Goal: Task Accomplishment & Management: Manage account settings

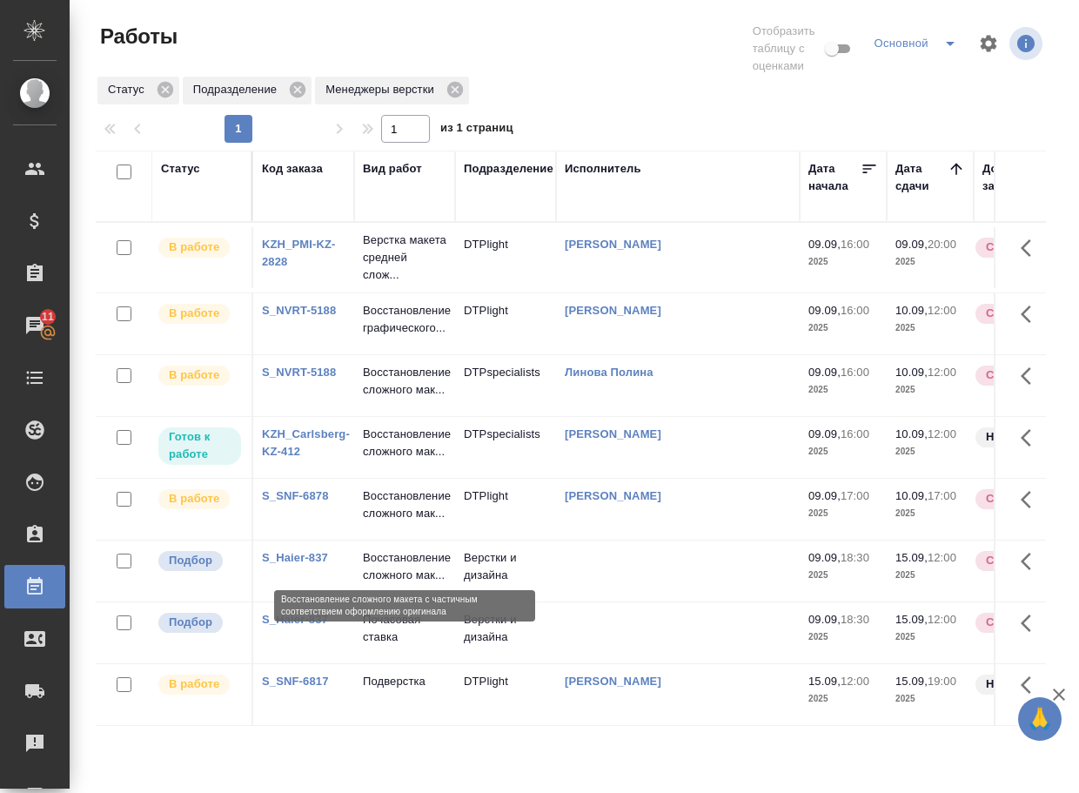
scroll to position [31, 0]
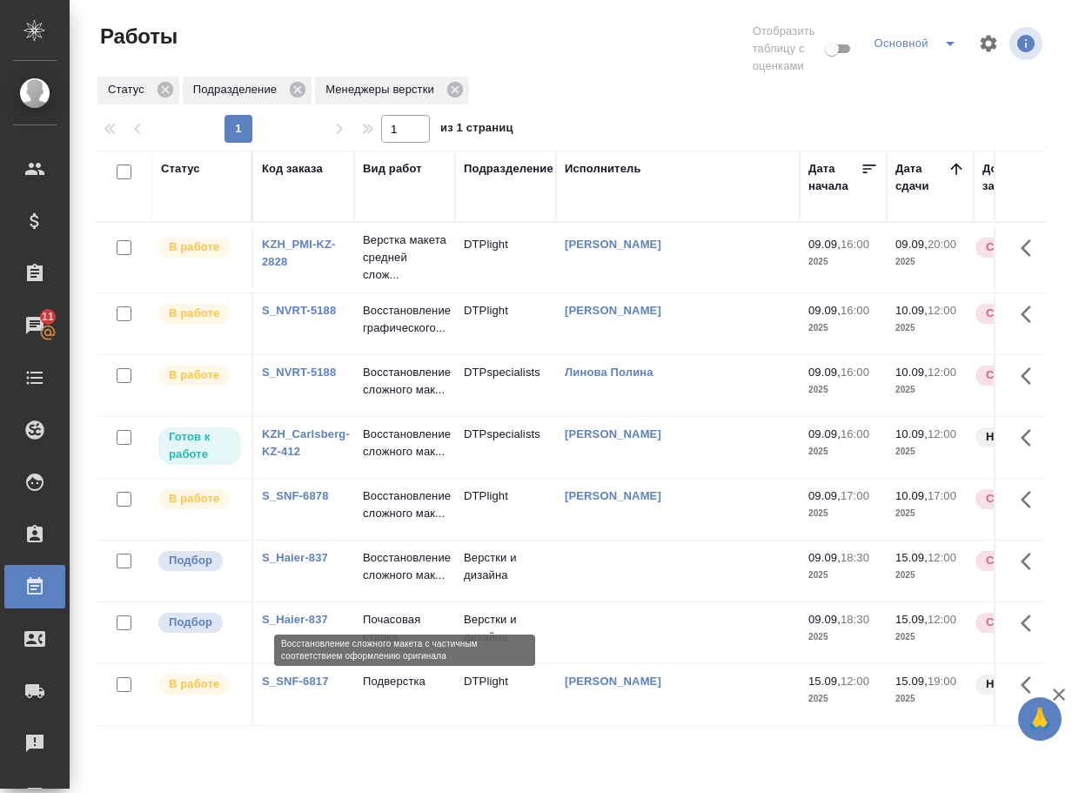
click at [392, 584] on p "Восстановление сложного мак..." at bounding box center [405, 566] width 84 height 35
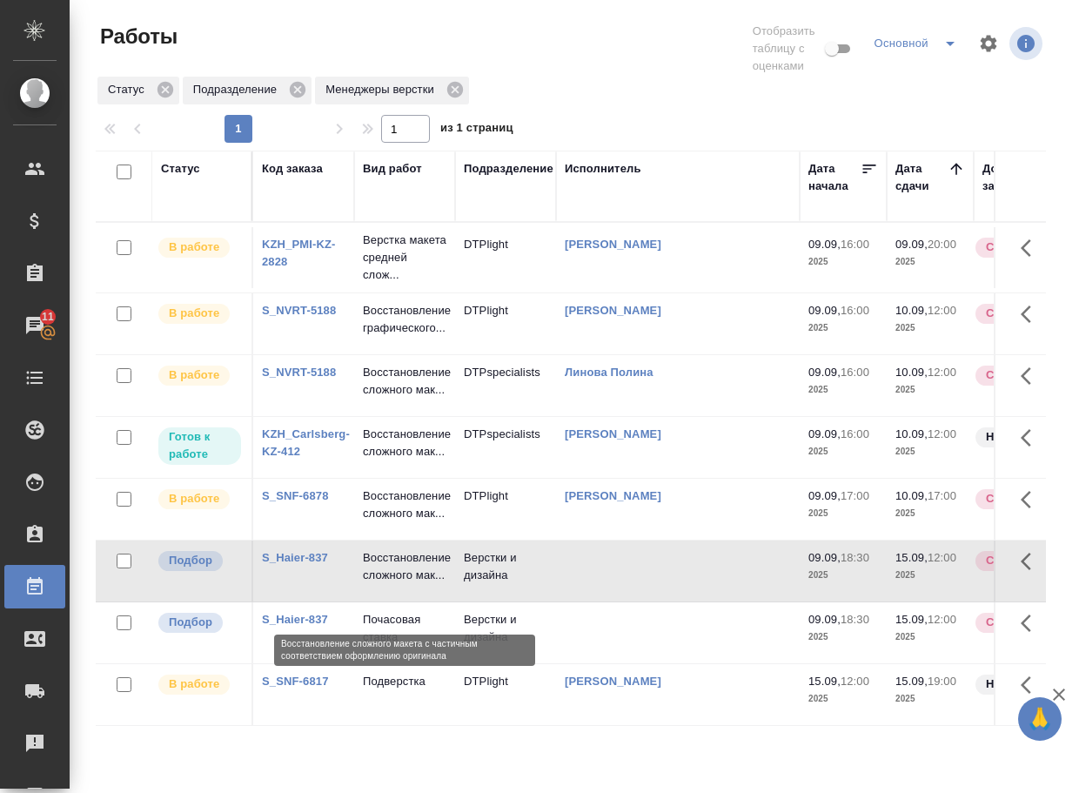
click at [392, 584] on p "Восстановление сложного мак..." at bounding box center [405, 566] width 84 height 35
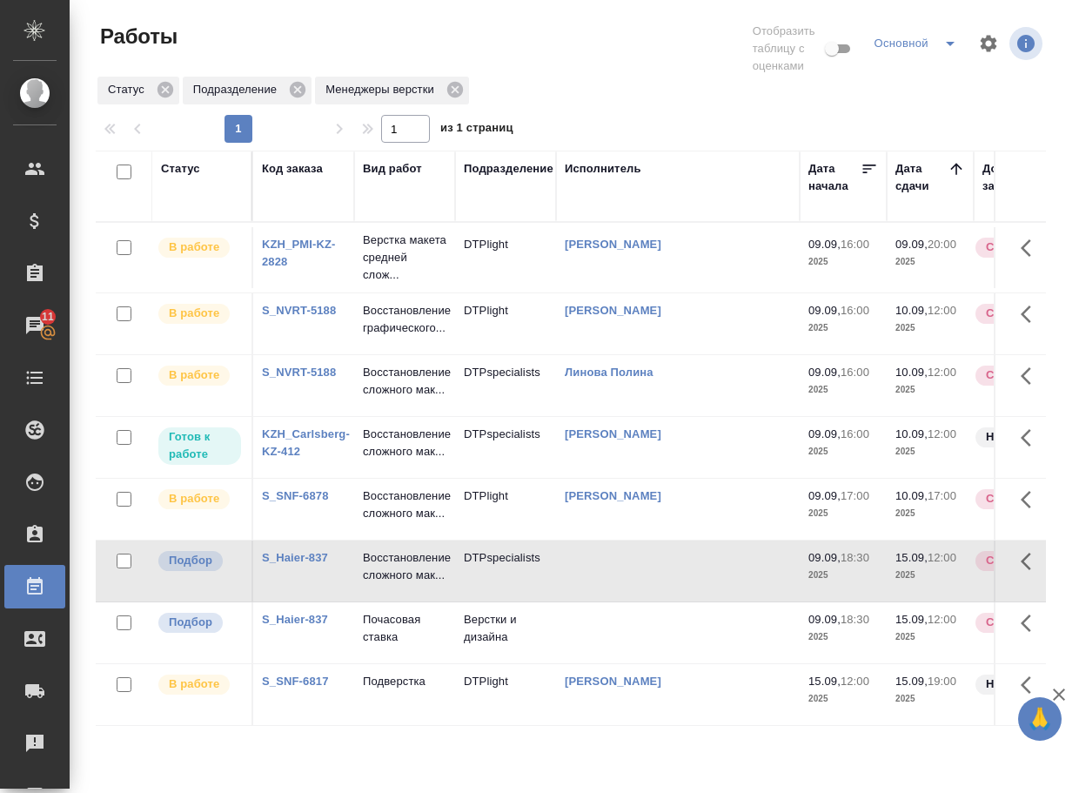
click at [395, 646] on p "Почасовая ставка" at bounding box center [405, 628] width 84 height 35
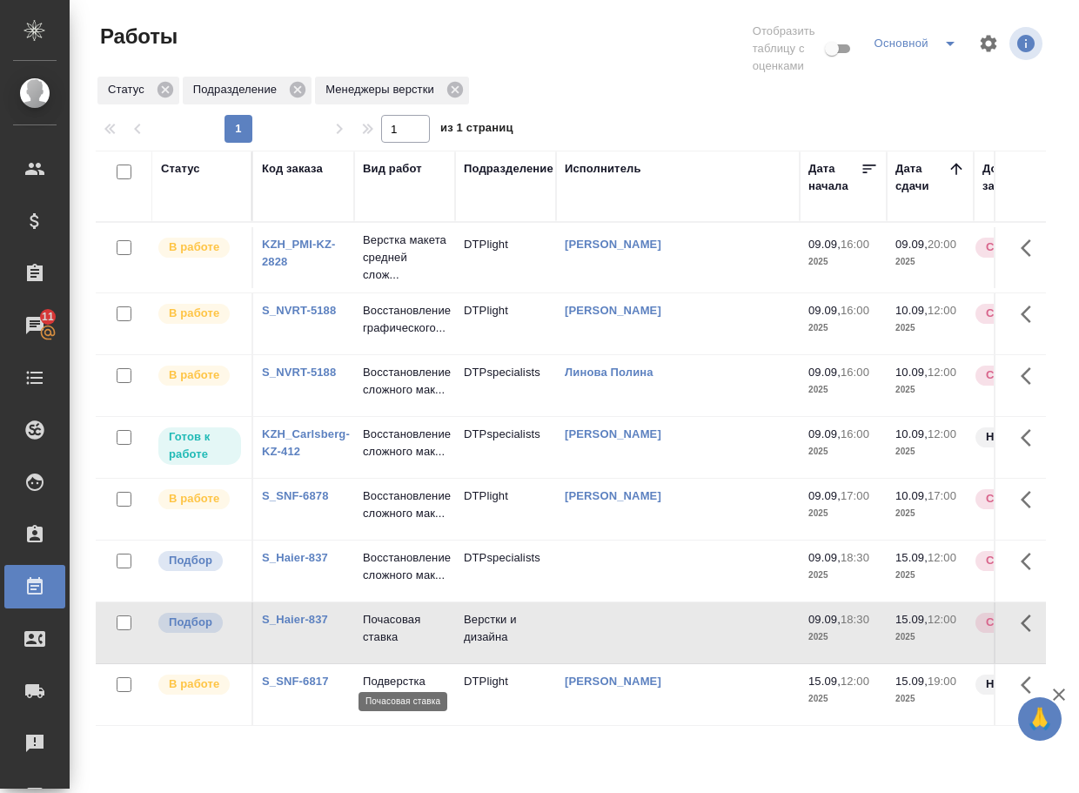
click at [395, 646] on p "Почасовая ставка" at bounding box center [405, 628] width 84 height 35
click at [387, 646] on p "Почасовая ставка" at bounding box center [405, 628] width 84 height 35
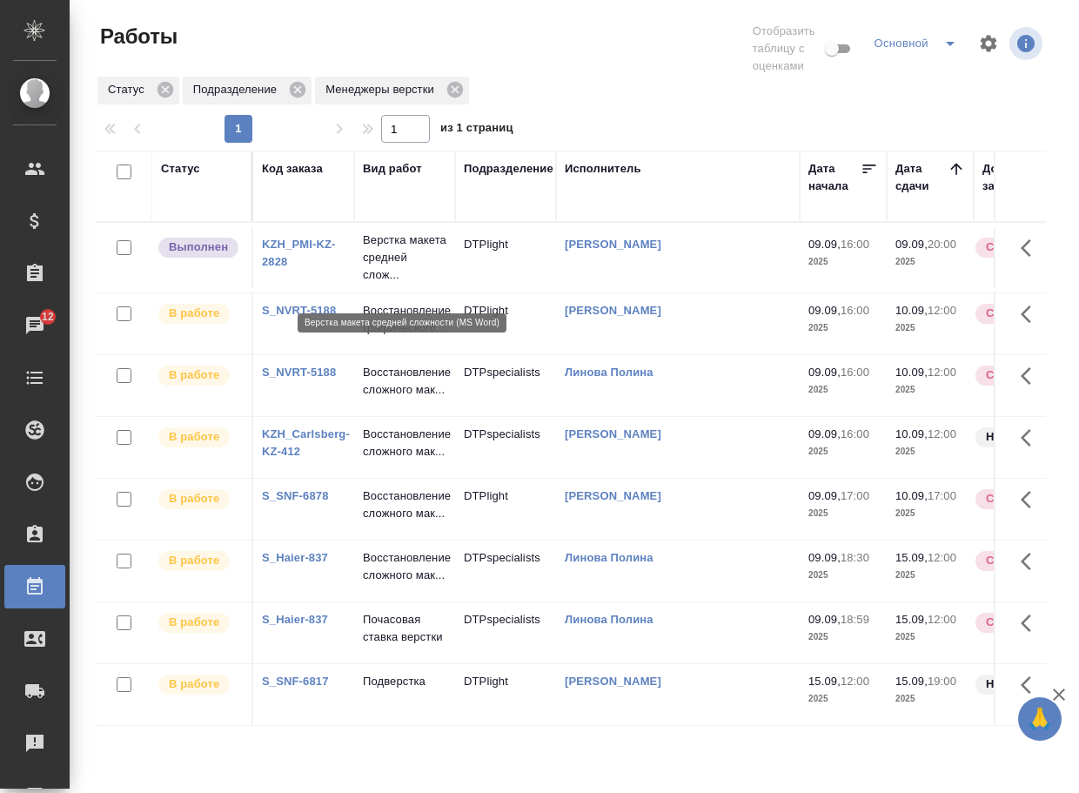
click at [401, 265] on p "Верстка макета средней слож..." at bounding box center [405, 257] width 84 height 52
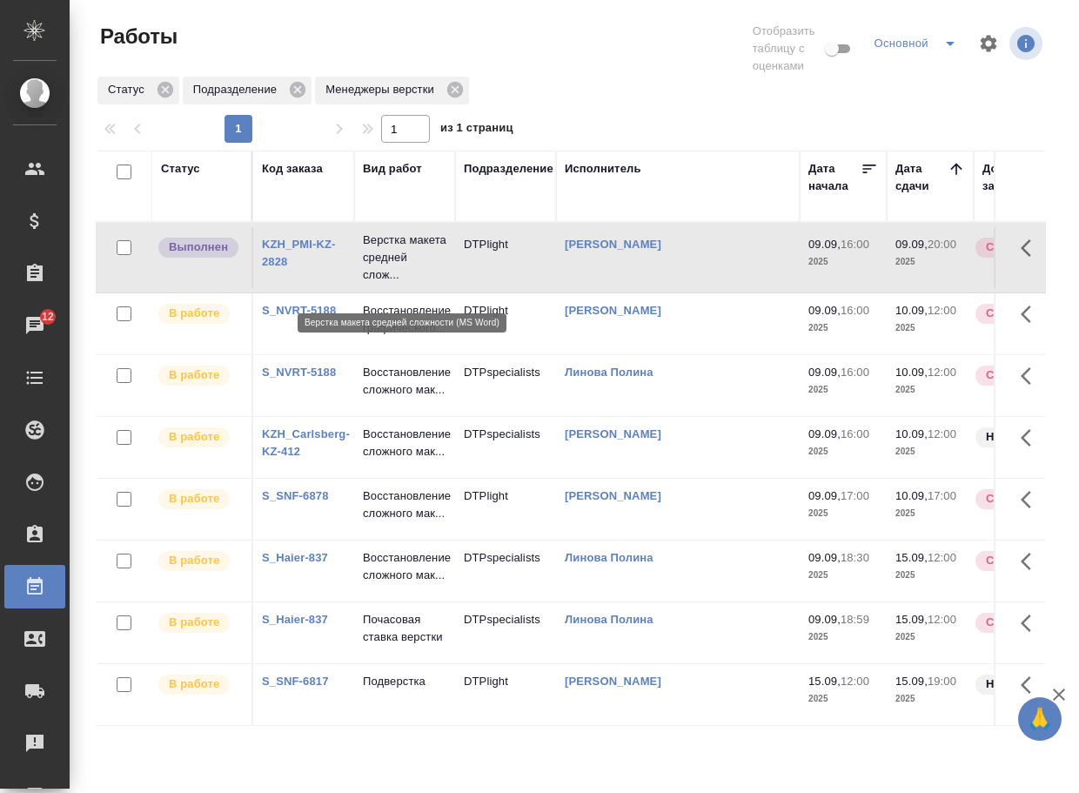
click at [401, 265] on p "Верстка макета средней слож..." at bounding box center [405, 257] width 84 height 52
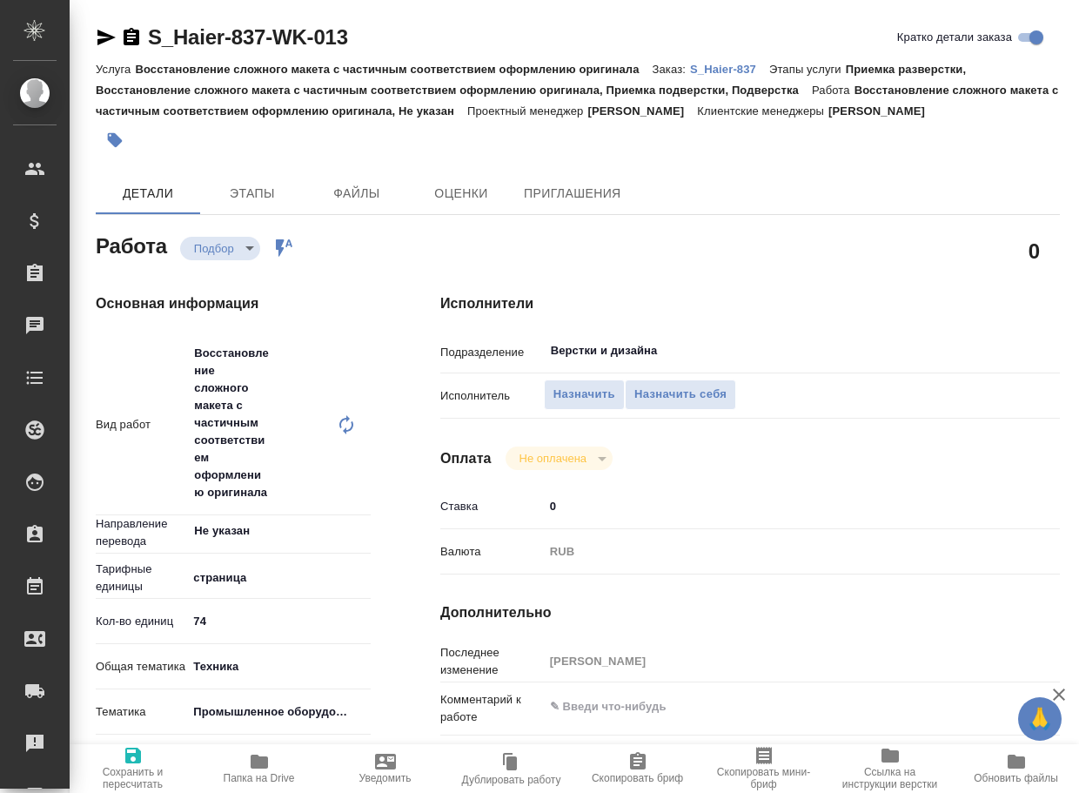
type textarea "x"
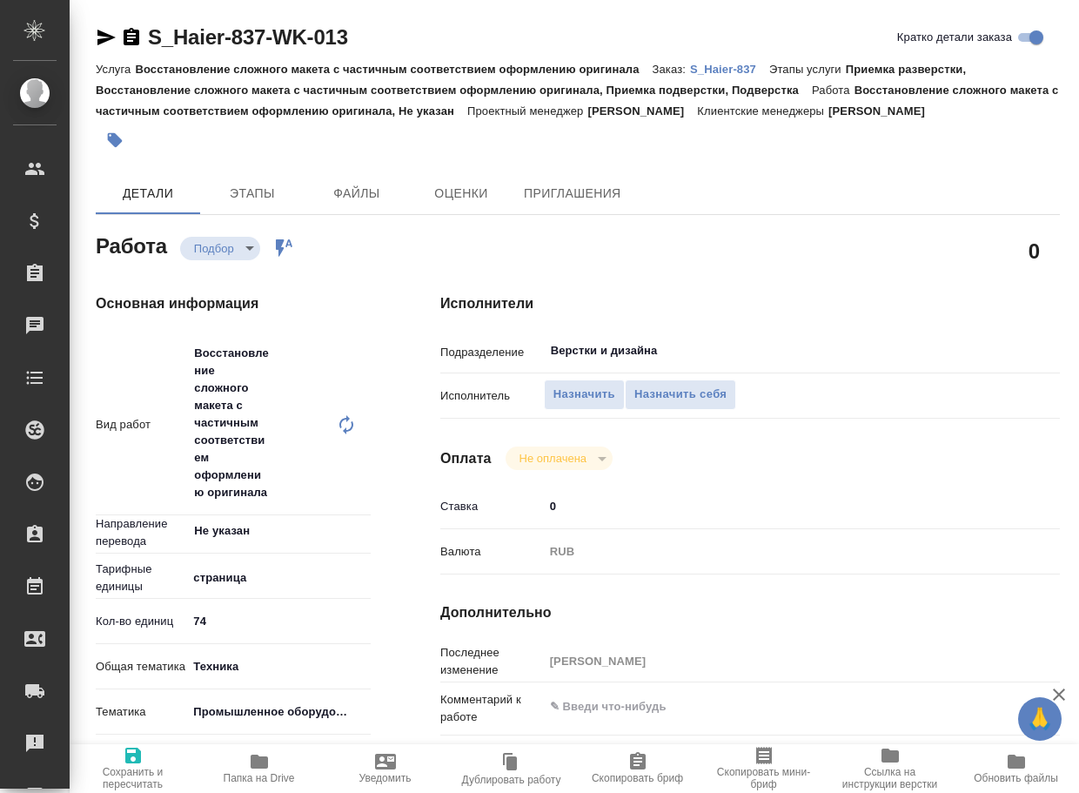
type textarea "x"
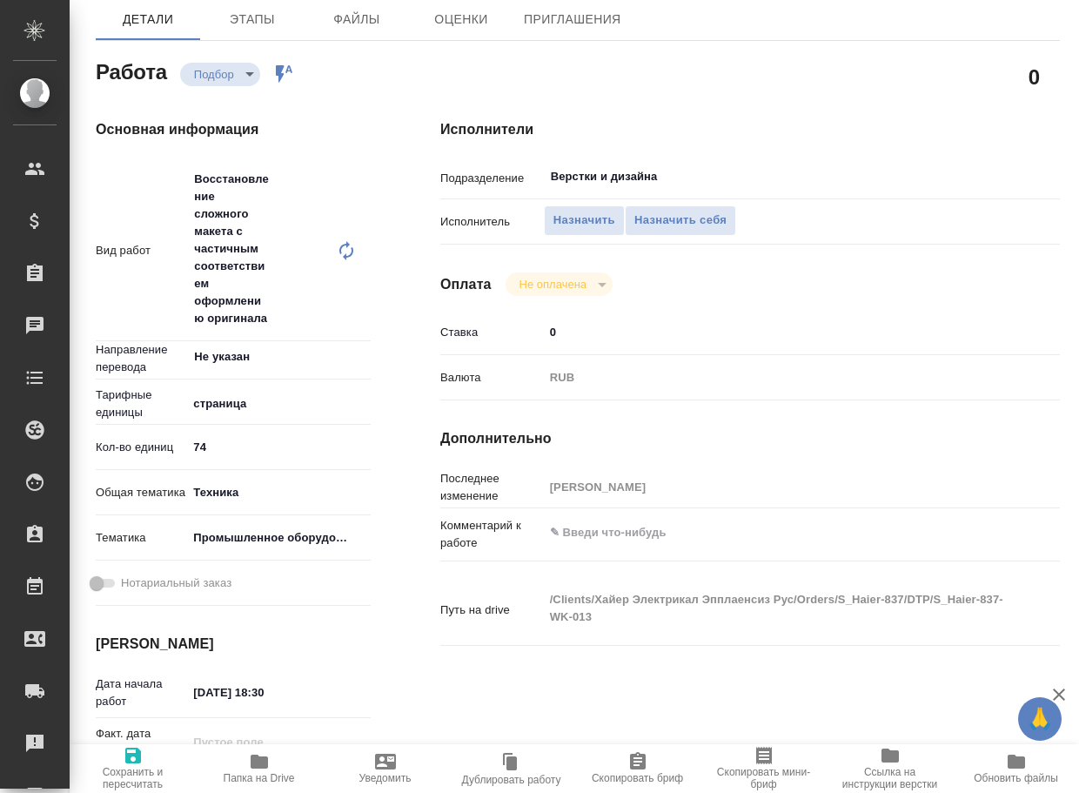
type textarea "x"
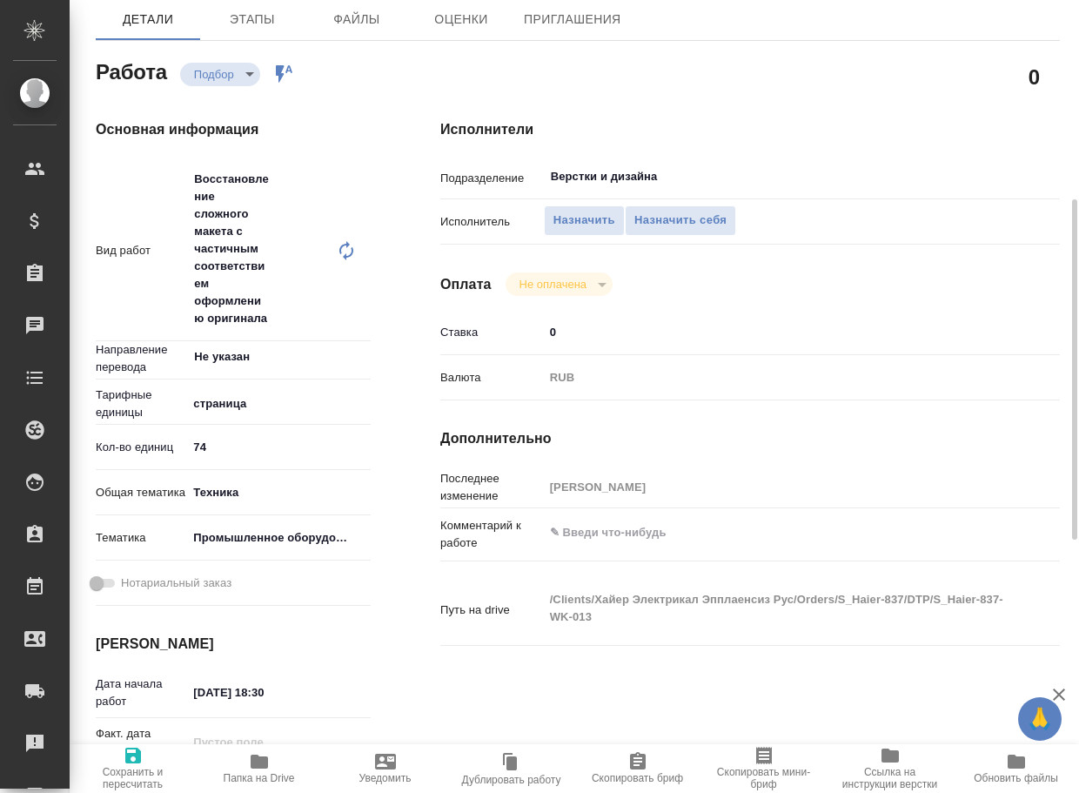
type textarea "x"
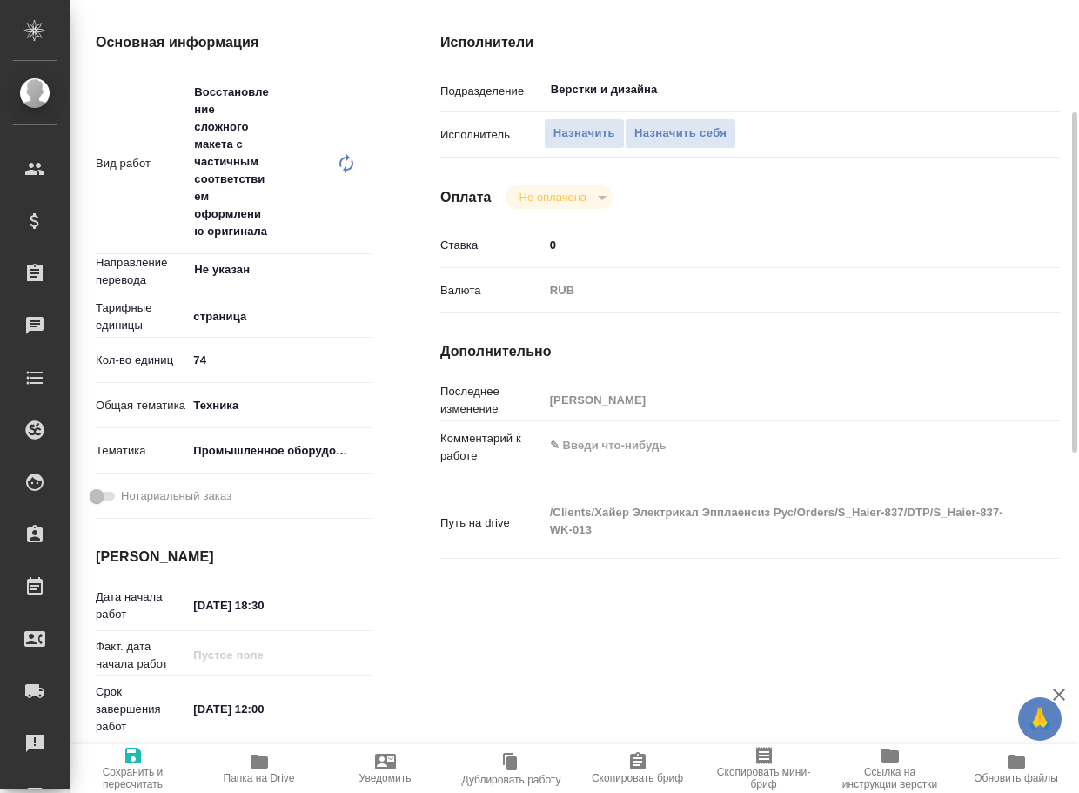
type textarea "x"
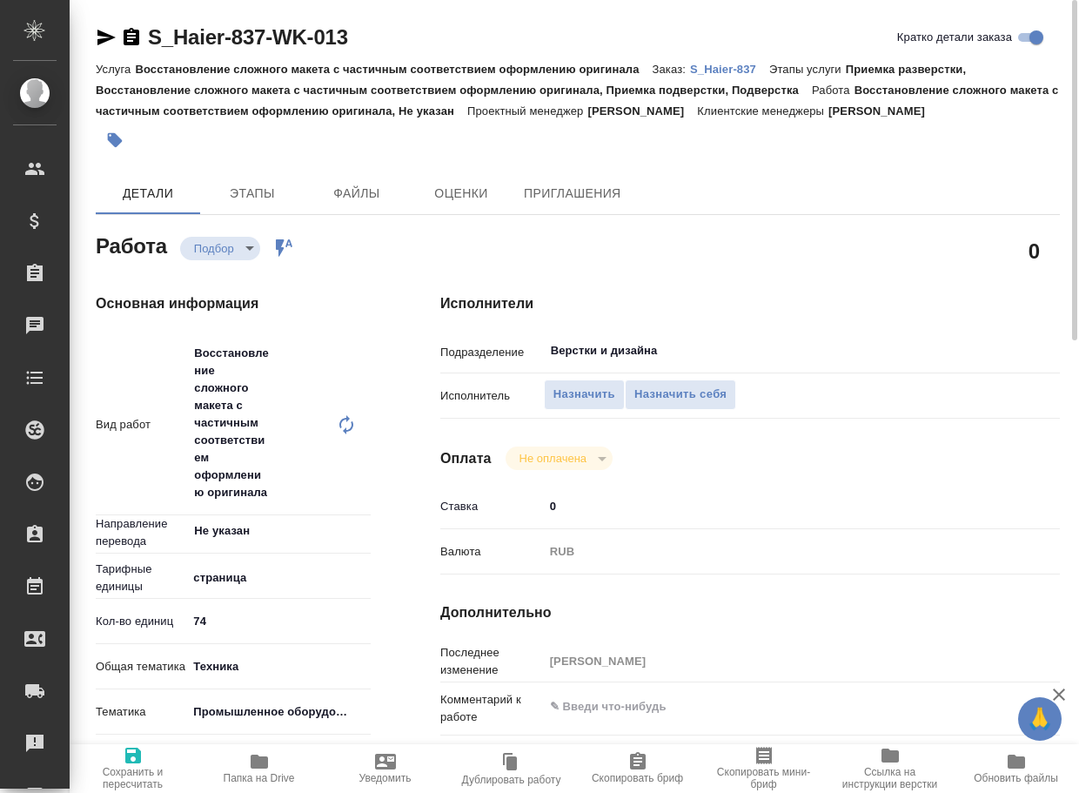
type textarea "x"
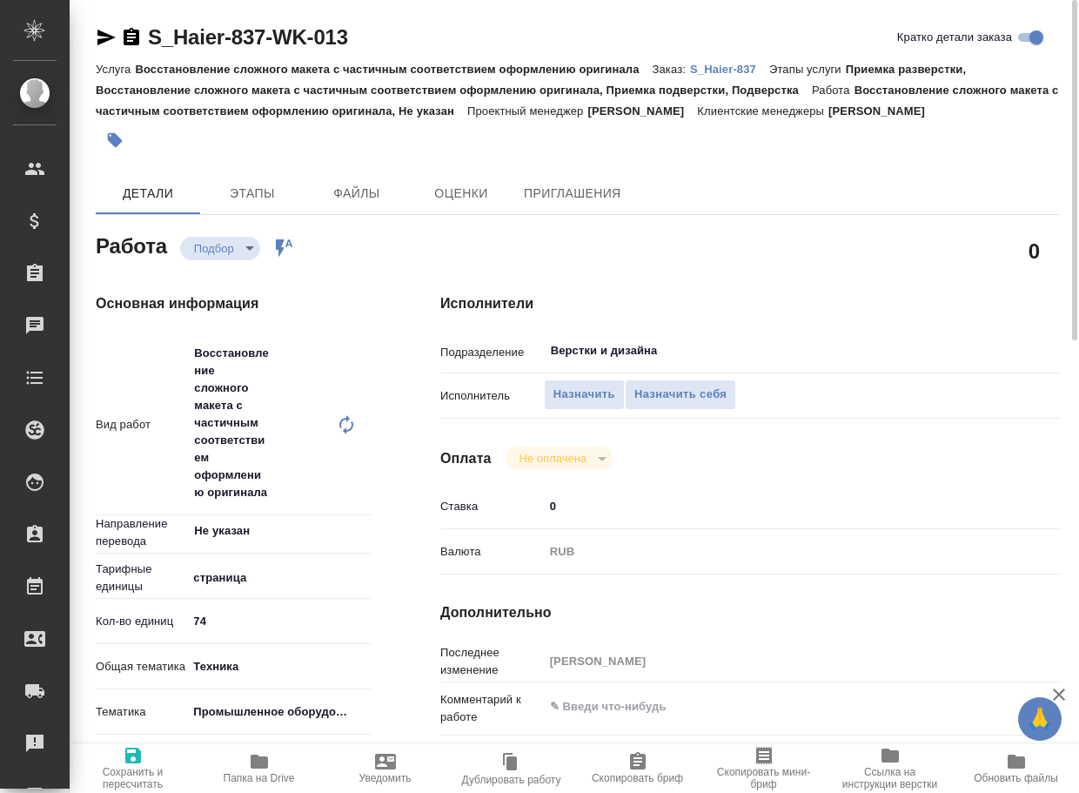
click at [741, 69] on p "S_Haier-837" at bounding box center [729, 69] width 79 height 13
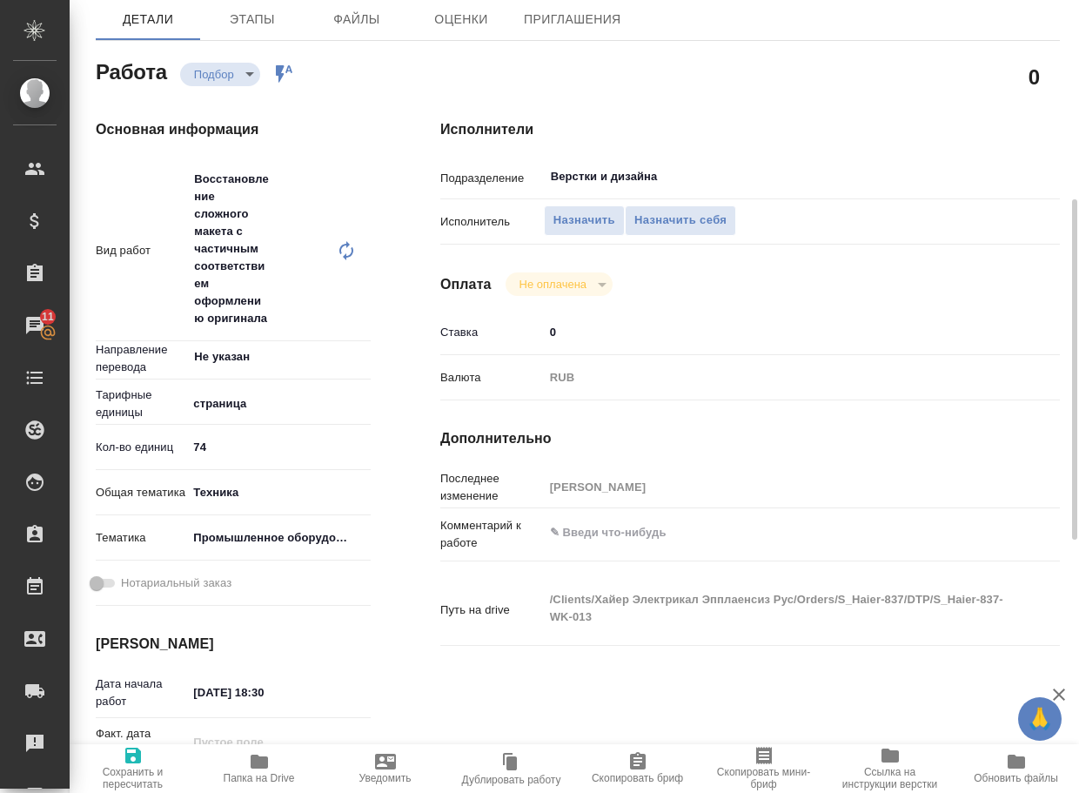
scroll to position [261, 0]
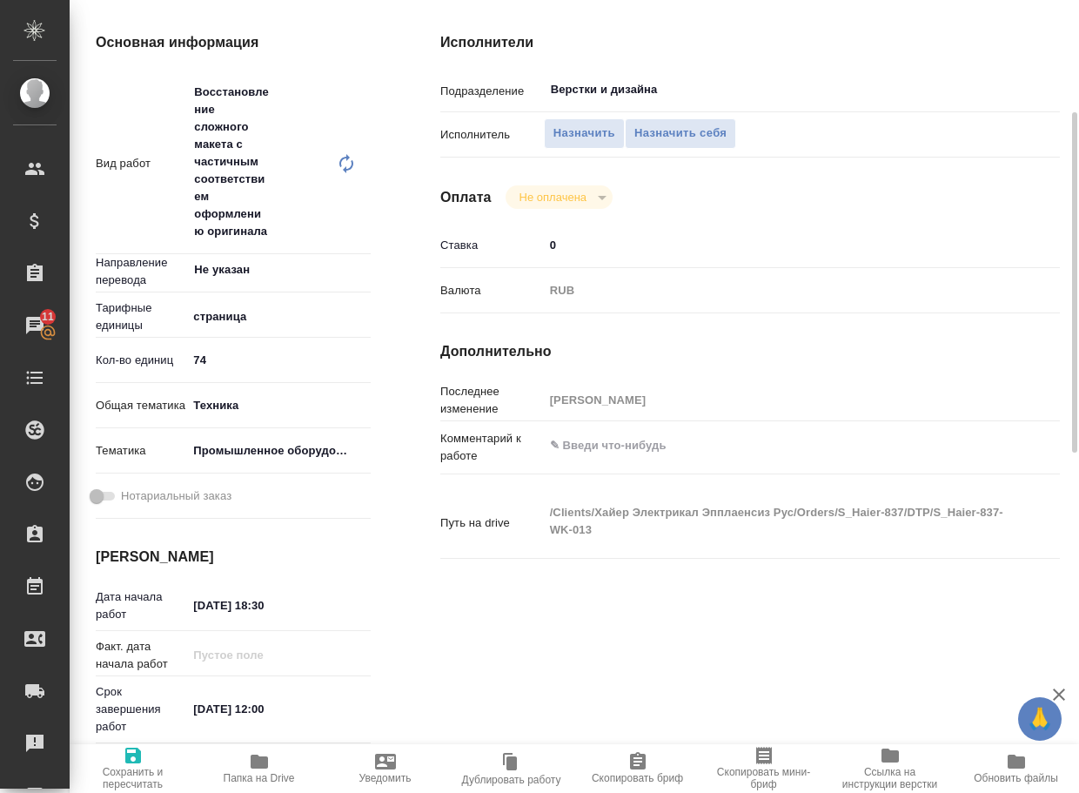
type textarea "x"
click at [616, 440] on textarea at bounding box center [776, 447] width 463 height 30
paste textarea "1. какие условия перевода и верстки на русский и казахский руководств на встраи…"
type textarea "x"
type textarea "1. какие условия перевода и верстки на русский и казахский руководств на встраи…"
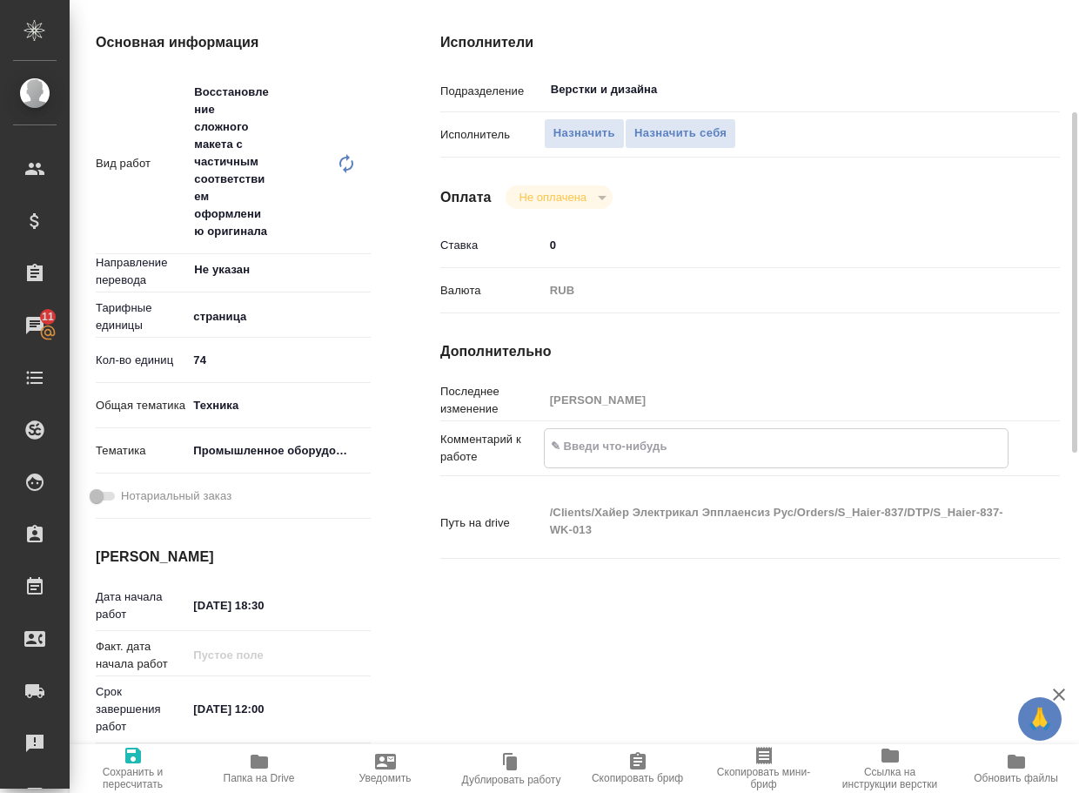
type textarea "x"
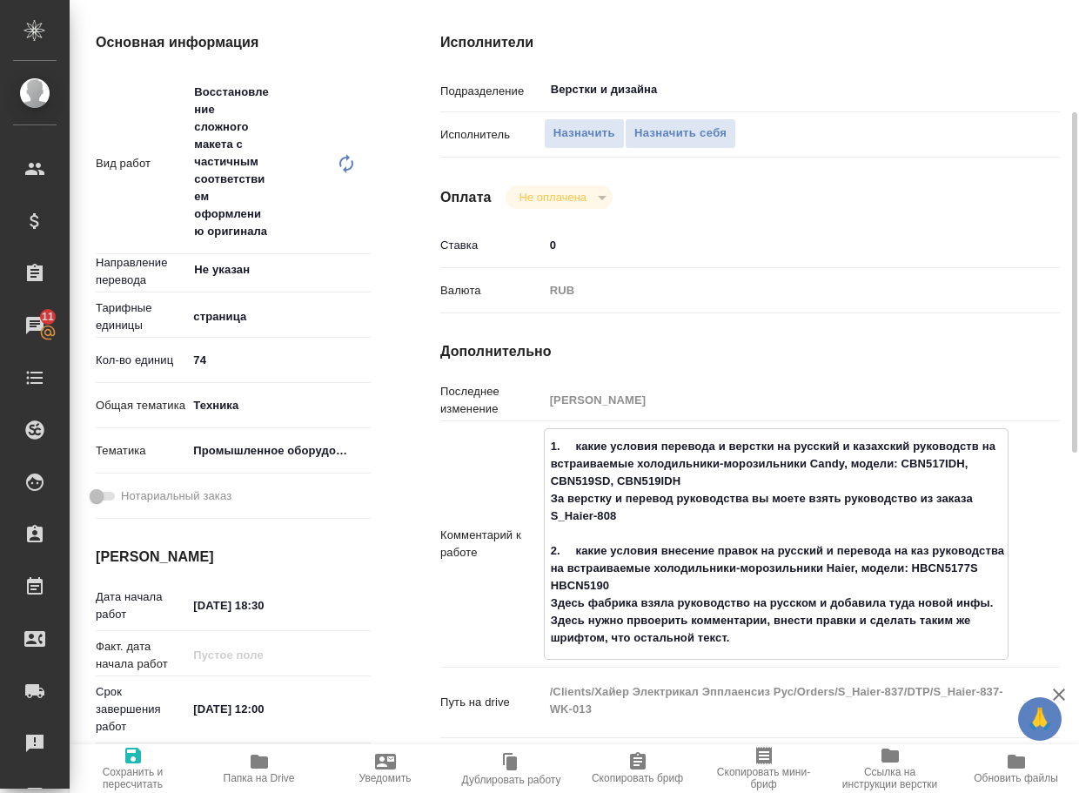
drag, startPoint x: 658, startPoint y: 446, endPoint x: 507, endPoint y: 440, distance: 150.7
click at [507, 440] on div "Комментарий к работе 1. какие условия перевода и верстки на русский и казахский…" at bounding box center [750, 543] width 620 height 231
type textarea "x"
type textarea "перевода и верстки на русский и казахский руководств на встраиваемые холодильни…"
type textarea "x"
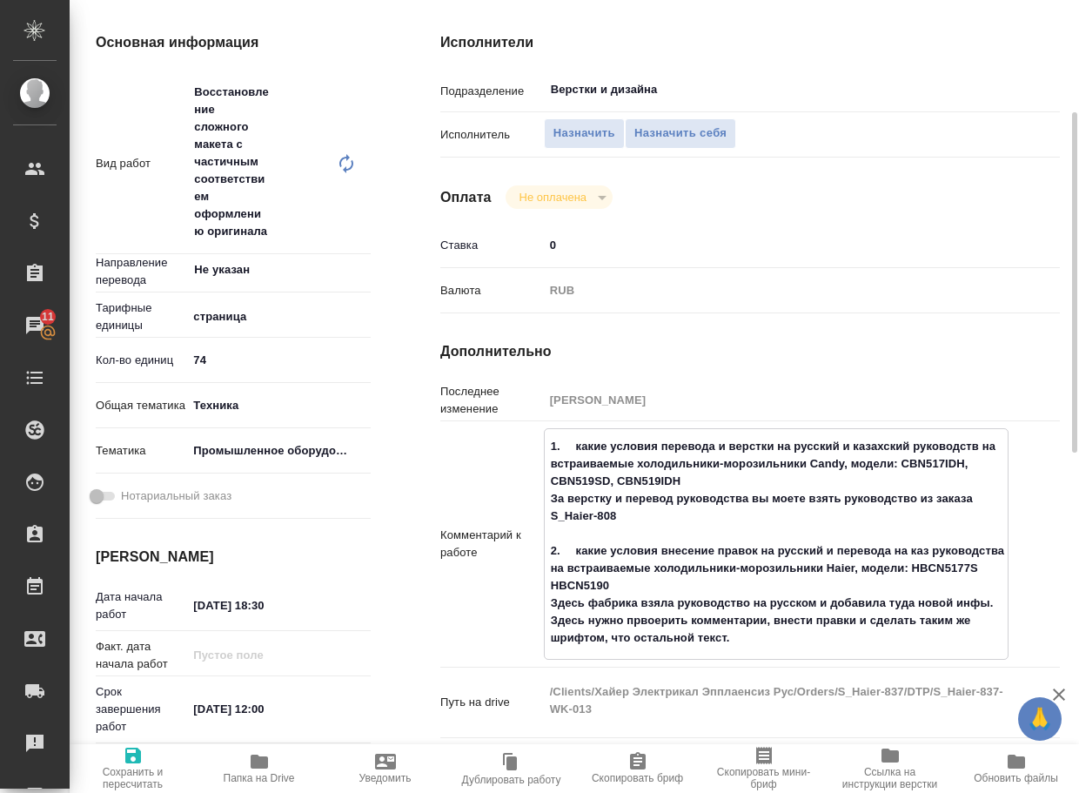
type textarea "x"
click at [601, 447] on textarea "перевода и верстки на русский и казахский руководств на встраиваемые холодильни…" at bounding box center [776, 542] width 463 height 221
type textarea "x"
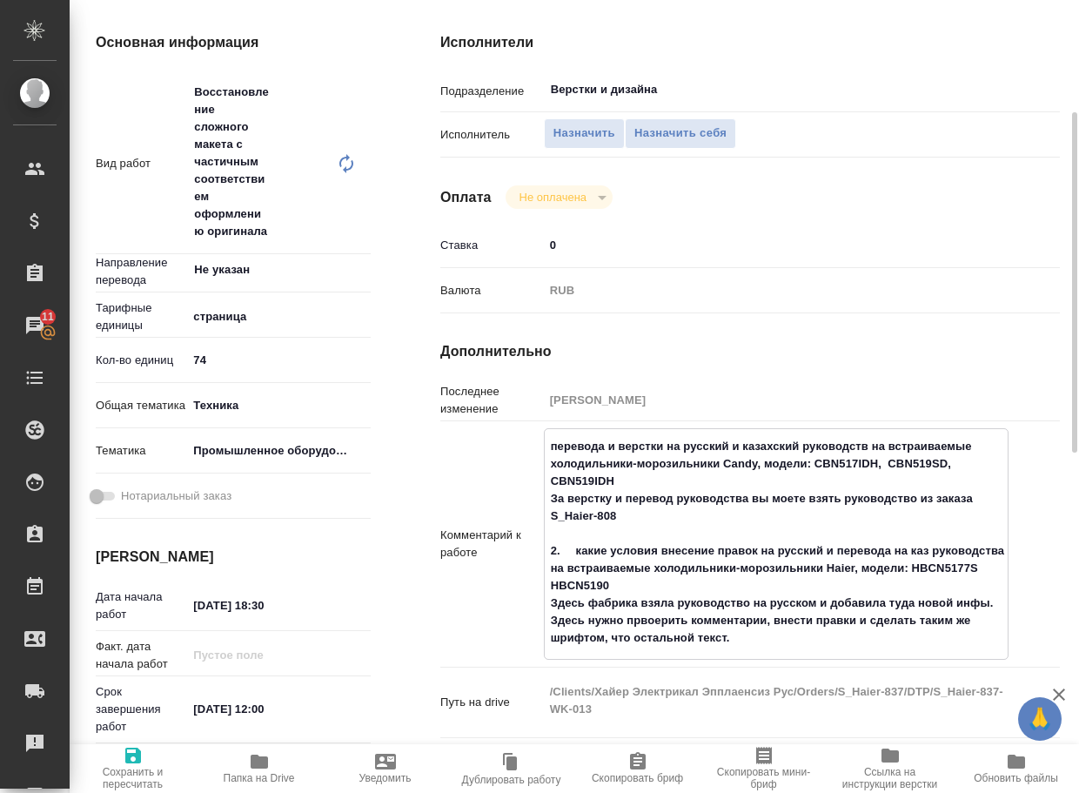
type textarea "перевод и верстки на русский и казахский руководств на встраиваемые холодильник…"
type textarea "x"
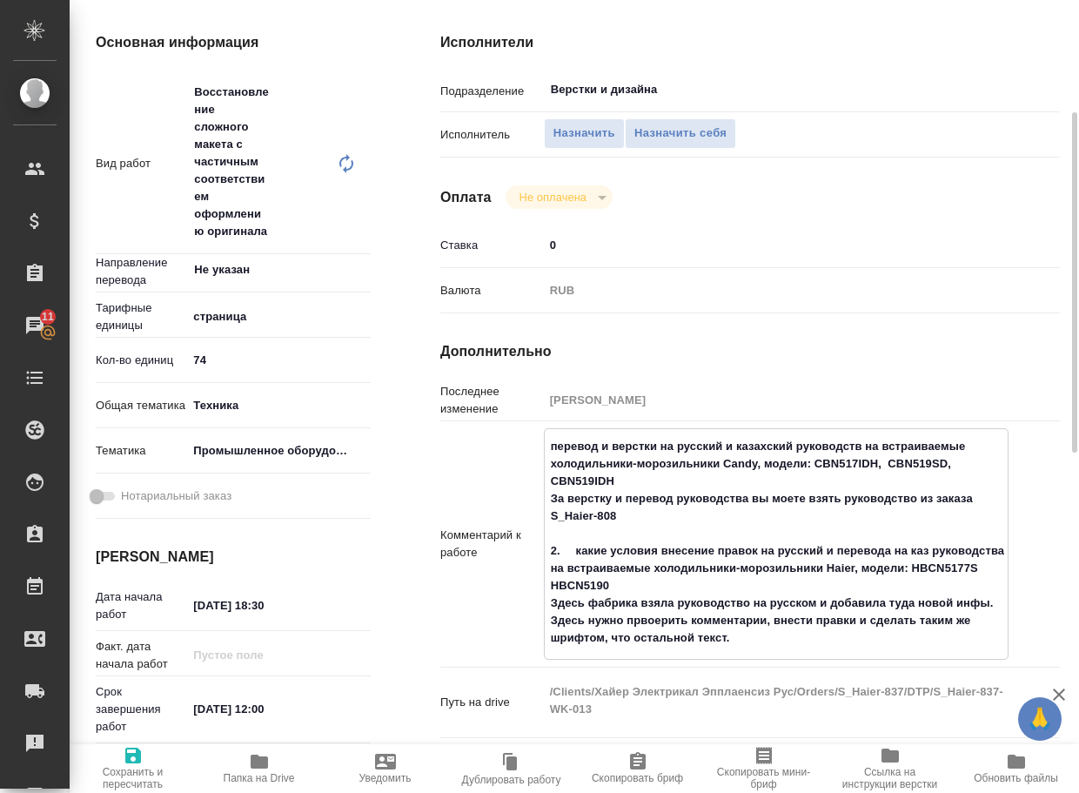
click at [653, 446] on textarea "перевод и верстки на русский и казахский руководств на встраиваемые холодильник…" at bounding box center [776, 542] width 463 height 221
type textarea "x"
type textarea "перевод и верстка на русский и казахский руководств на встраиваемые холодильник…"
type textarea "x"
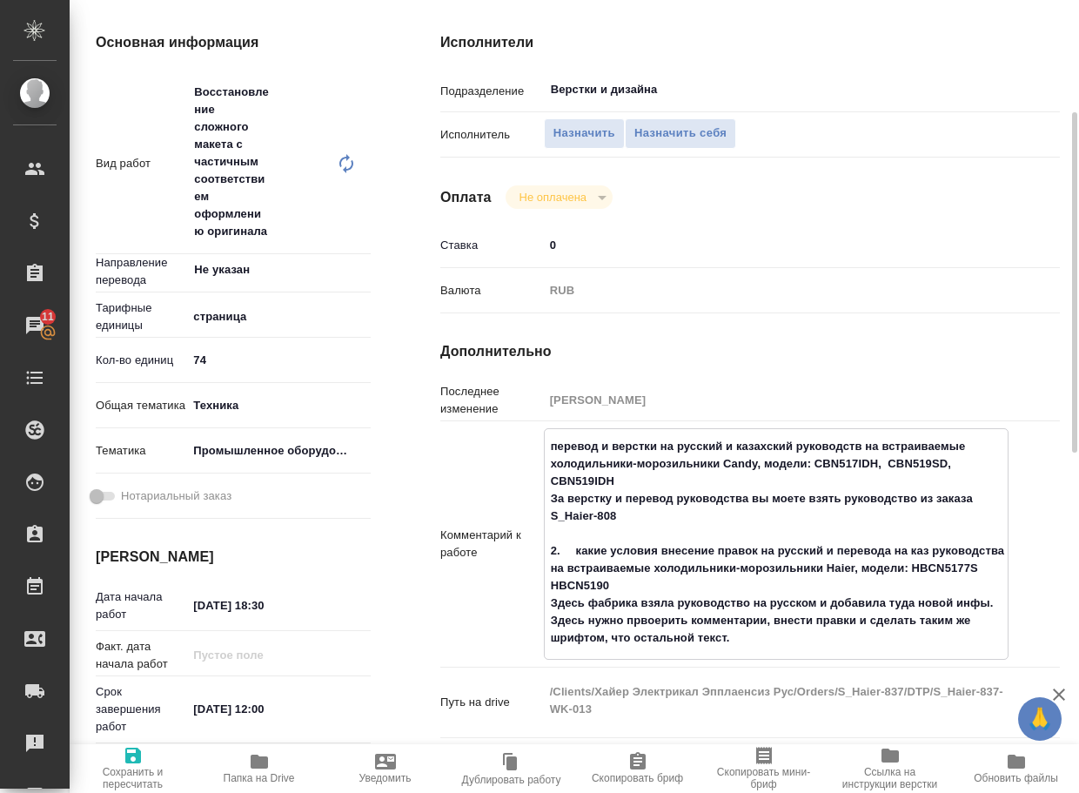
type textarea "x"
click at [788, 496] on textarea "перевод и верстка на русский и казахский руководств на встраиваемые холодильник…" at bounding box center [776, 542] width 463 height 221
type textarea "x"
type textarea "перевод и верстка на русский и казахский руководств на встраиваемые холодильник…"
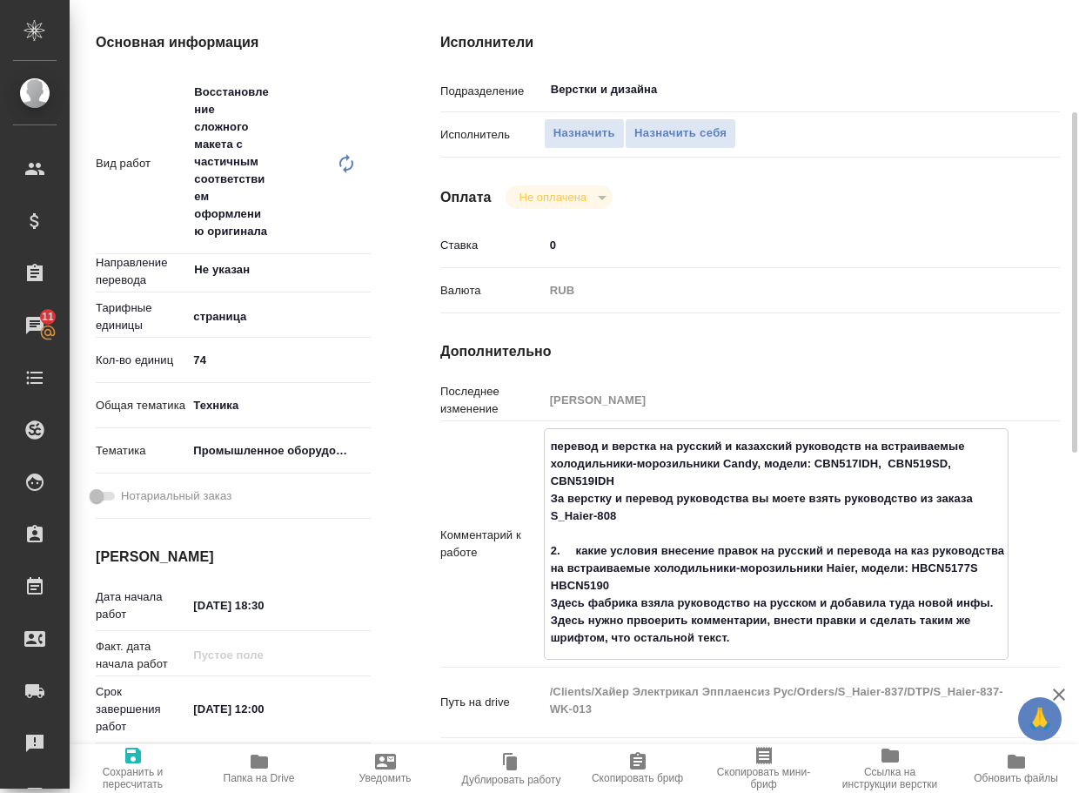
type textarea "x"
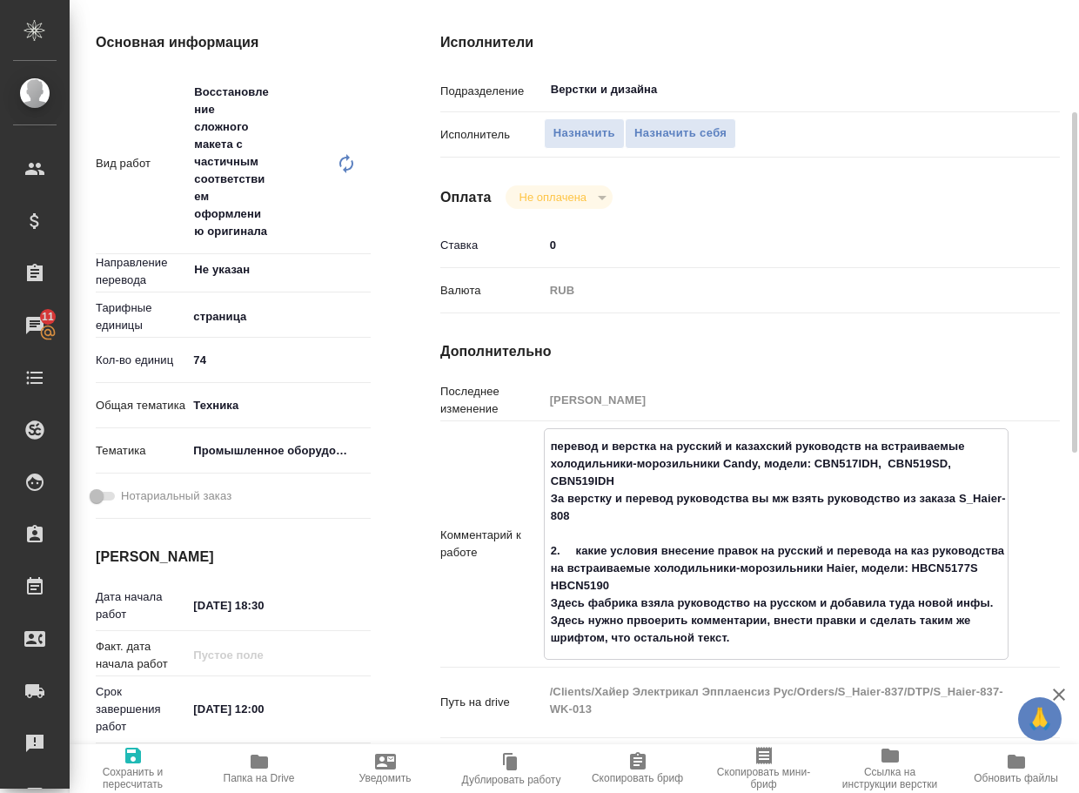
type textarea "перевод и верстка на русский и казахский руководств на встраиваемые холодильник…"
type textarea "x"
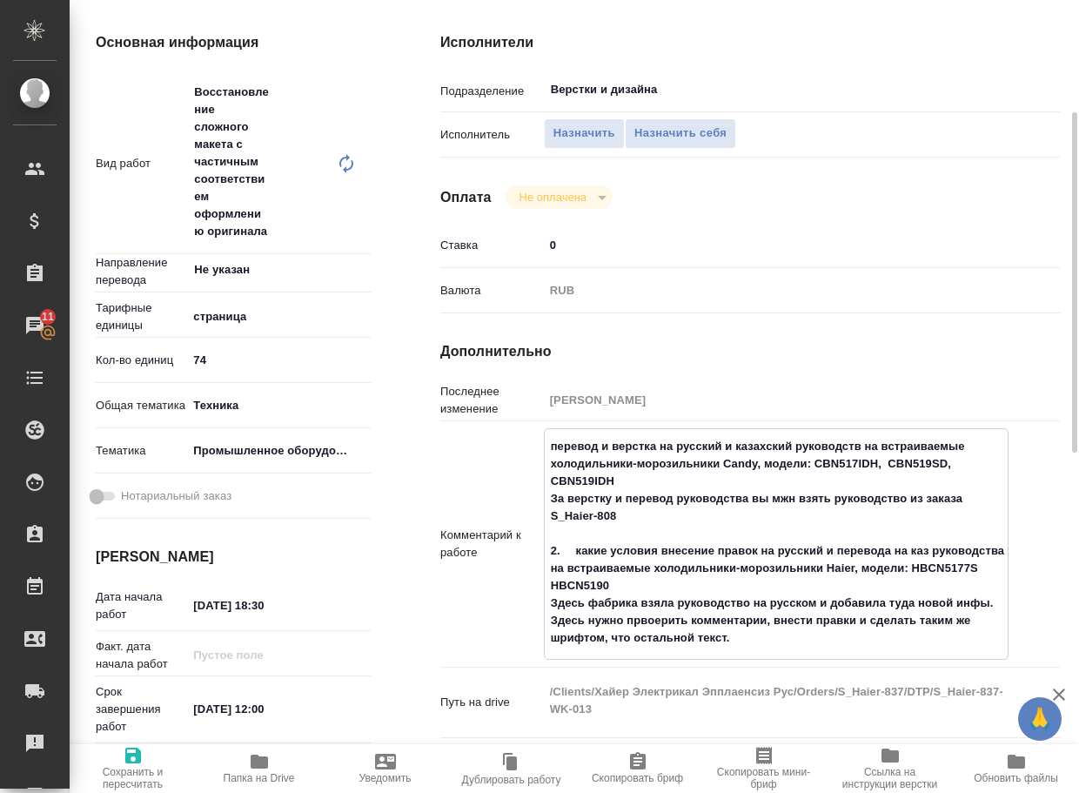
type textarea "x"
type textarea "перевод и верстка на русский и казахский руководств на встраиваемые холодильник…"
type textarea "x"
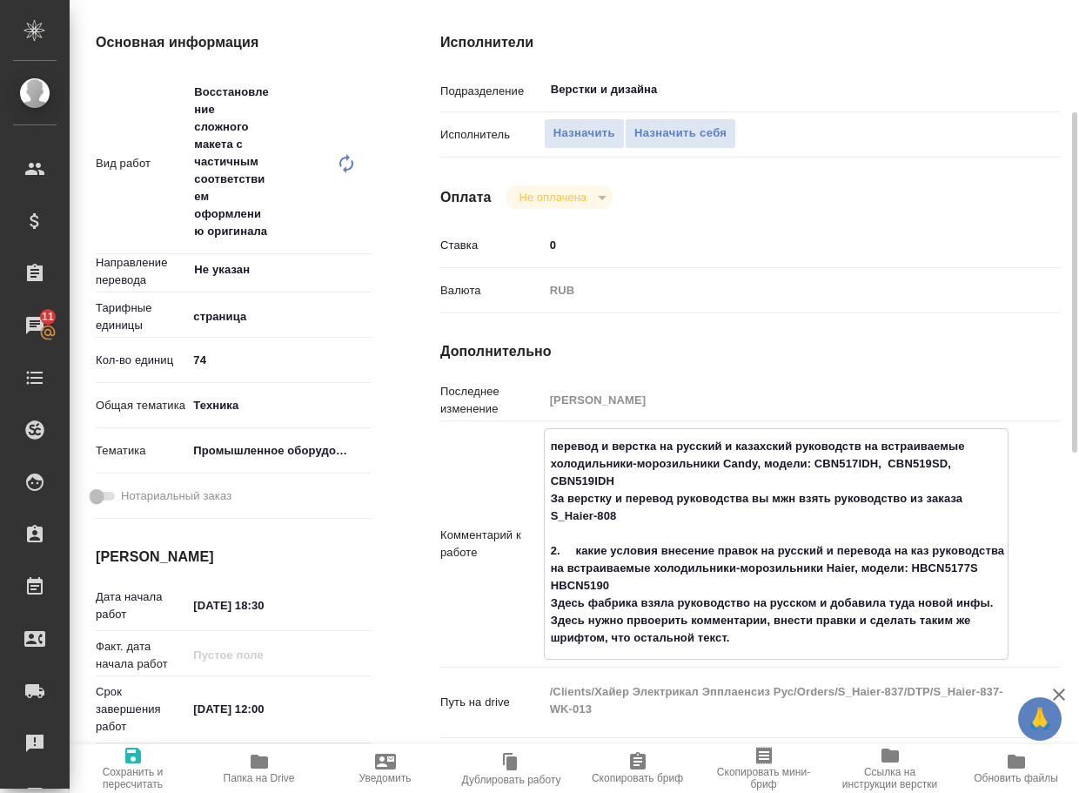
type textarea "x"
drag, startPoint x: 638, startPoint y: 512, endPoint x: 521, endPoint y: 512, distance: 116.6
click at [521, 512] on div "Комментарий к работе перевод и верстка на русский и казахский руководств на вст…" at bounding box center [750, 543] width 620 height 231
type textarea "перевод и верстка на русский и казахский руководств на встраиваемые холодильник…"
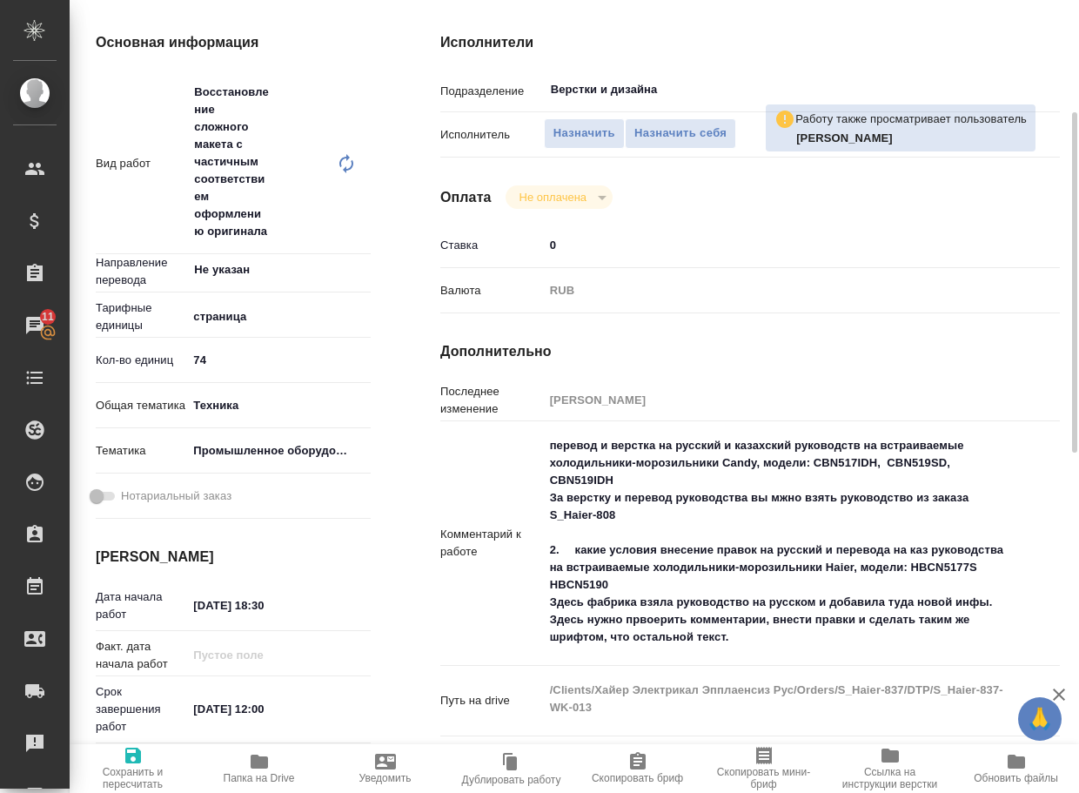
type textarea "x"
click at [617, 552] on textarea "перевод и верстка на русский и казахский руководств на встраиваемые холодильник…" at bounding box center [776, 541] width 465 height 221
drag, startPoint x: 658, startPoint y: 549, endPoint x: 571, endPoint y: 547, distance: 87.1
click at [571, 547] on textarea "перевод и верстка на русский и казахский руководств на встраиваемые холодильник…" at bounding box center [776, 542] width 463 height 221
type textarea "x"
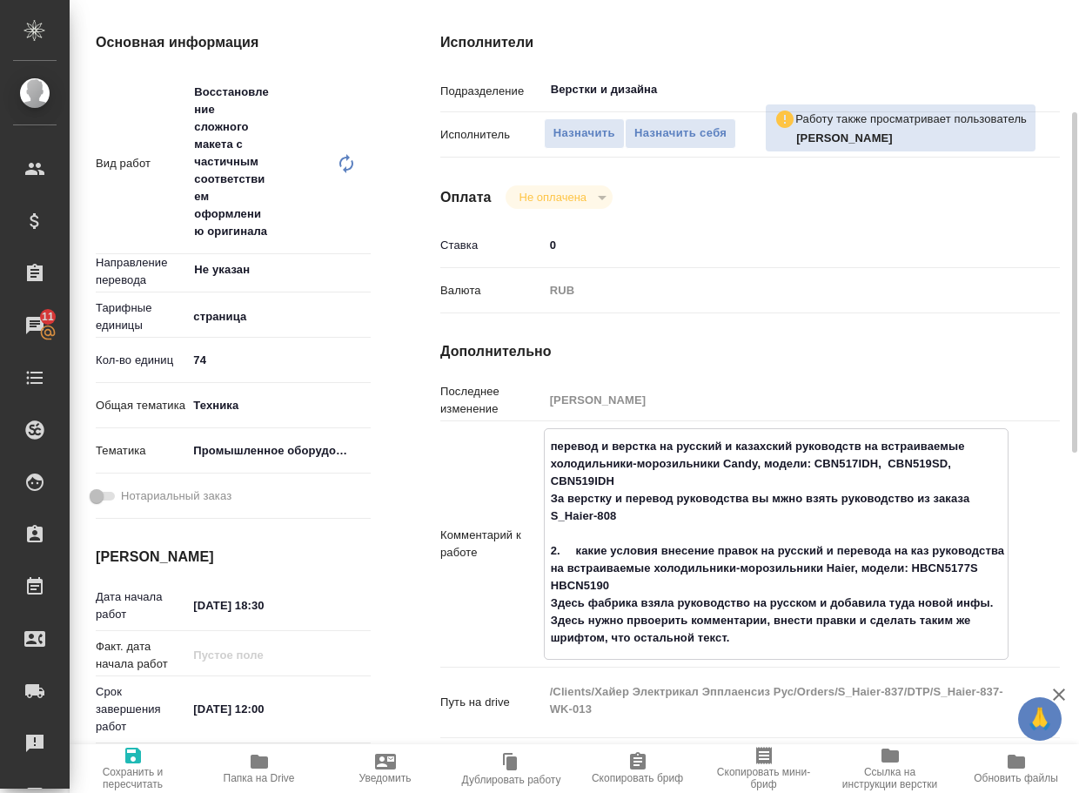
type textarea "перевод и верстка на русский и казахский руководств на встраиваемые холодильник…"
type textarea "x"
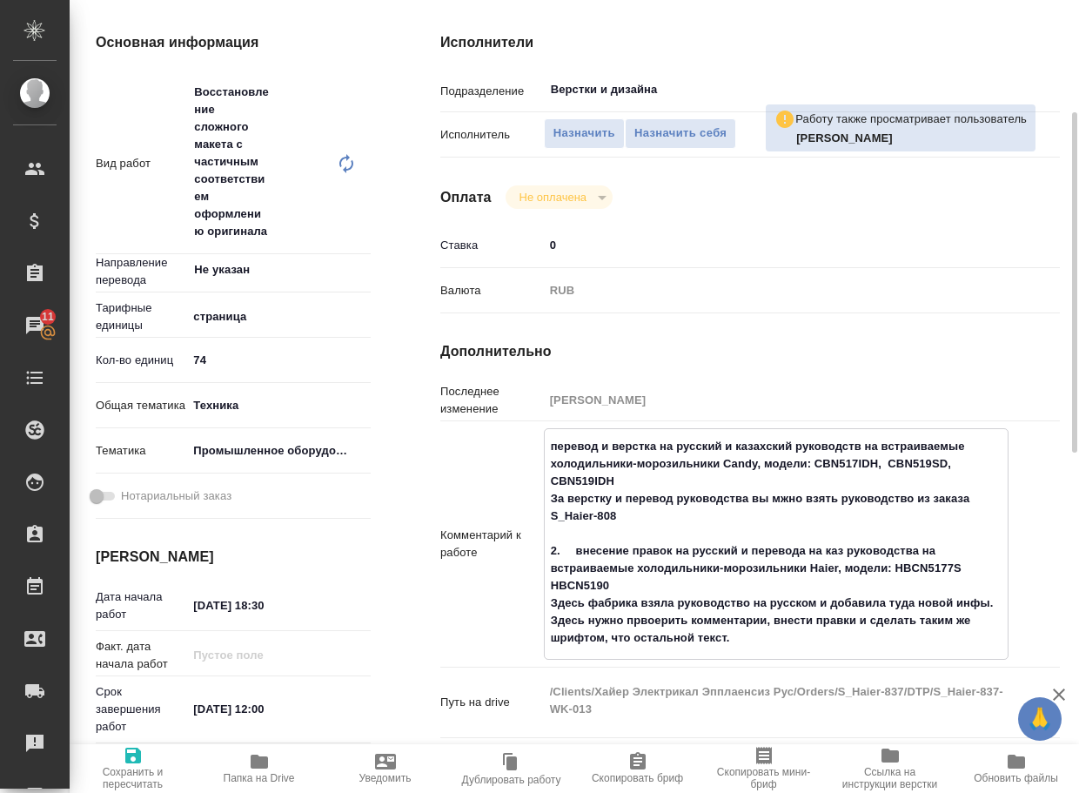
click at [551, 445] on textarea "перевод и верстка на русский и казахский руководств на встраиваемые холодильник…" at bounding box center [776, 542] width 463 height 221
type textarea "x"
type textarea "1перевод и верстка на русский и казахский руководств на встраиваемые холодильни…"
type textarea "x"
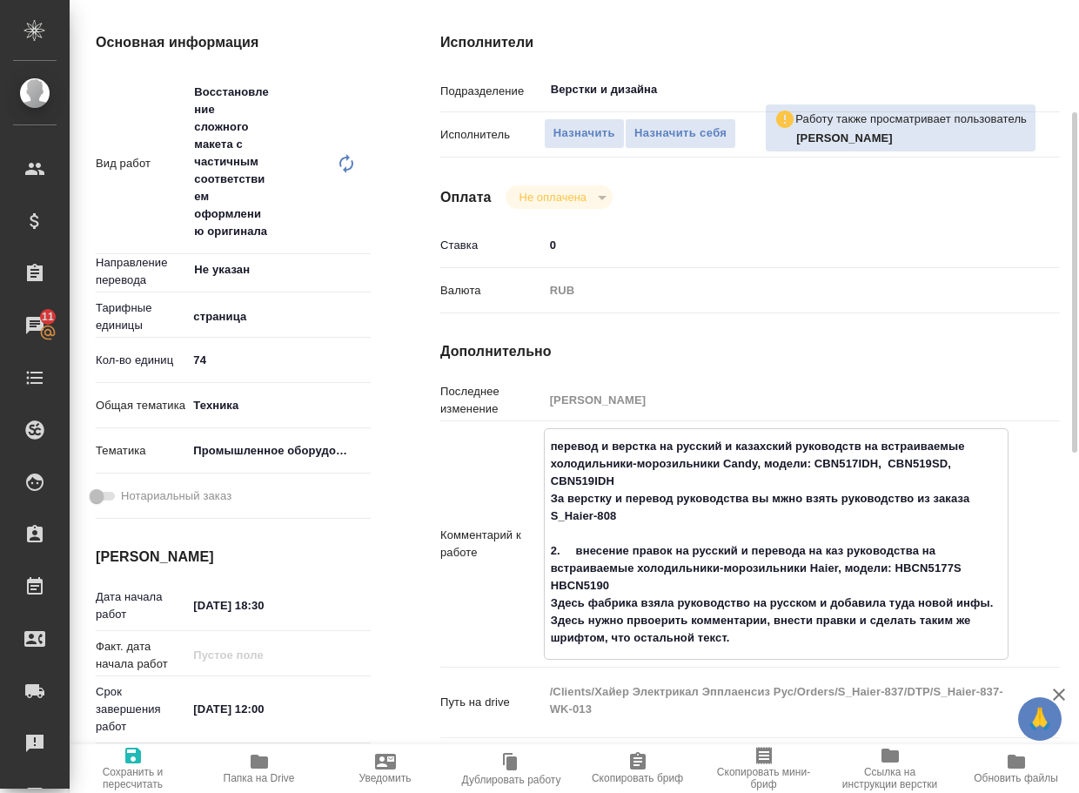
type textarea "x"
type textarea "1.перевод и верстка на русский и казахский руководств на встраиваемые холодильн…"
type textarea "x"
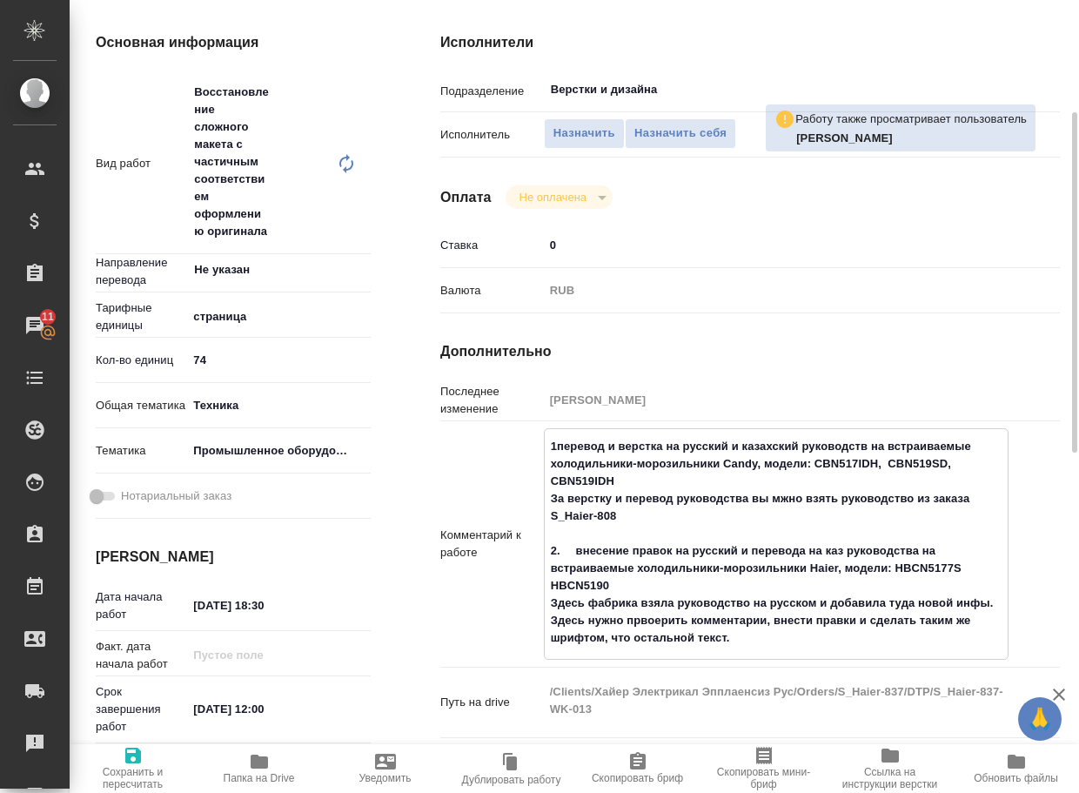
type textarea "x"
type textarea "1. перевод и верстка на русский и казахский руководств на встраиваемые холодиль…"
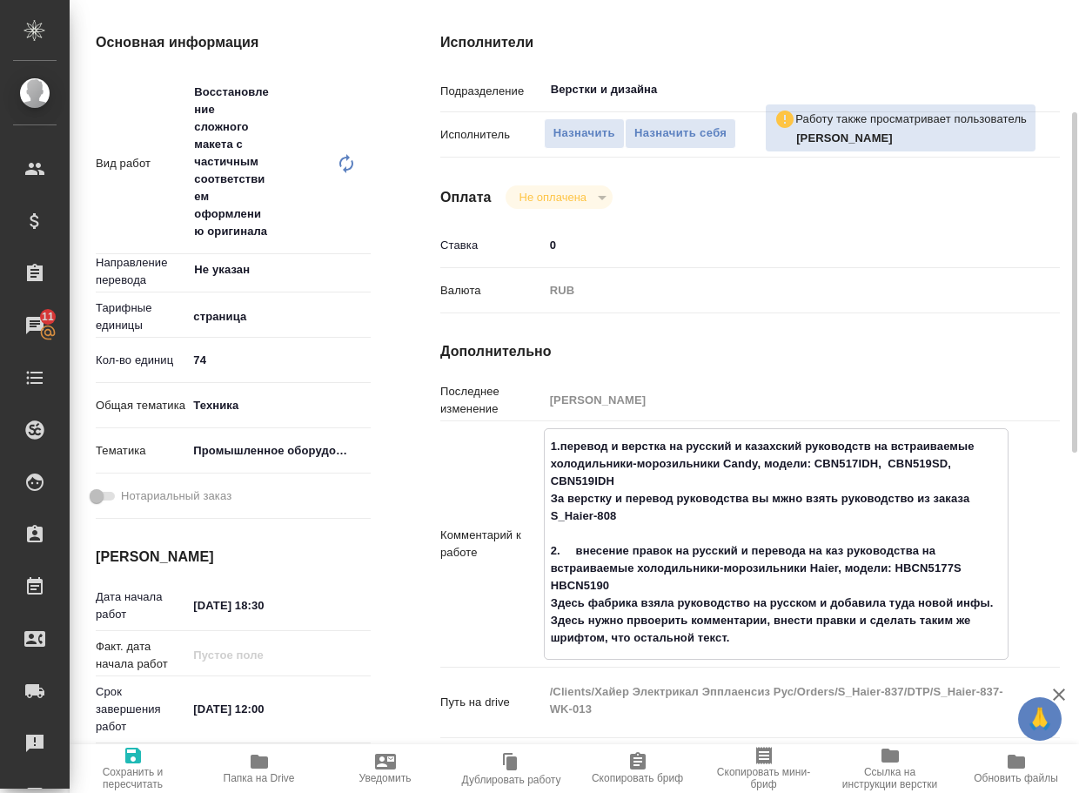
type textarea "x"
click at [844, 547] on textarea "1. перевод и верстка на русский и казахский руководств на встраиваемые холодиль…" at bounding box center [776, 542] width 463 height 221
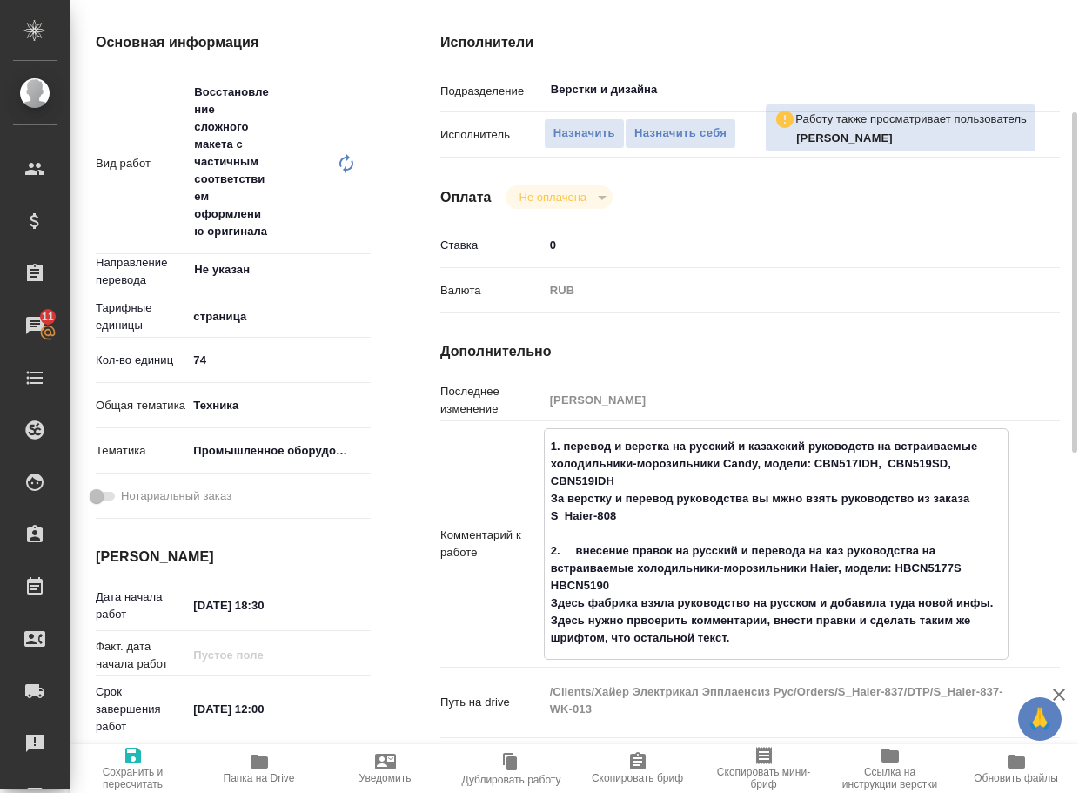
type textarea "x"
type textarea "1. перевод и верстка на русский и казахский руководств на встраиваемые холодиль…"
type textarea "x"
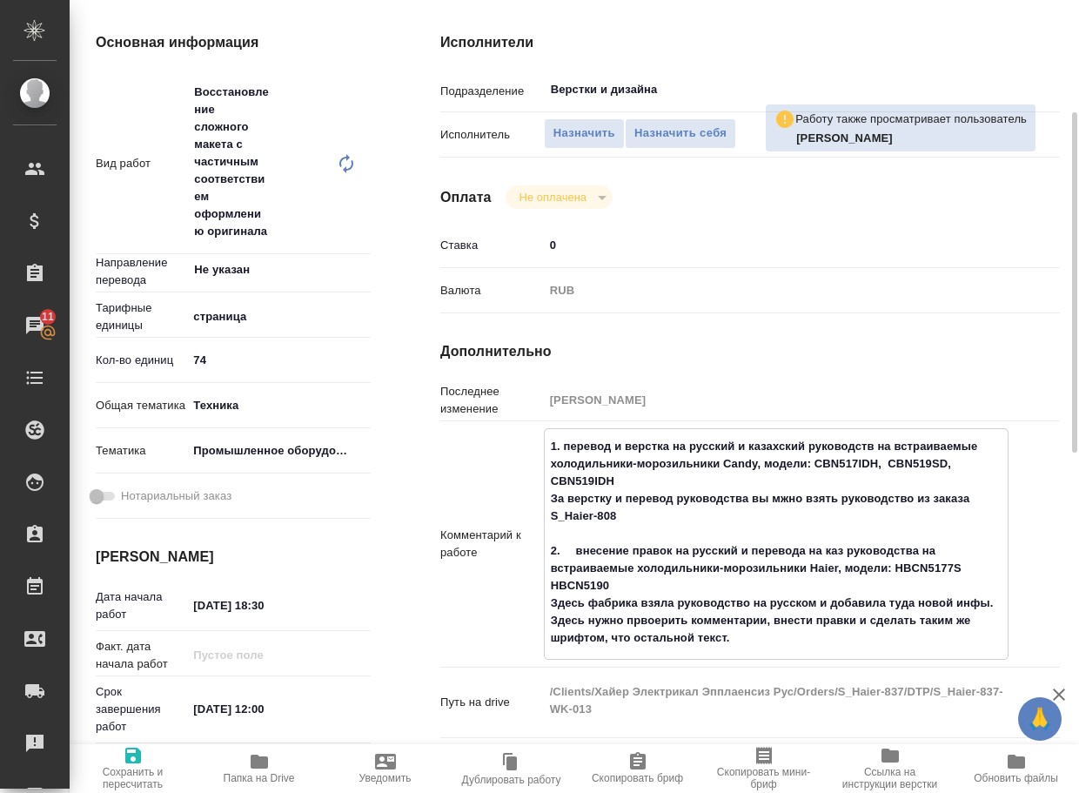
type textarea "x"
type textarea "1. перевод и верстка на русский и казахский руководств на встраиваемые холодиль…"
type textarea "x"
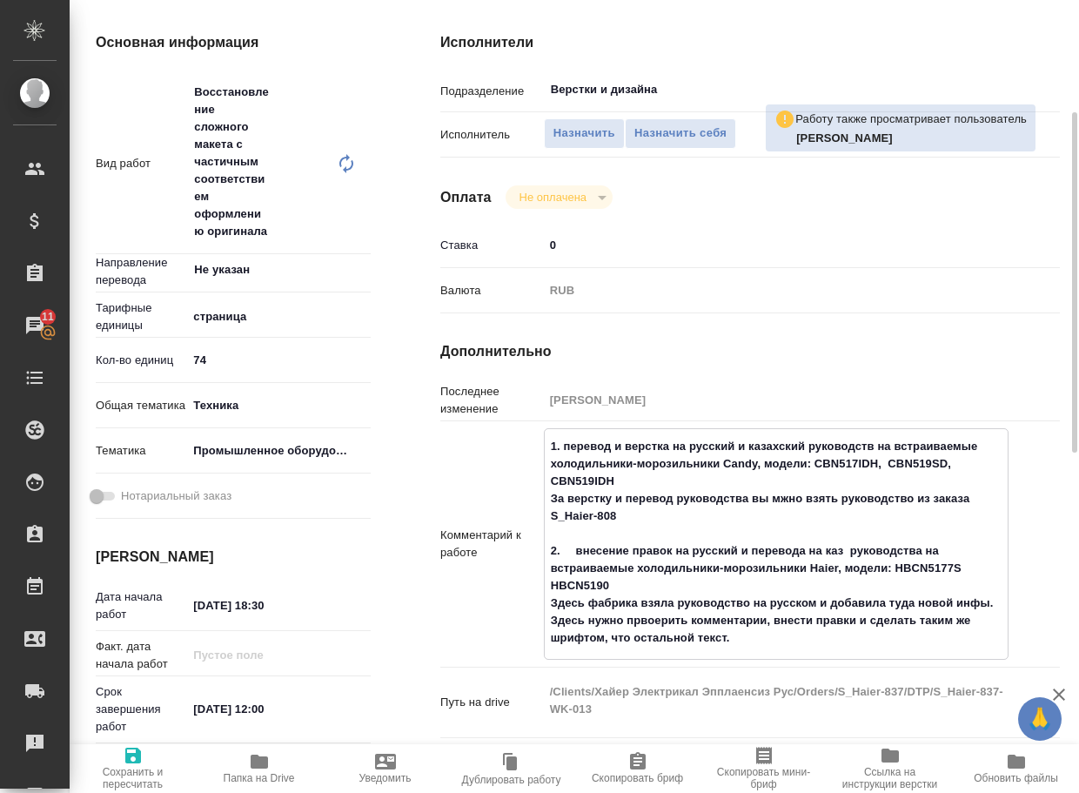
type textarea "x"
type textarea "1. перевод и верстка на русский и казахский руководств на встраиваемые холодиль…"
type textarea "x"
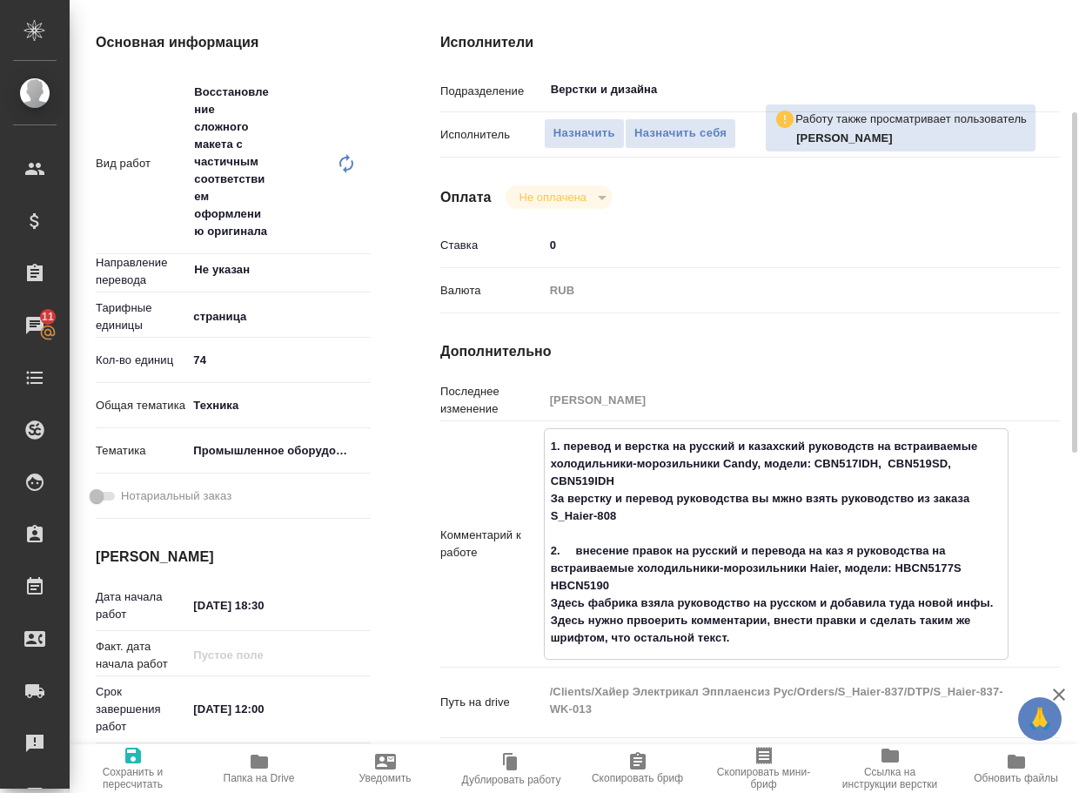
type textarea "x"
click at [781, 498] on textarea "1. перевод и верстка на русский и казахский руководств на встраиваемые холодиль…" at bounding box center [776, 542] width 463 height 221
type textarea "x"
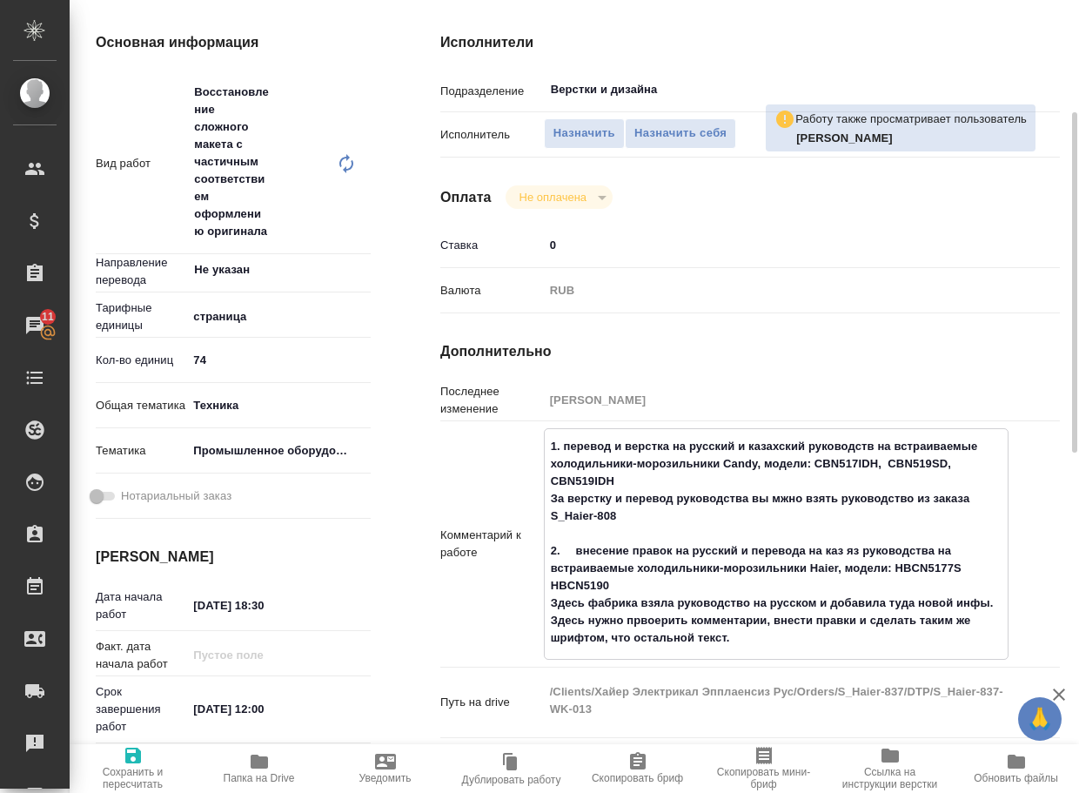
type textarea "1. перевод и верстка на русский и казахский руководств на встраиваемые холодиль…"
type textarea "x"
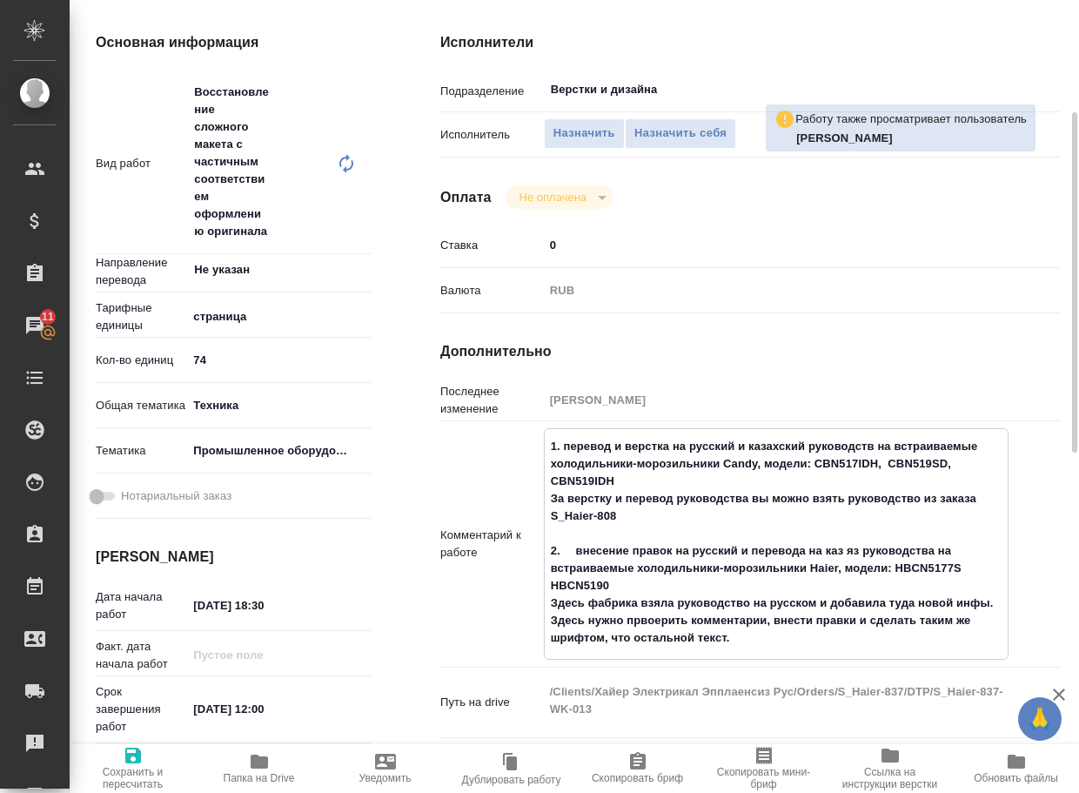
click at [655, 616] on textarea "1. перевод и верстка на русский и казахский руководств на встраиваемые холодиль…" at bounding box center [776, 542] width 463 height 221
type textarea "x"
type textarea "1. перевод и верстка на русский и казахский руководств на встраиваемые холодиль…"
type textarea "x"
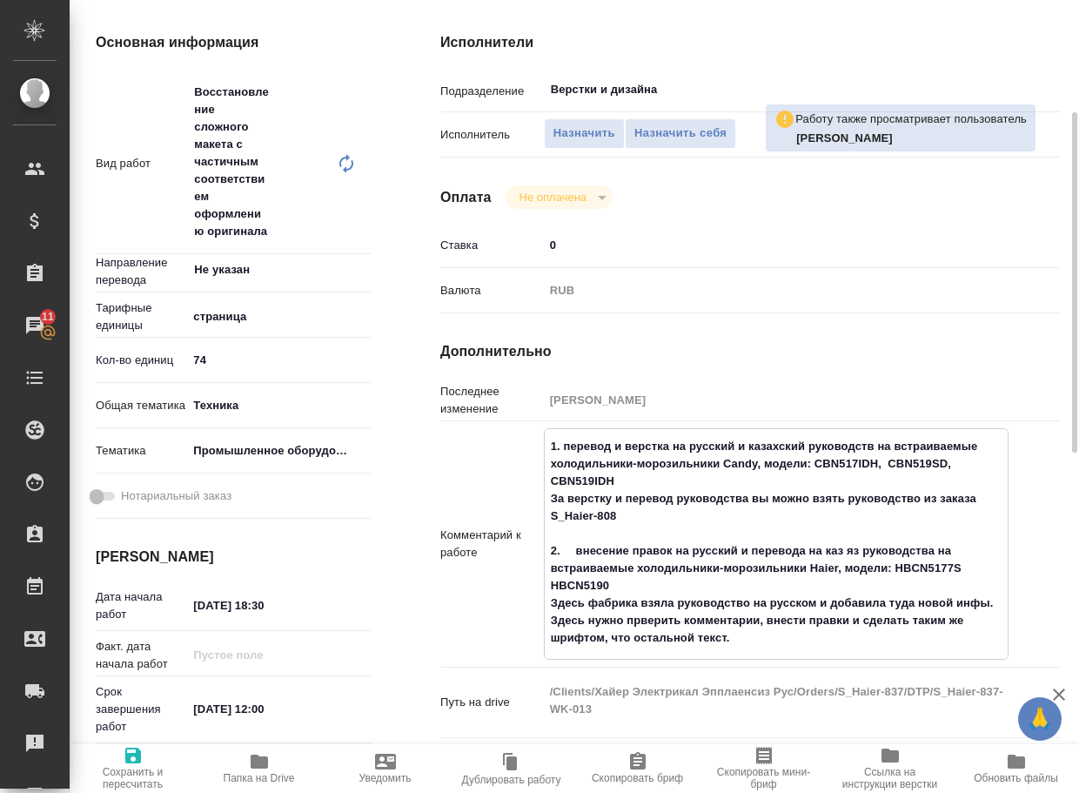
type textarea "x"
type textarea "1. перевод и верстка на русский и казахский руководств на встраиваемые холодиль…"
type textarea "x"
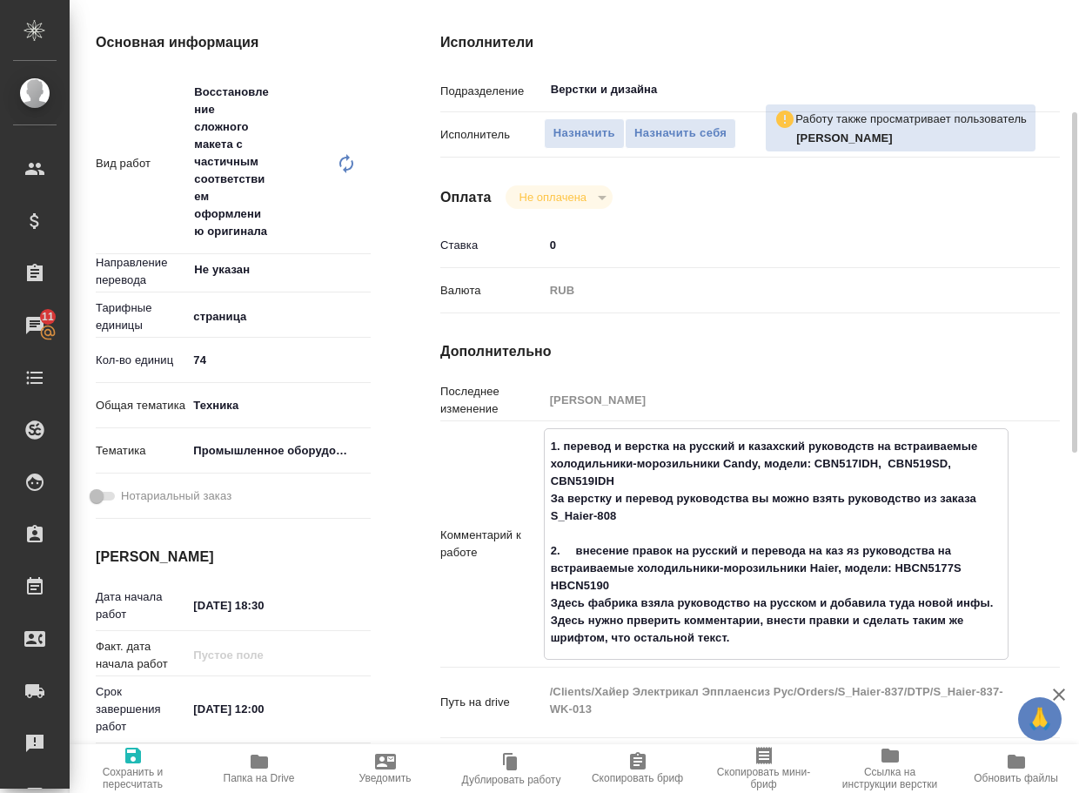
type textarea "x"
click at [658, 617] on textarea "1. перевод и верстка на русский и казахский руководств на встраиваемые холодиль…" at bounding box center [776, 542] width 463 height 221
type textarea "1. перевод и верстка на русский и казахский руководств на встраиваемые холодиль…"
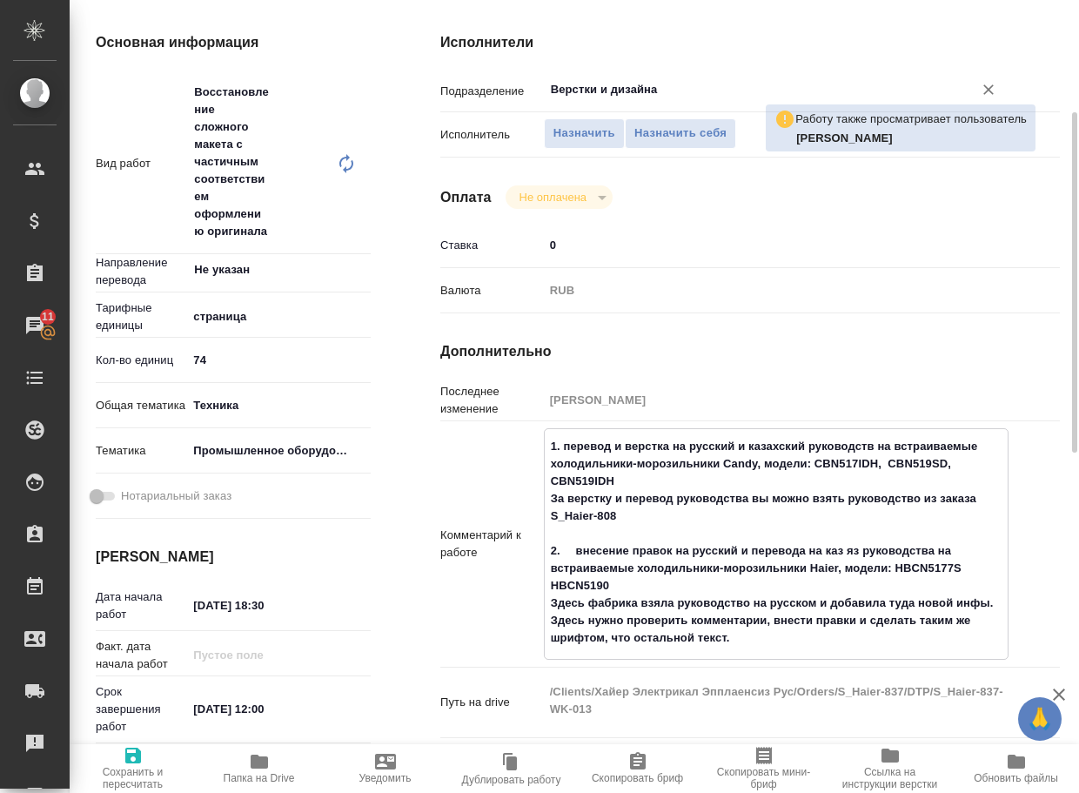
type textarea "x"
click at [686, 80] on input "Верстки и дизайна" at bounding box center [747, 89] width 396 height 21
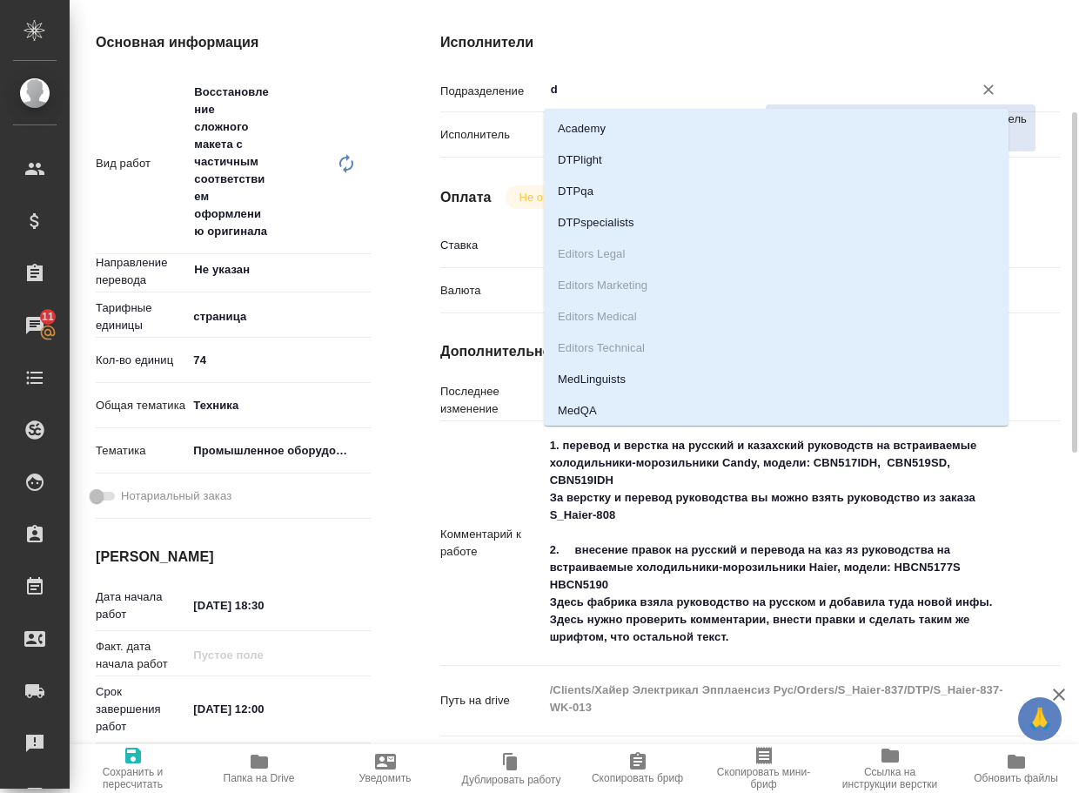
type input "dt"
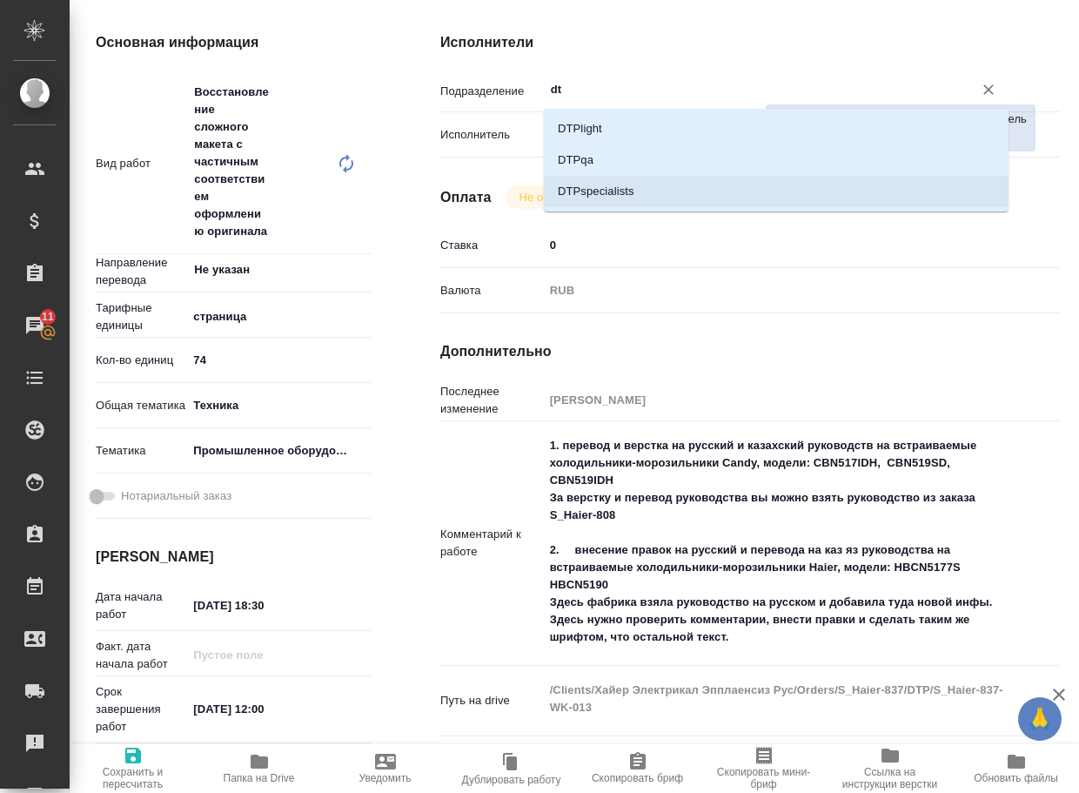
click at [614, 195] on li "DTPspecialists" at bounding box center [776, 191] width 465 height 31
type textarea "x"
type input "DTPspecialists"
type textarea "x"
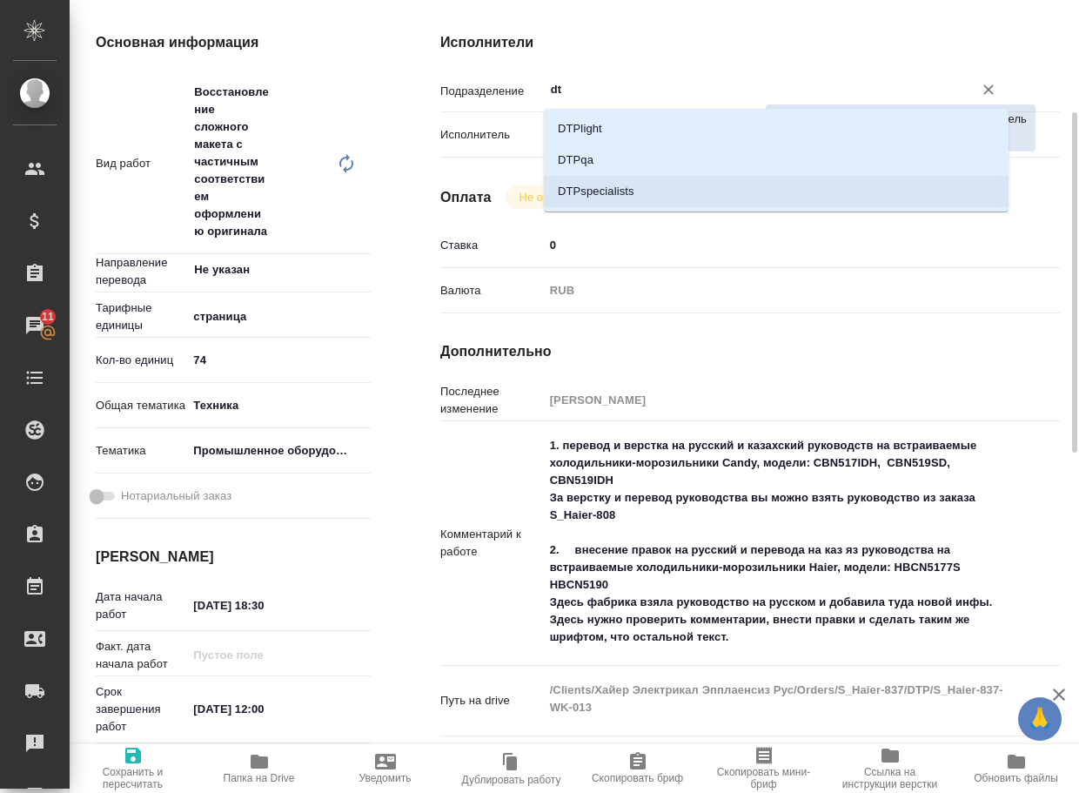
type textarea "x"
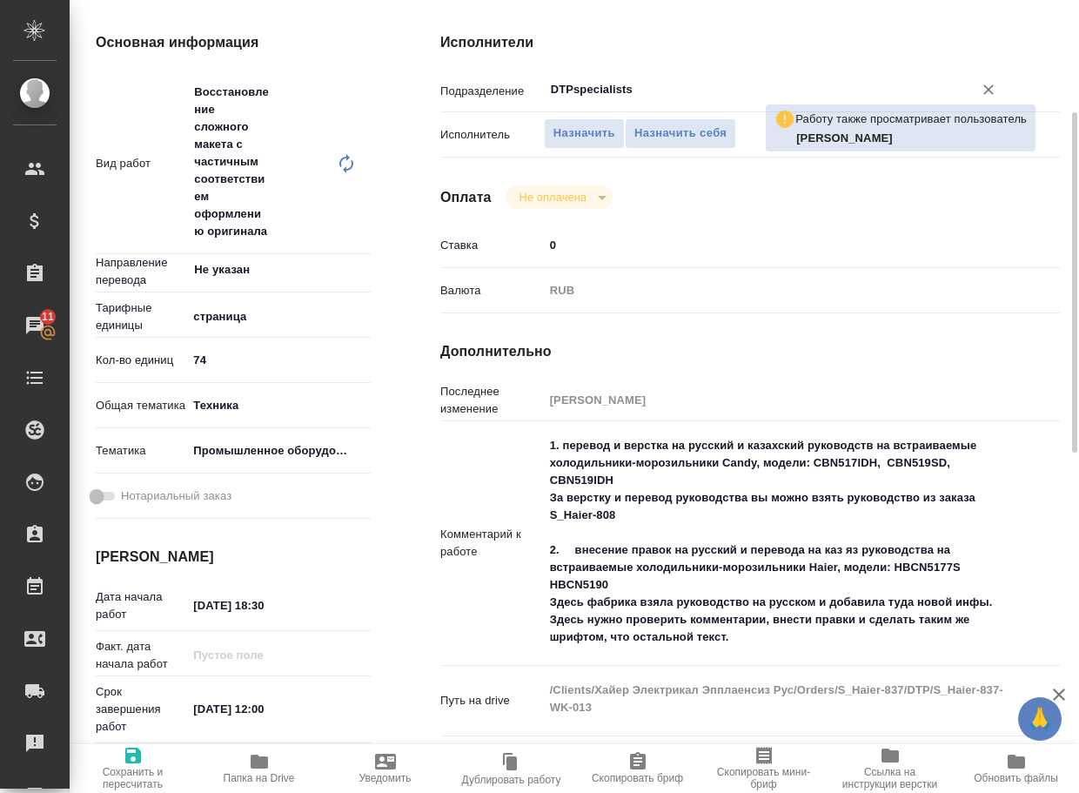
type input "DTPspecialists"
click at [135, 759] on icon "button" at bounding box center [133, 755] width 21 height 21
type textarea "x"
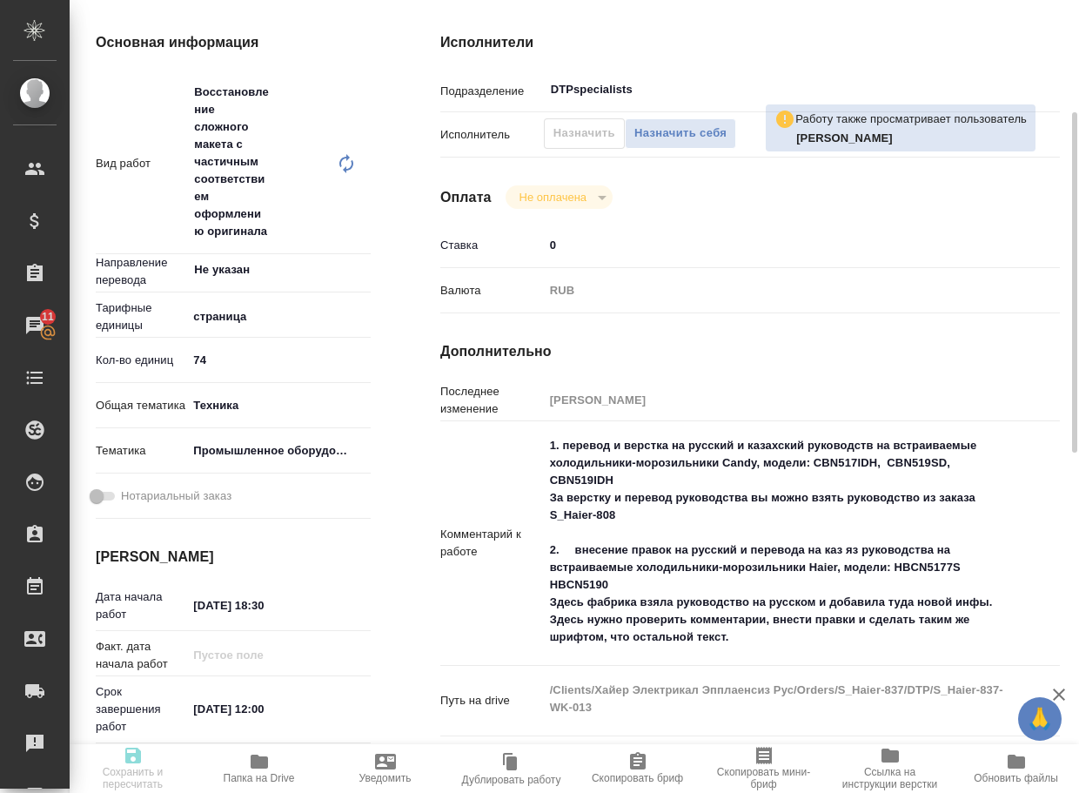
type textarea "x"
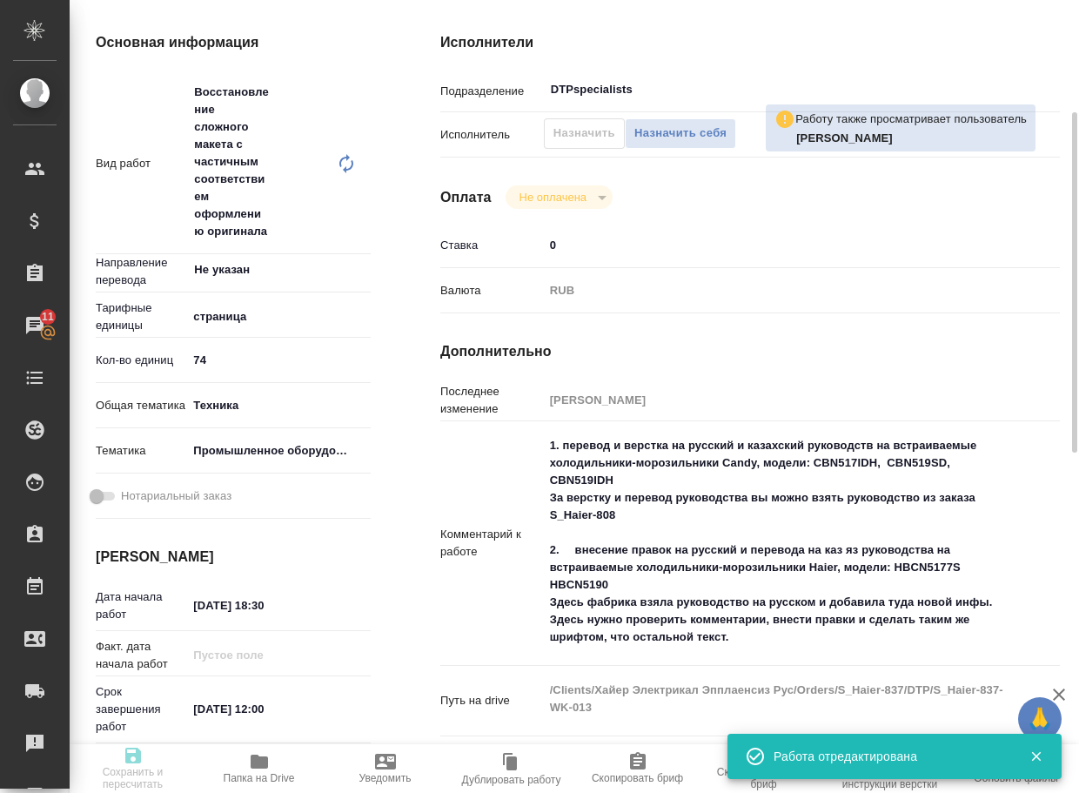
type textarea "x"
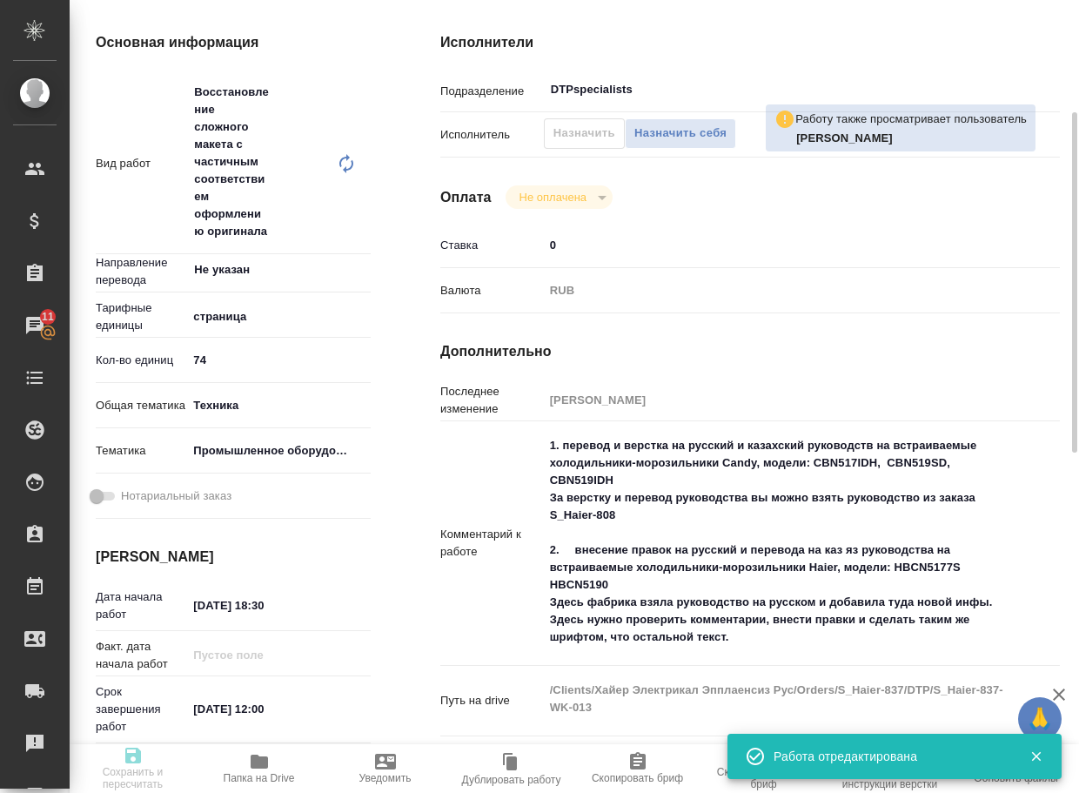
type input "recruiting"
type textarea "Восстановление сложного макета с частичным соответствием оформлению оригинала"
type textarea "x"
type input "Не указан"
type input "5a8b1489cc6b4906c91bfdb2"
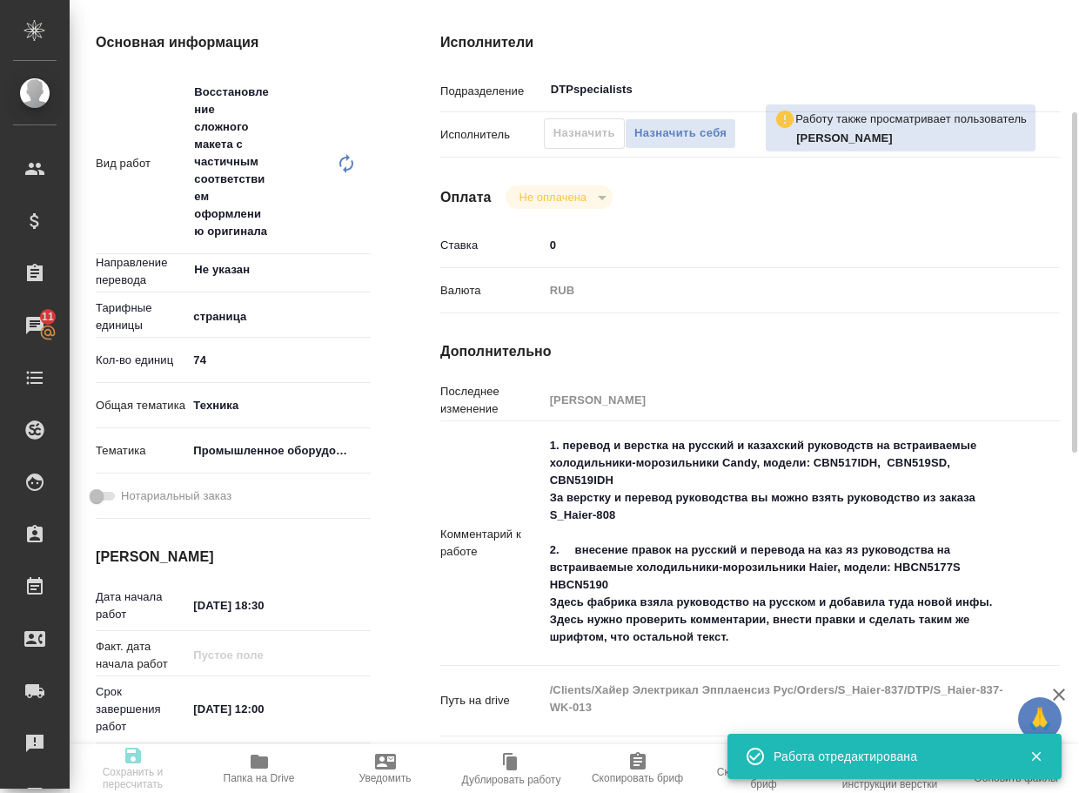
type input "74"
type input "tech"
type input "5f647205b73bc97568ca66bc"
type input "[DATE] 18:30"
type input "[DATE] 12:00"
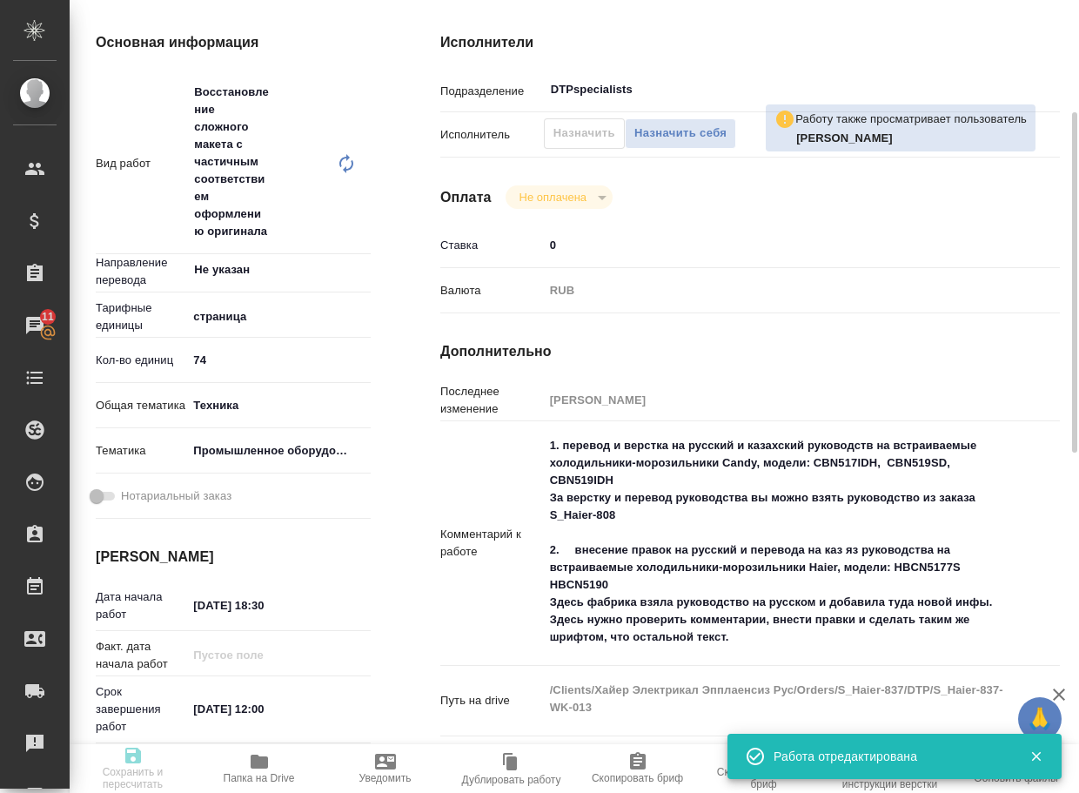
type input "[DATE] 16:00"
type input "DTPspecialists"
type input "notPayed"
type input "0"
type input "RUB"
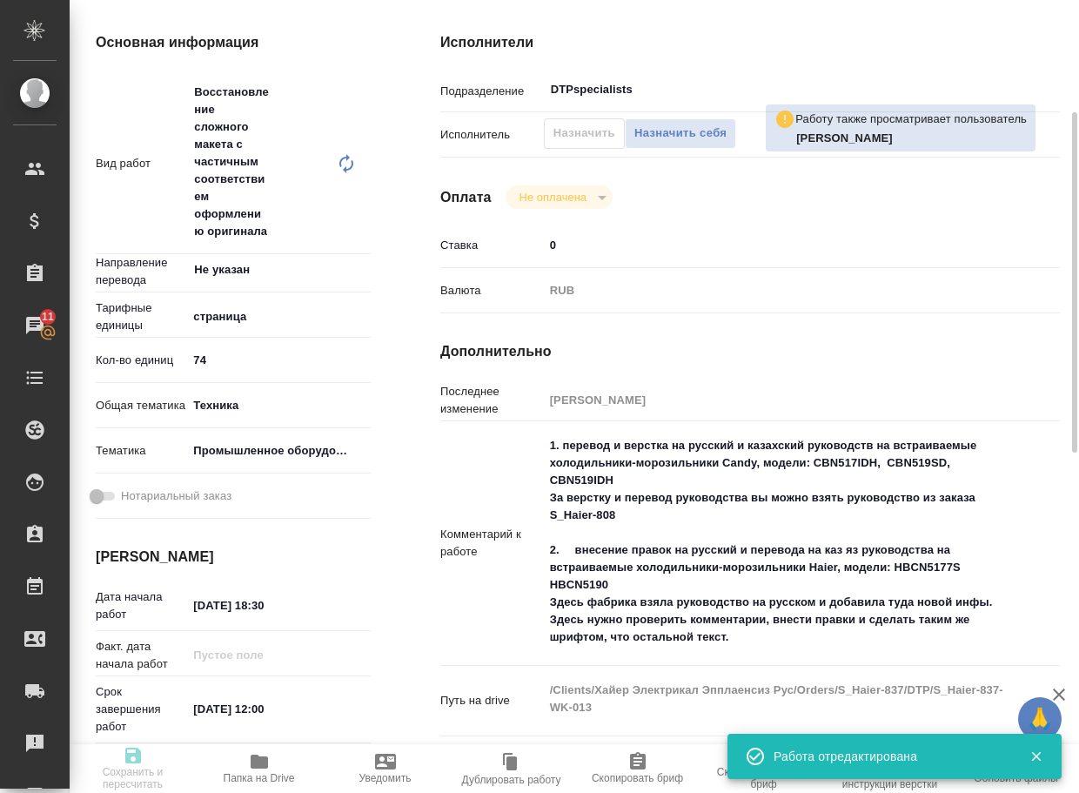
type input "[PERSON_NAME]"
type textarea "1. перевод и верстка на русский и казахский руководств на встраиваемые холодиль…"
type textarea "x"
type textarea "/Clients/Хайер Электрикал Эпплаенсиз Рус/Orders/S_Haier-837/DTP/S_Haier-837-WK-…"
type textarea "x"
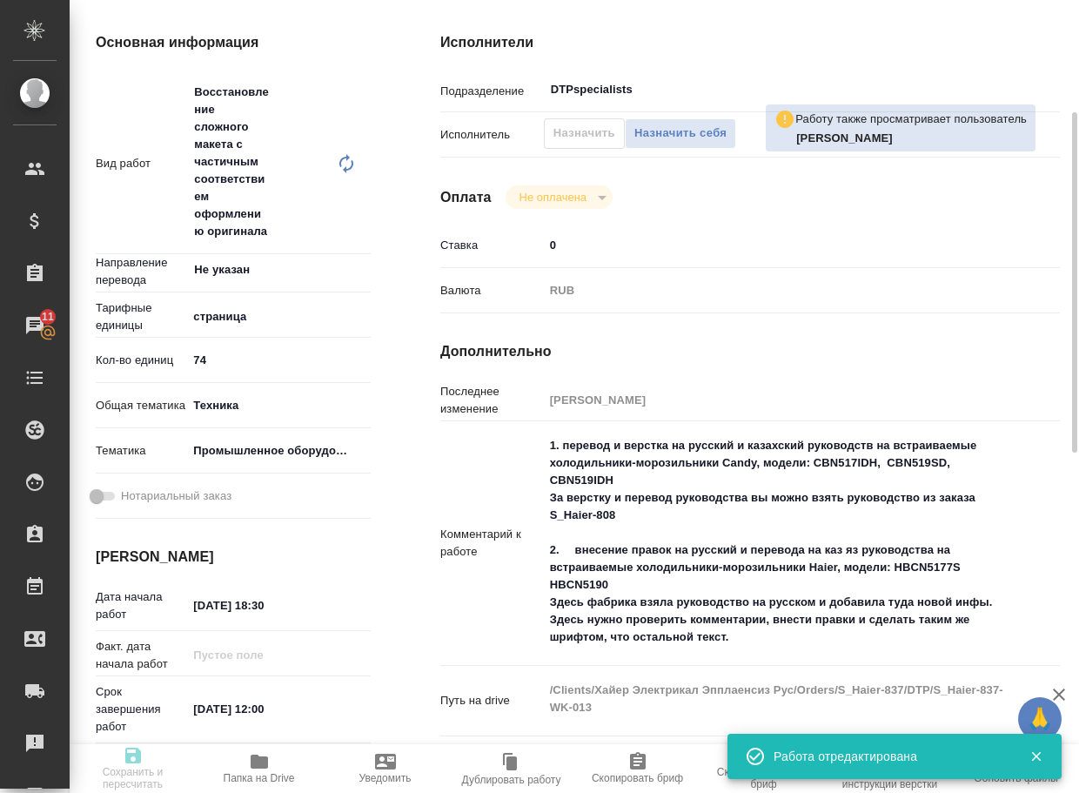
type input "S_Haier-837"
type input "Восстановление сложного макета с частичным соответствием оформлению оригинала"
type input "Приемка разверстки, Восстановление сложного макета с частичным соответствием оф…"
type input "[PERSON_NAME]"
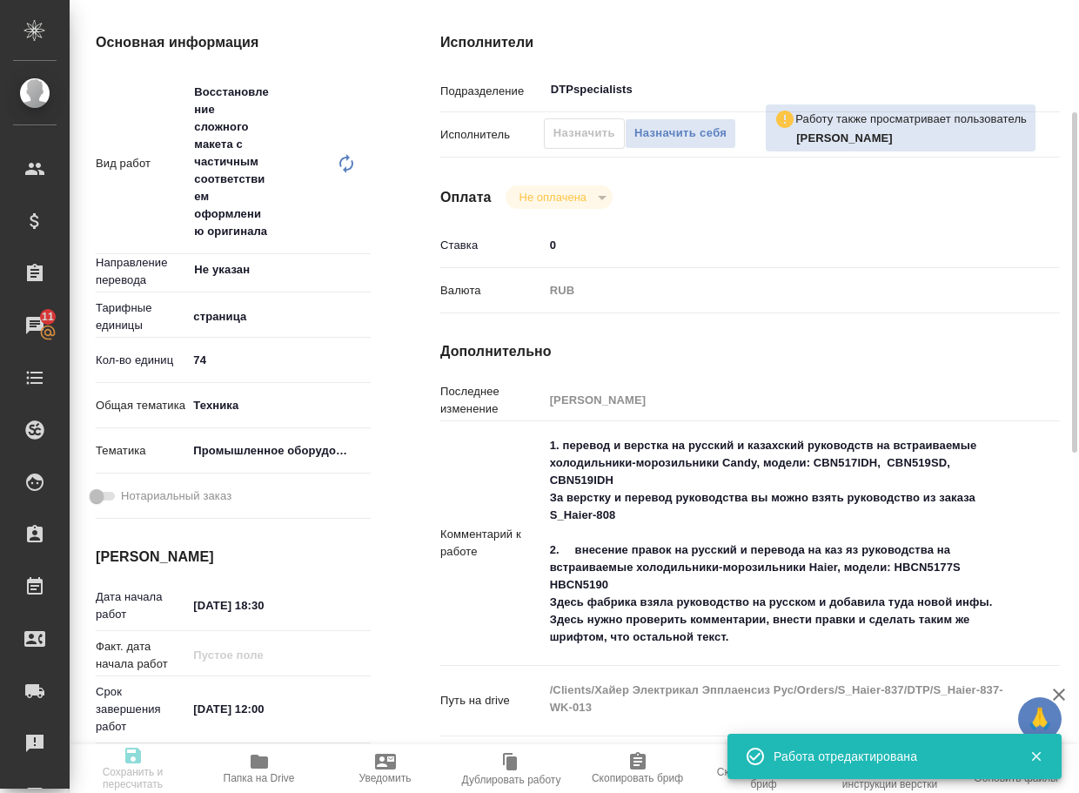
type input "/Clients/Хайер Электрикал Эпплаенсиз Рус/Orders/S_Haier-837"
type textarea "x"
type textarea "8 рд англ-рус + 5 рд рус-каз 1. какие условия перевода и верстки на русский и к…"
type textarea "x"
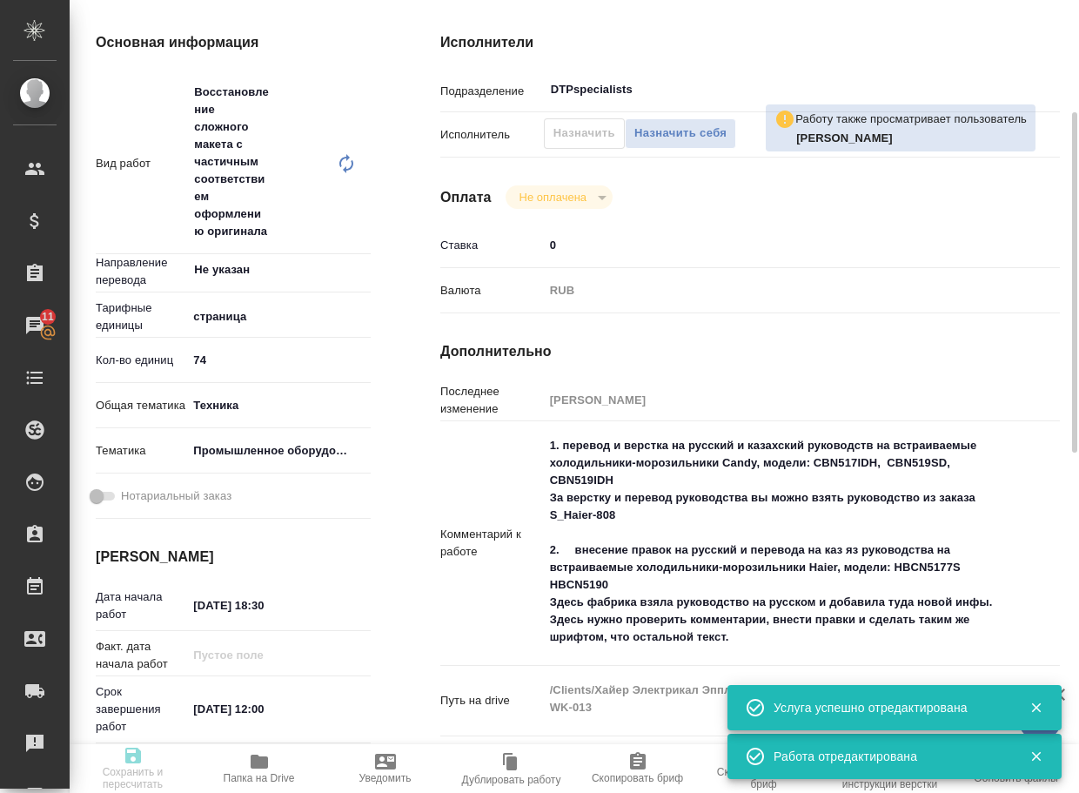
type textarea "x"
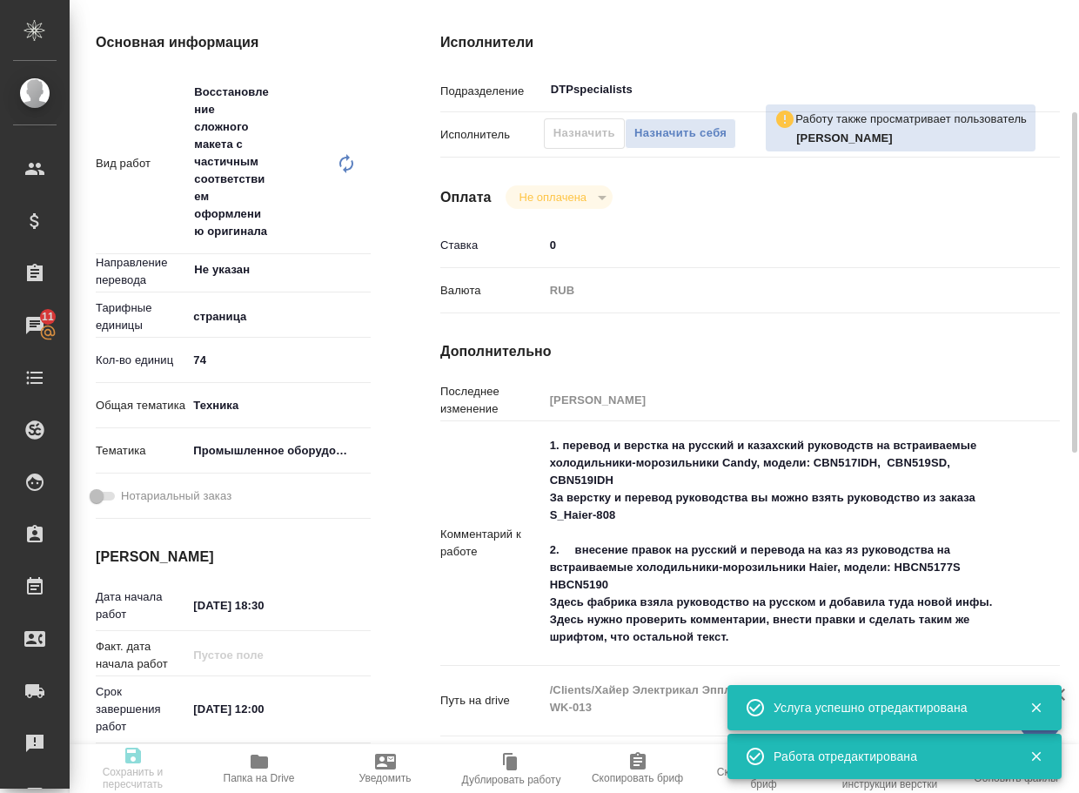
type textarea "x"
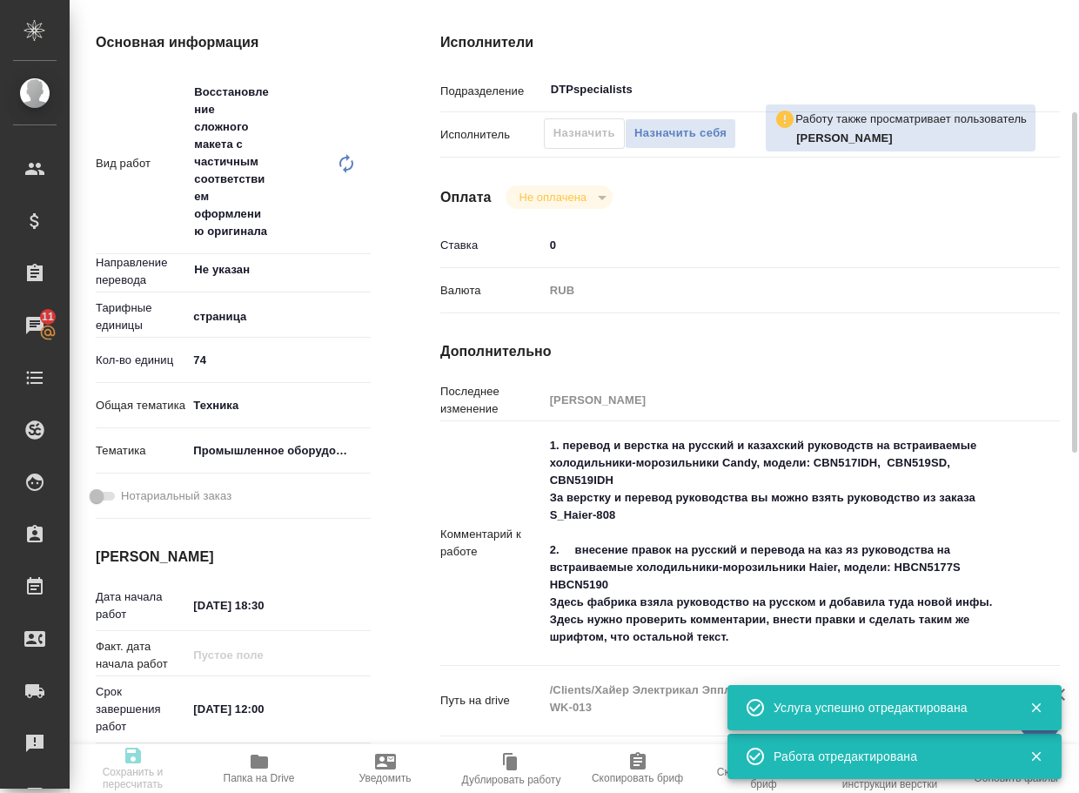
type textarea "x"
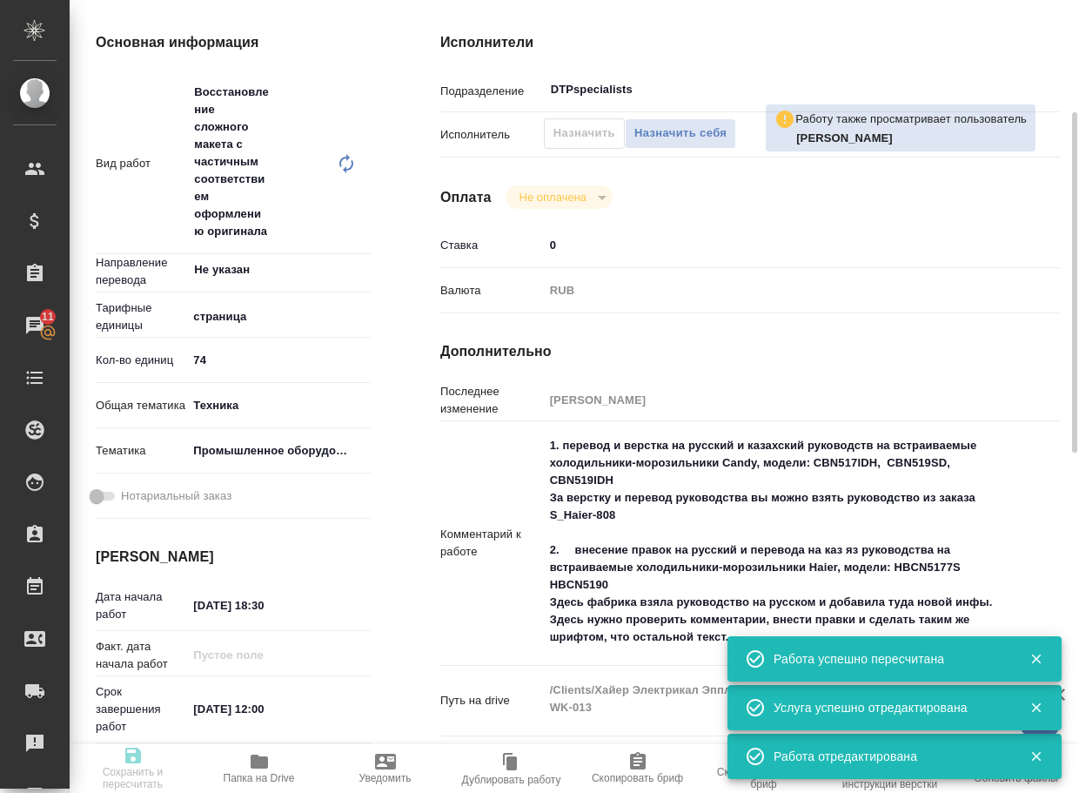
type input "recruiting"
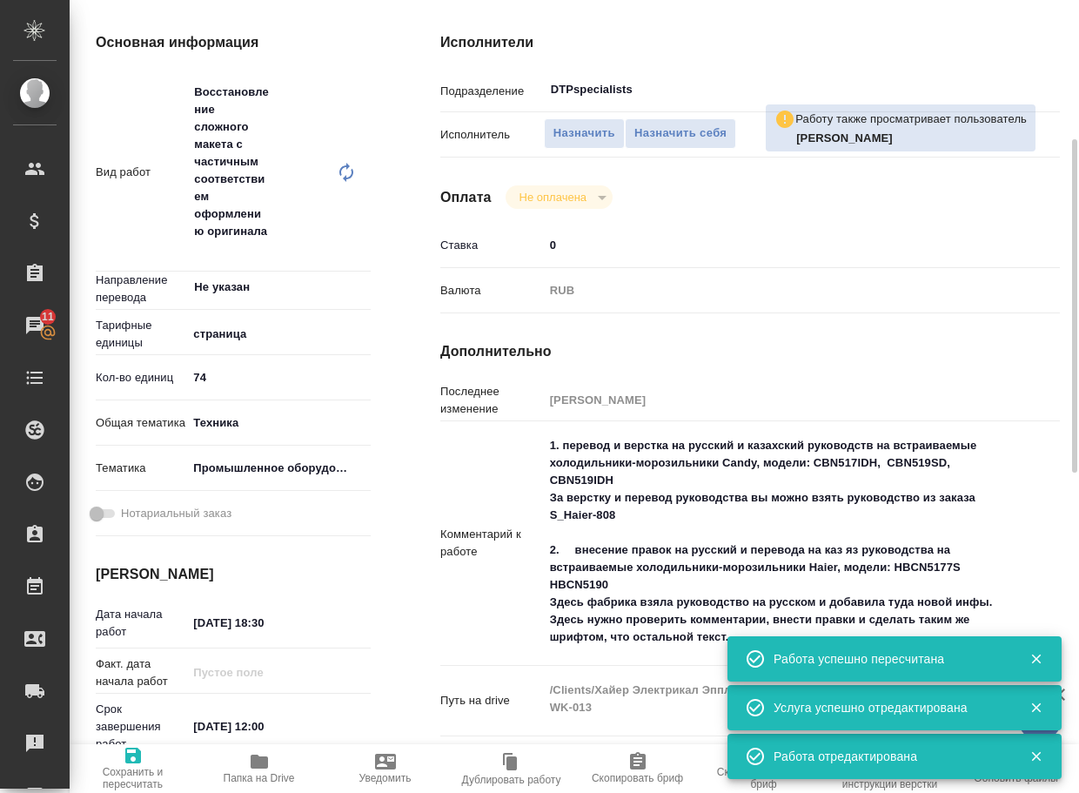
scroll to position [282, 0]
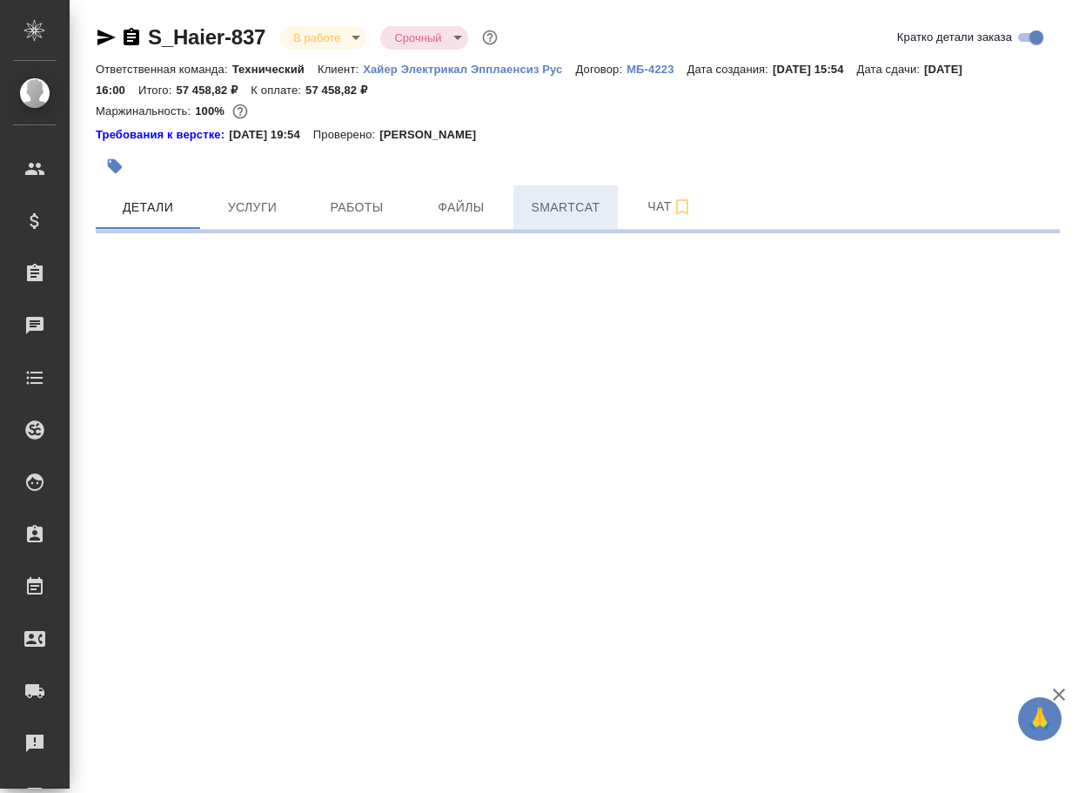
select select "RU"
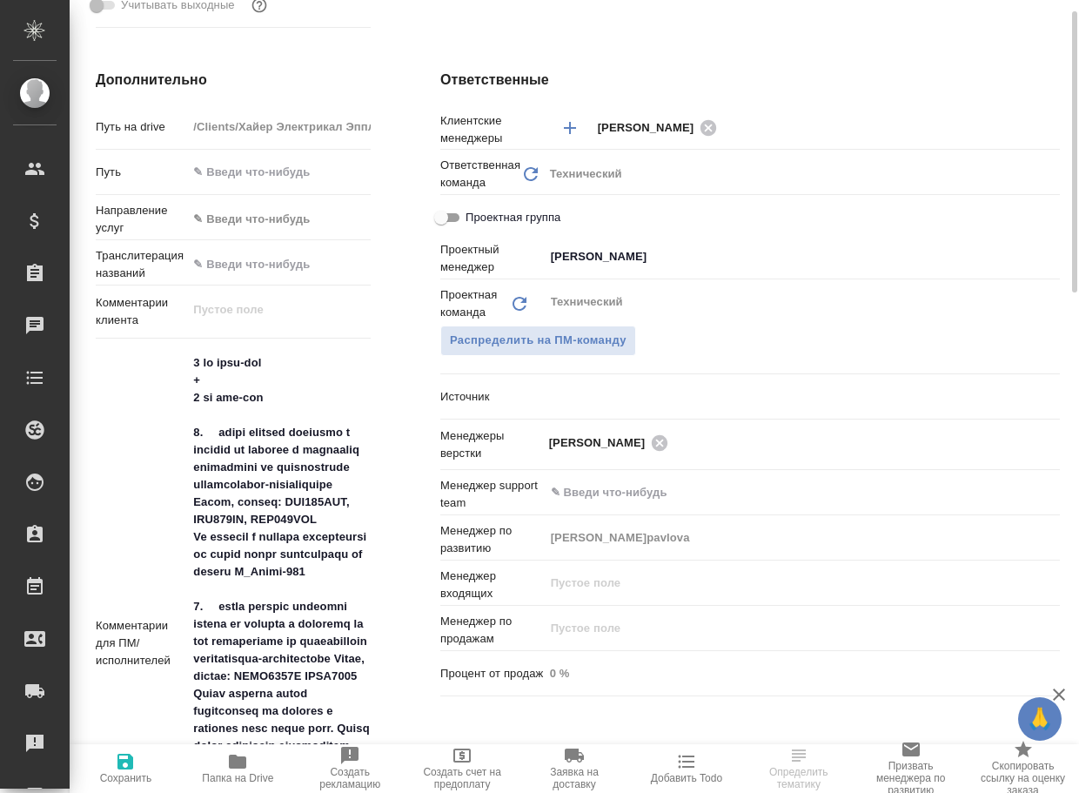
type textarea "x"
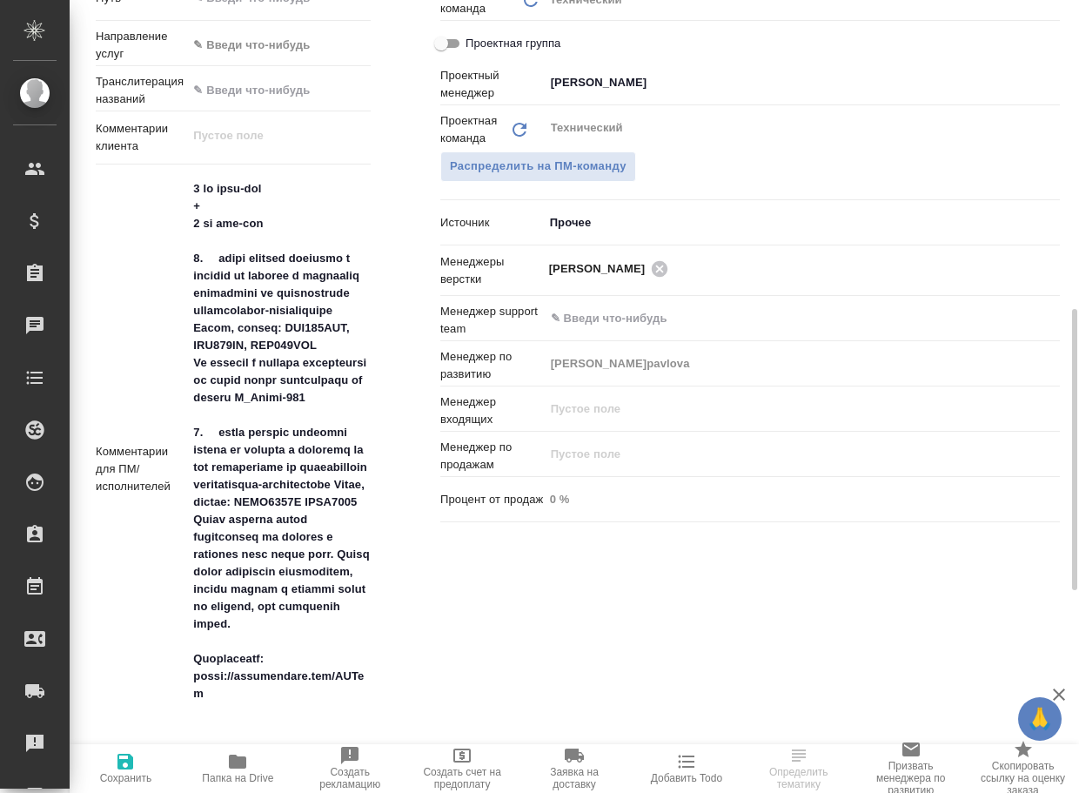
type textarea "x"
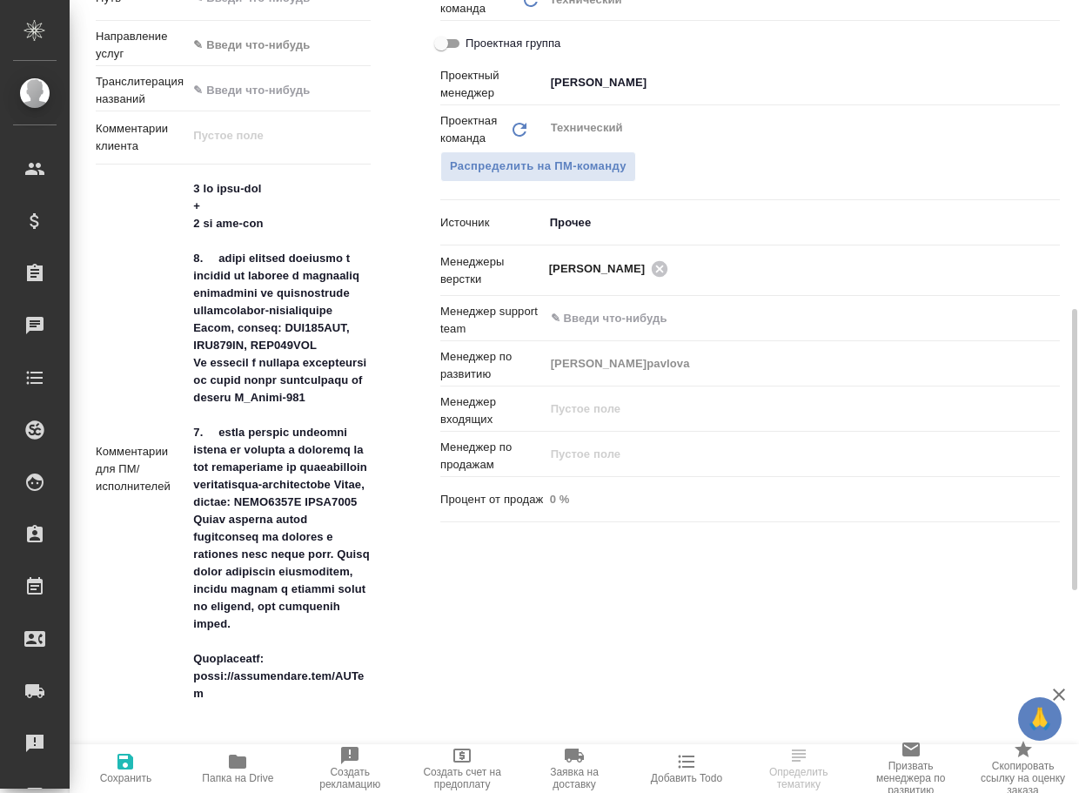
type textarea "x"
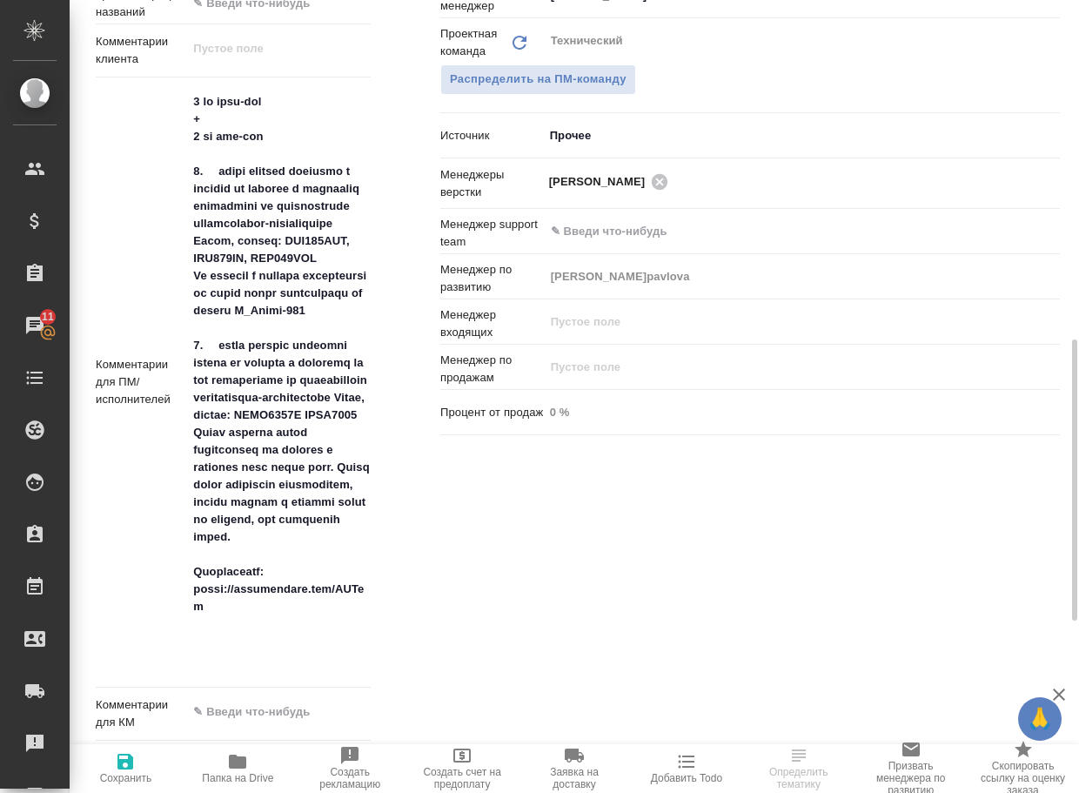
type textarea "x"
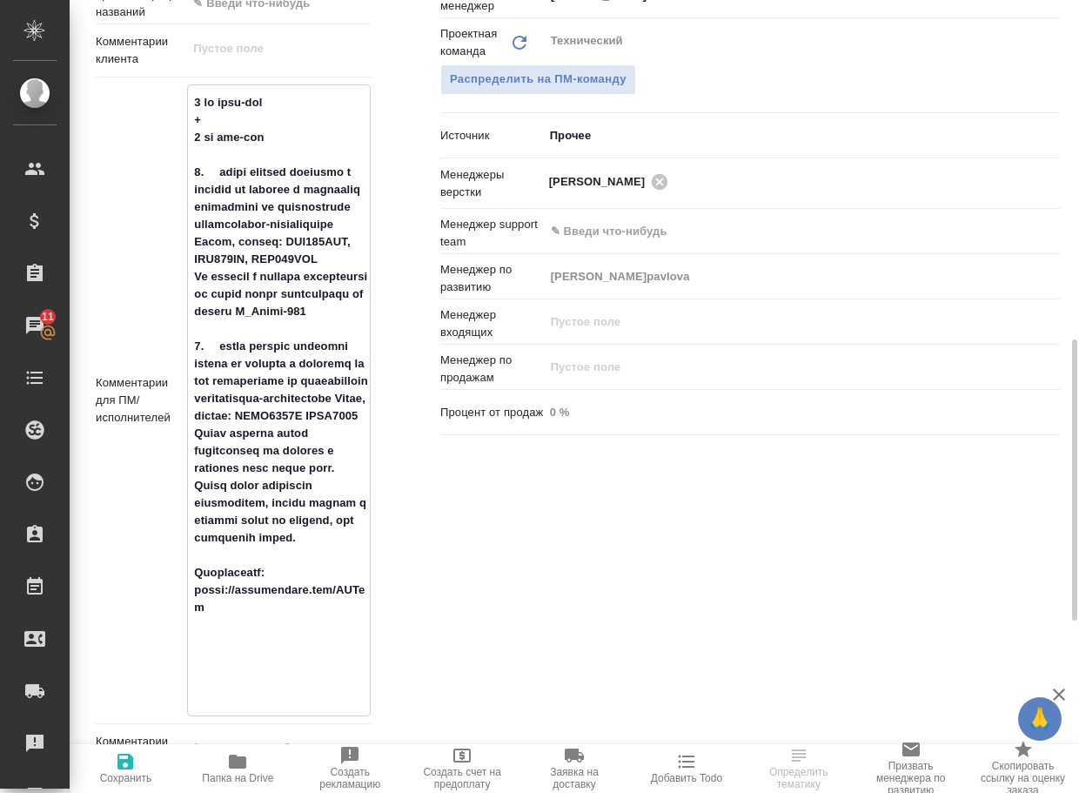
drag, startPoint x: 192, startPoint y: 169, endPoint x: 270, endPoint y: 626, distance: 463.4
click at [270, 632] on textarea at bounding box center [279, 398] width 182 height 621
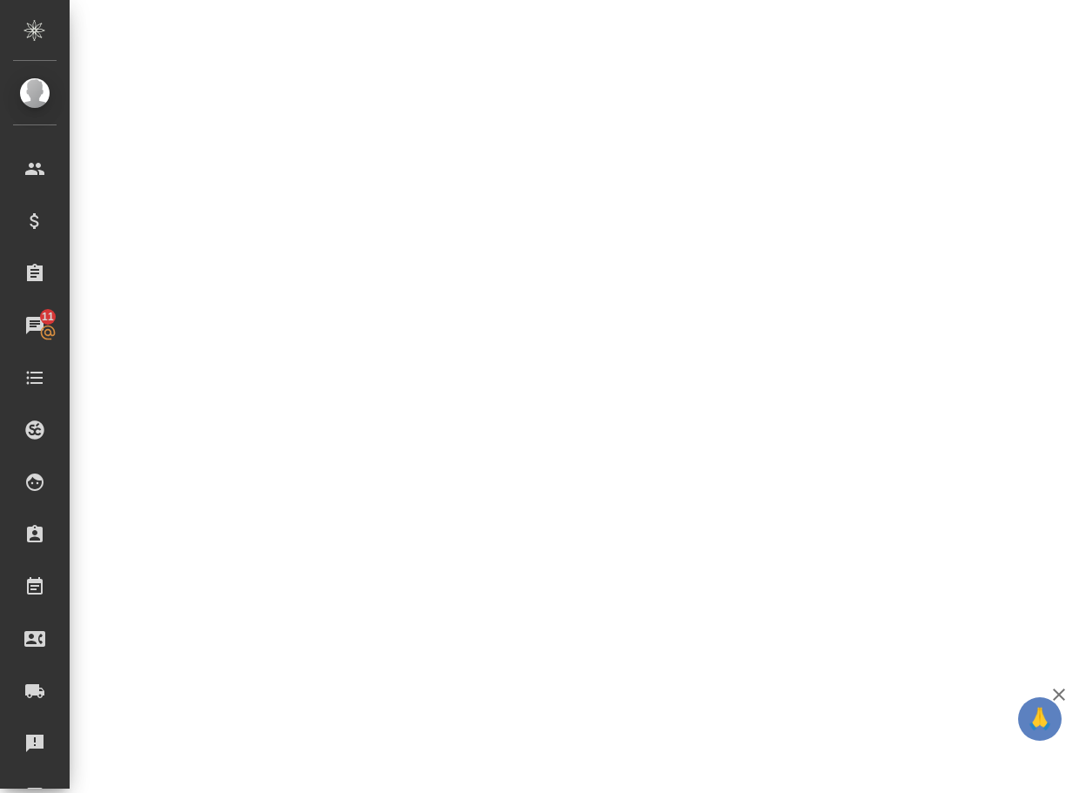
select select "RU"
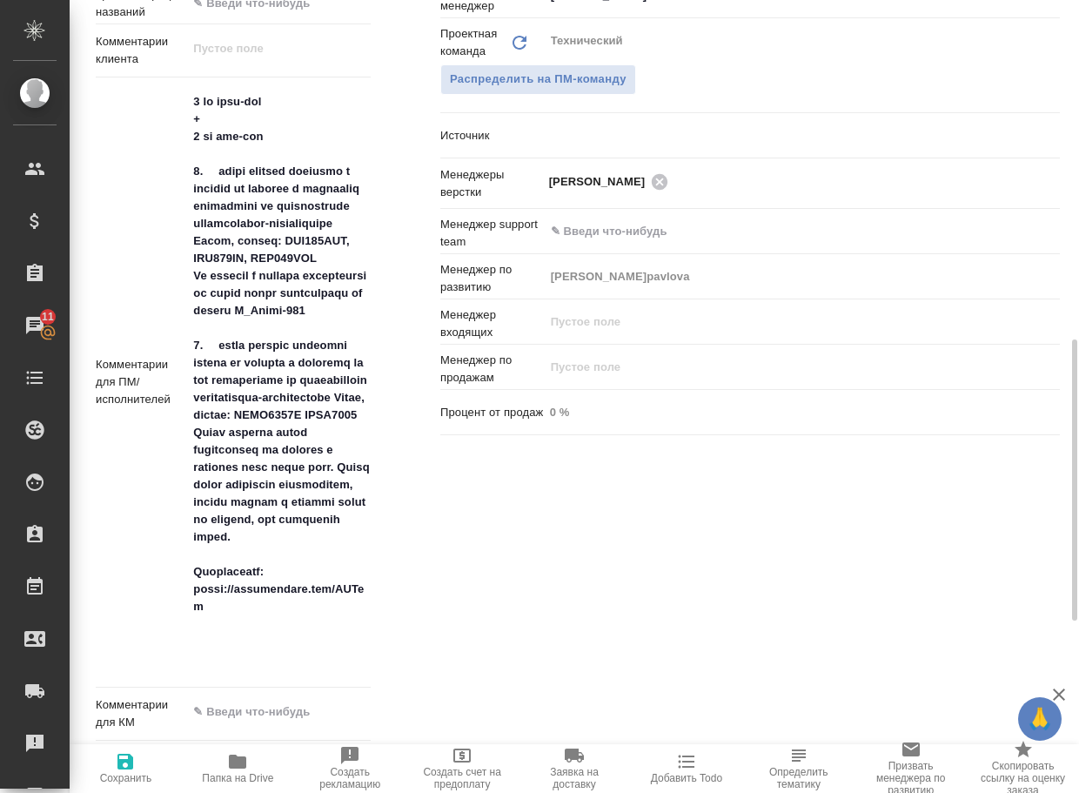
type textarea "x"
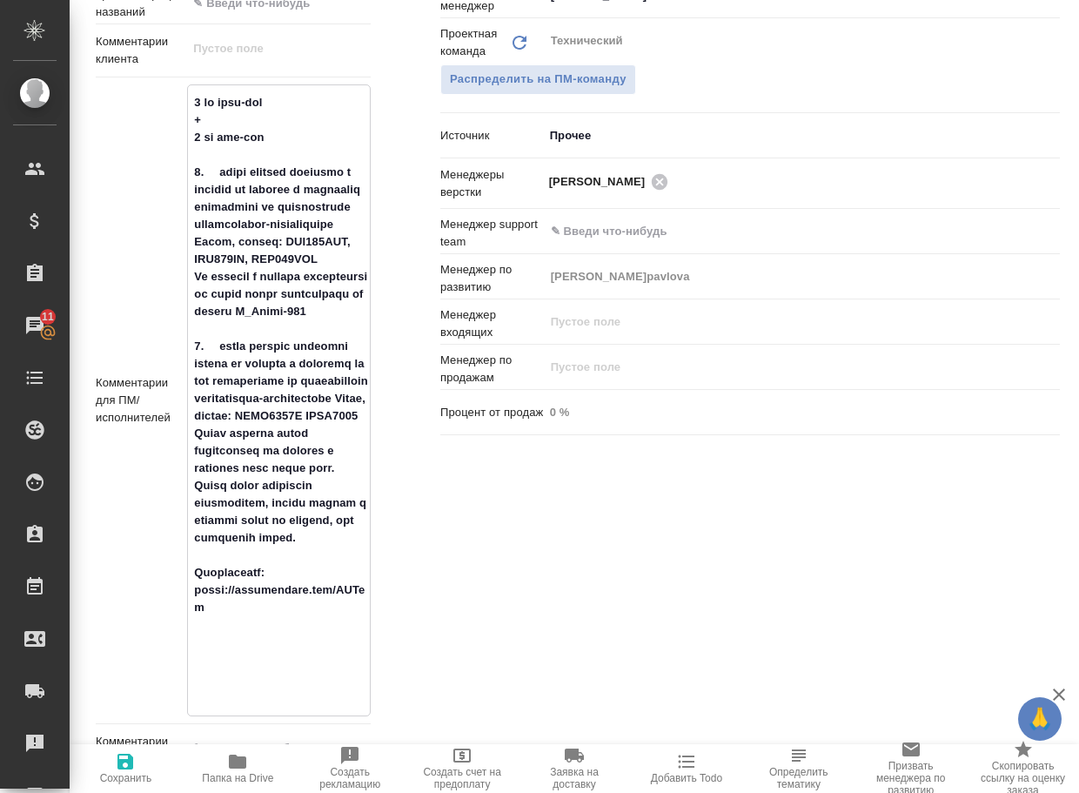
drag, startPoint x: 191, startPoint y: 166, endPoint x: 306, endPoint y: 626, distance: 473.8
click at [306, 626] on textarea at bounding box center [279, 398] width 182 height 621
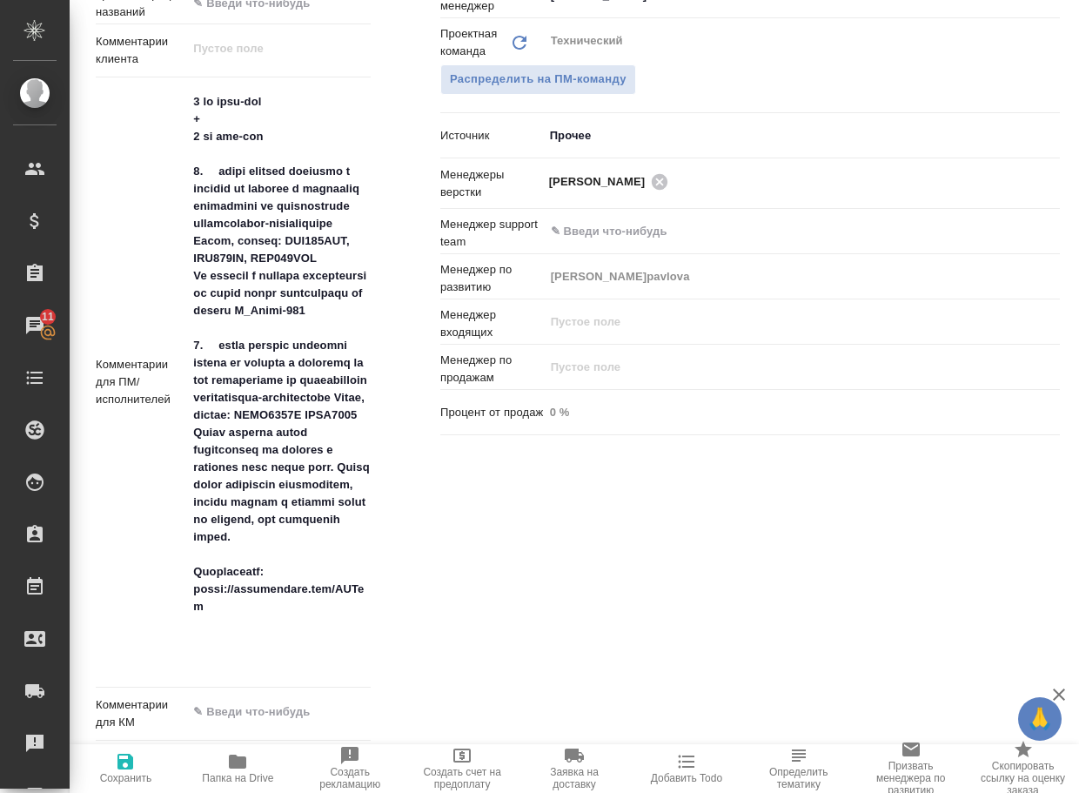
type textarea "x"
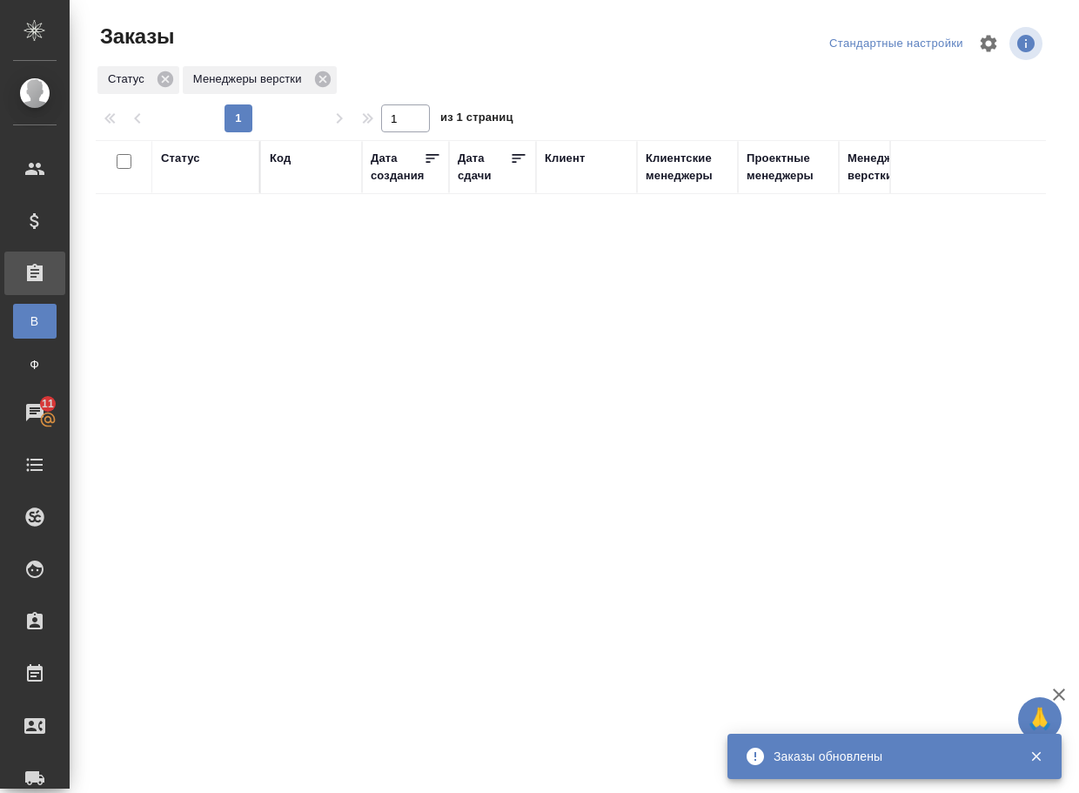
click at [182, 157] on div "Статус" at bounding box center [180, 158] width 39 height 17
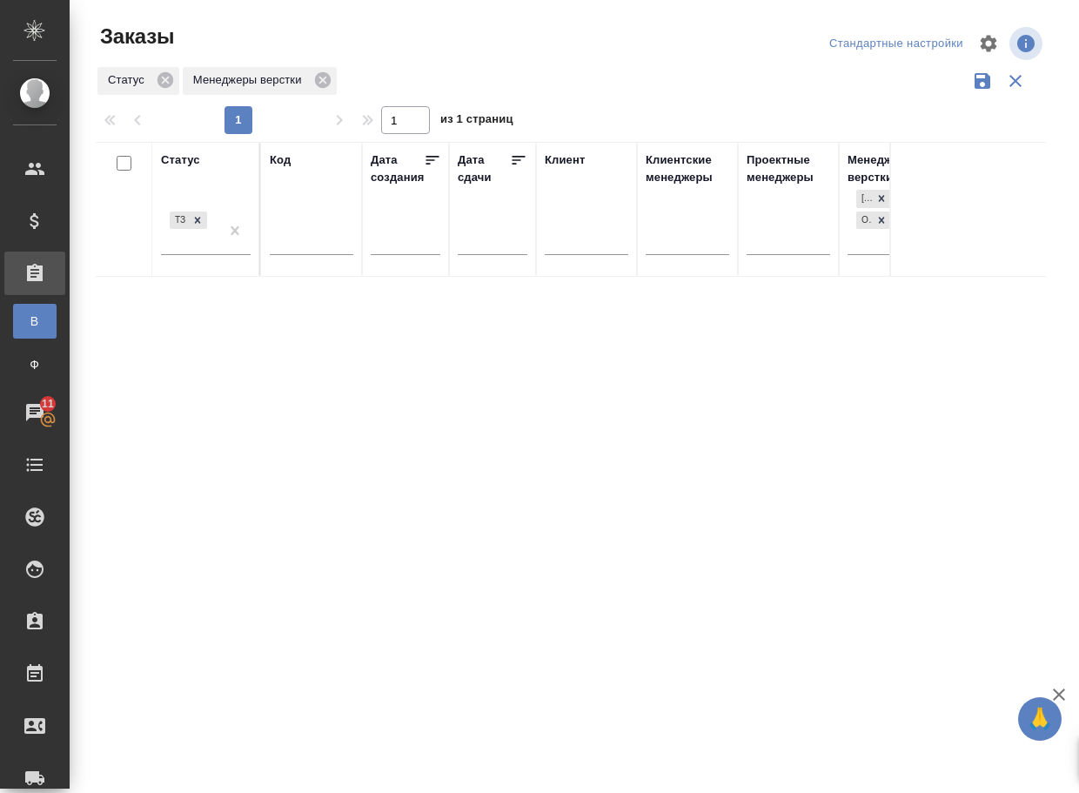
click at [1006, 75] on icon "button" at bounding box center [1015, 80] width 21 height 21
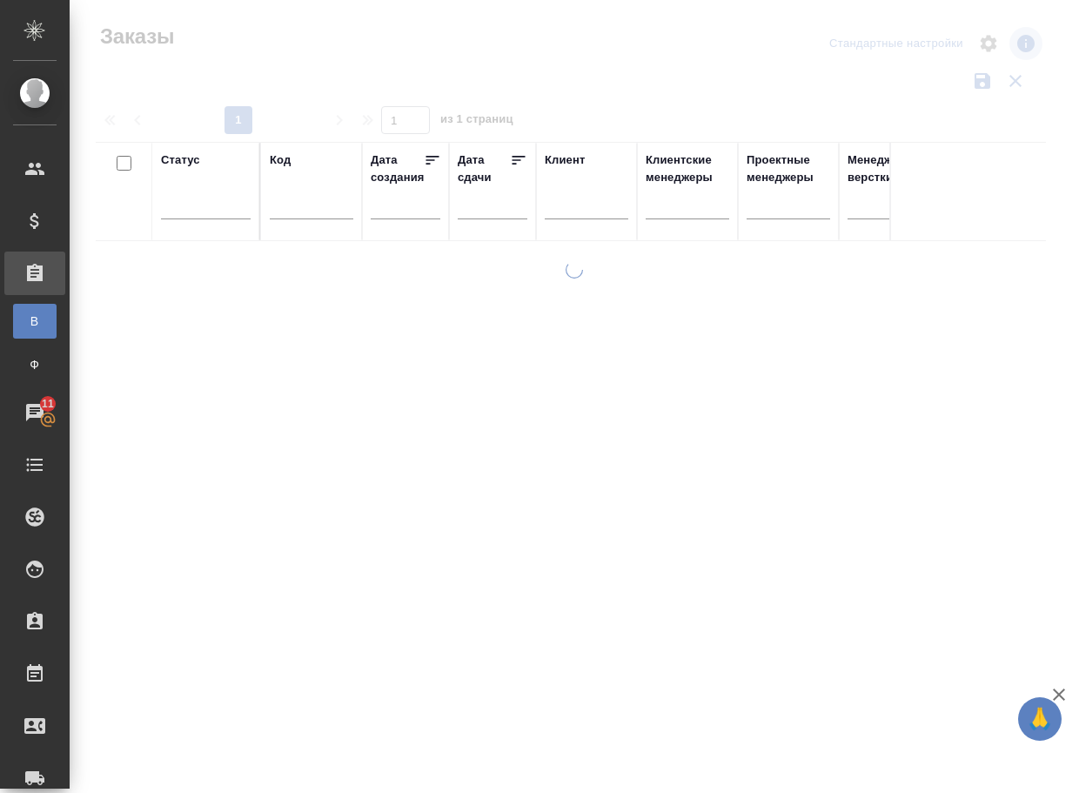
click at [294, 205] on input "text" at bounding box center [312, 209] width 84 height 22
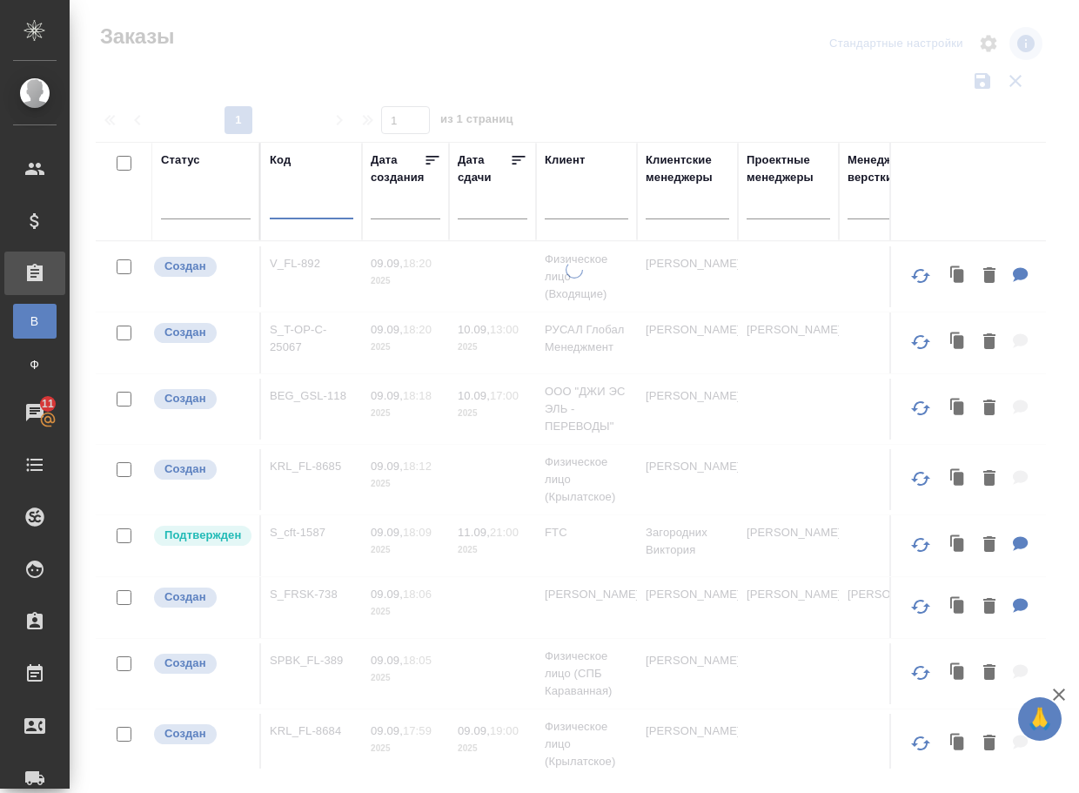
paste input "S_Haier-808"
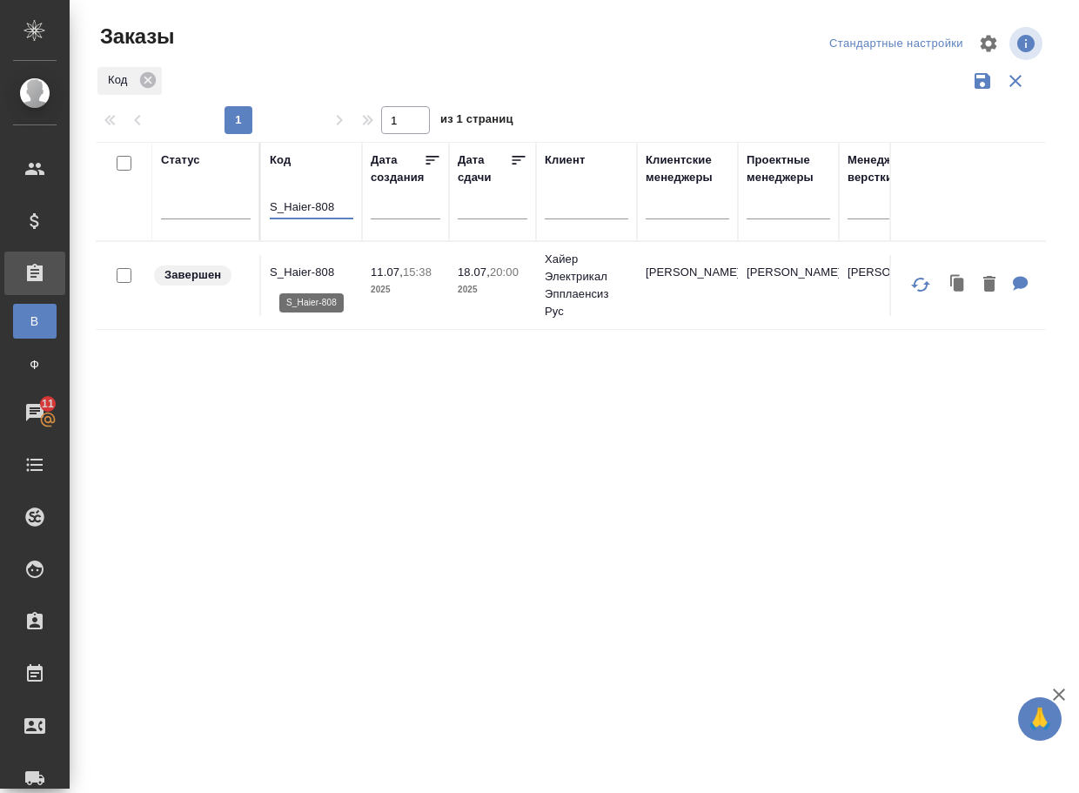
type input "S_Haier-808"
click at [319, 269] on p "S_Haier-808" at bounding box center [312, 272] width 84 height 17
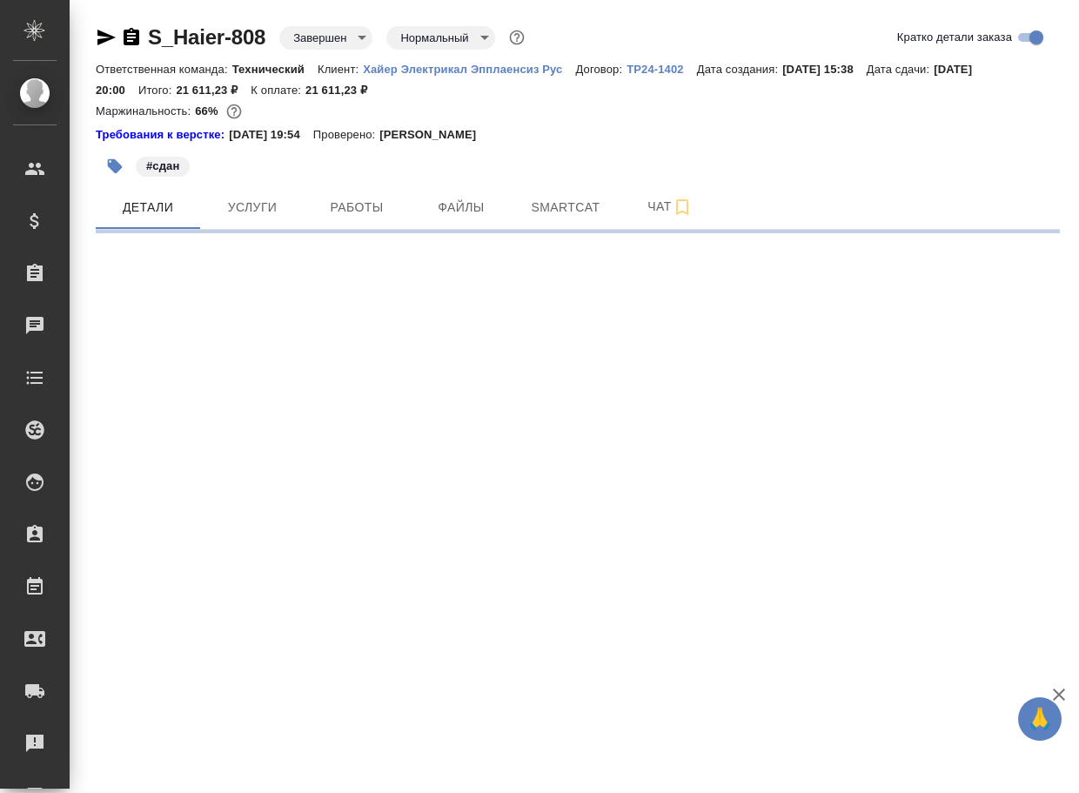
select select "RU"
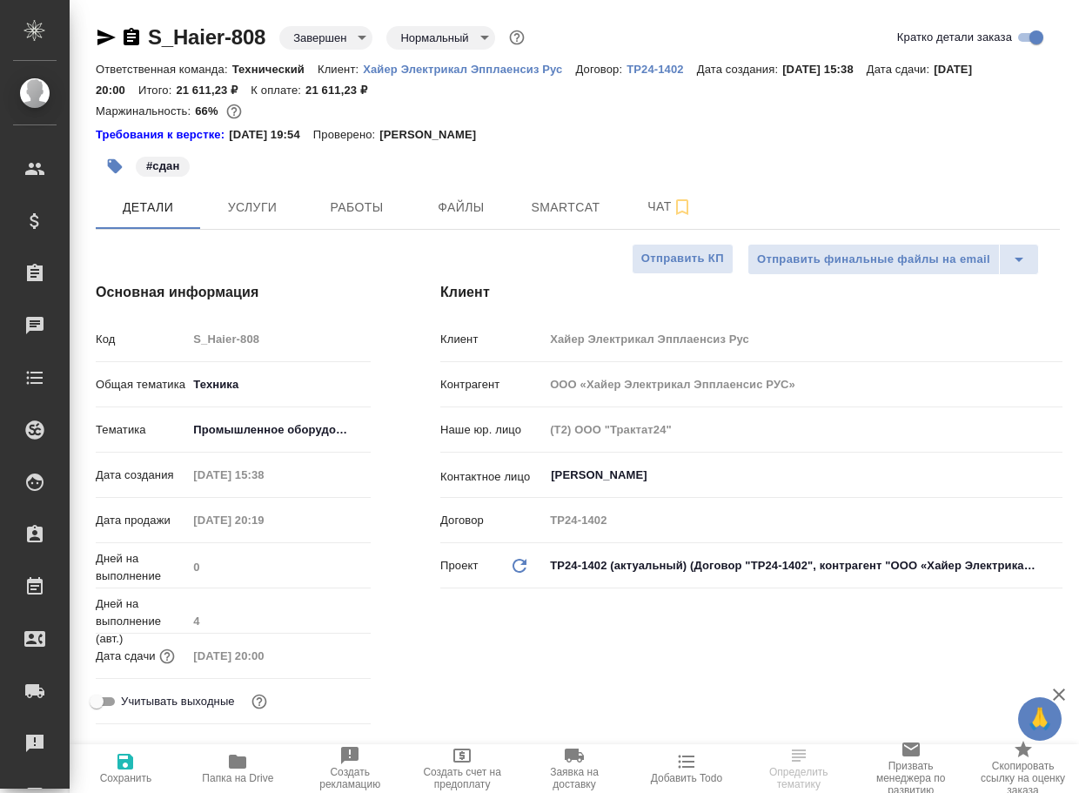
type textarea "x"
click at [344, 218] on span "Работы" at bounding box center [357, 208] width 84 height 22
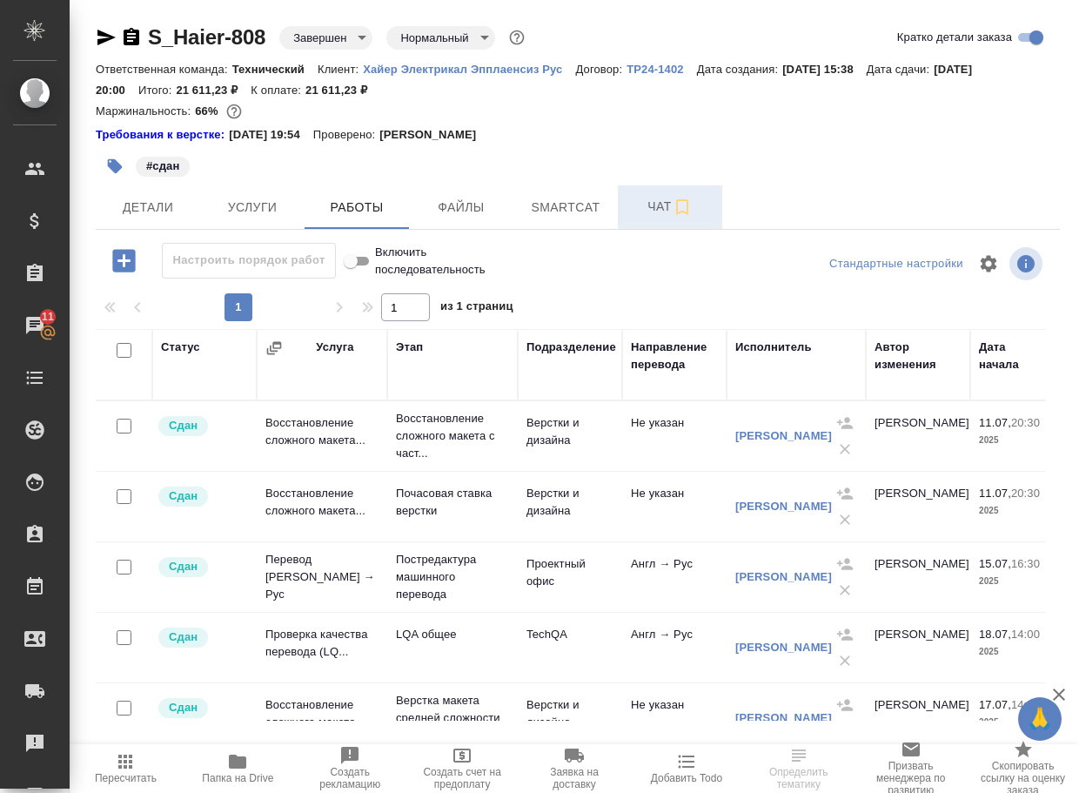
click at [640, 206] on span "Чат" at bounding box center [670, 207] width 84 height 22
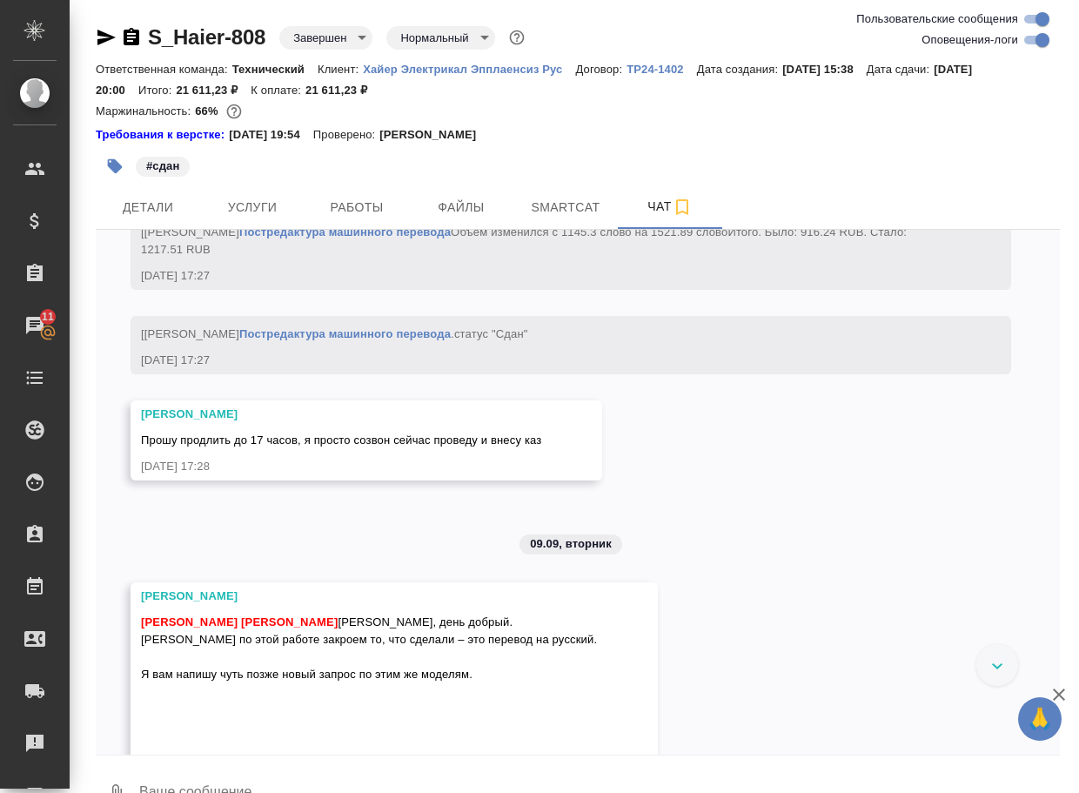
scroll to position [10777, 0]
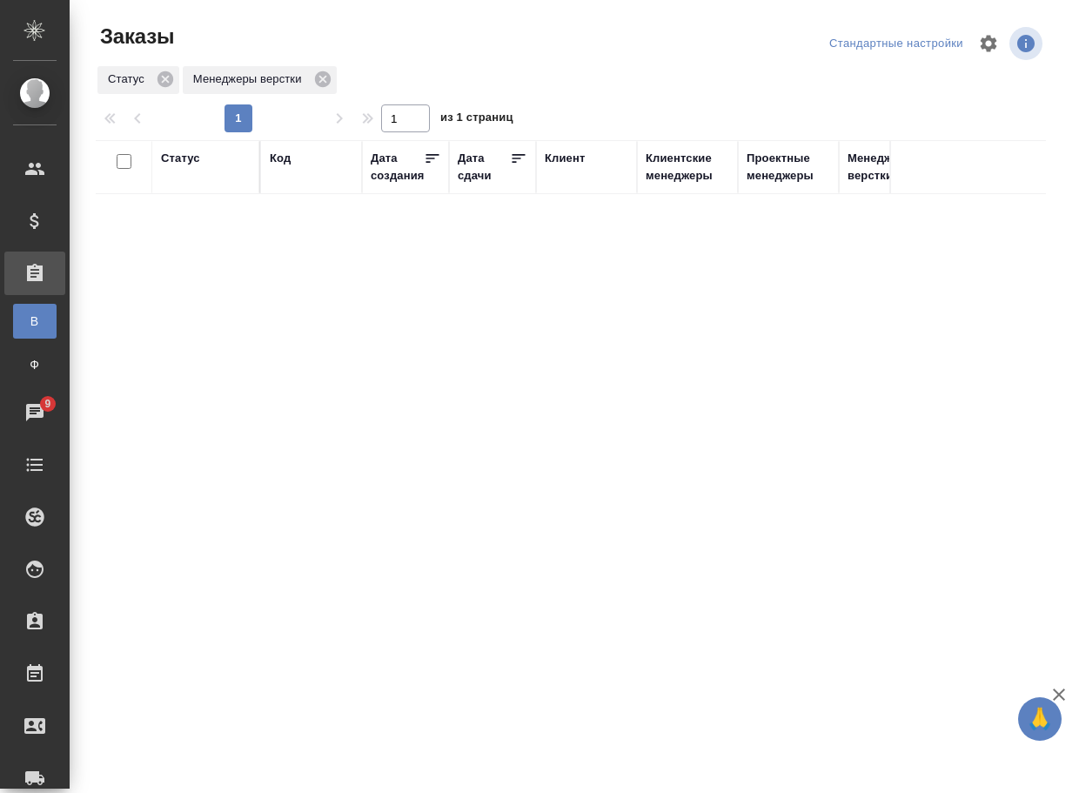
click at [184, 158] on div "Статус" at bounding box center [180, 158] width 39 height 17
drag, startPoint x: 1016, startPoint y: 78, endPoint x: 1002, endPoint y: 78, distance: 13.9
click at [1016, 78] on icon "button" at bounding box center [1015, 80] width 21 height 21
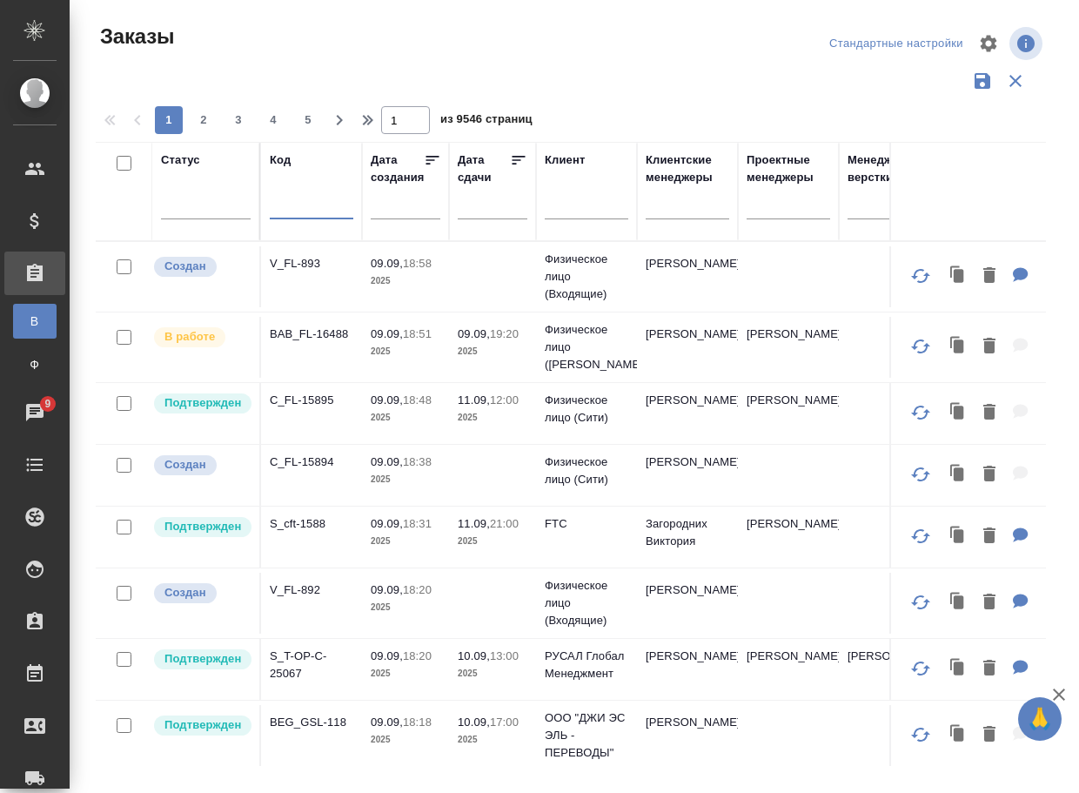
click at [300, 206] on input "text" at bounding box center [312, 209] width 84 height 22
paste input "S_Haier-837"
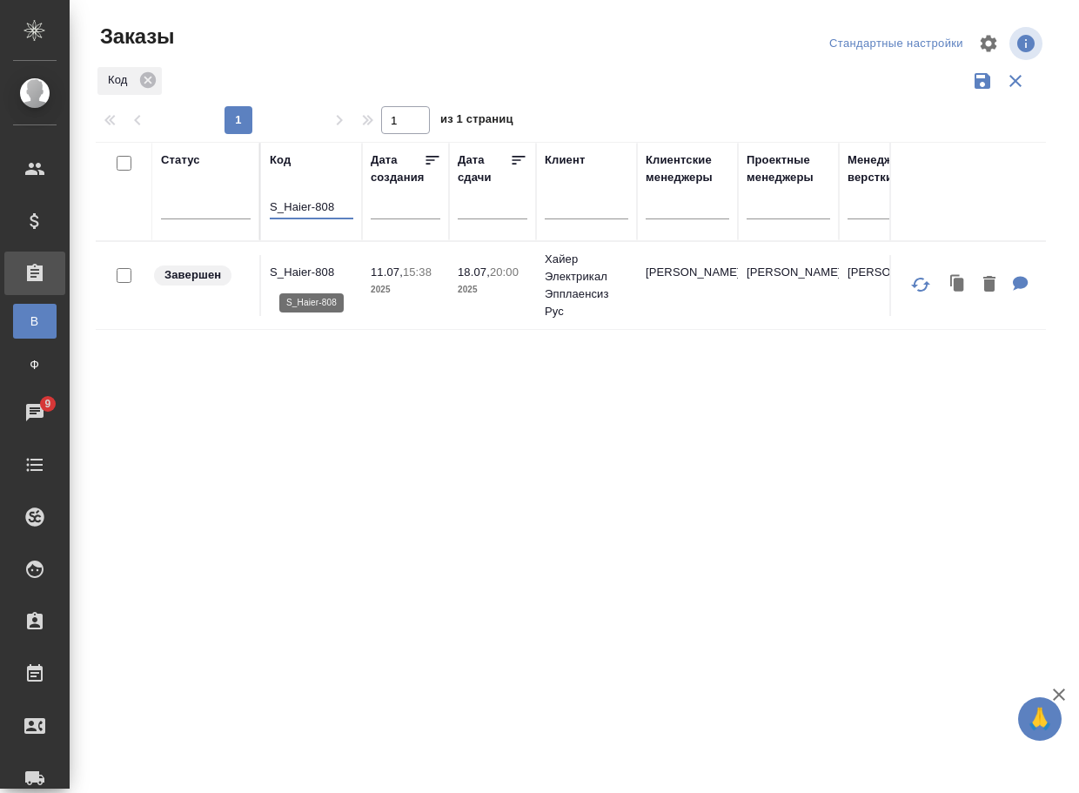
type input "S_Haier-808"
click at [312, 275] on p "S_Haier-808" at bounding box center [312, 272] width 84 height 17
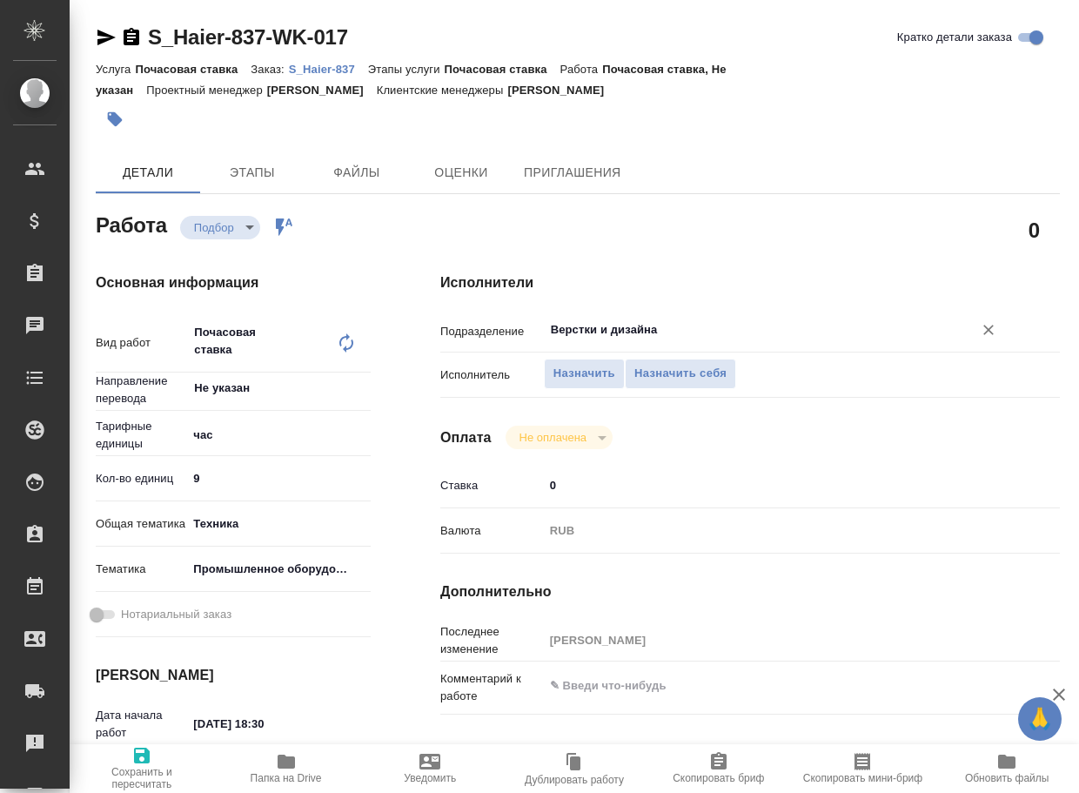
type textarea "x"
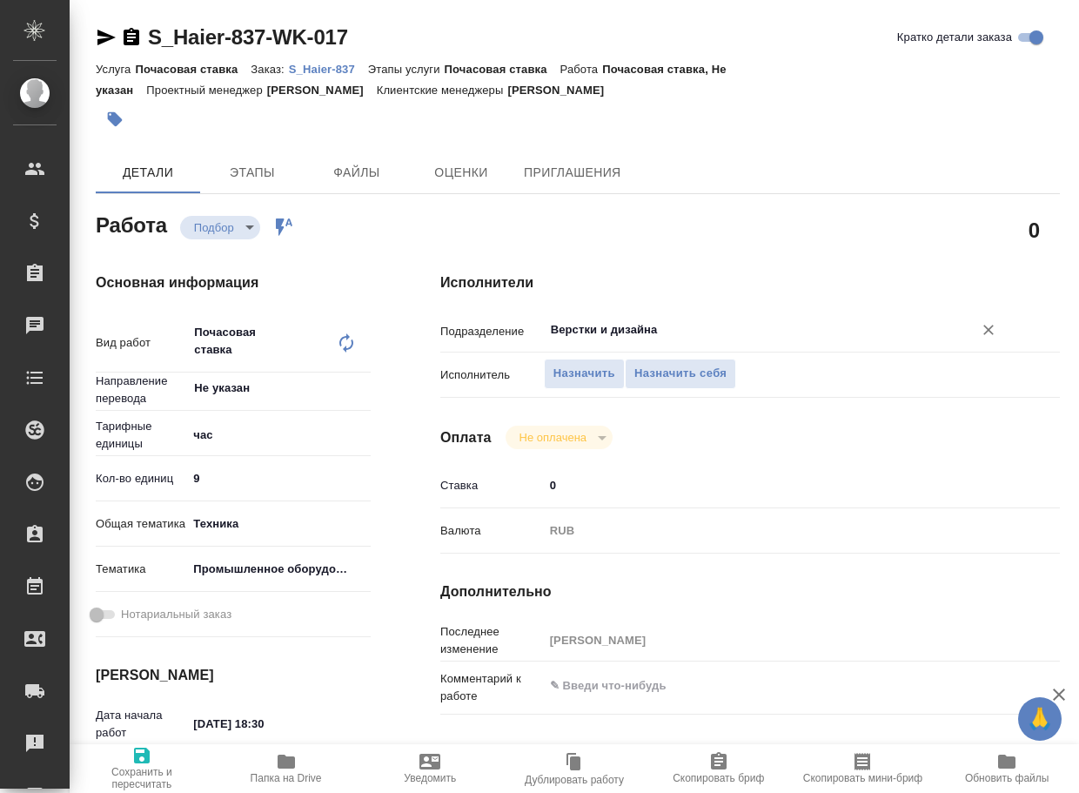
click at [680, 323] on input "Верстки и дизайна" at bounding box center [747, 329] width 396 height 21
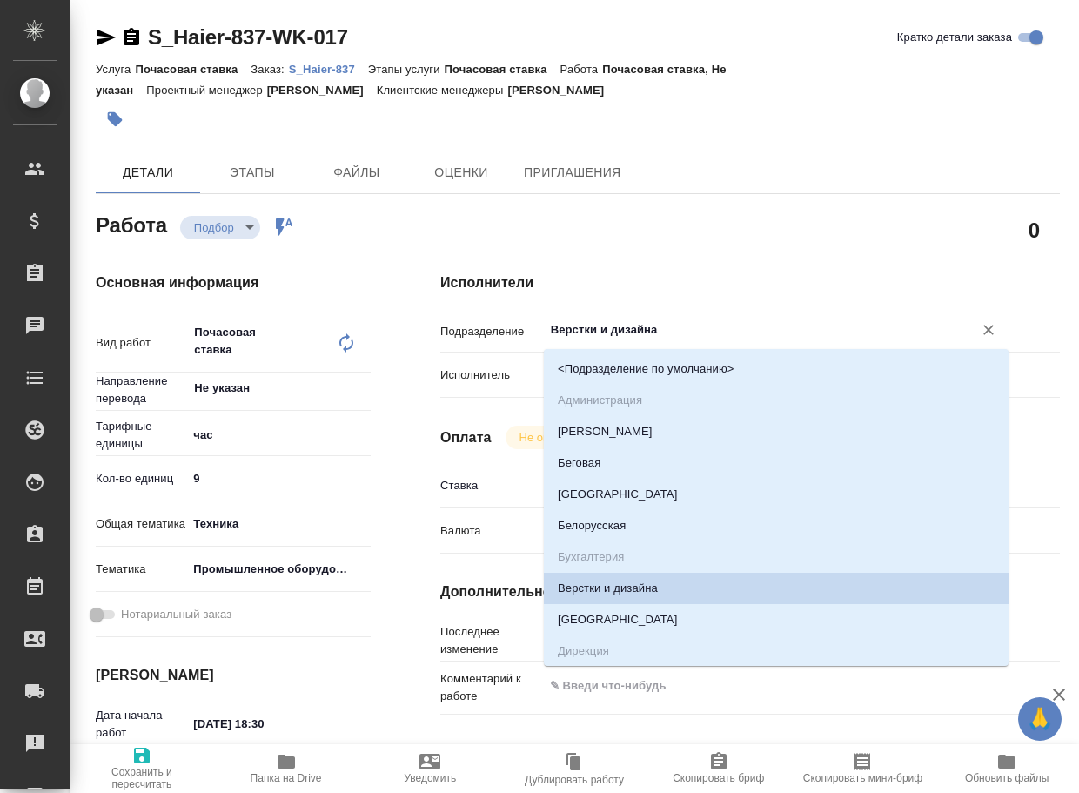
type textarea "x"
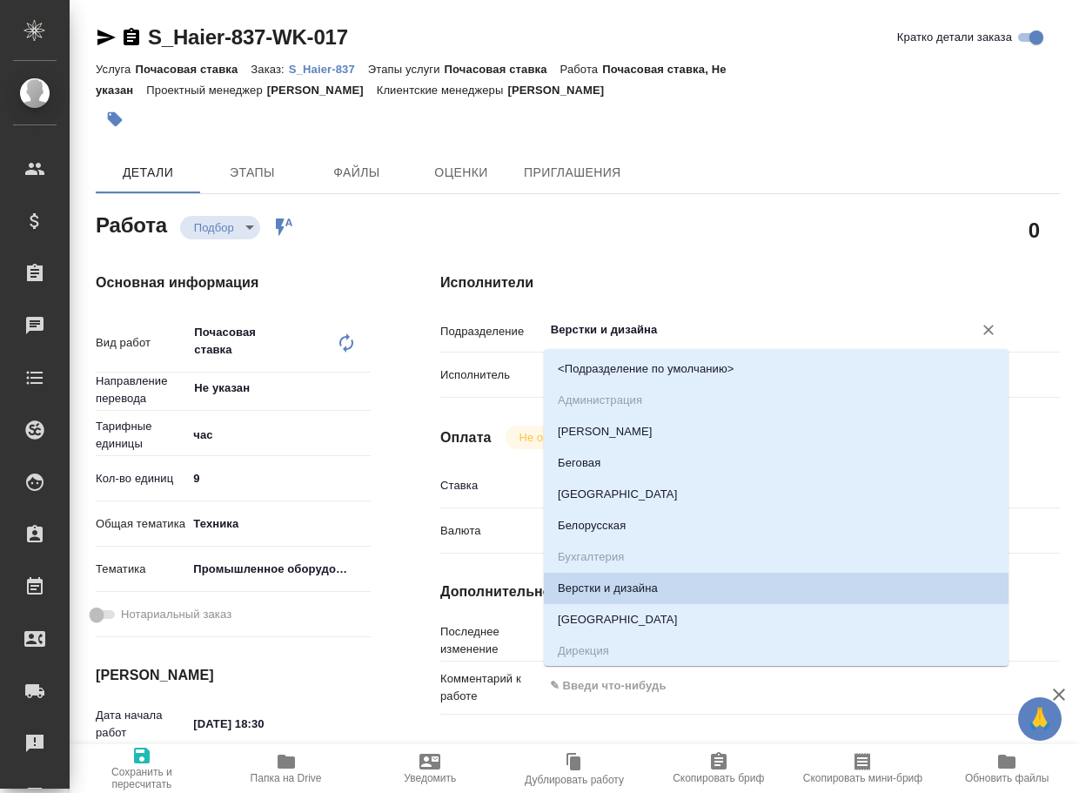
type input "d"
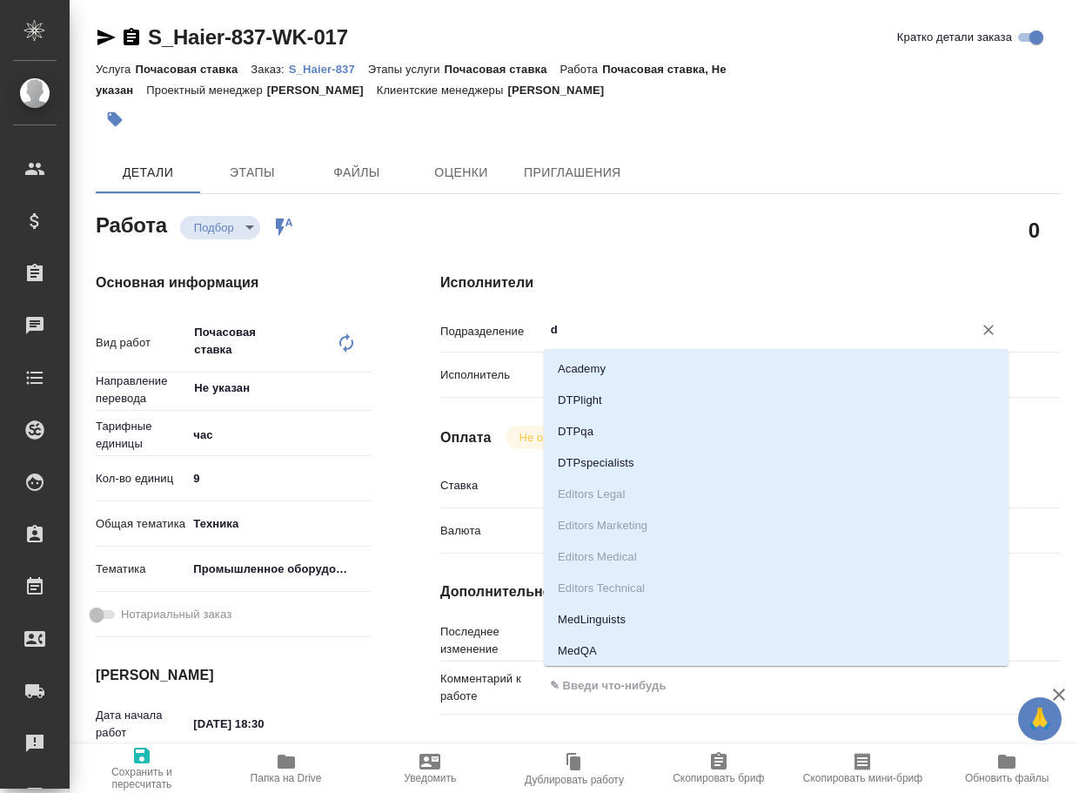
type textarea "x"
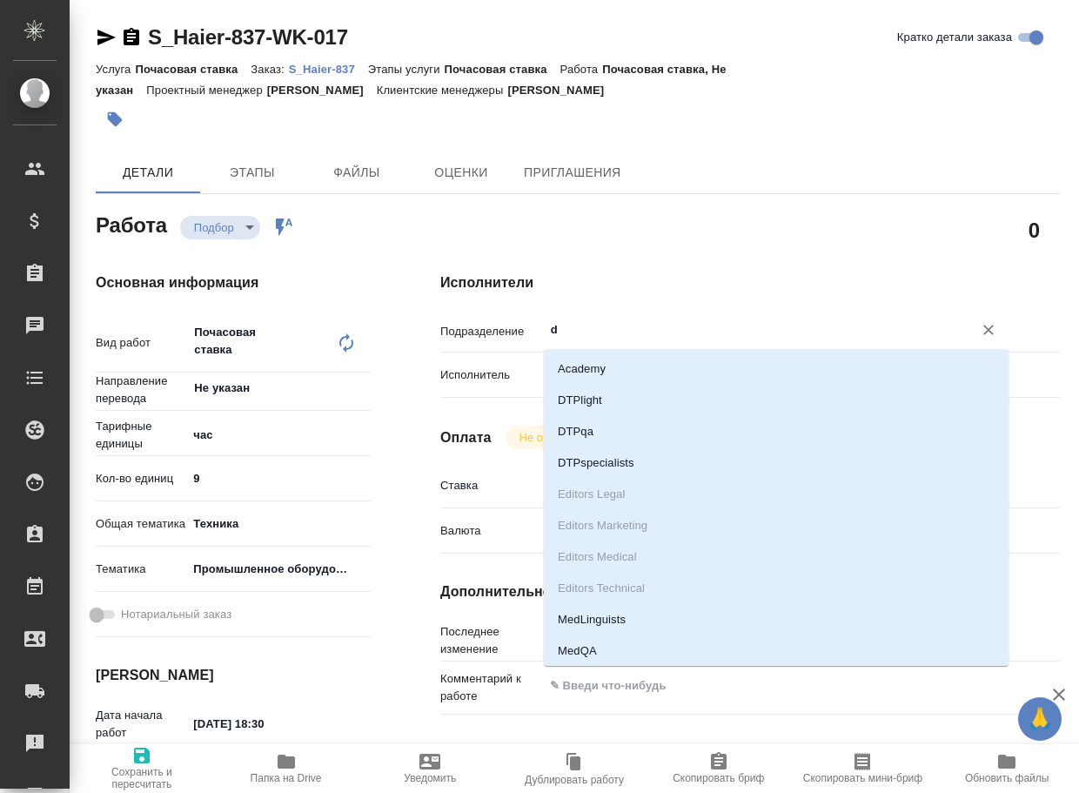
type input "dt"
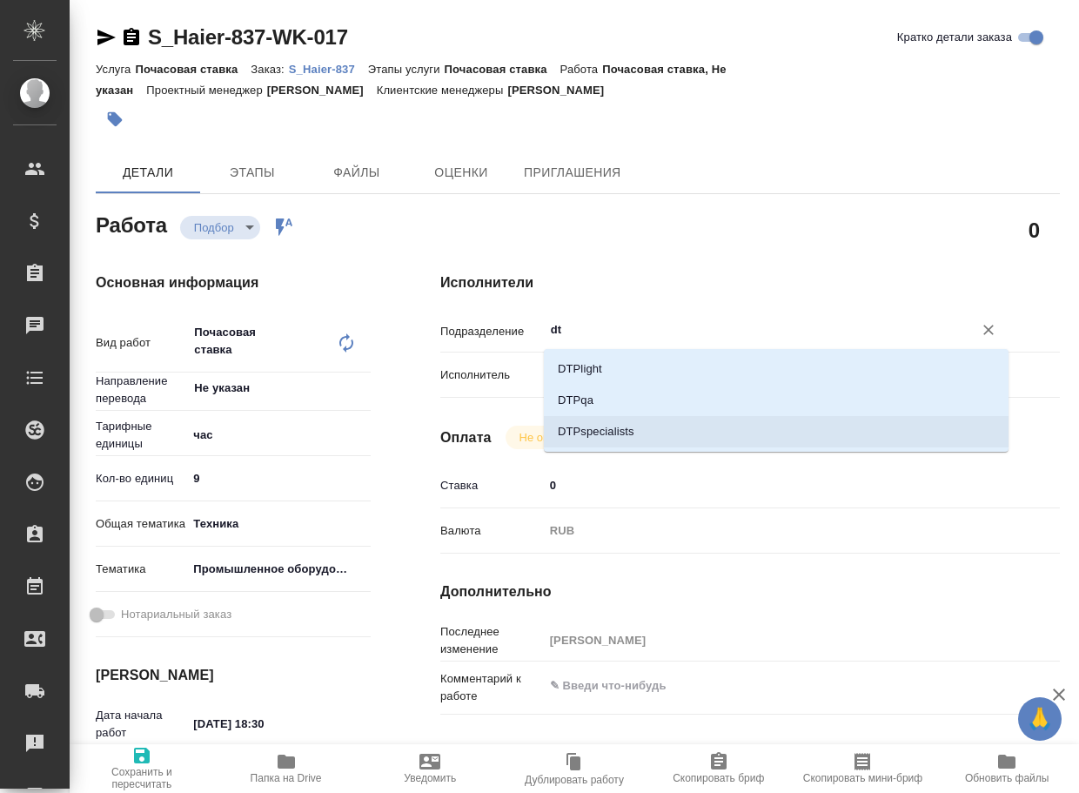
click at [637, 431] on li "DTPspecialists" at bounding box center [776, 431] width 465 height 31
type textarea "x"
type input "DTPspecialists"
type textarea "x"
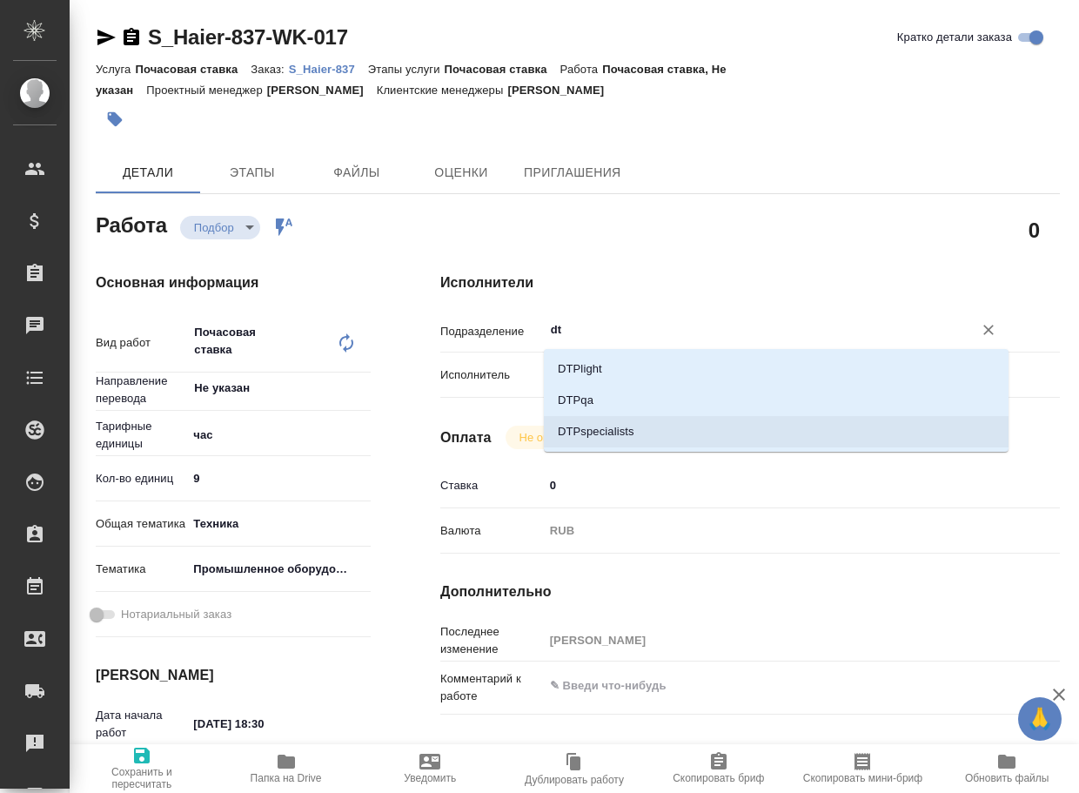
type textarea "x"
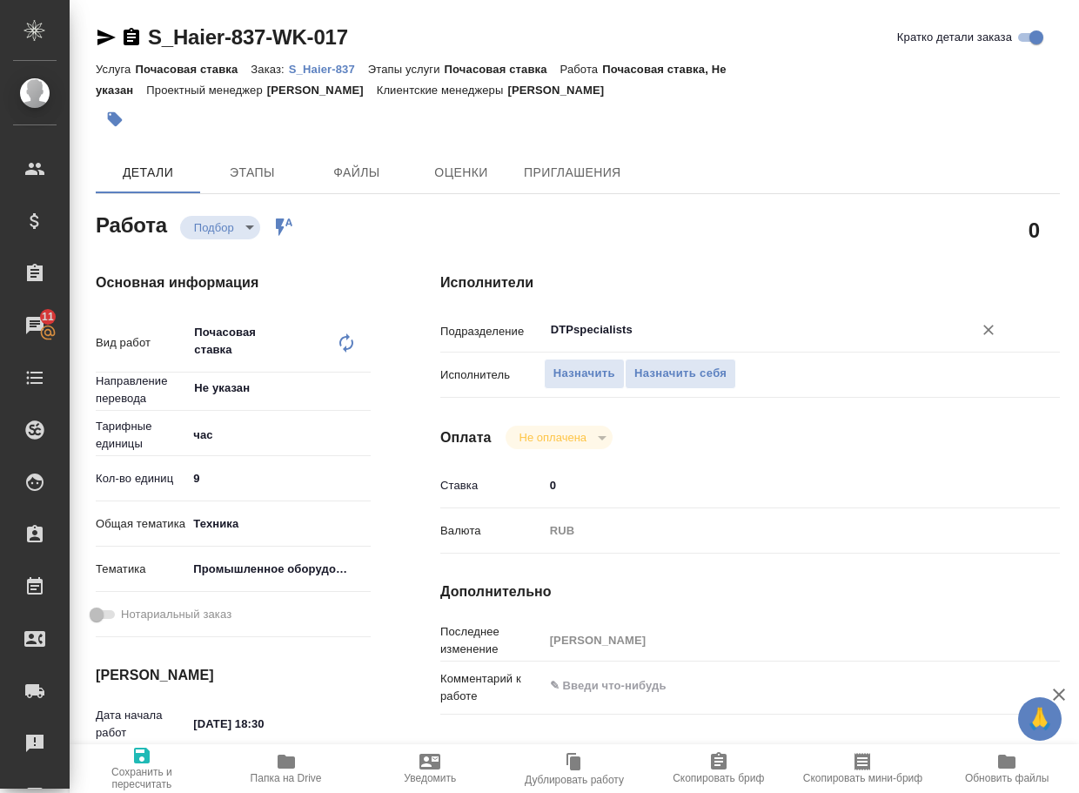
type input "DTPspecialists"
type textarea "x"
click at [639, 678] on textarea at bounding box center [776, 686] width 465 height 30
type textarea "x"
type textarea "[PERSON_NAME]"
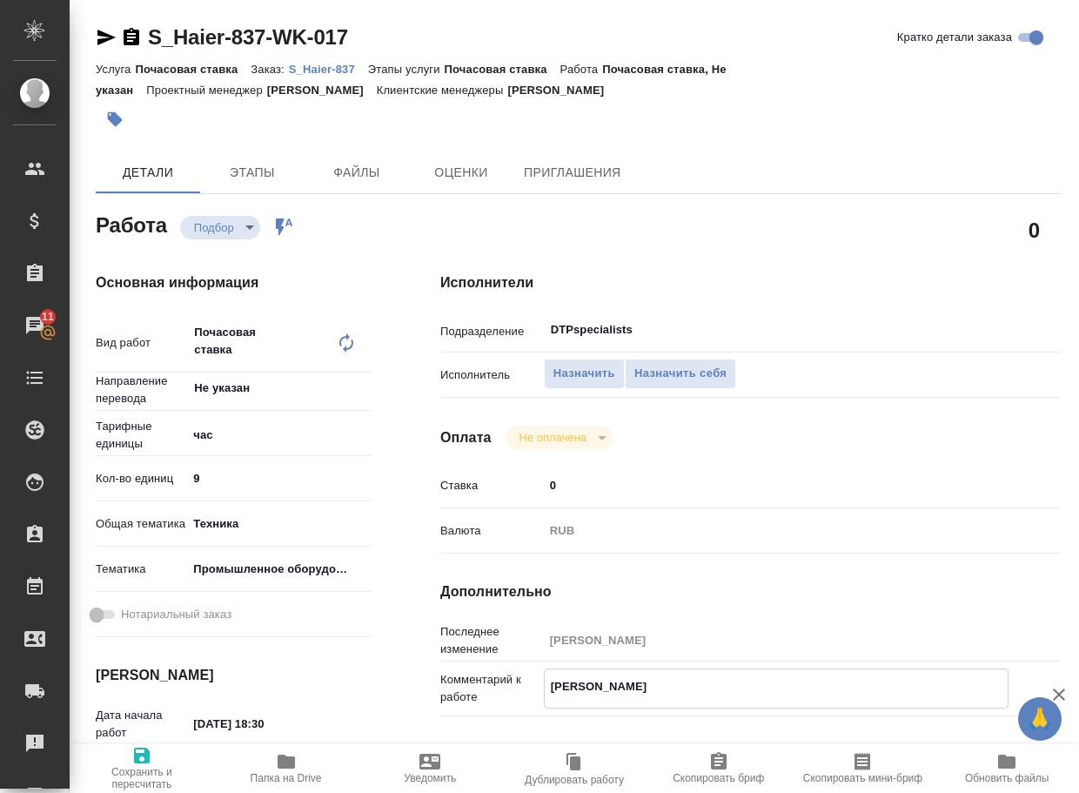
type textarea "x"
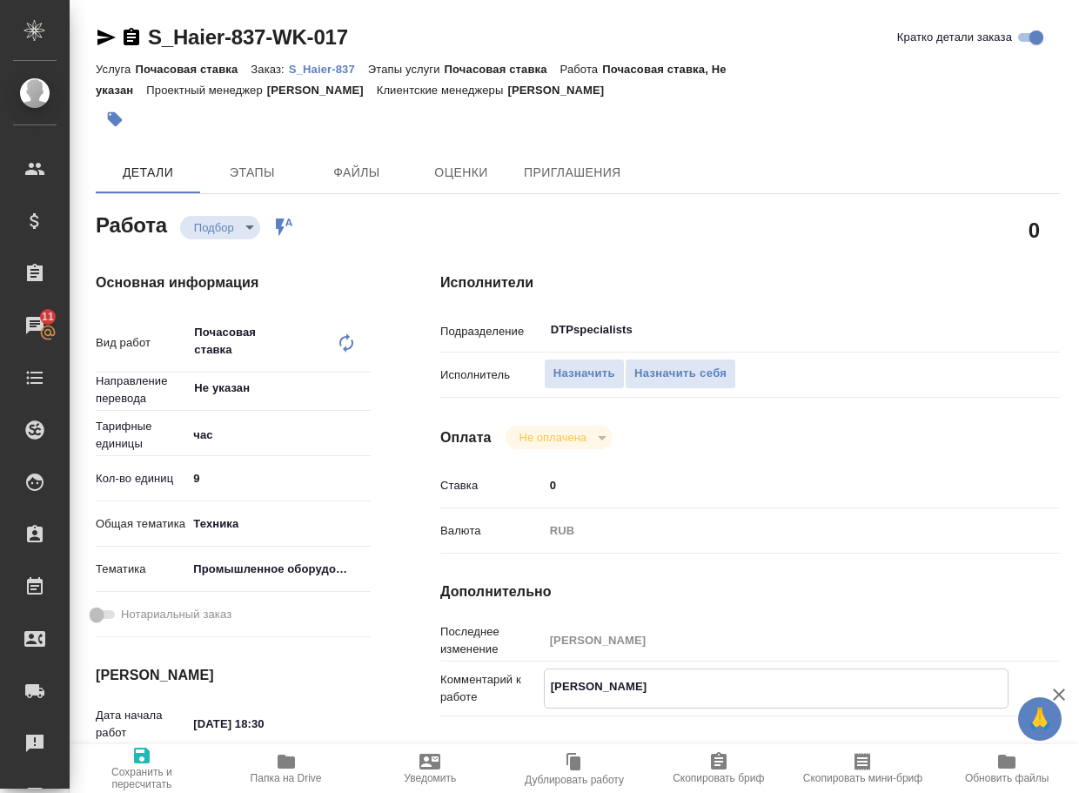
type textarea "ад"
type textarea "x"
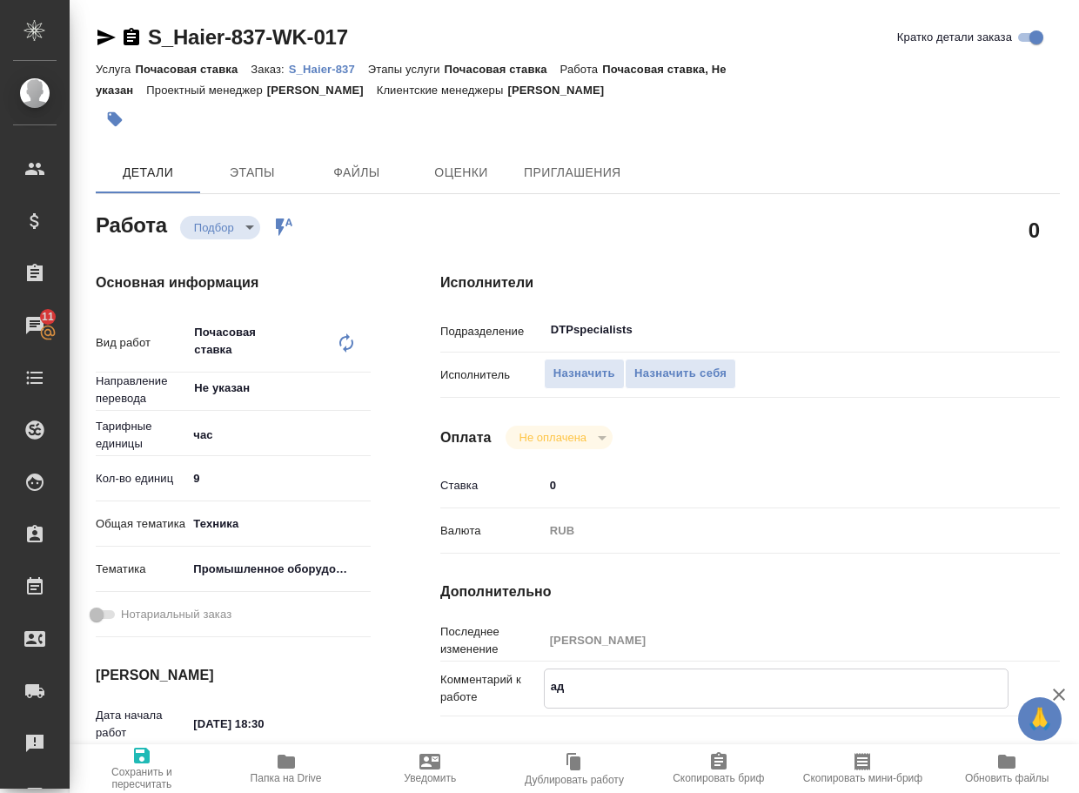
type textarea "x"
type textarea "ада"
type textarea "x"
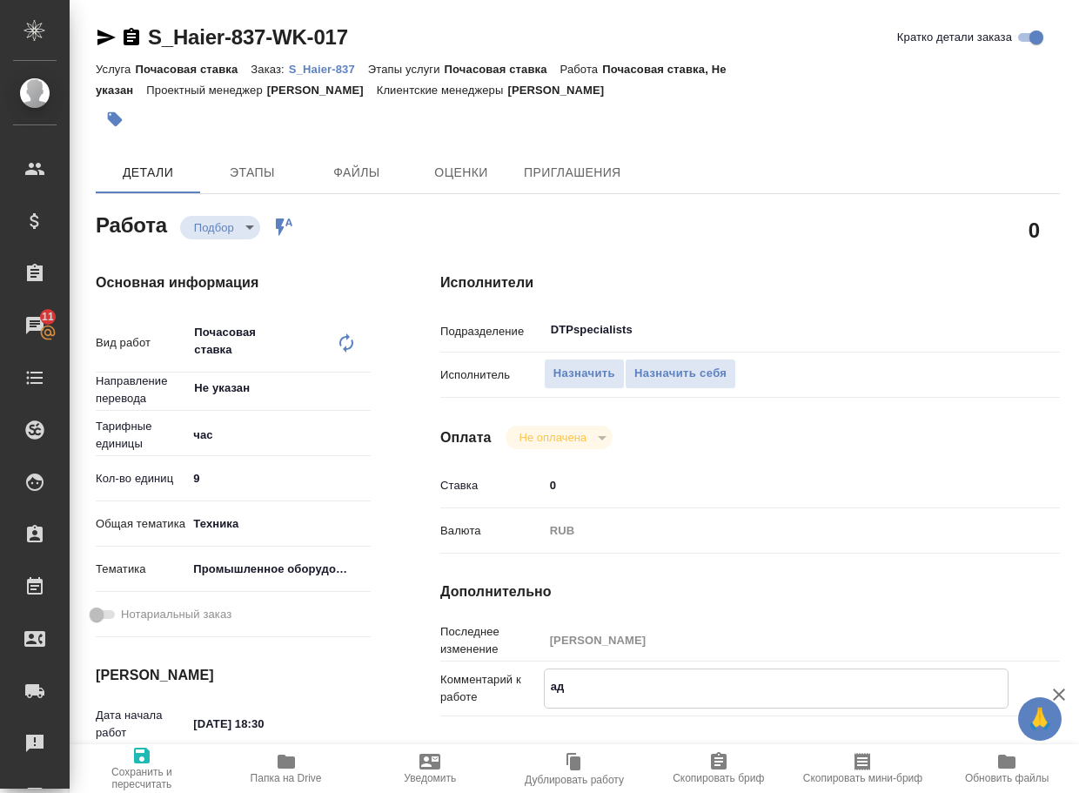
type textarea "x"
type textarea "адап"
type textarea "x"
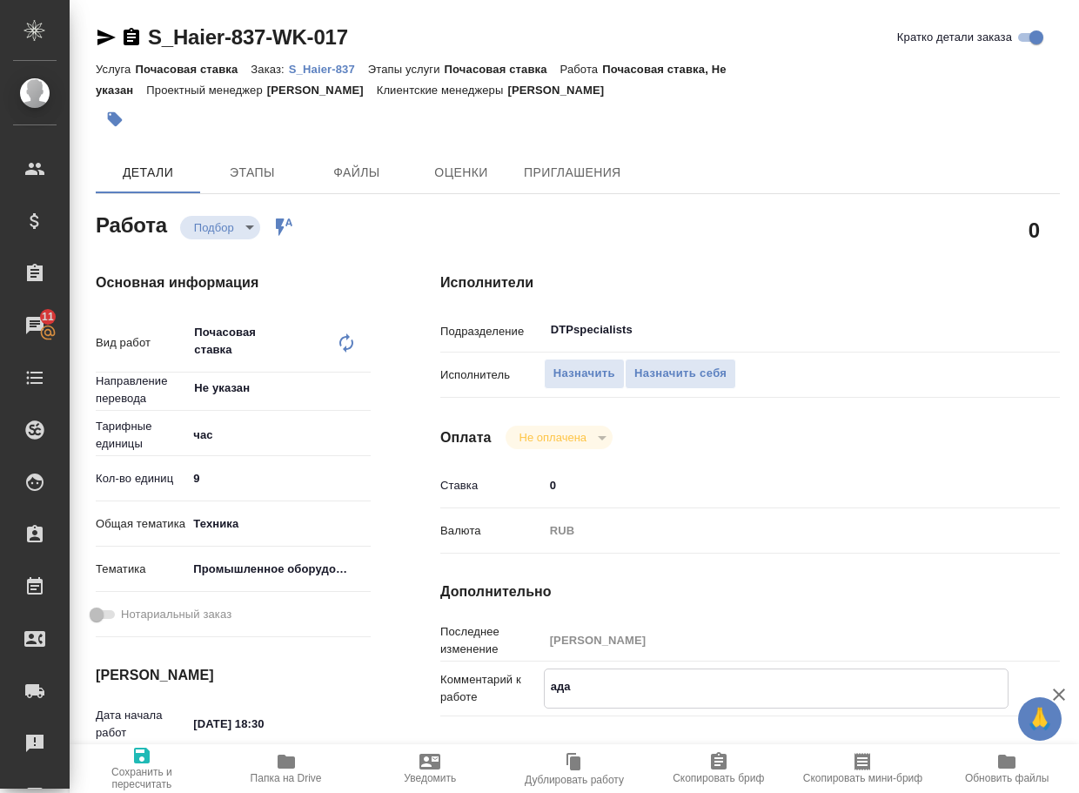
type textarea "x"
type textarea "адапт"
type textarea "x"
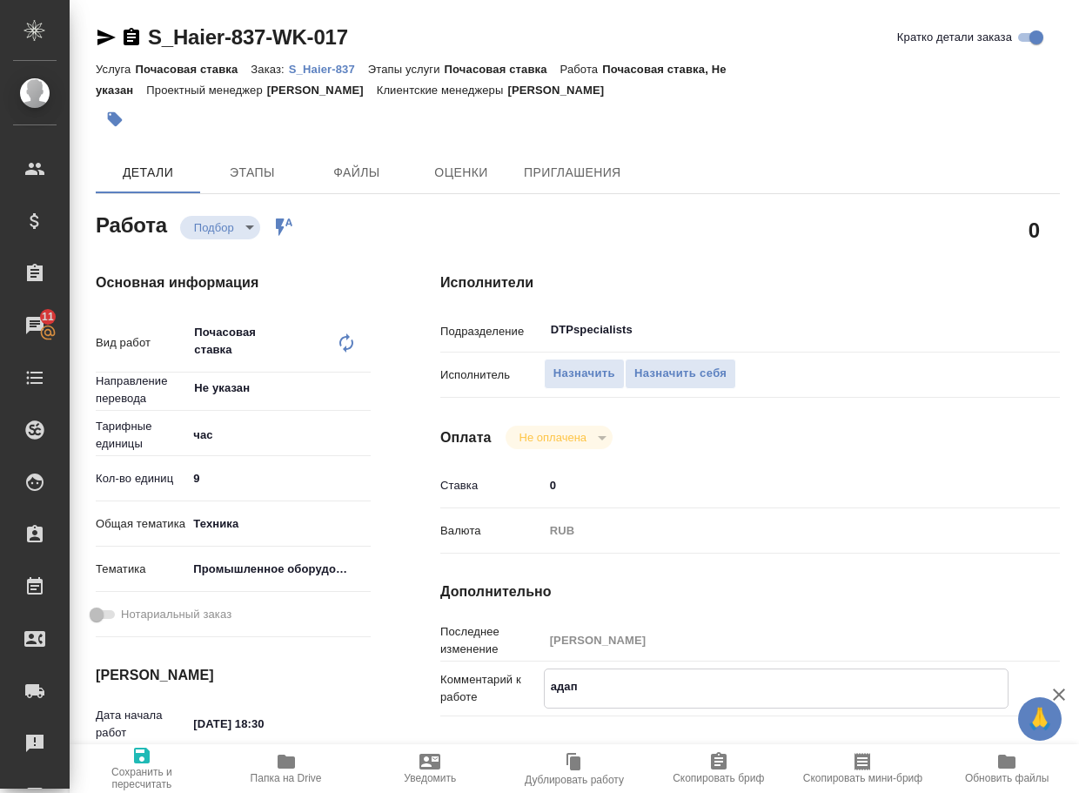
type textarea "x"
type textarea "адапта"
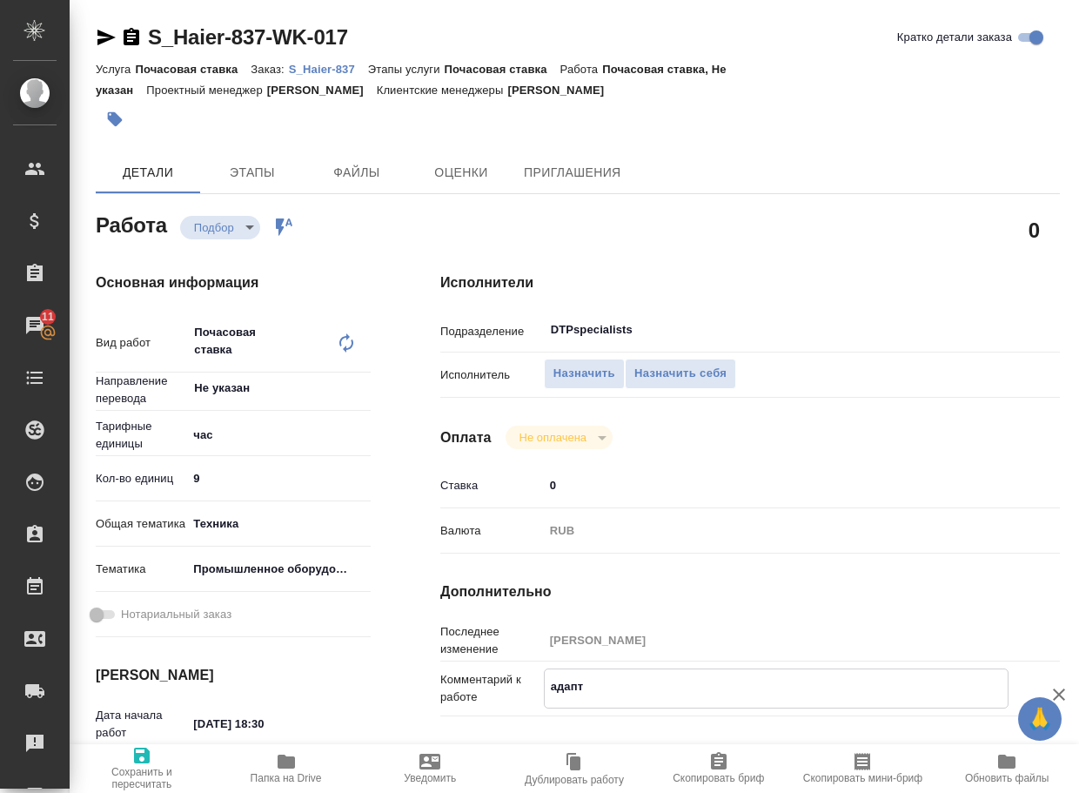
type textarea "x"
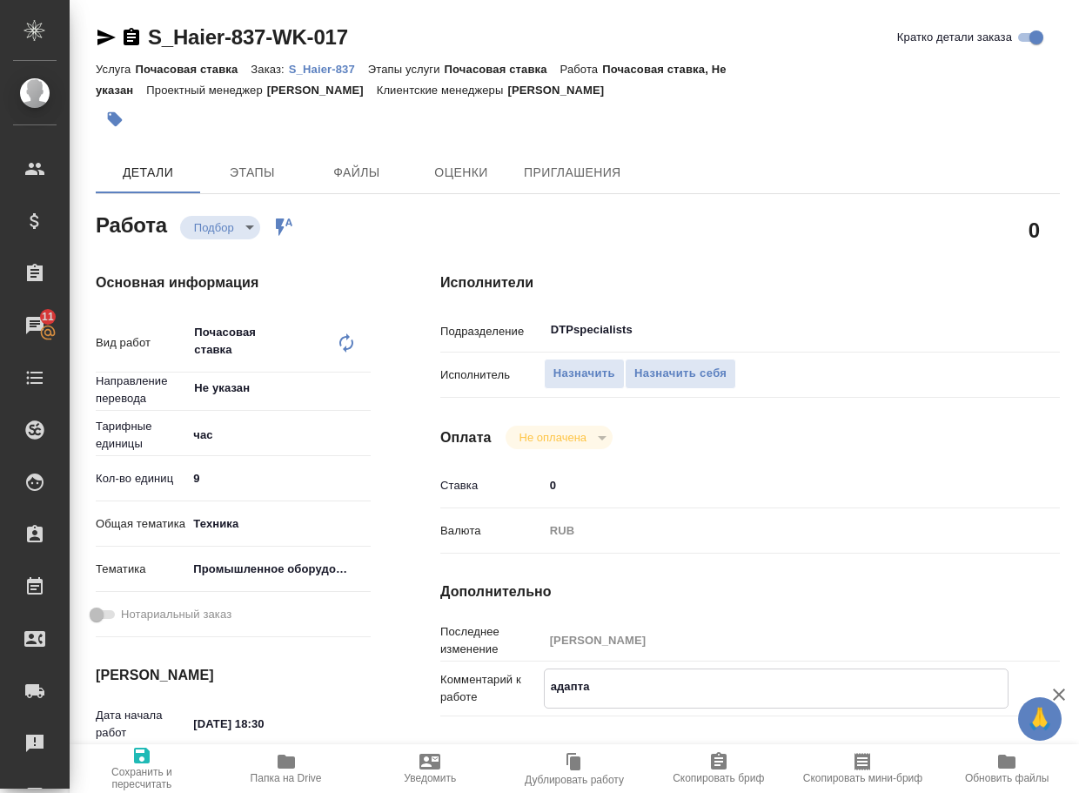
type textarea "адаптац"
type textarea "x"
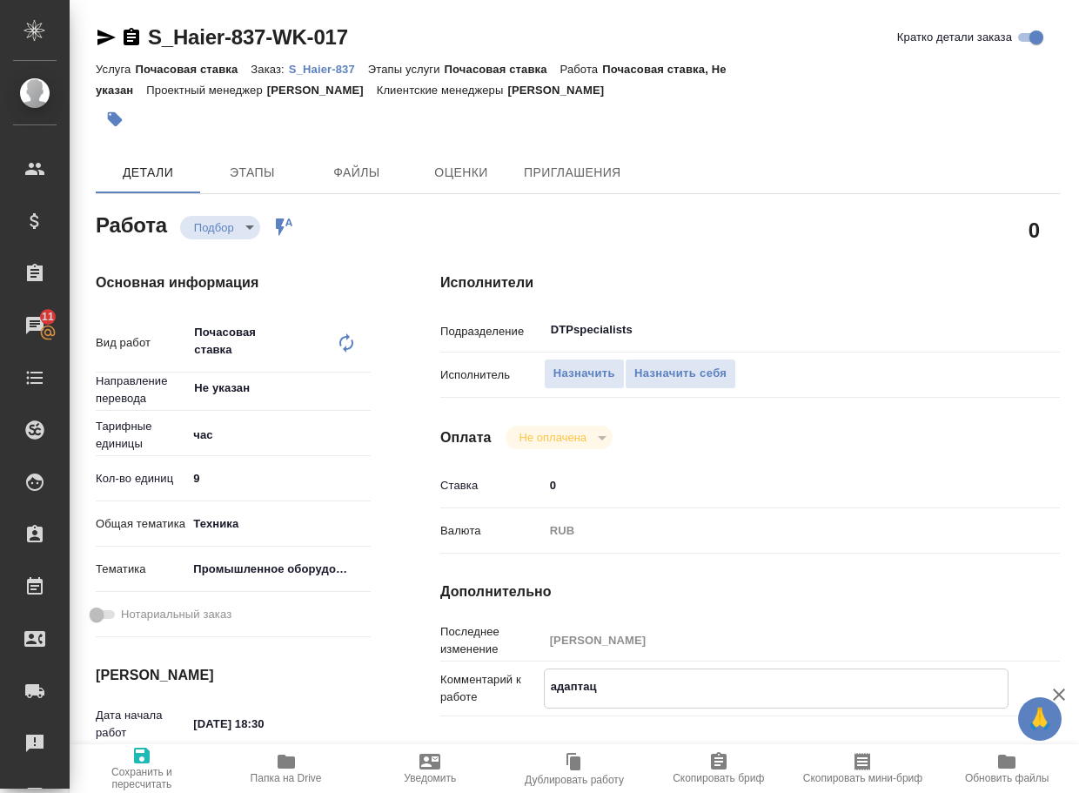
type textarea "x"
type textarea "адаптаци"
type textarea "x"
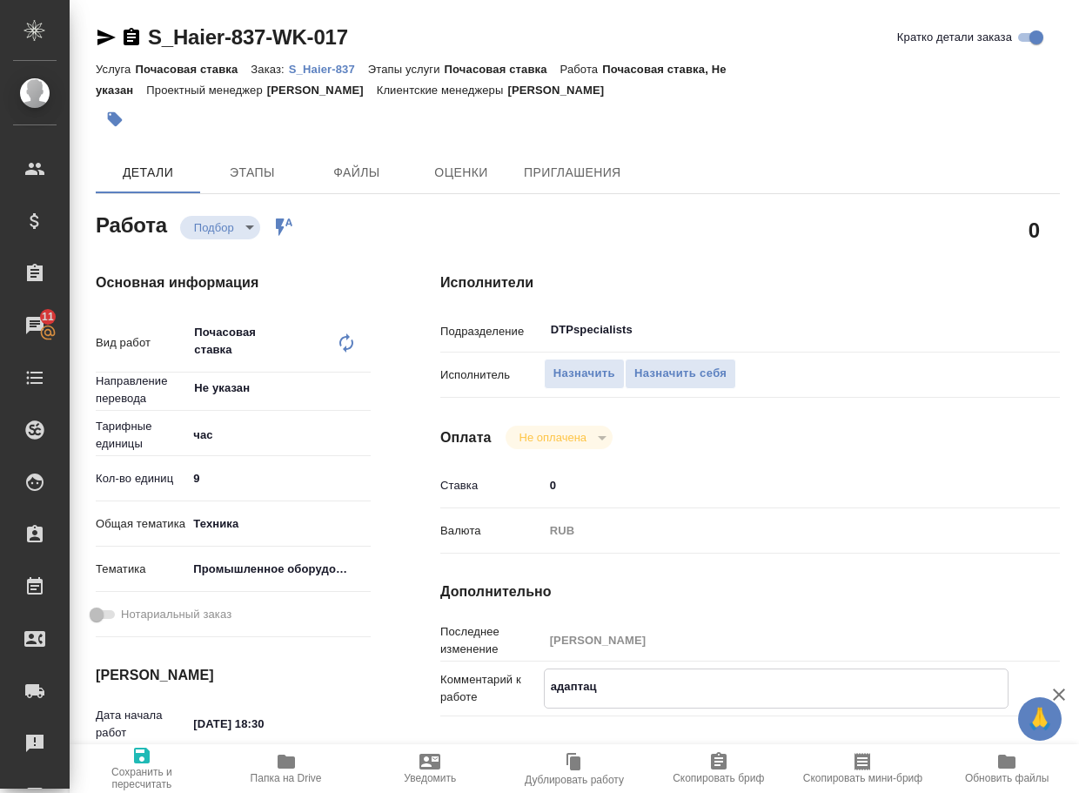
type textarea "x"
type textarea "адаптация"
type textarea "x"
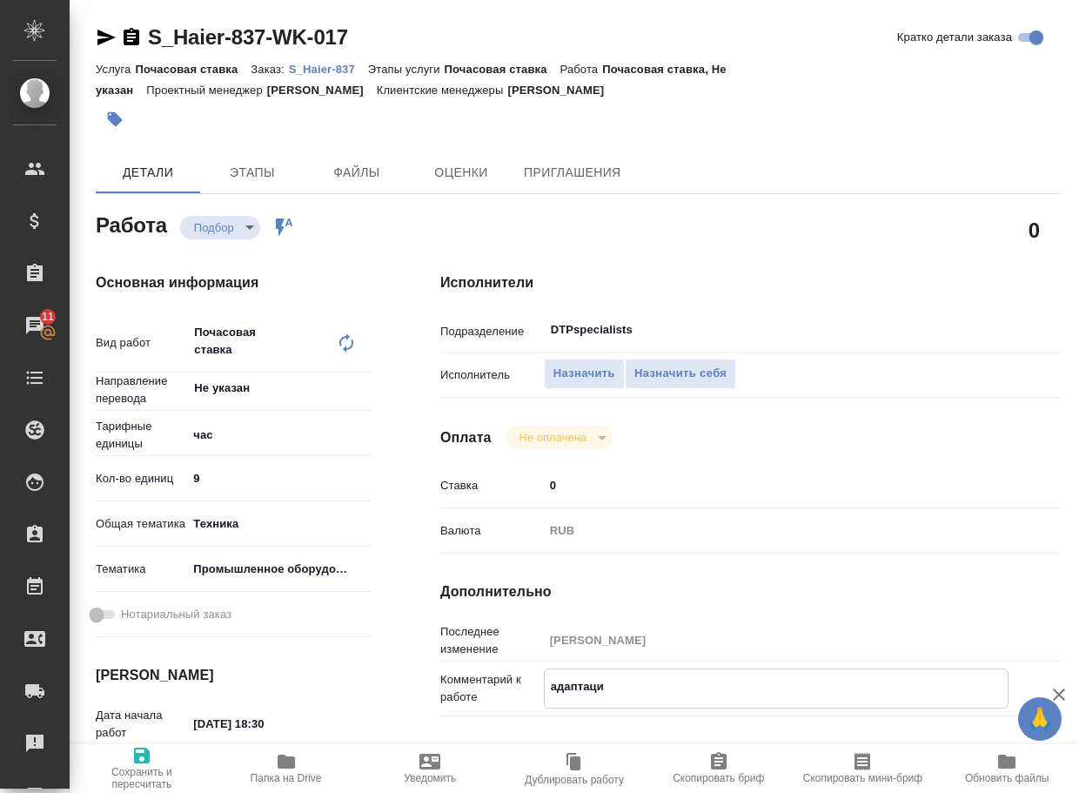
type textarea "x"
type textarea "адаптация"
type textarea "x"
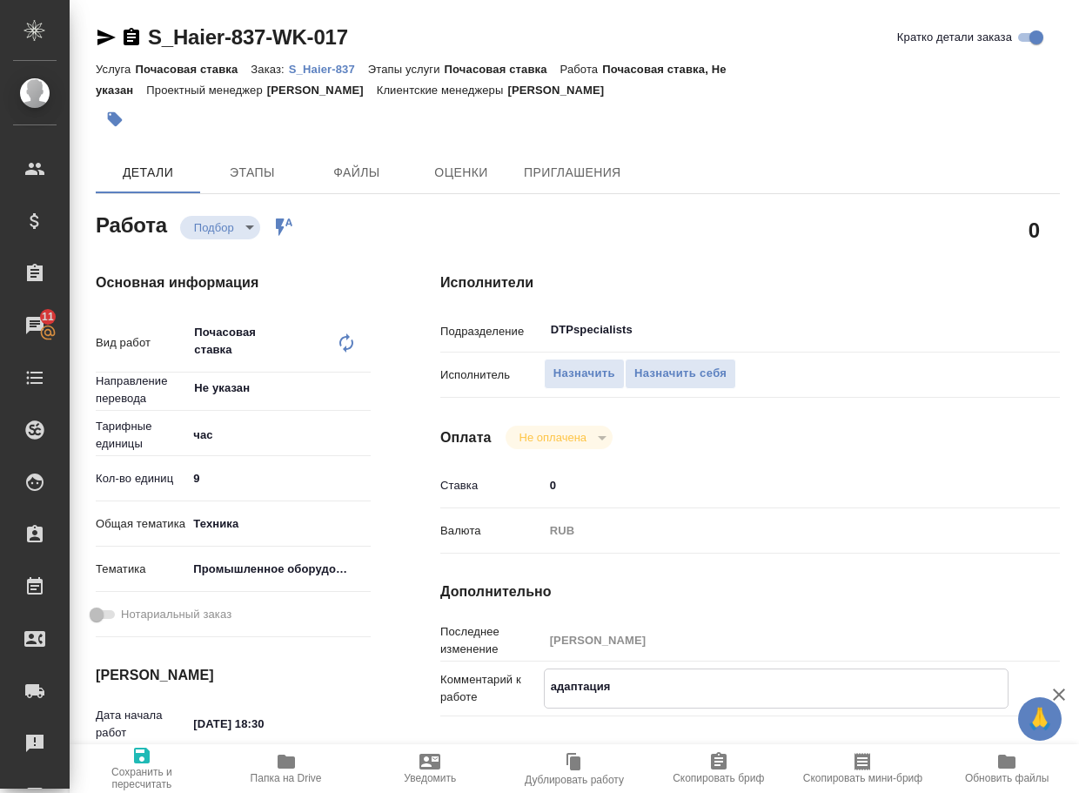
type textarea "x"
type textarea "адаптация п"
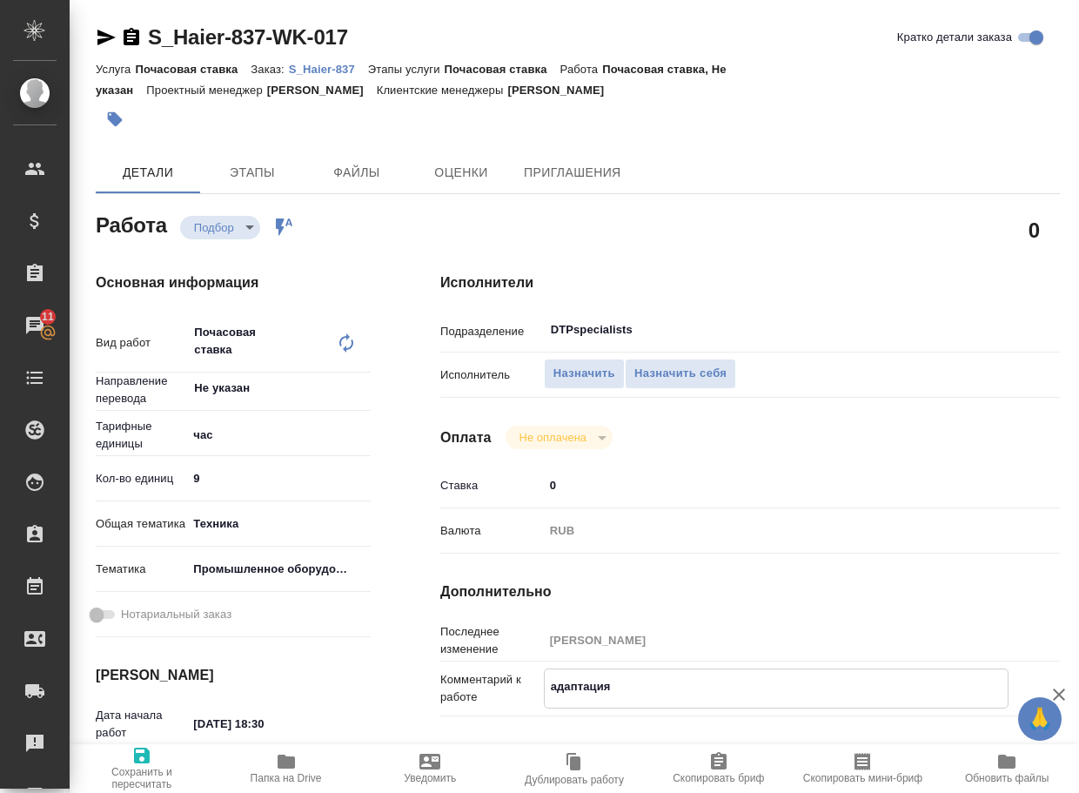
type textarea "x"
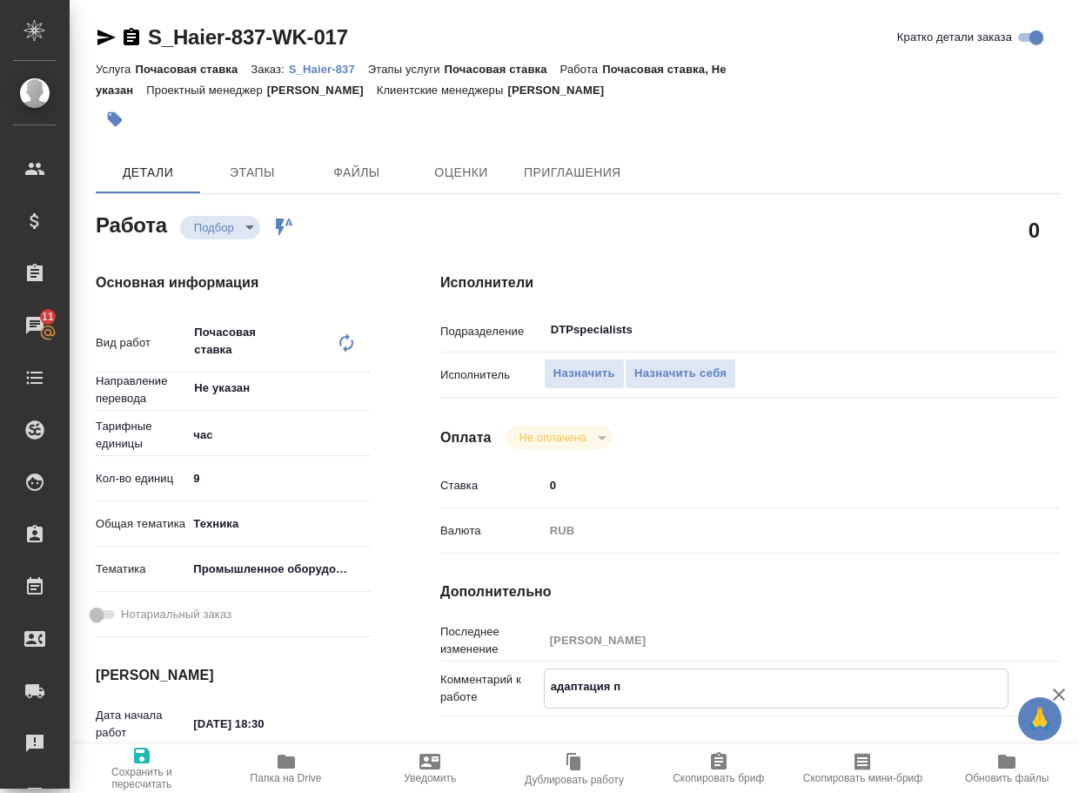
type textarea "адаптация по"
type textarea "x"
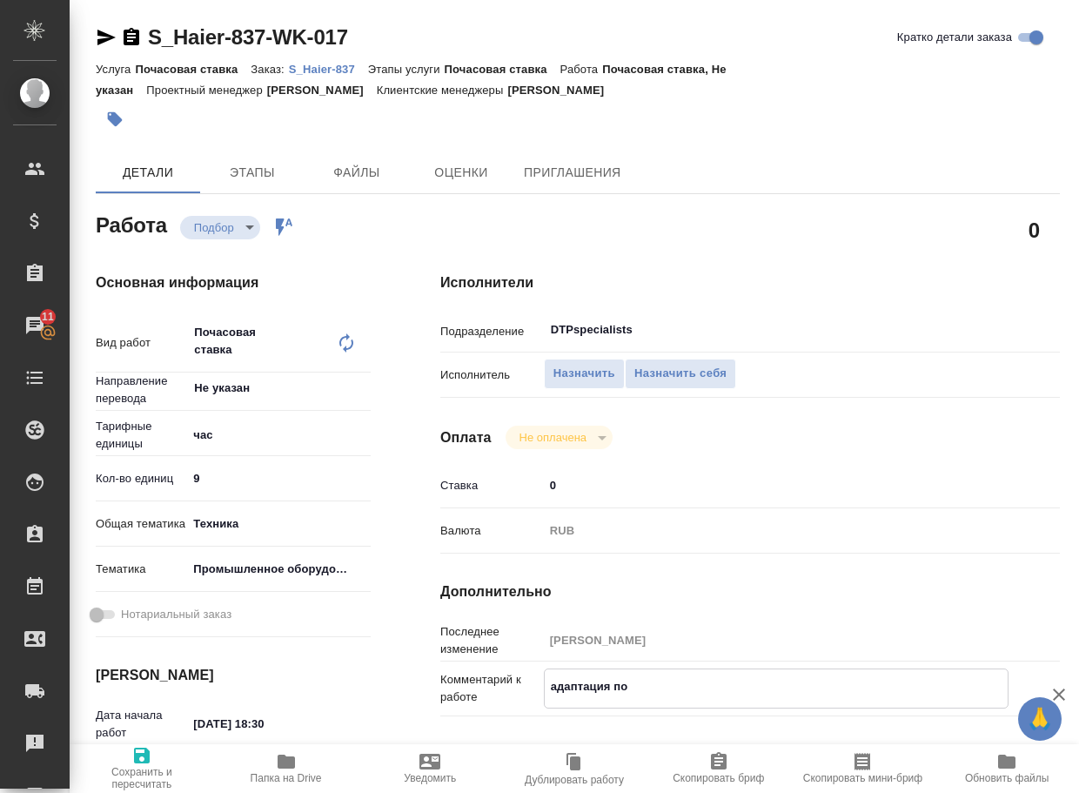
type textarea "x"
type textarea "адаптация под"
type textarea "x"
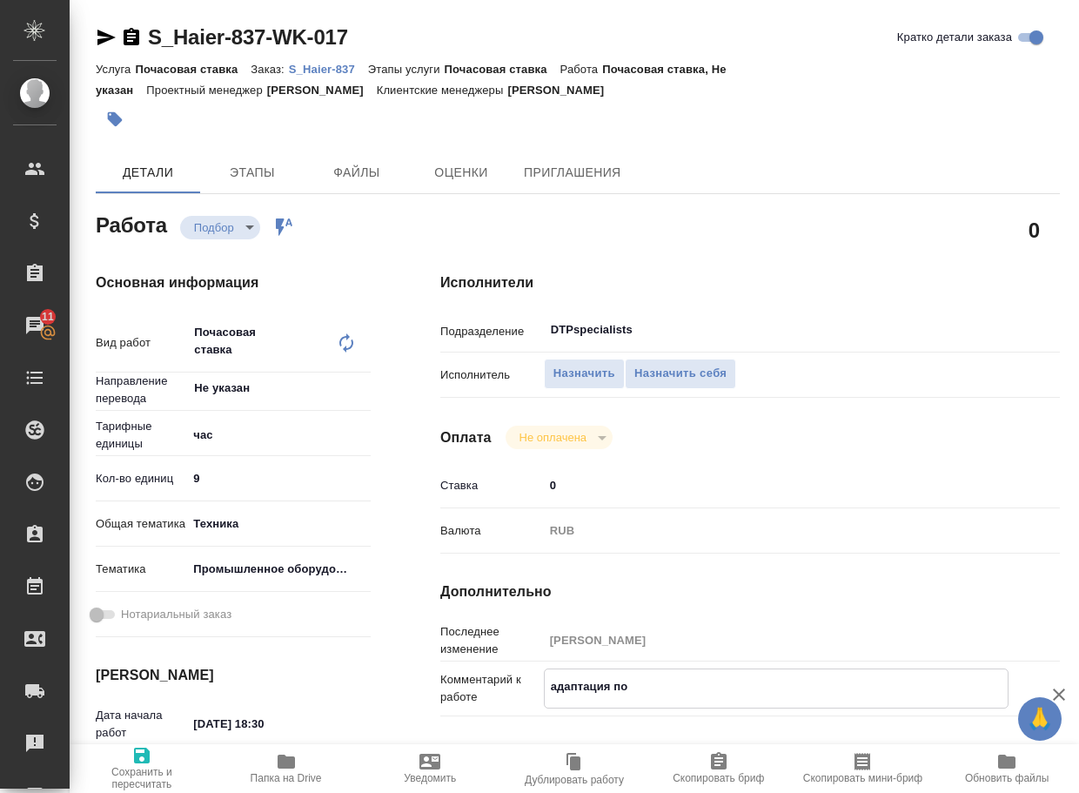
type textarea "x"
type textarea "адаптация под"
type textarea "x"
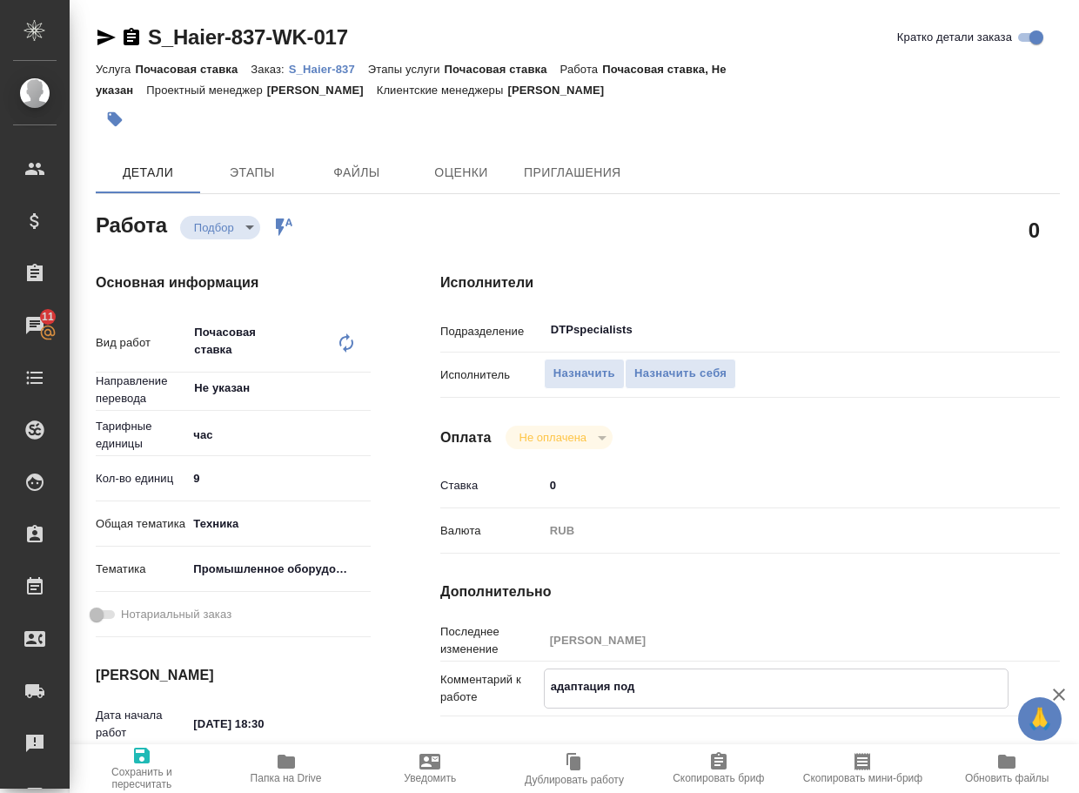
type textarea "x"
type textarea "адаптация под н"
type textarea "x"
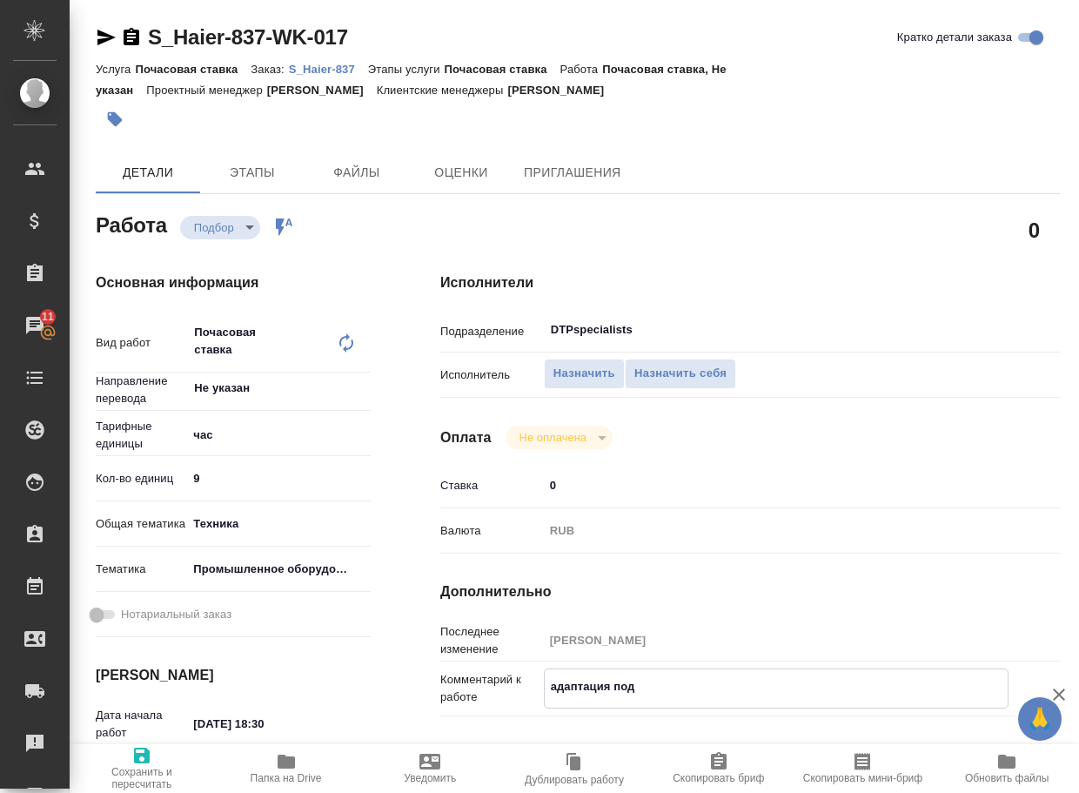
type textarea "x"
type textarea "адаптация под но"
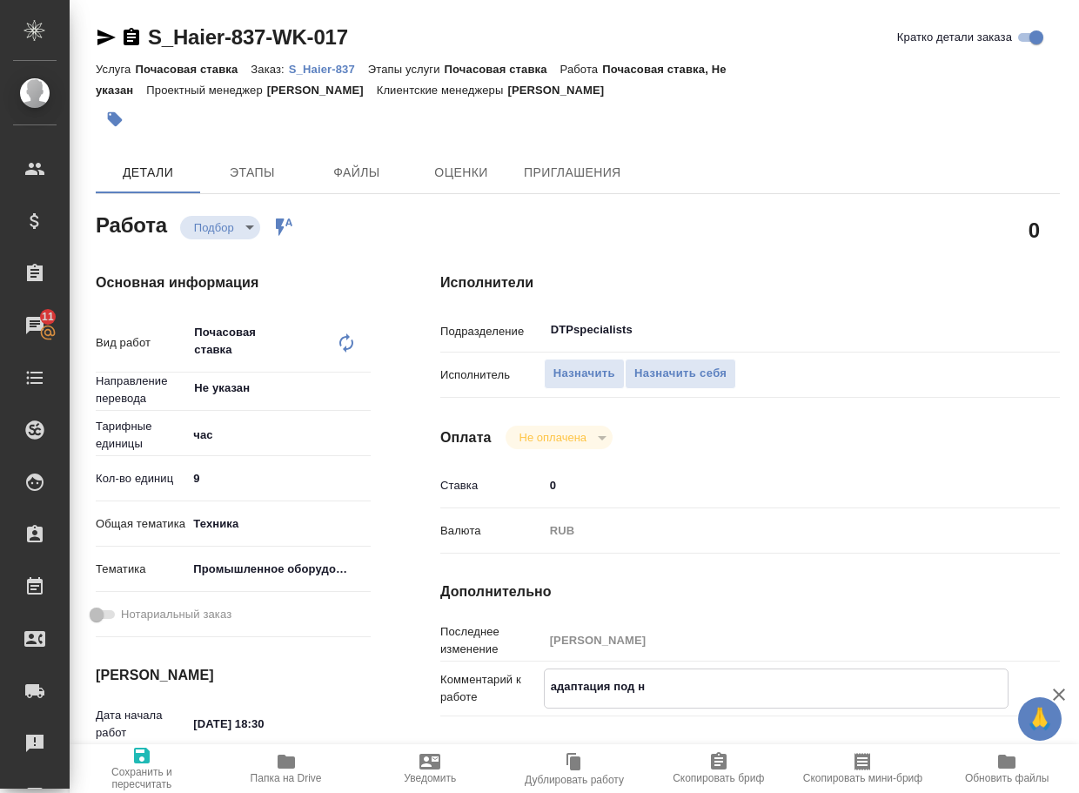
type textarea "x"
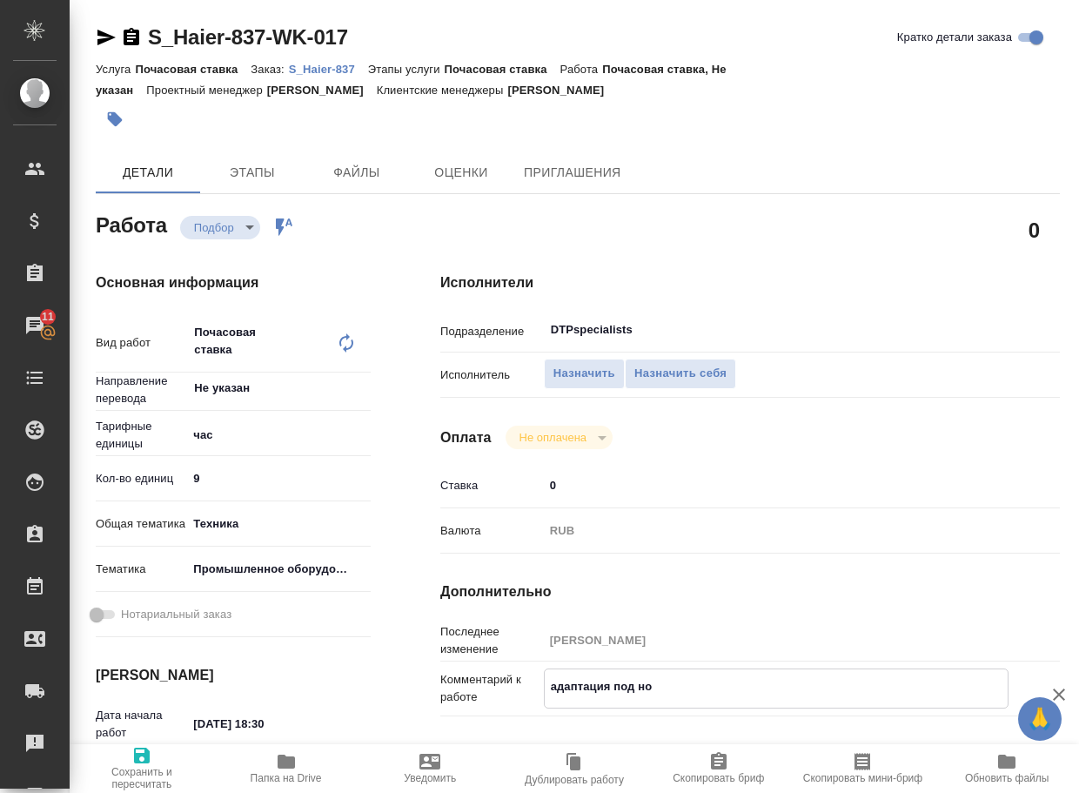
type textarea "адаптация под нов"
type textarea "x"
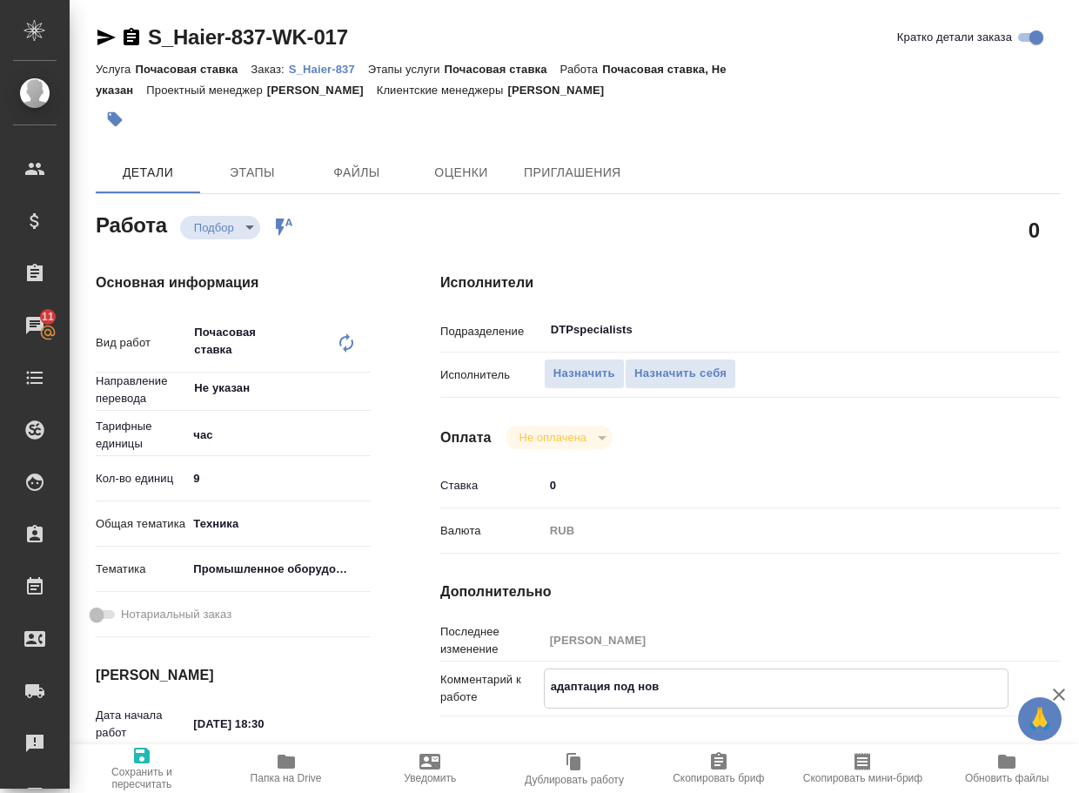
type textarea "x"
type textarea "адаптация под новы"
type textarea "x"
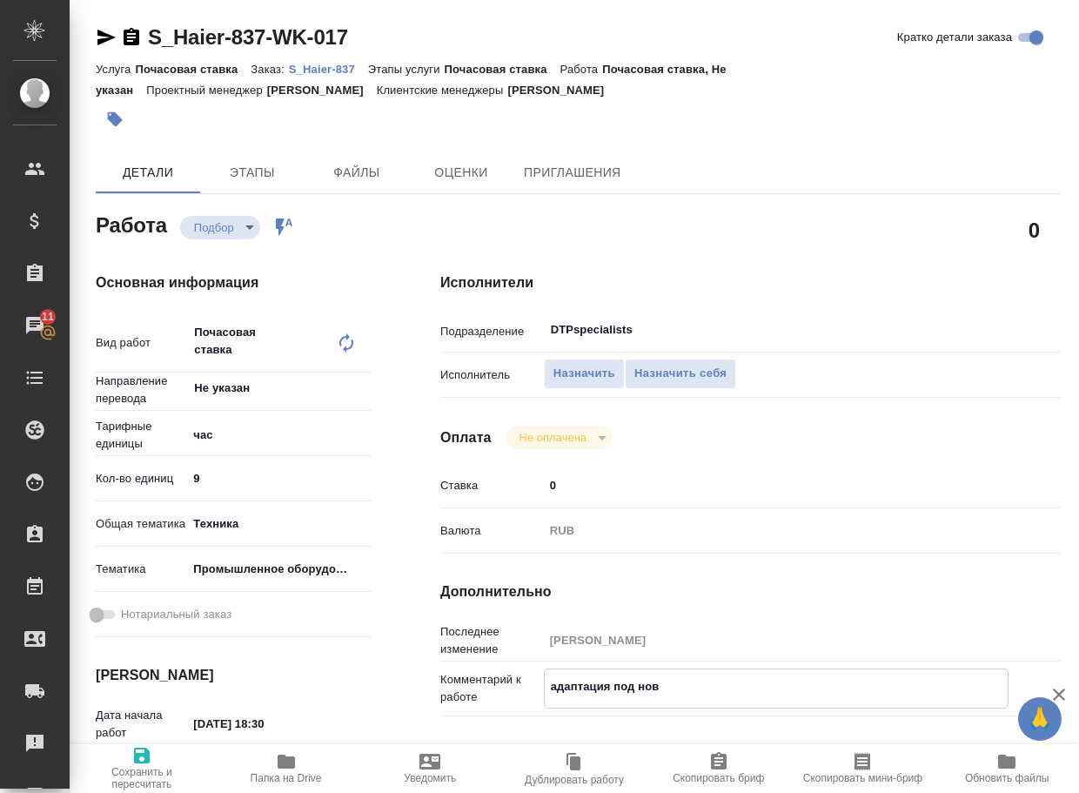
type textarea "x"
type textarea "адаптация под новый"
type textarea "x"
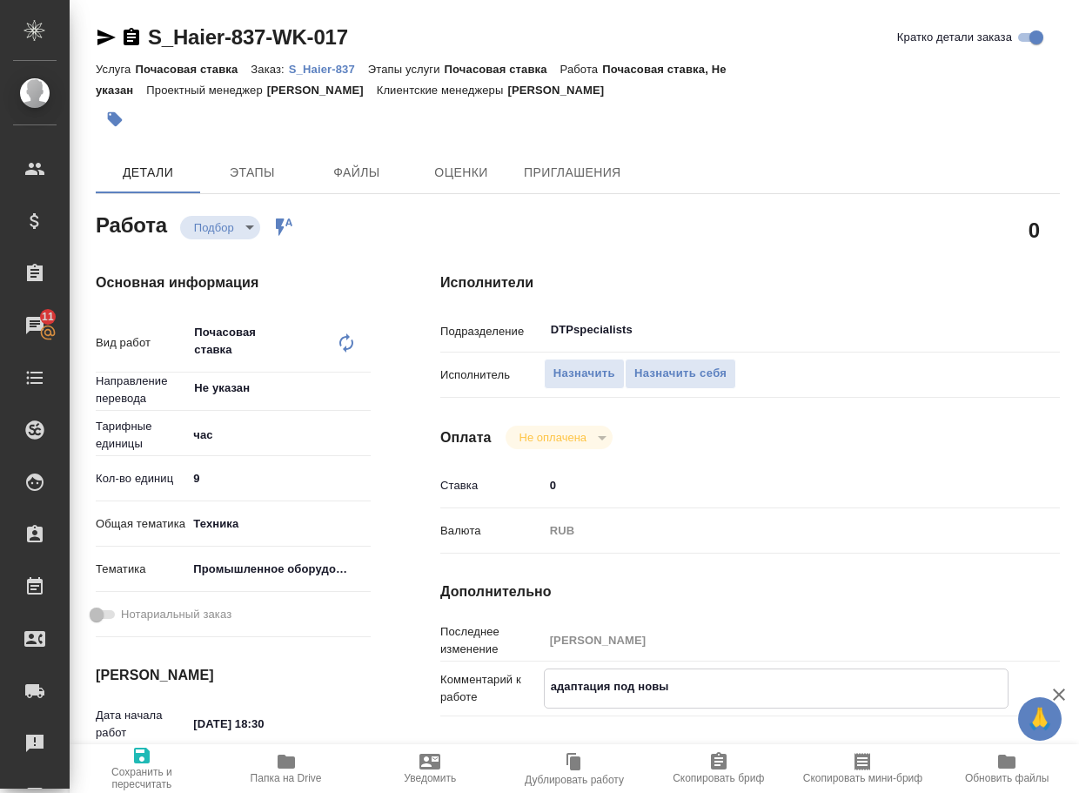
type textarea "x"
type textarea "адаптация под новый"
type textarea "x"
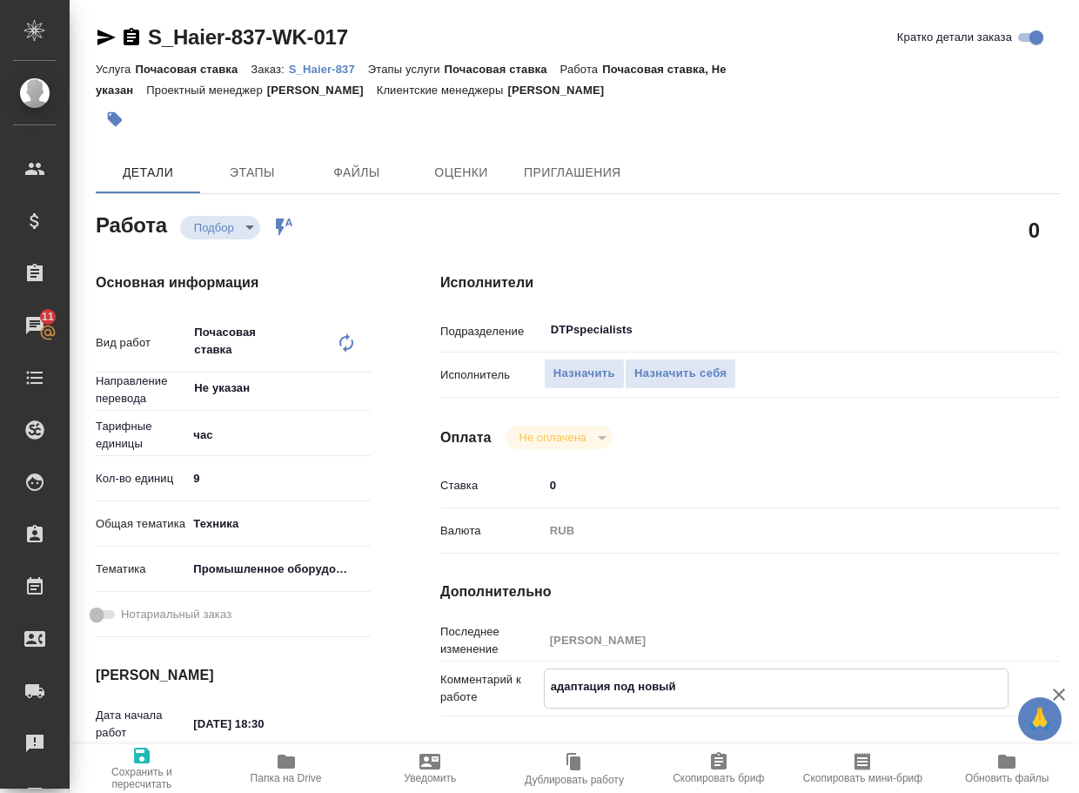
type textarea "x"
type textarea "адаптация под новый ш"
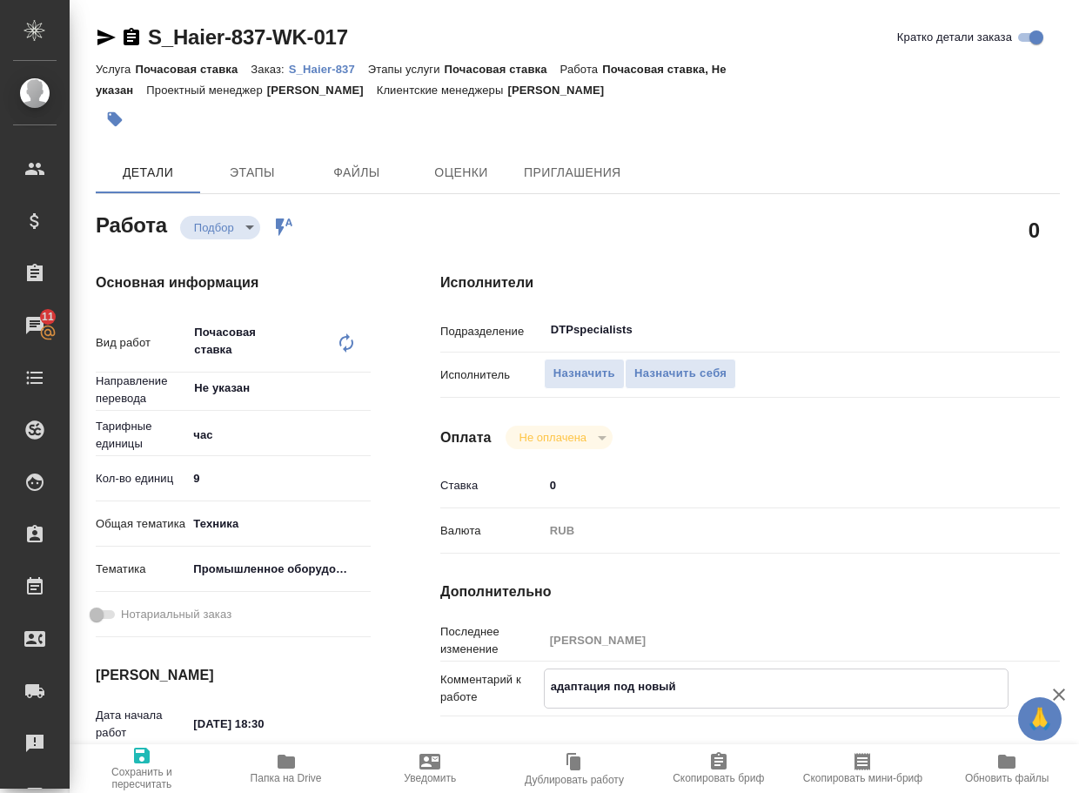
type textarea "x"
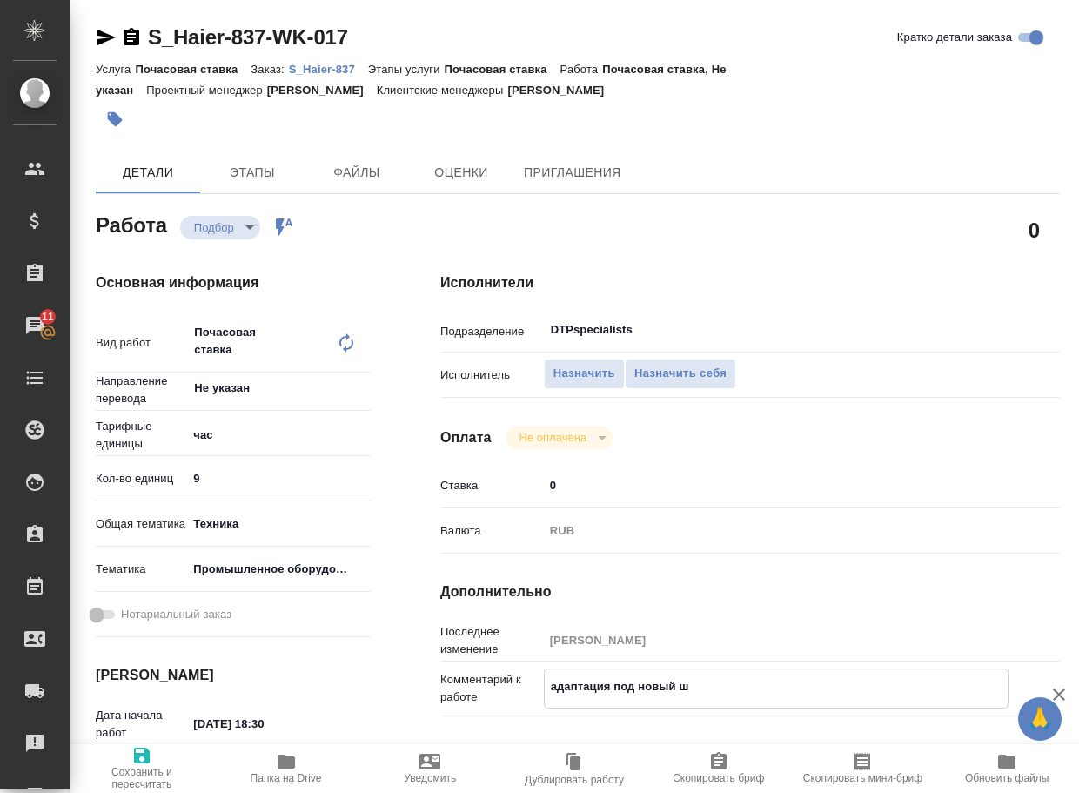
type textarea "адаптация под новый ша"
type textarea "x"
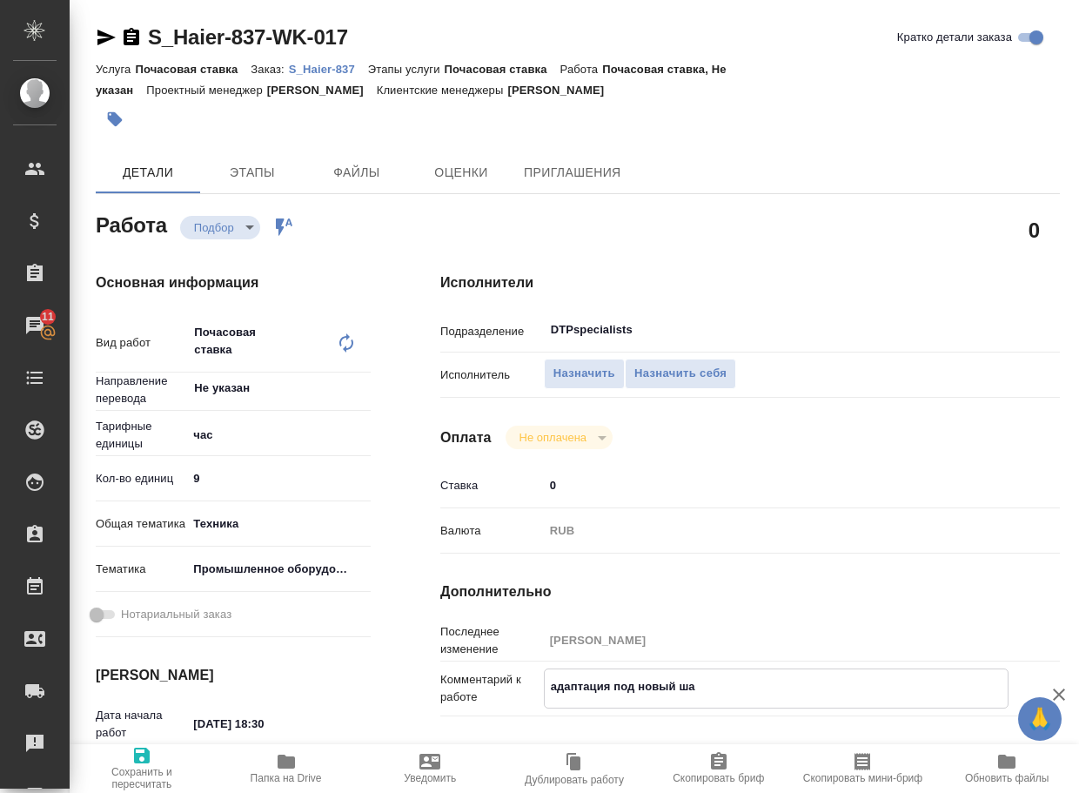
type textarea "x"
type textarea "адаптация под новый шаб"
type textarea "x"
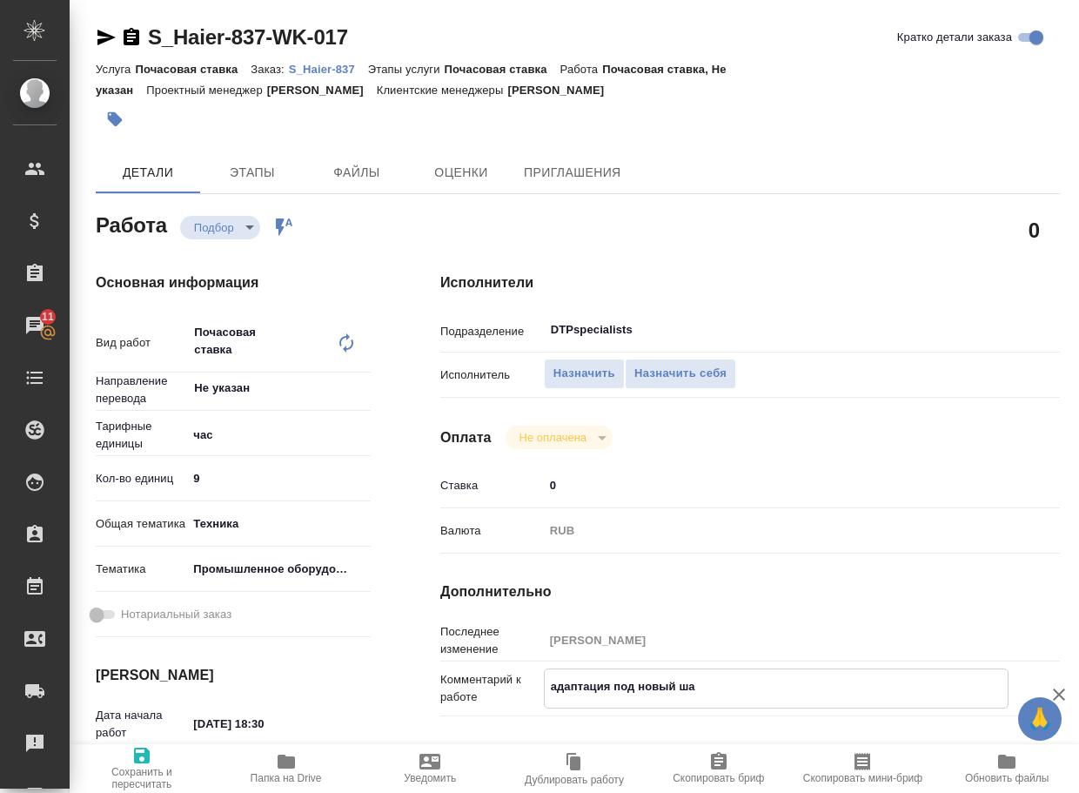
type textarea "x"
type textarea "адаптация под новый шабл"
type textarea "x"
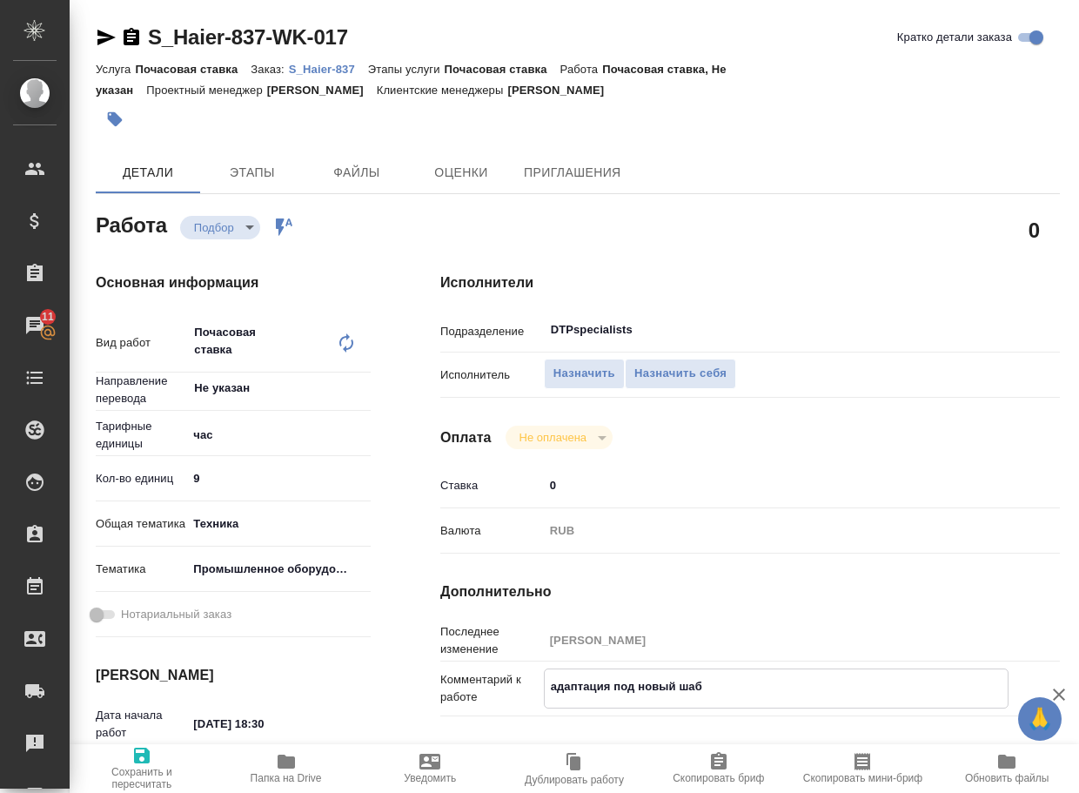
type textarea "x"
type textarea "адаптация под новый шабло"
type textarea "x"
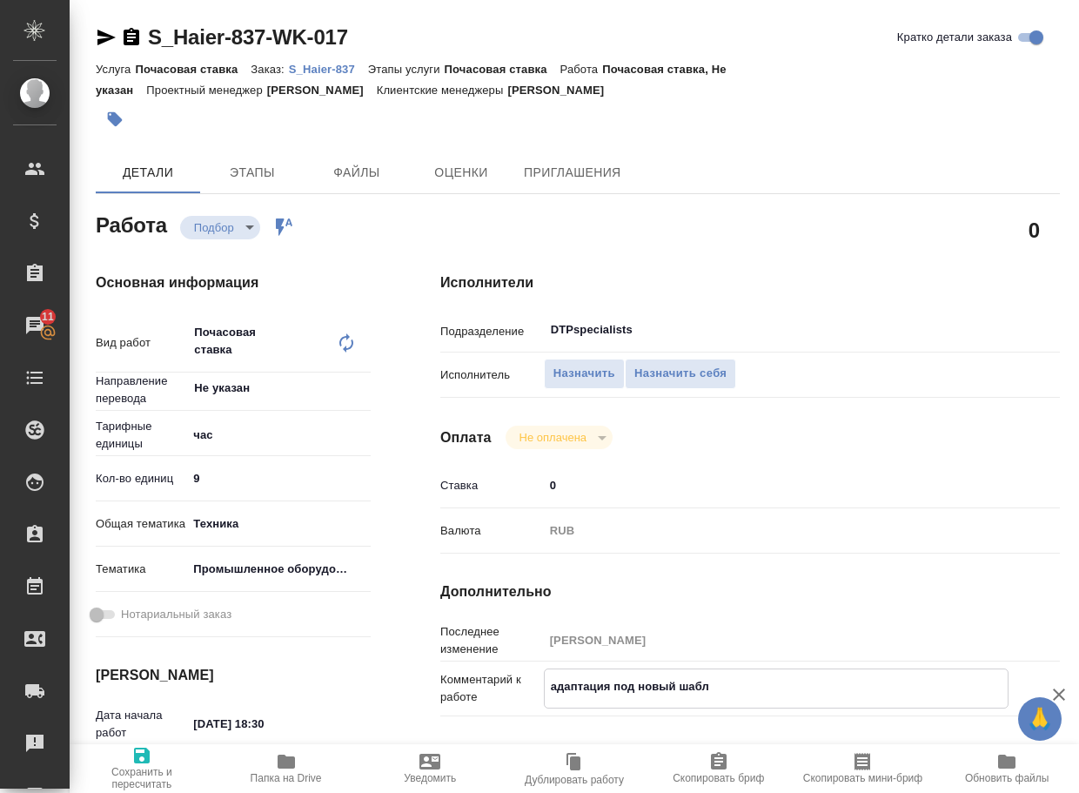
type textarea "x"
type textarea "адаптация под новый шаблон"
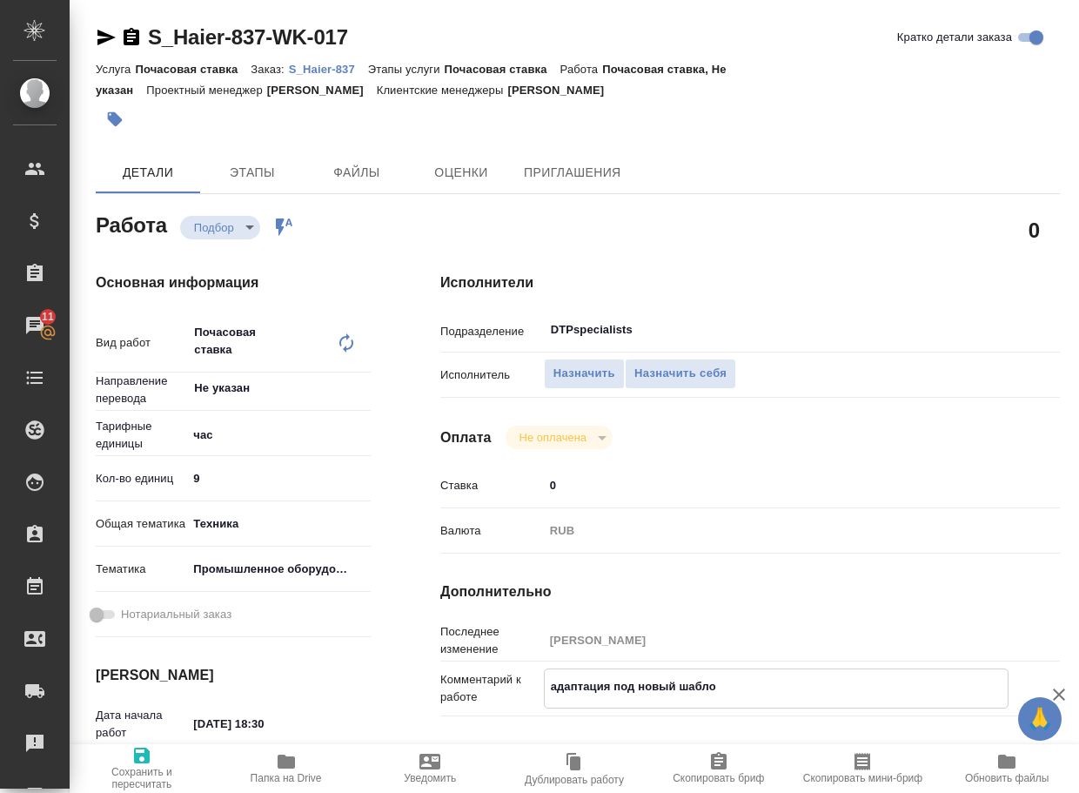
type textarea "x"
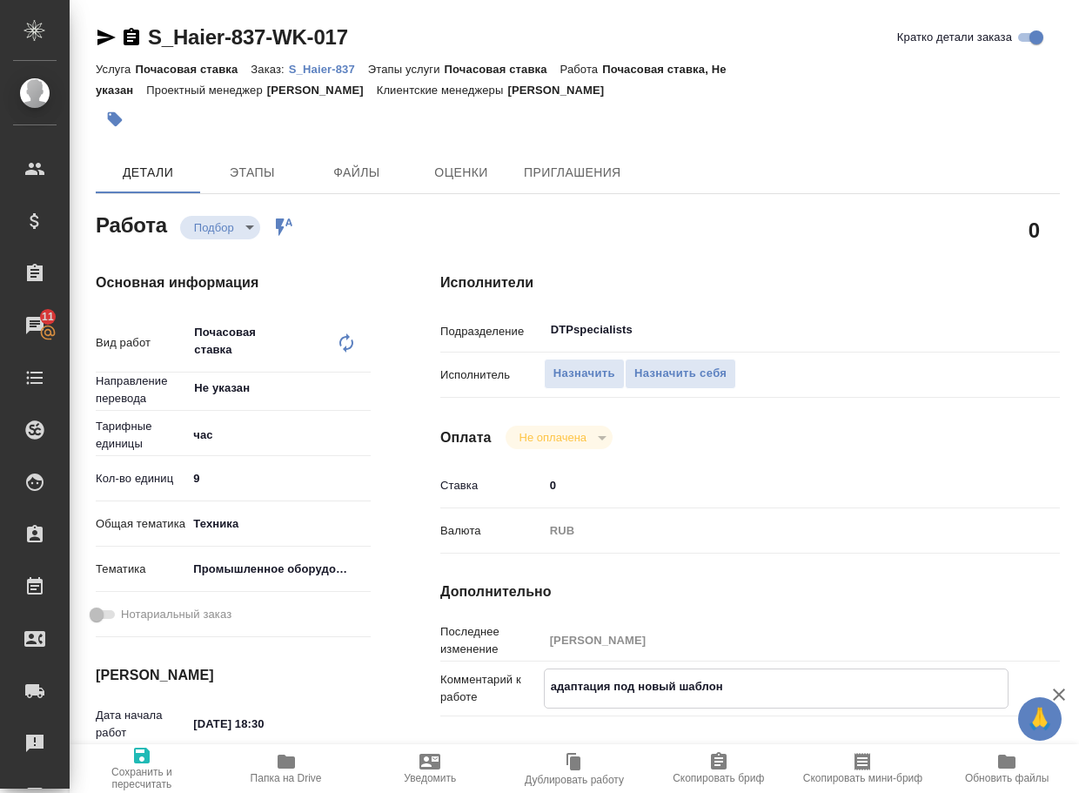
type textarea "адаптация под новый шаблон"
type textarea "x"
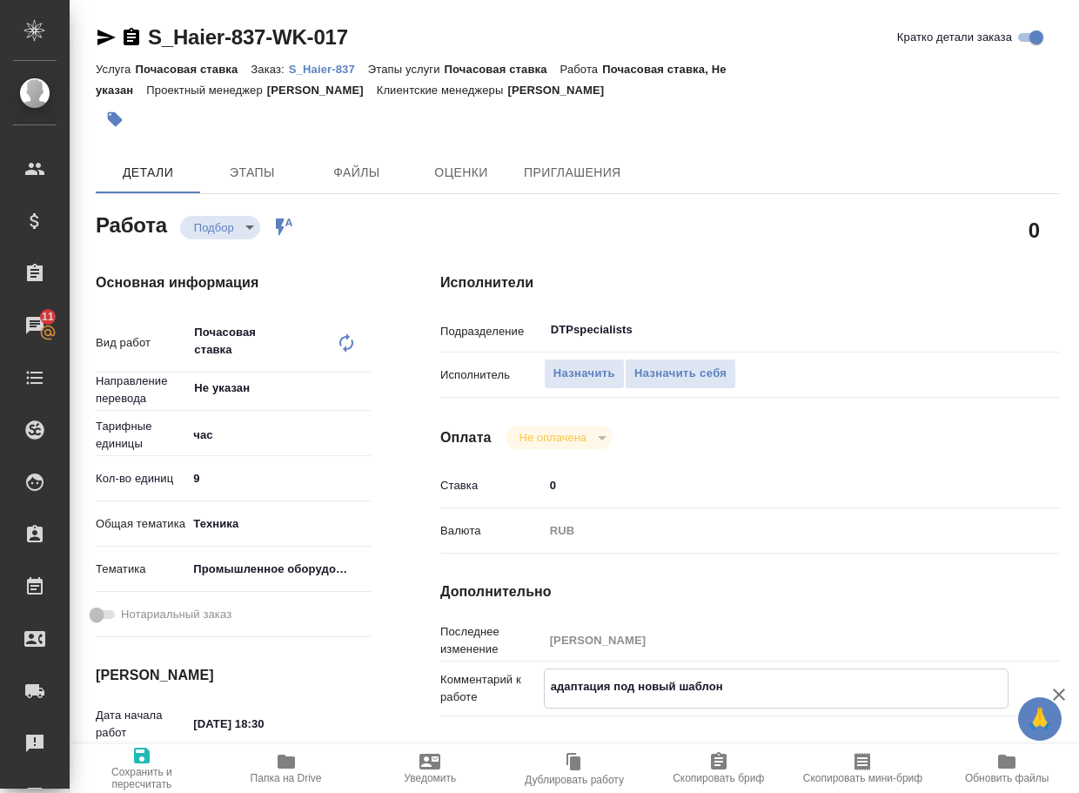
type textarea "x"
type textarea "адаптация под новый шаблон +"
type textarea "x"
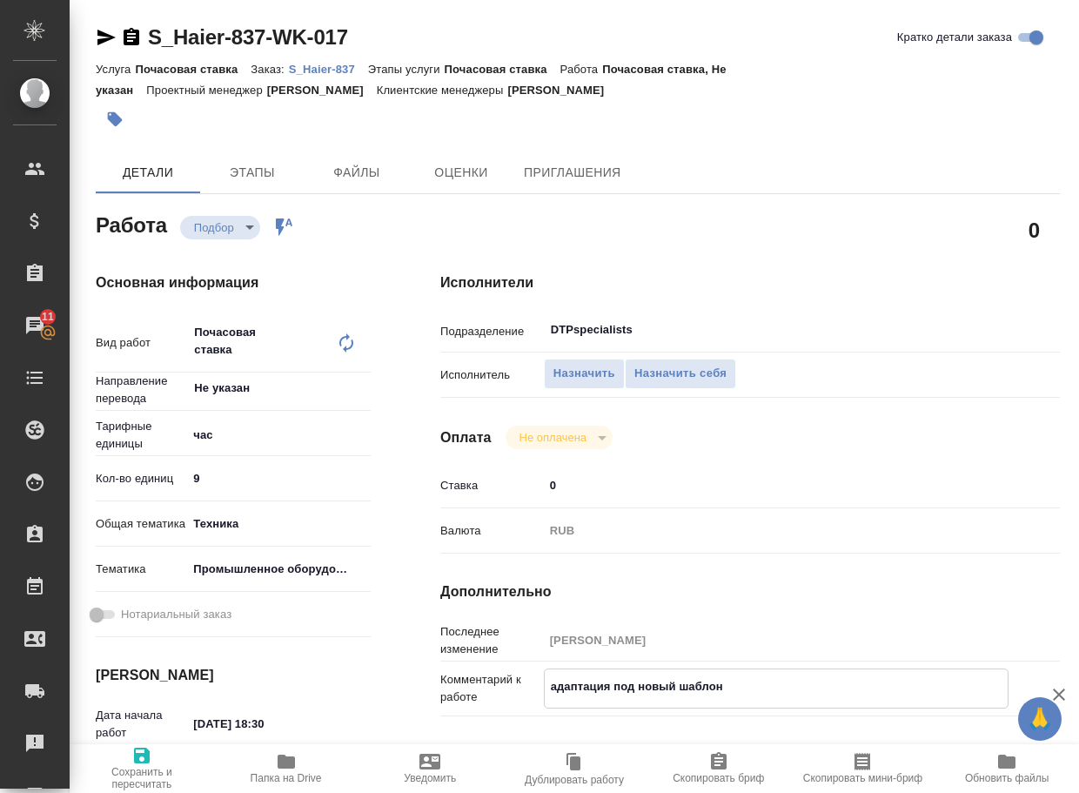
type textarea "x"
type textarea "адаптация под новый шаблон +"
type textarea "x"
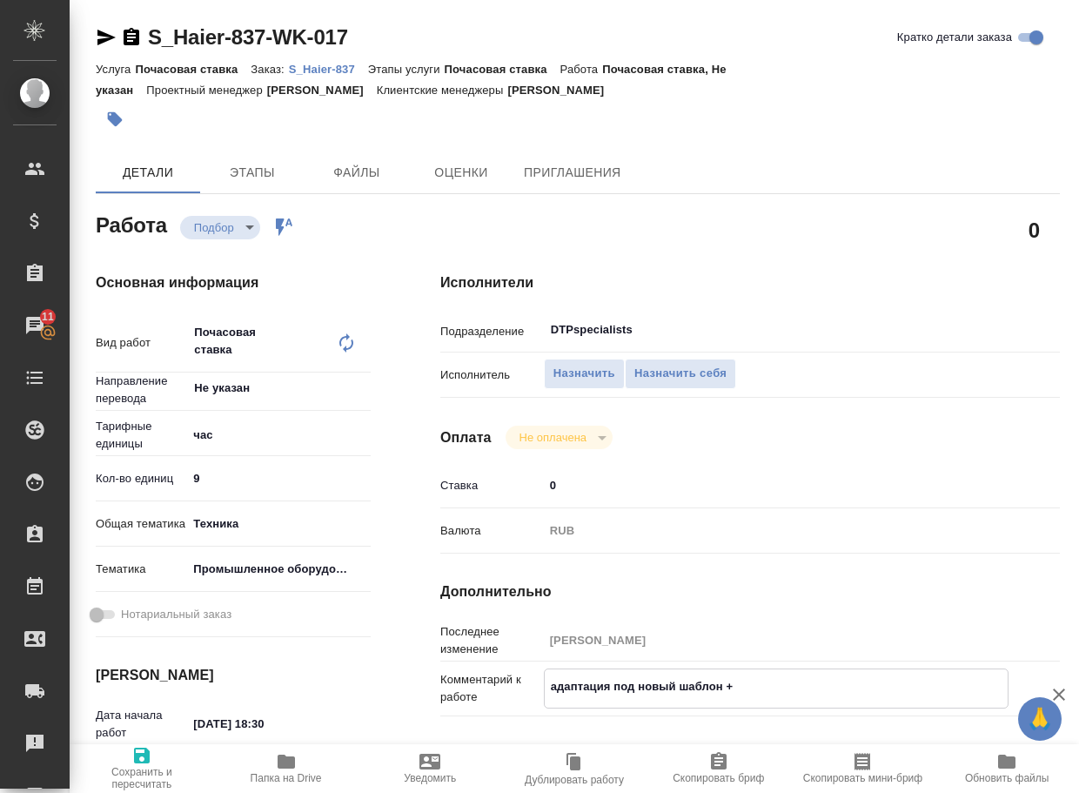
type textarea "x"
click at [122, 773] on span "Сохранить и пересчитать" at bounding box center [142, 778] width 124 height 24
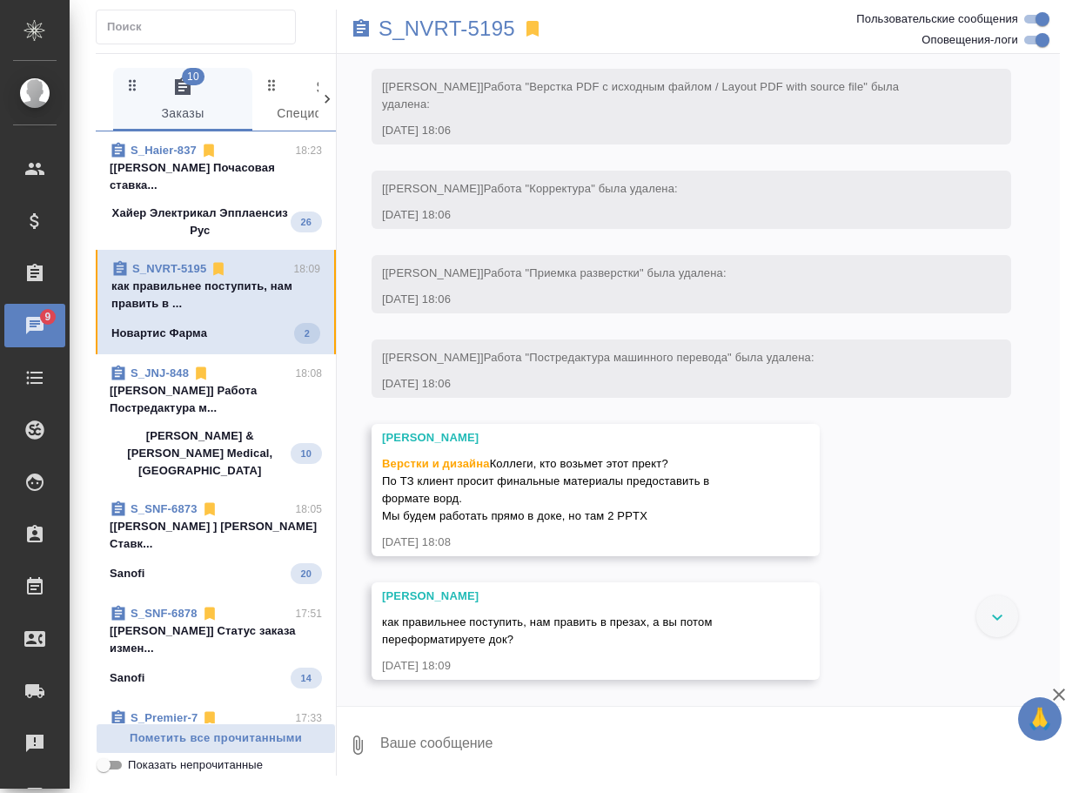
scroll to position [5957, 0]
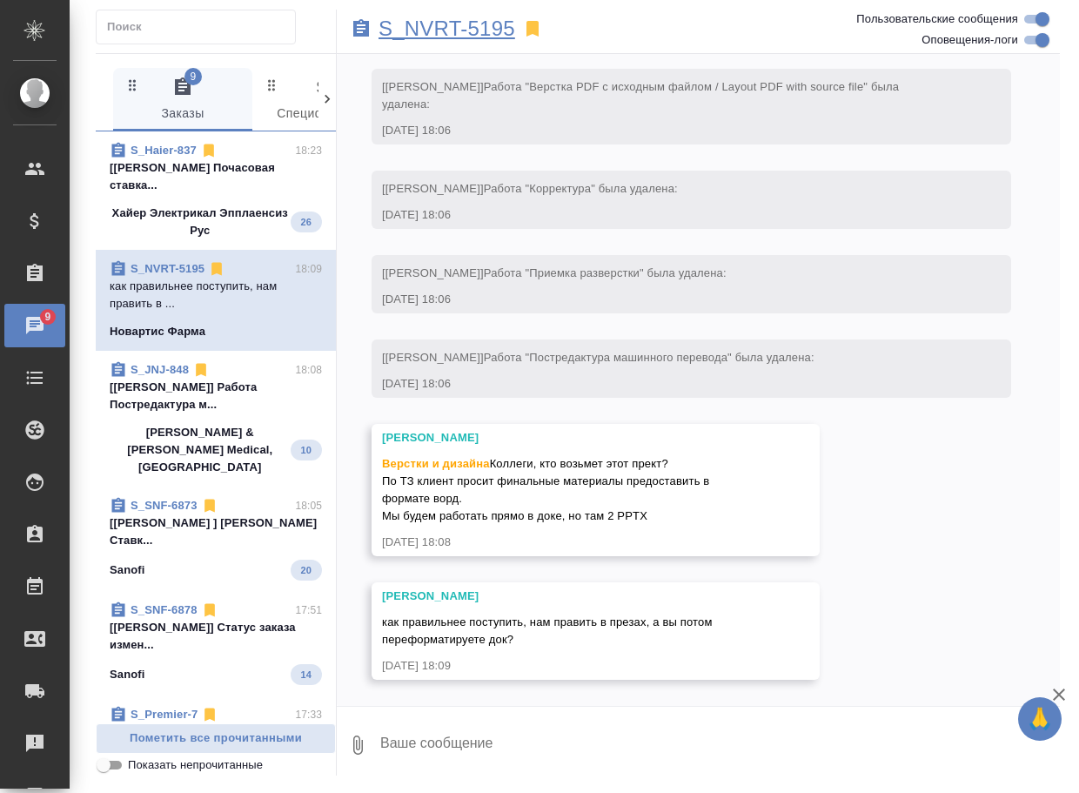
click at [439, 30] on p "S_NVRT-5195" at bounding box center [447, 28] width 137 height 17
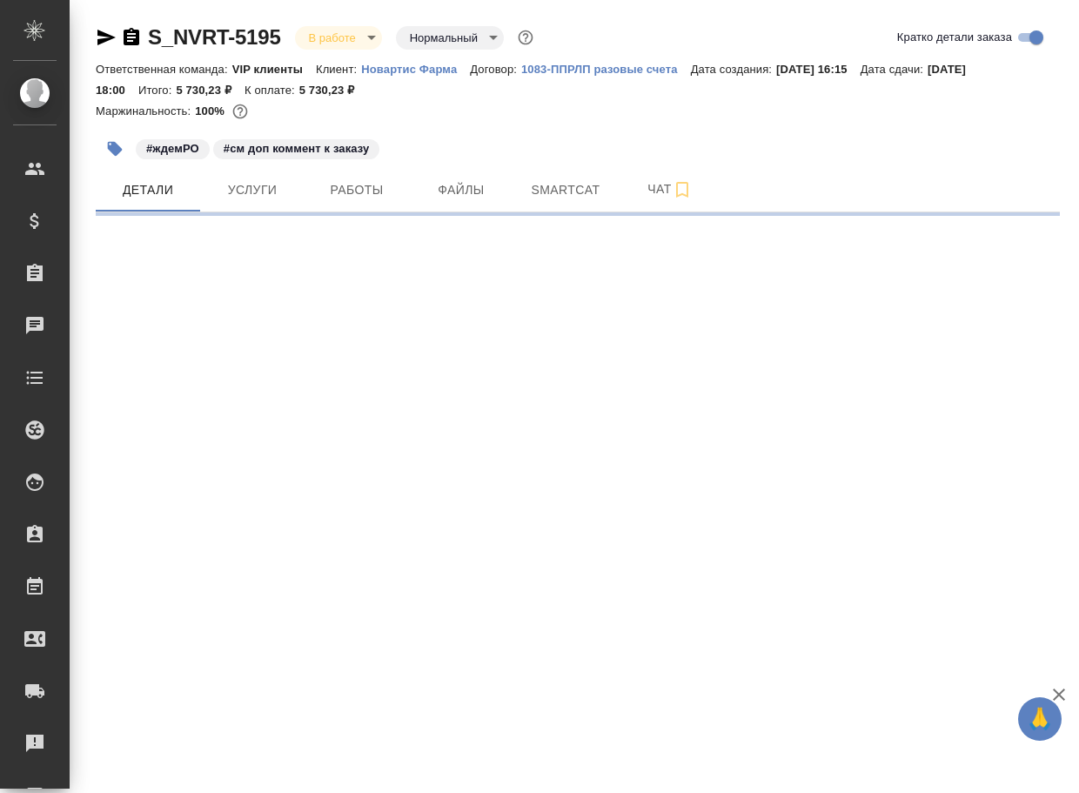
select select "RU"
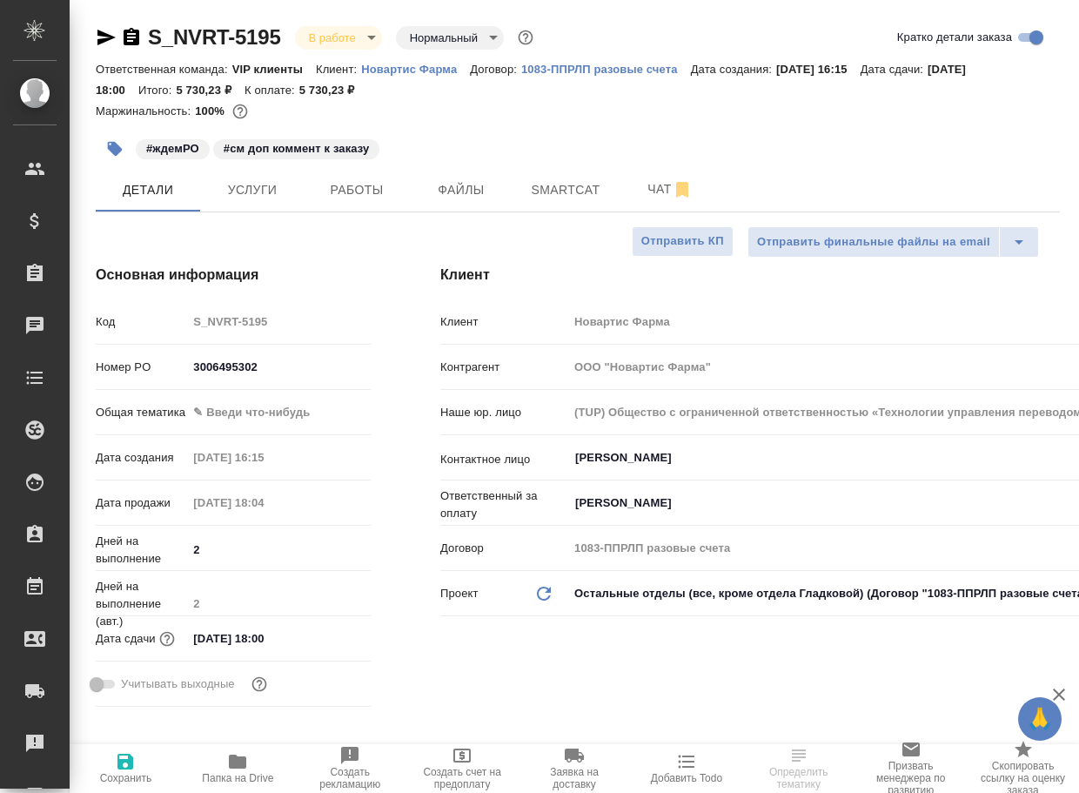
type textarea "x"
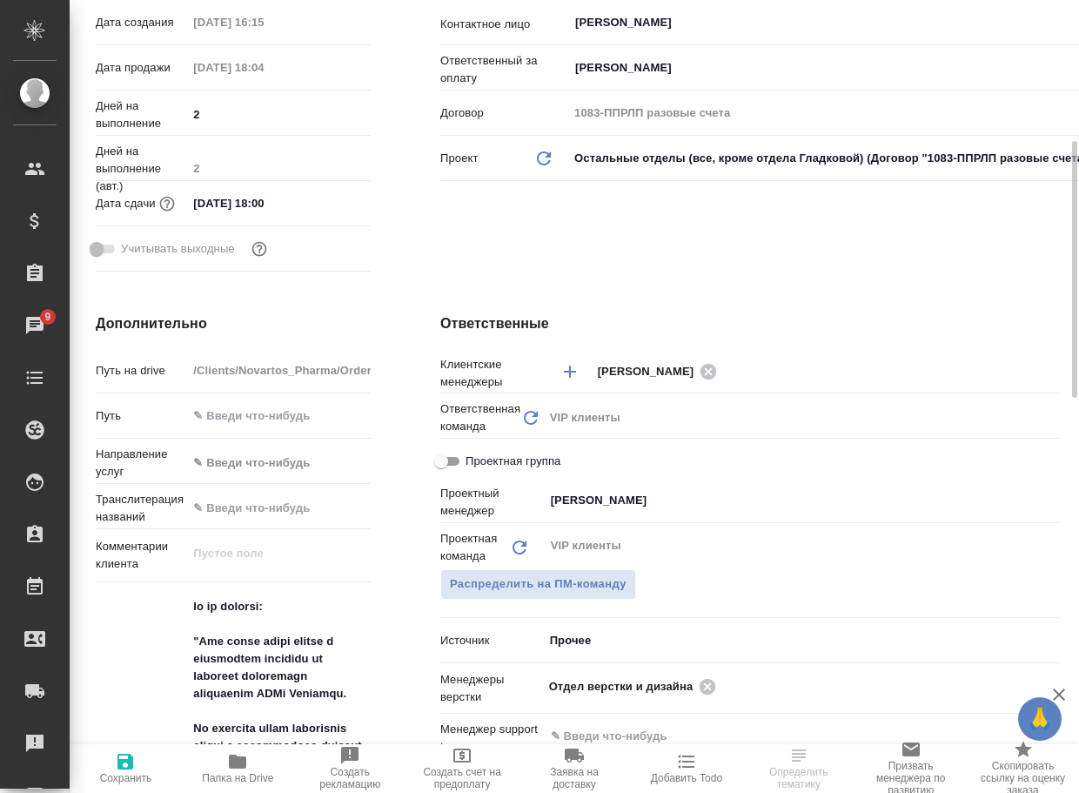
scroll to position [348, 0]
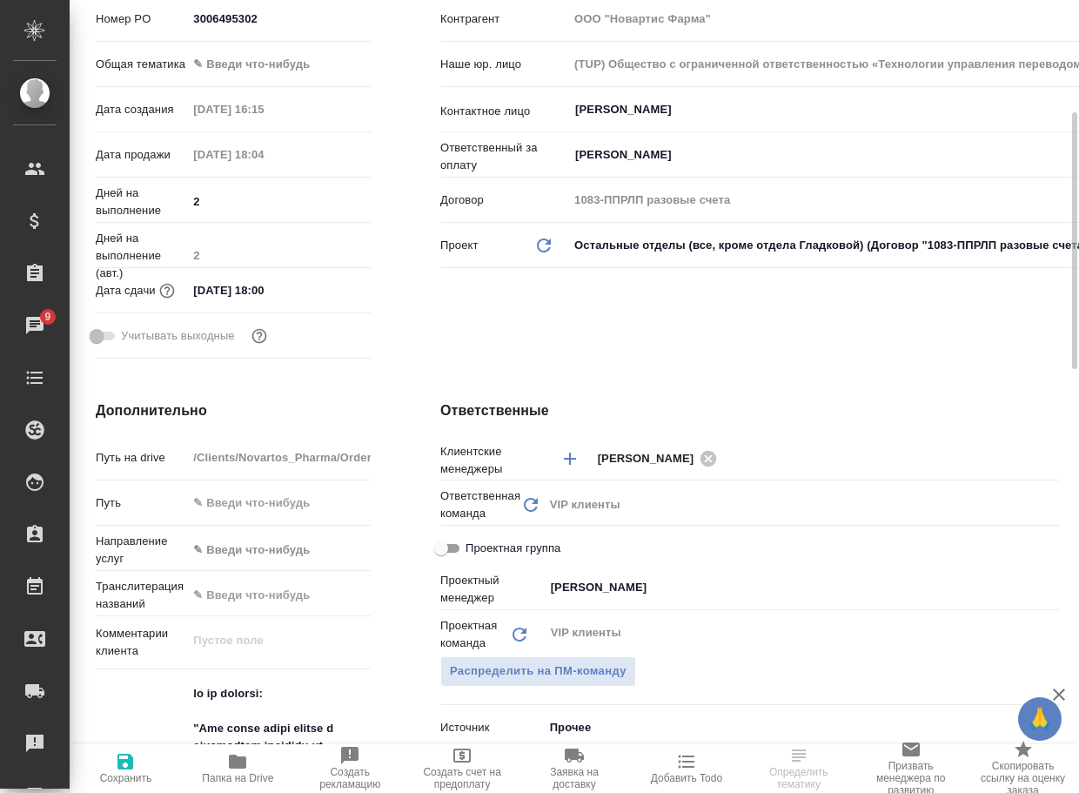
select select "RU"
type textarea "x"
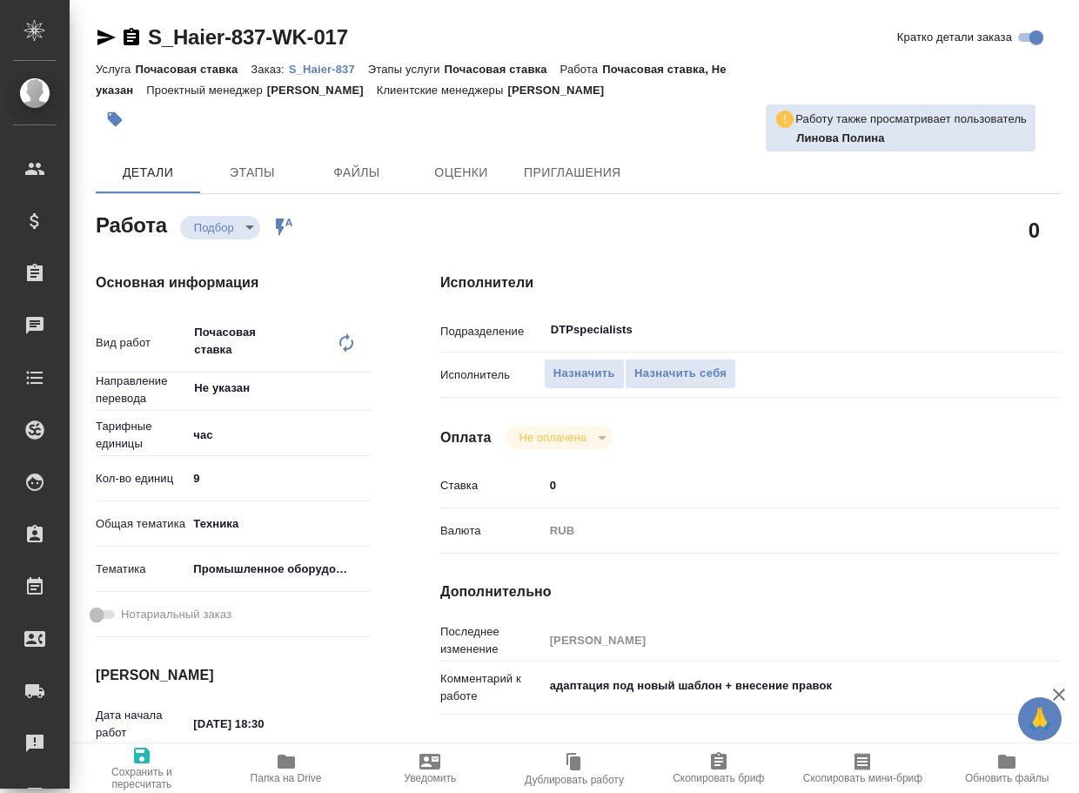
type textarea "x"
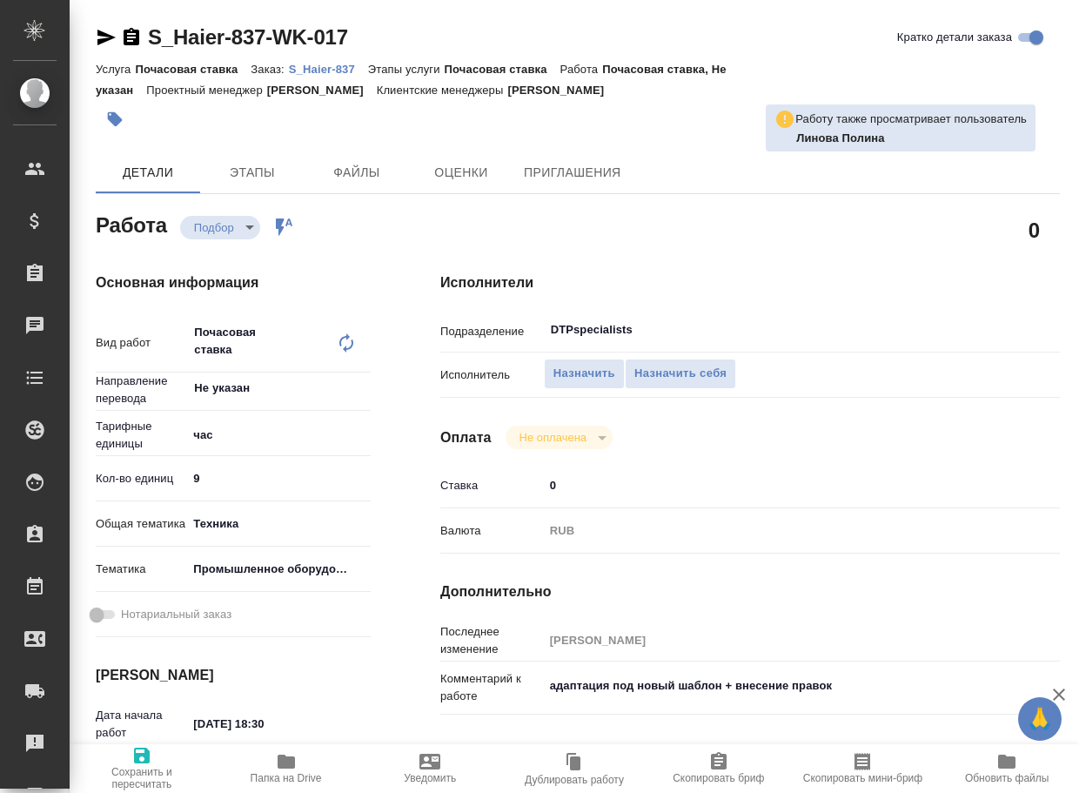
type textarea "x"
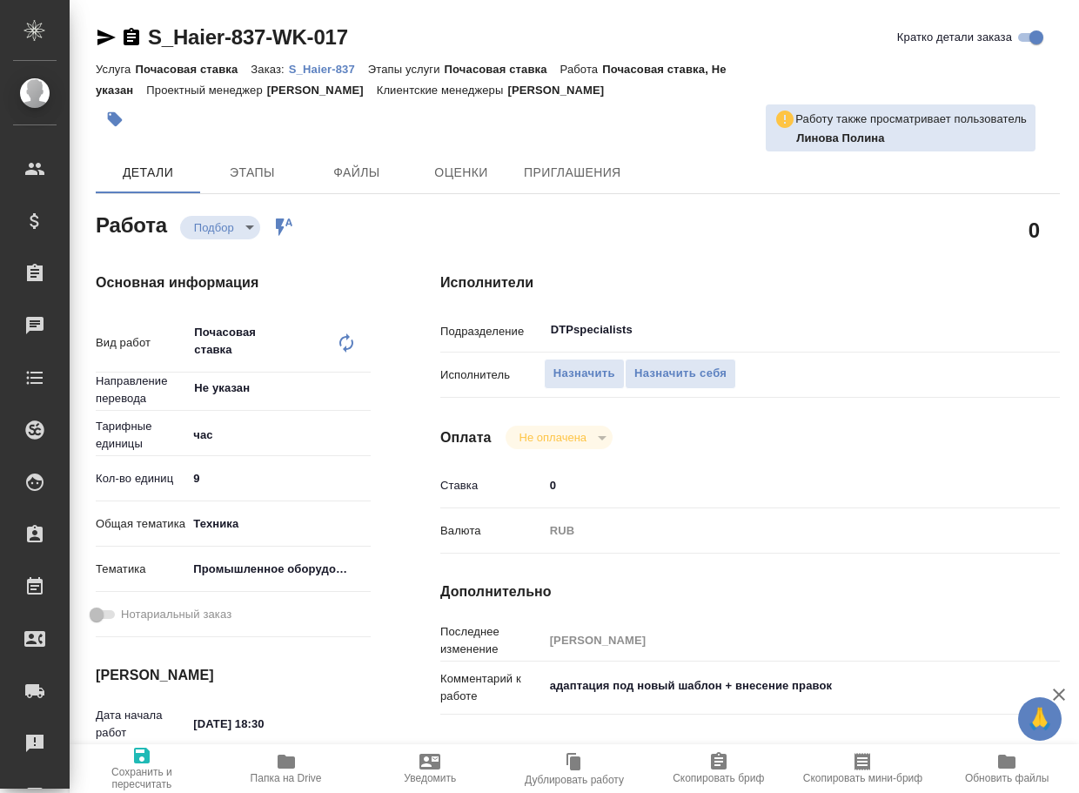
type textarea "x"
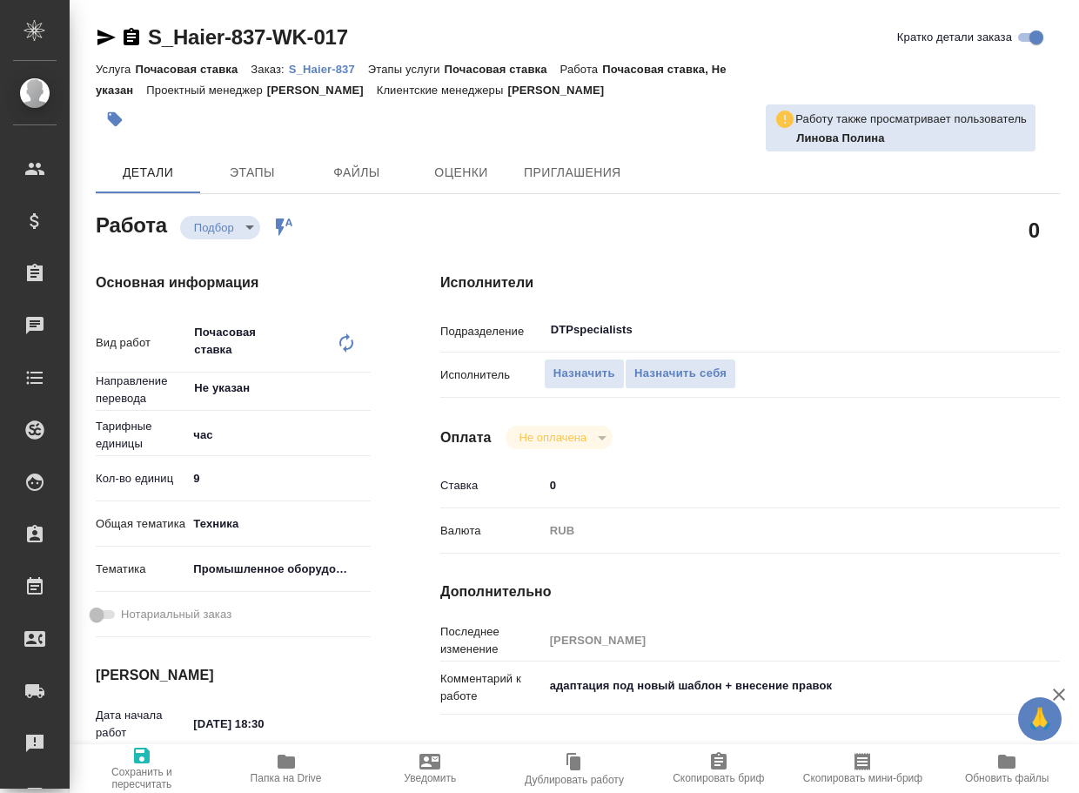
type textarea "x"
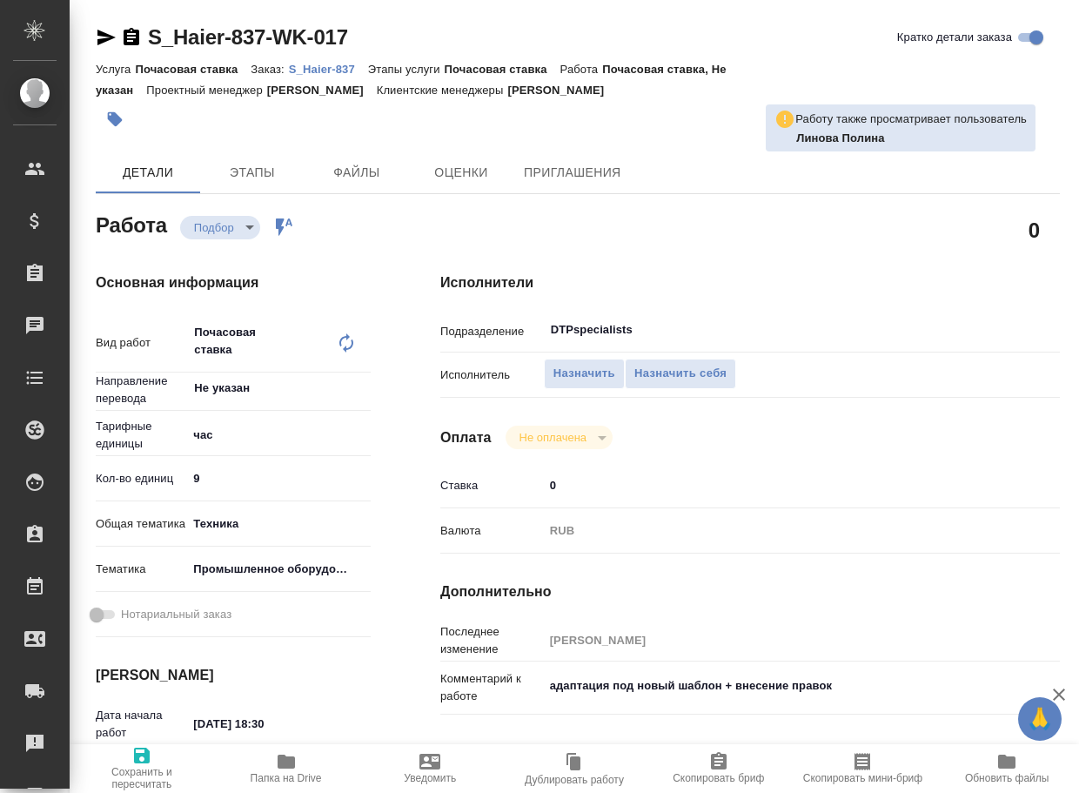
type textarea "x"
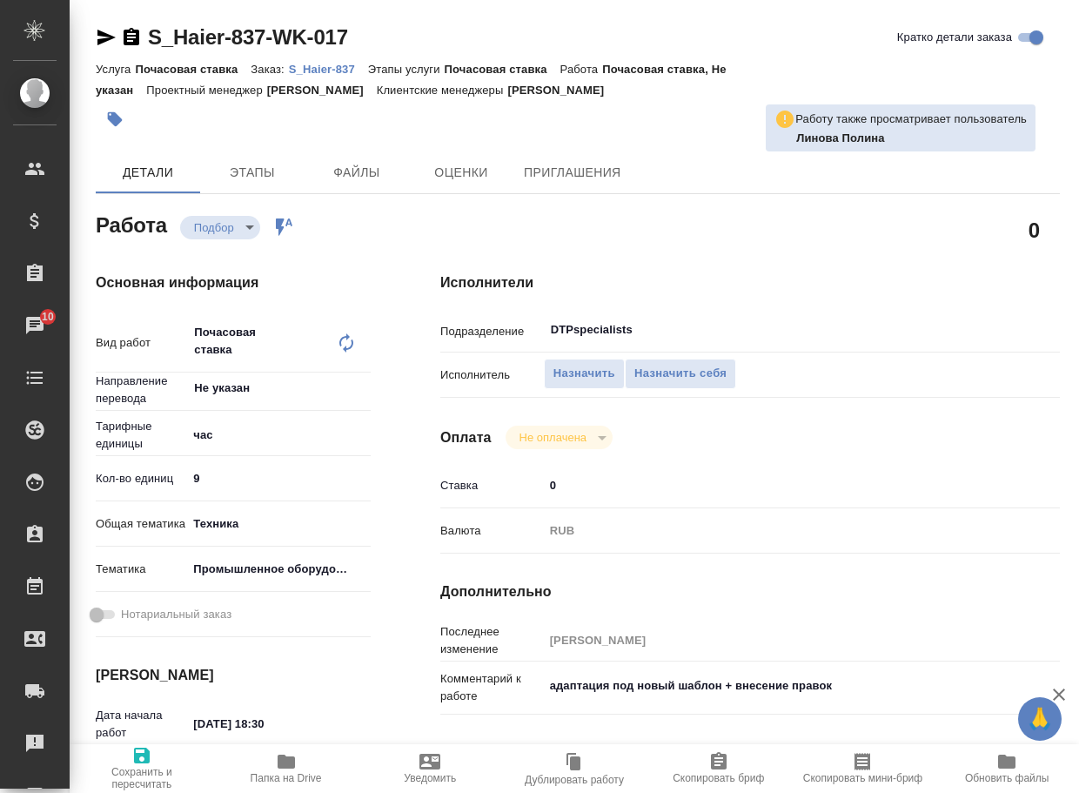
type textarea "x"
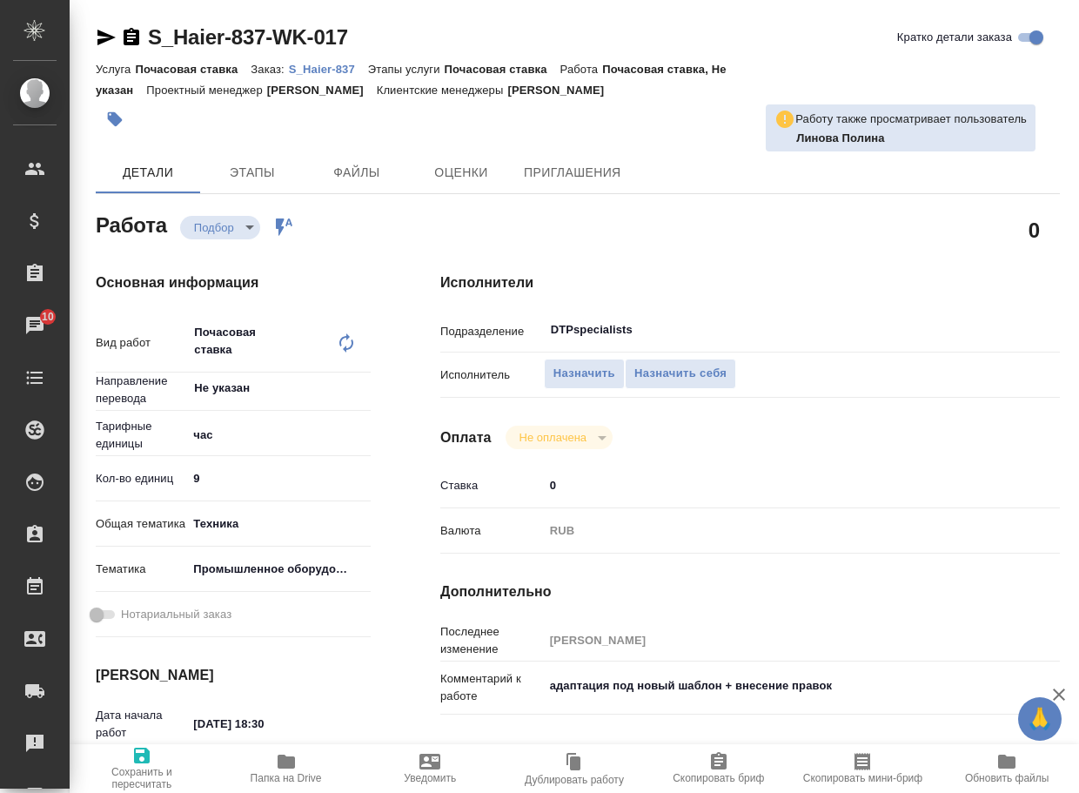
type textarea "x"
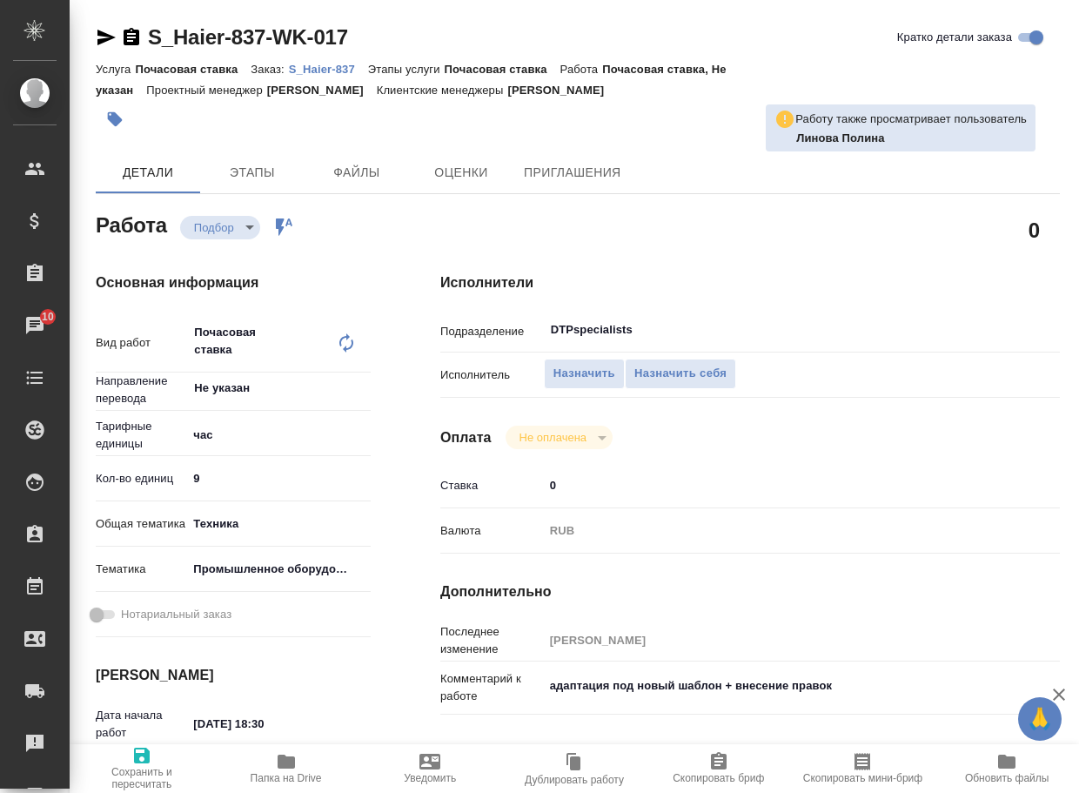
click at [337, 345] on icon at bounding box center [346, 342] width 21 height 21
type textarea "x"
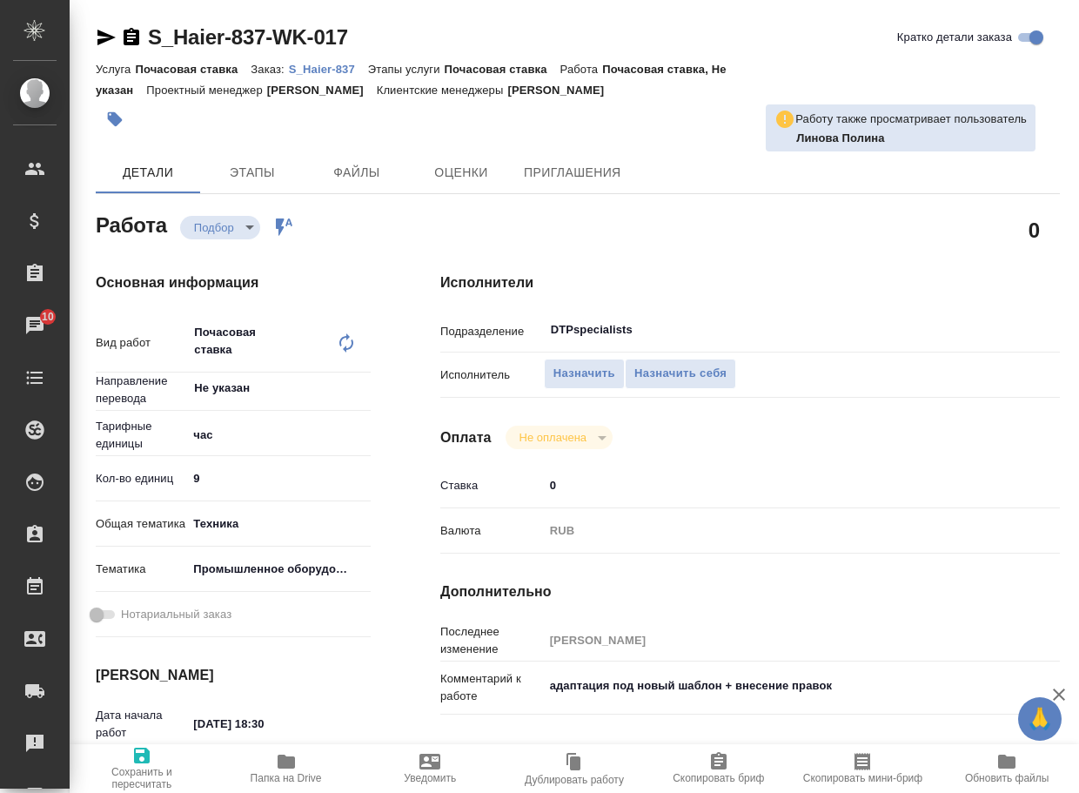
type textarea "x"
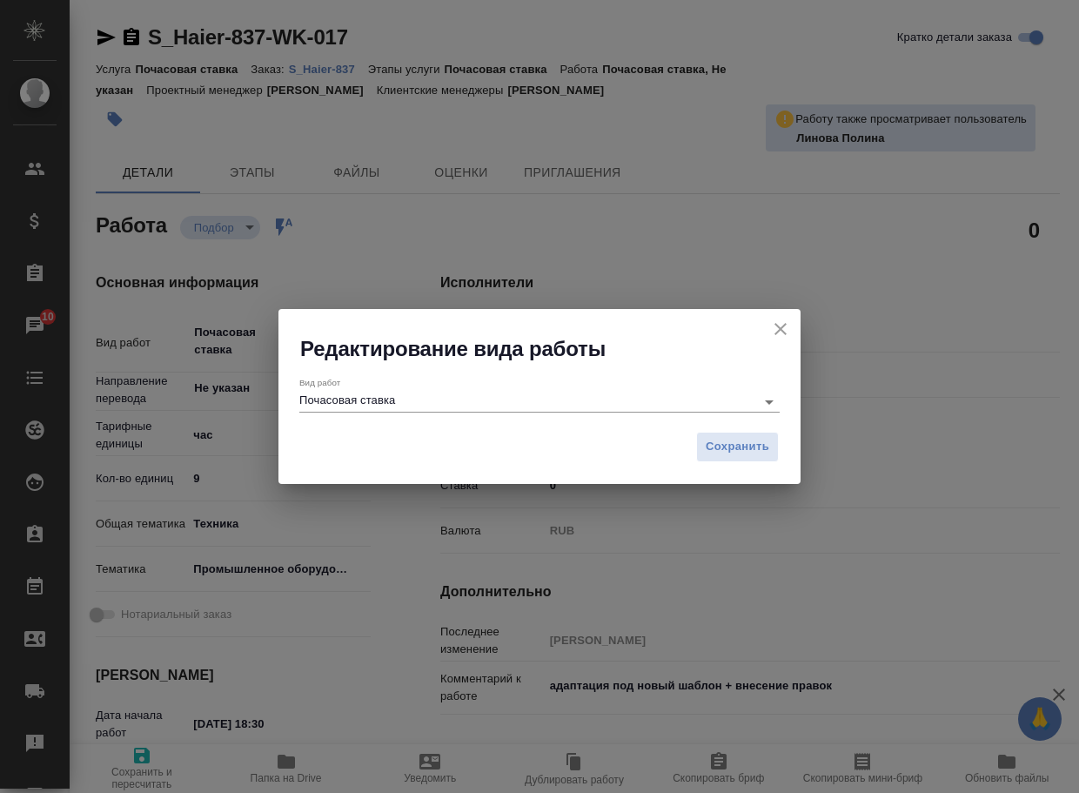
click at [392, 417] on div "Вид работ Почасовая ставка" at bounding box center [539, 393] width 522 height 60
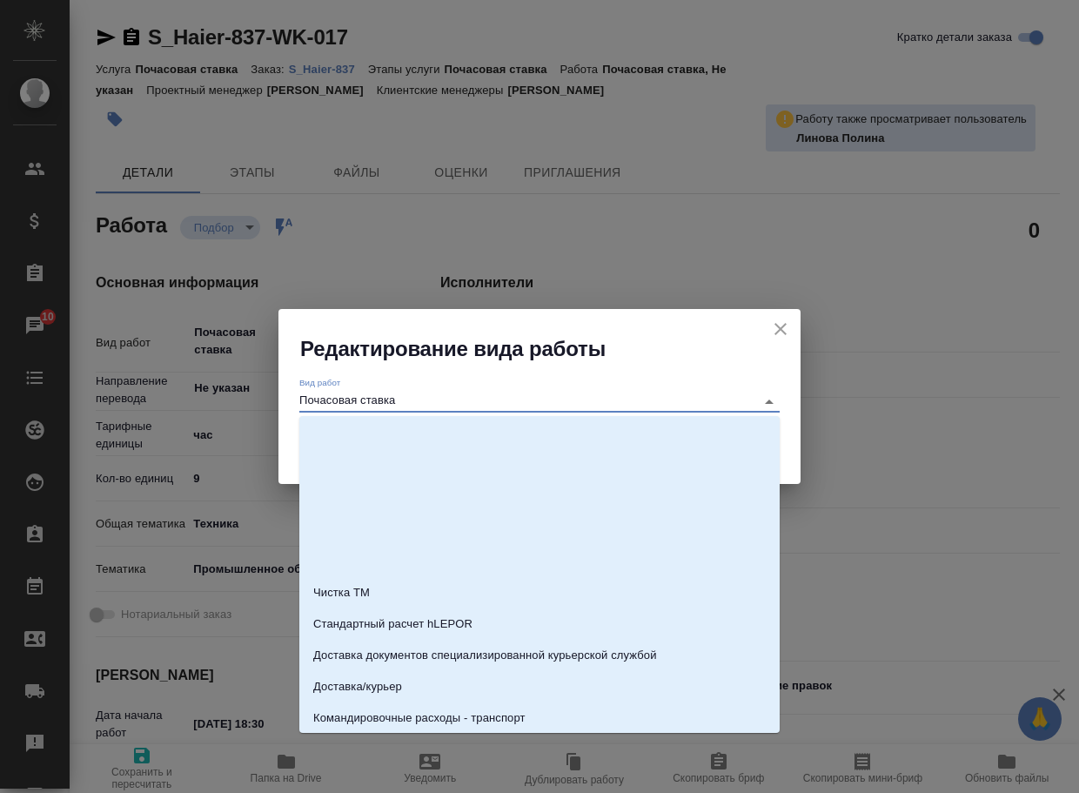
click at [427, 406] on input "Почасовая ставка" at bounding box center [522, 401] width 447 height 21
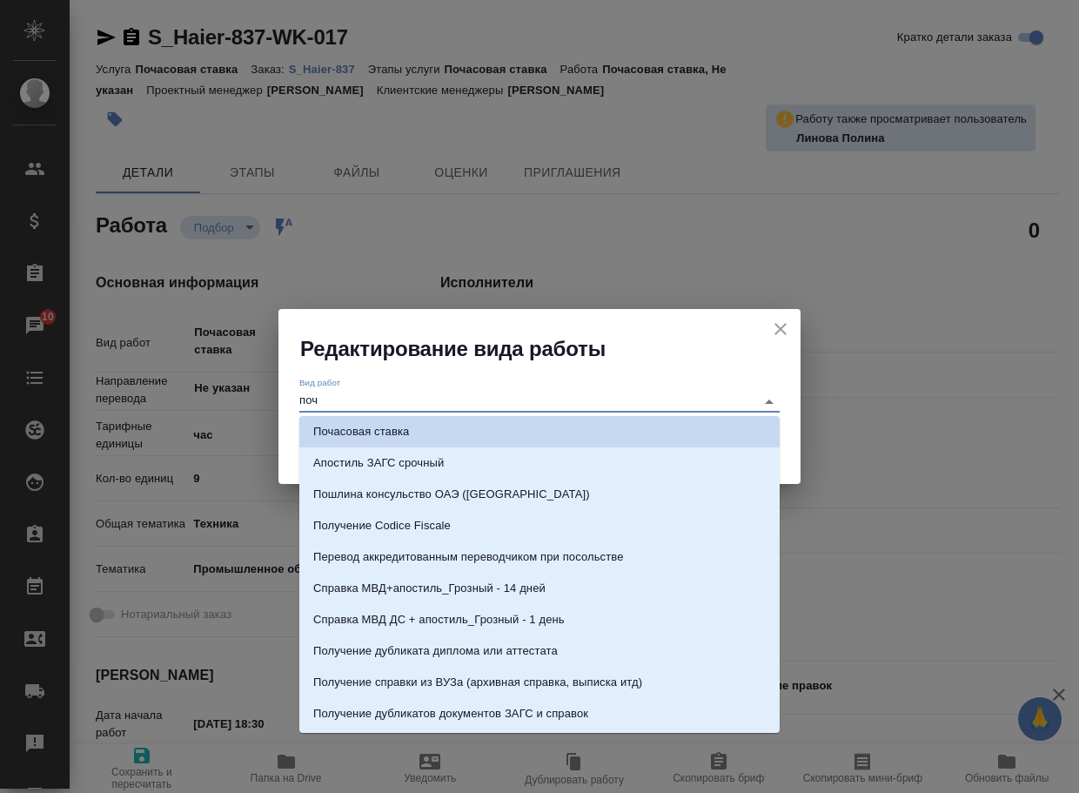
scroll to position [4, 0]
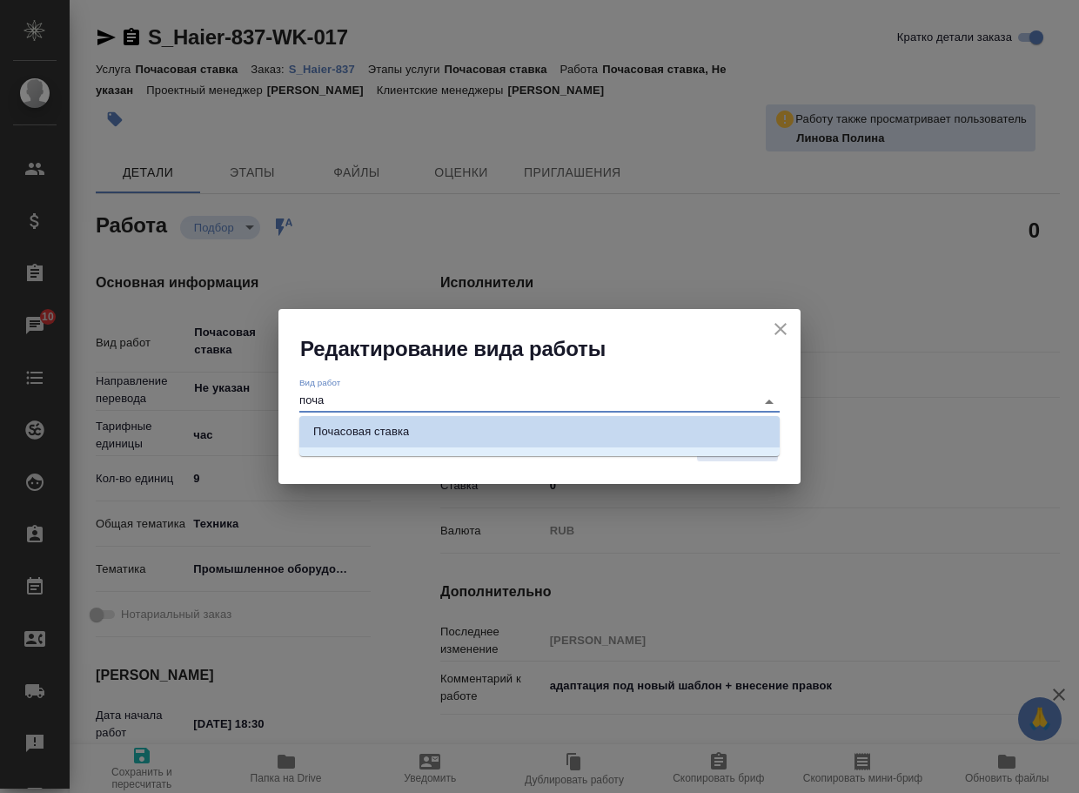
type input "поча"
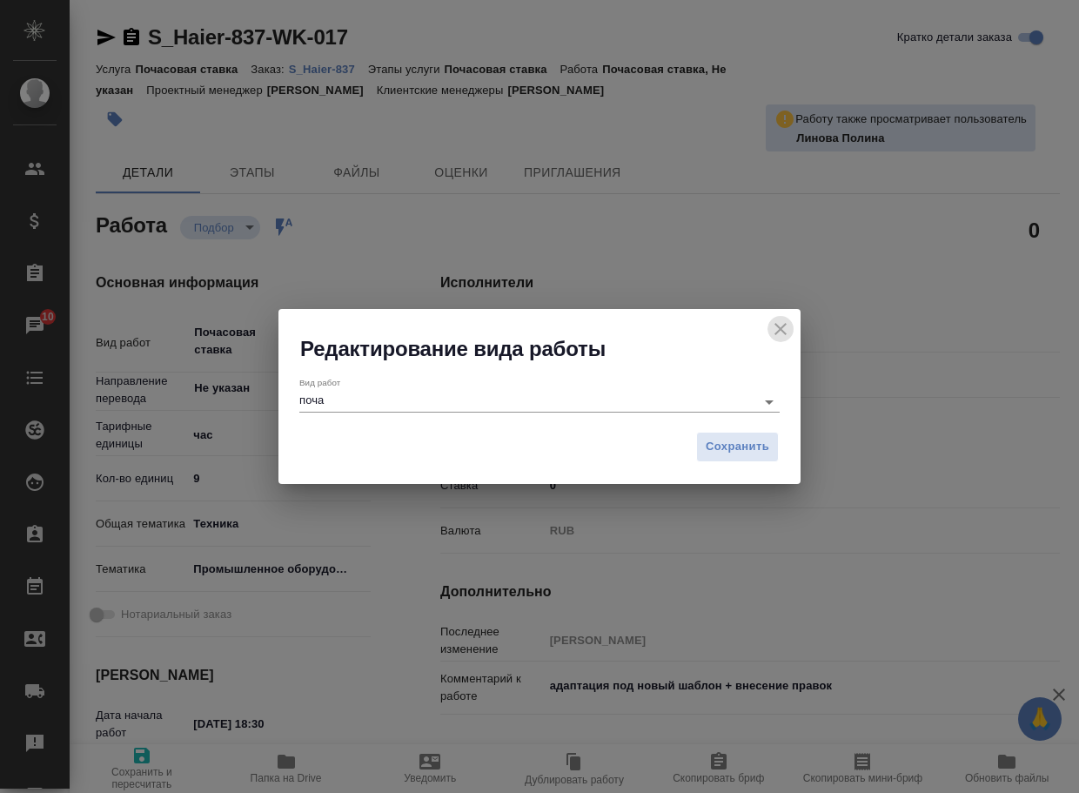
click at [783, 323] on icon "close" at bounding box center [780, 329] width 21 height 21
type textarea "x"
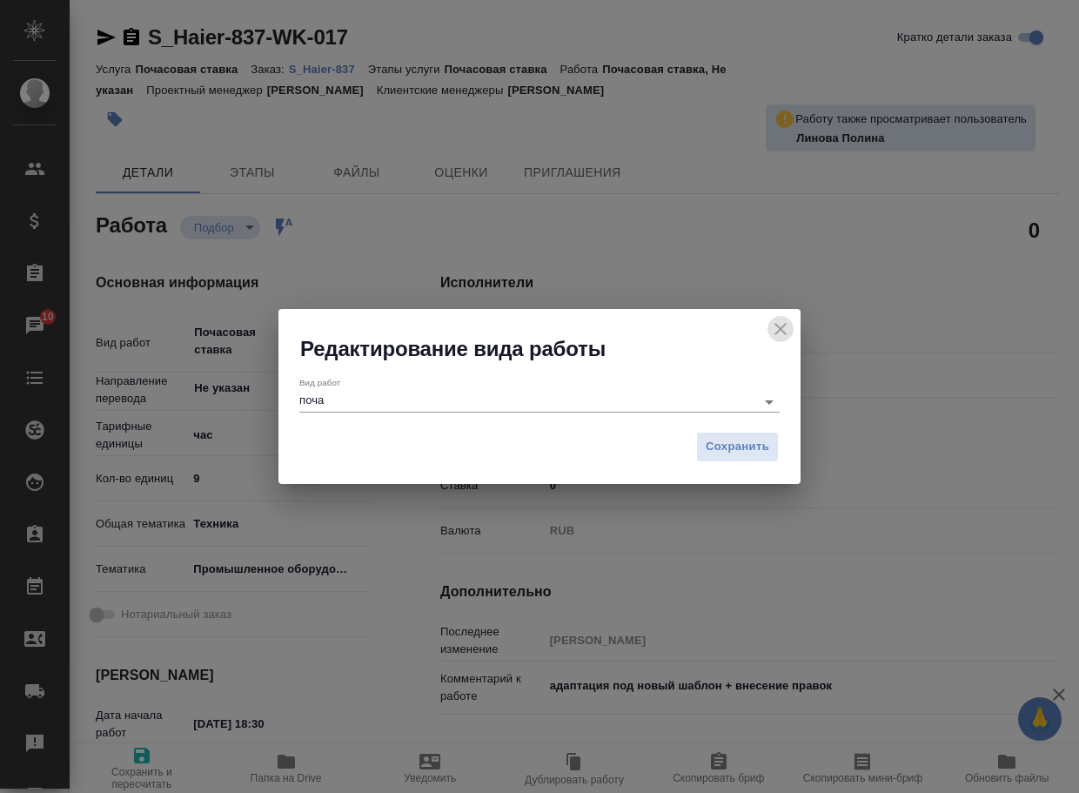
type textarea "x"
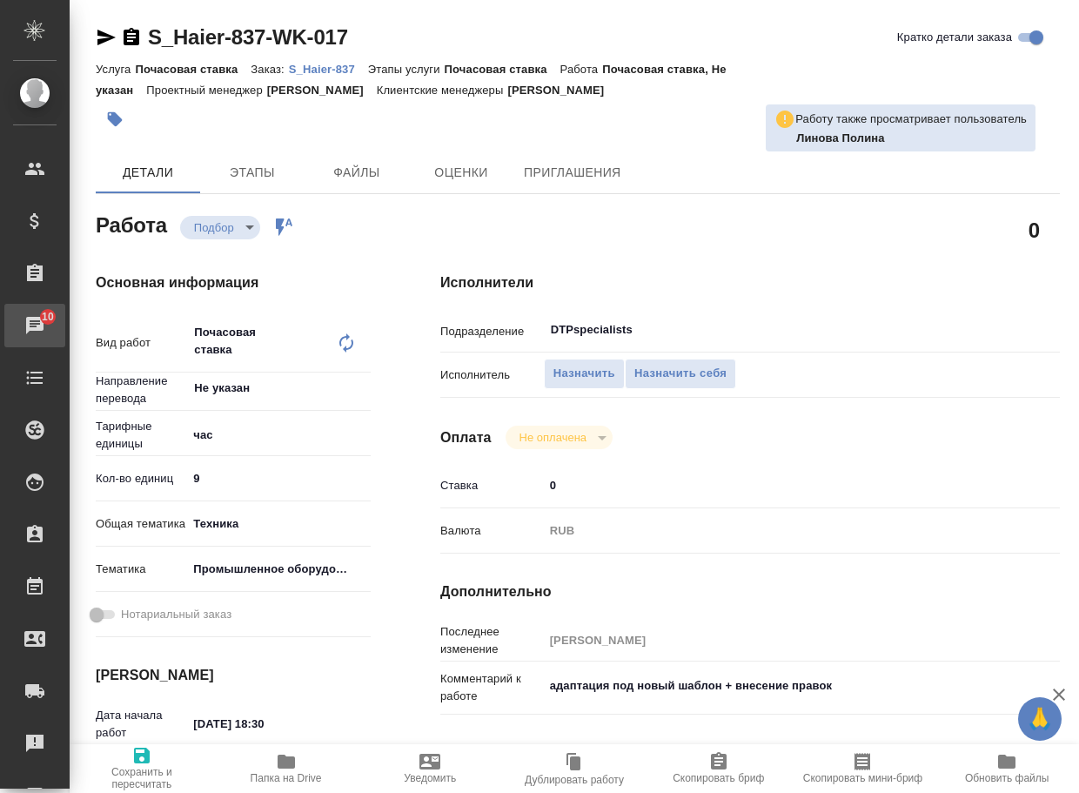
type textarea "x"
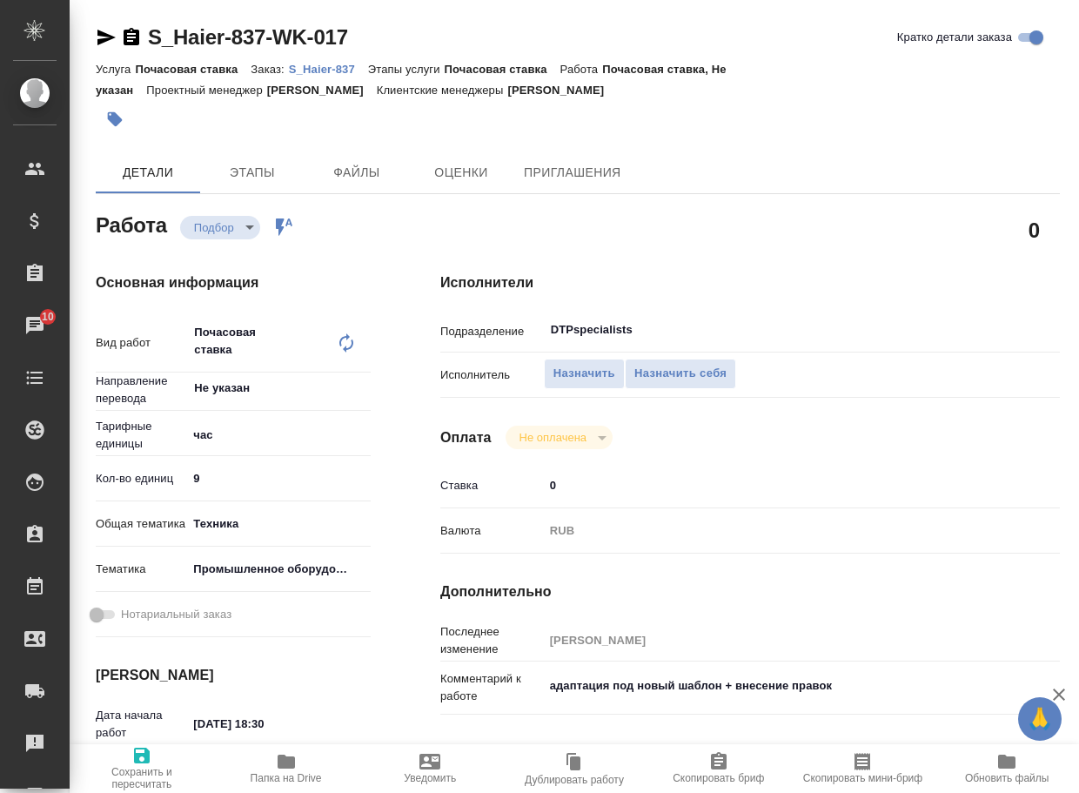
type textarea "x"
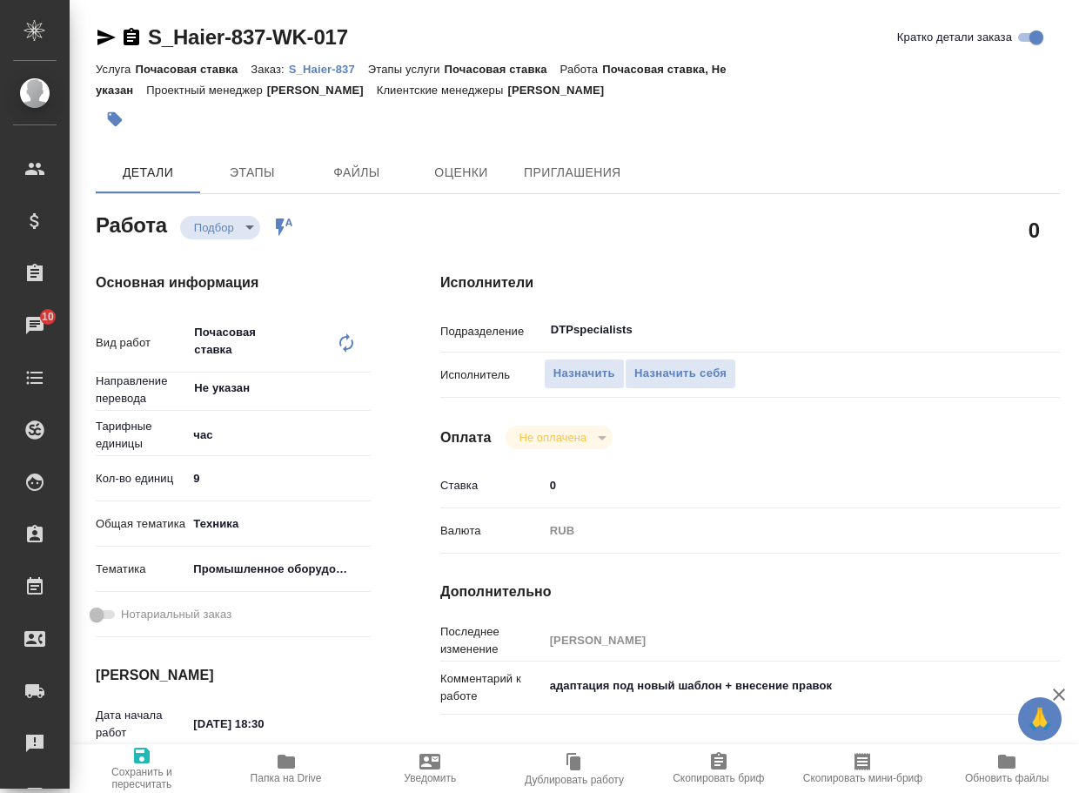
type textarea "x"
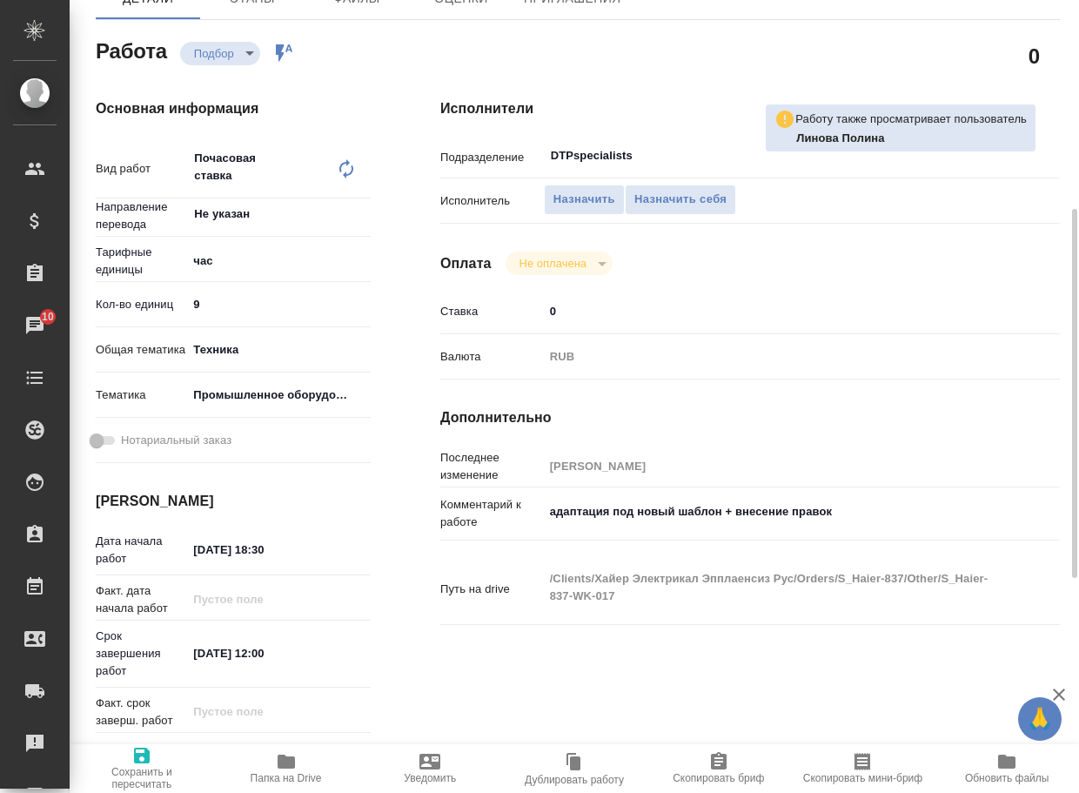
scroll to position [348, 0]
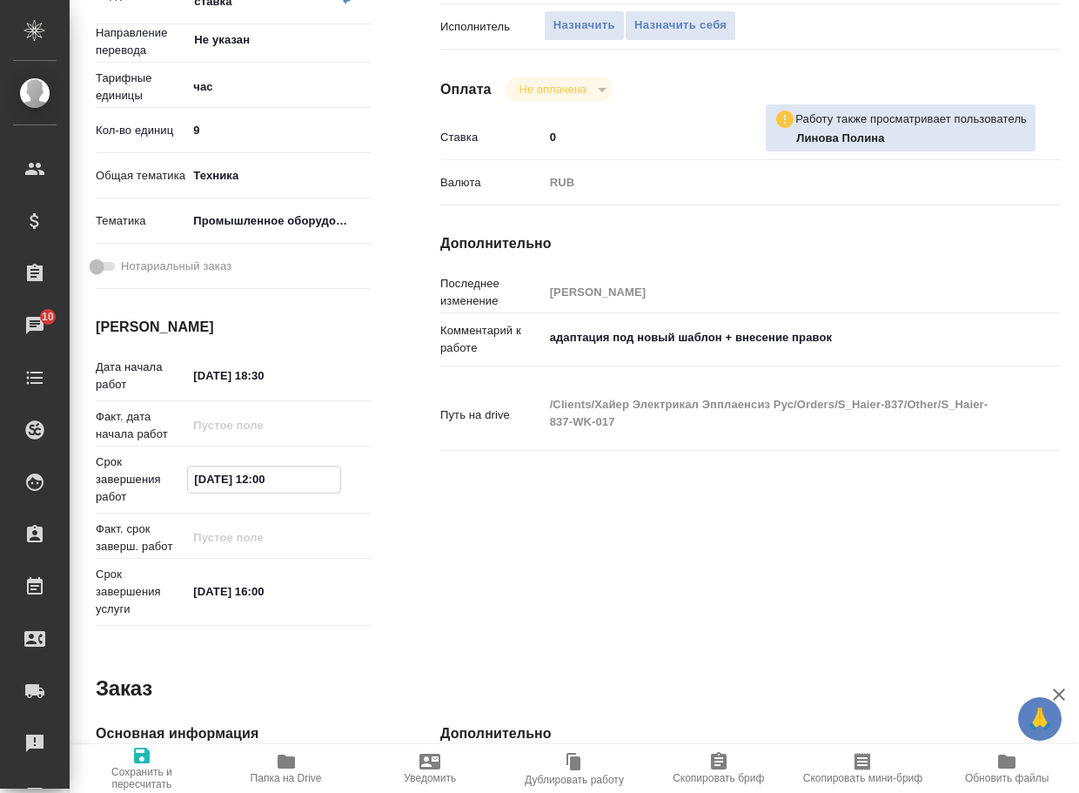
drag, startPoint x: 318, startPoint y: 479, endPoint x: 142, endPoint y: 445, distance: 179.0
click at [142, 445] on div "Дата начала работ [DATE] 18:30 Факт. дата начала работ Срок завершения работ [D…" at bounding box center [233, 496] width 275 height 274
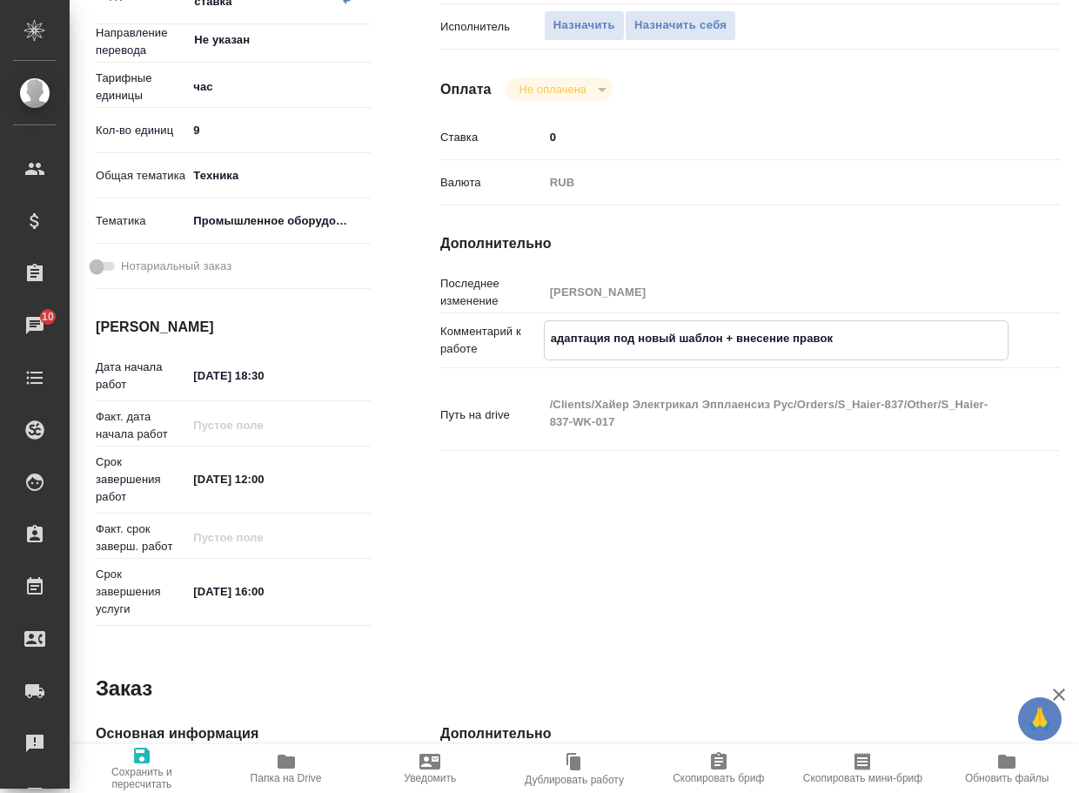
drag, startPoint x: 862, startPoint y: 345, endPoint x: 522, endPoint y: 317, distance: 341.5
click at [523, 317] on div "Последнее изменение Сергеева Анастасия Комментарий к работе адаптация под новый…" at bounding box center [750, 366] width 620 height 183
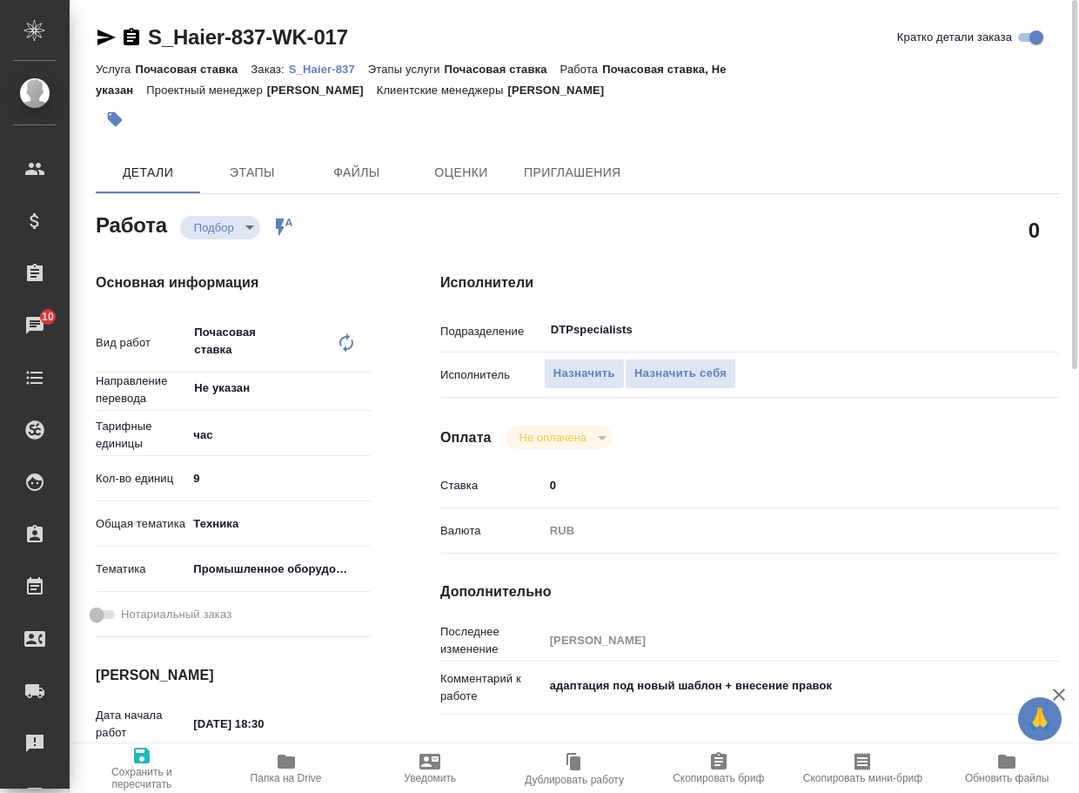
type textarea "x"
click at [230, 220] on body "🙏 .cls-1 fill:#fff; AWATERA Arsenyeva Vera Клиенты Спецификации Заказы 10 Чаты …" at bounding box center [539, 396] width 1079 height 793
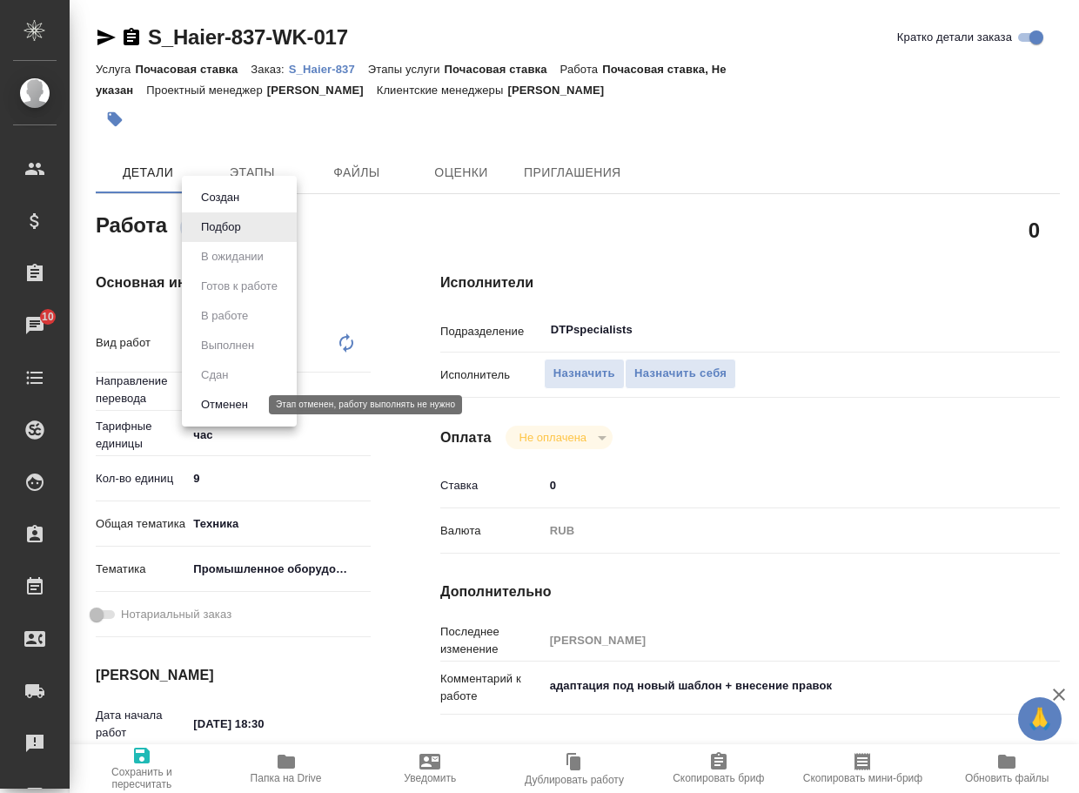
click at [247, 399] on button "Отменен" at bounding box center [224, 404] width 57 height 19
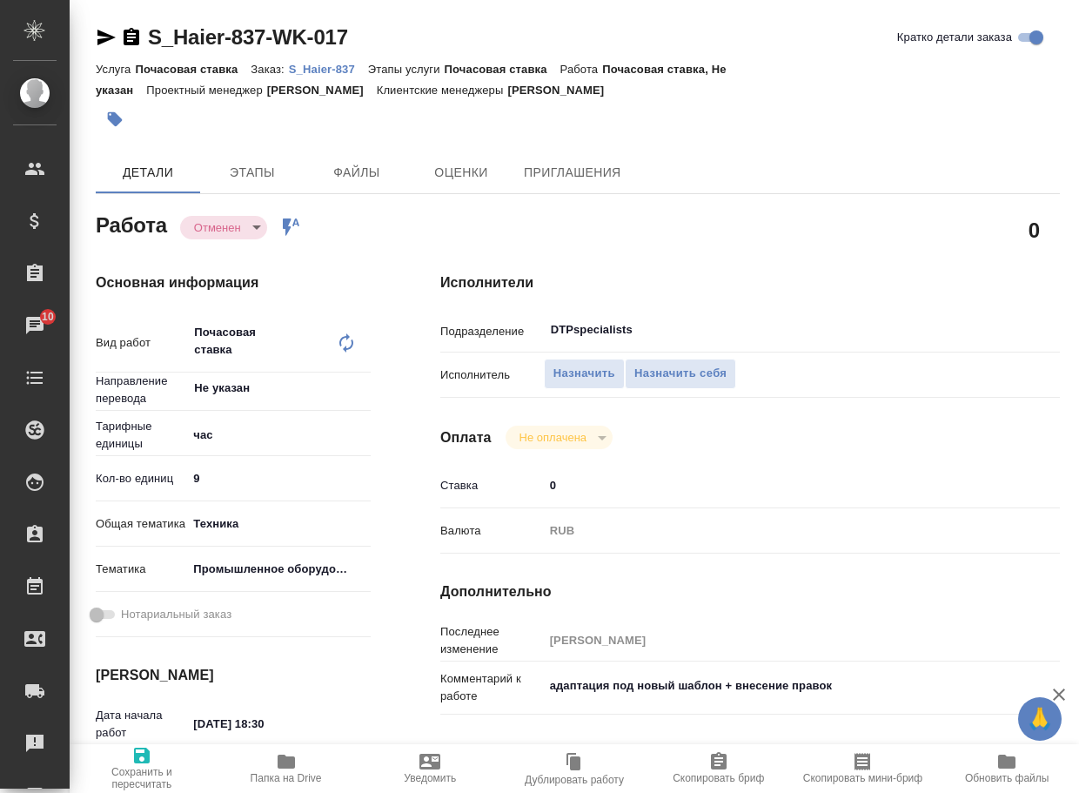
type textarea "x"
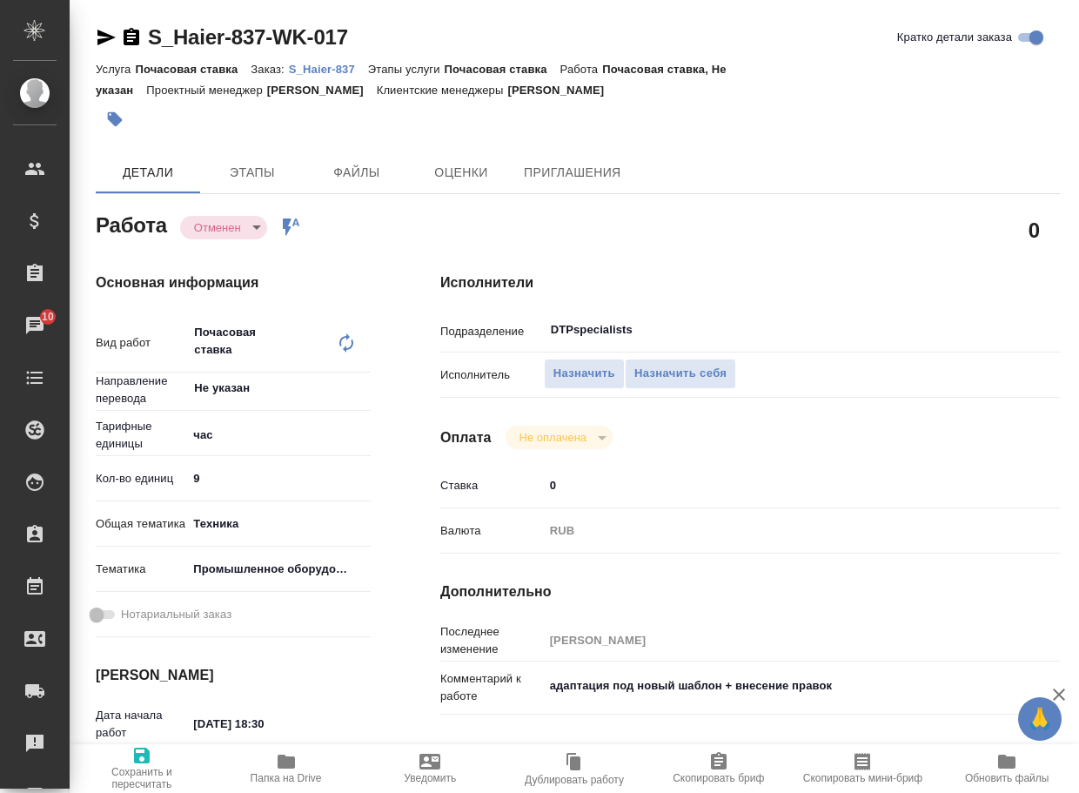
type textarea "x"
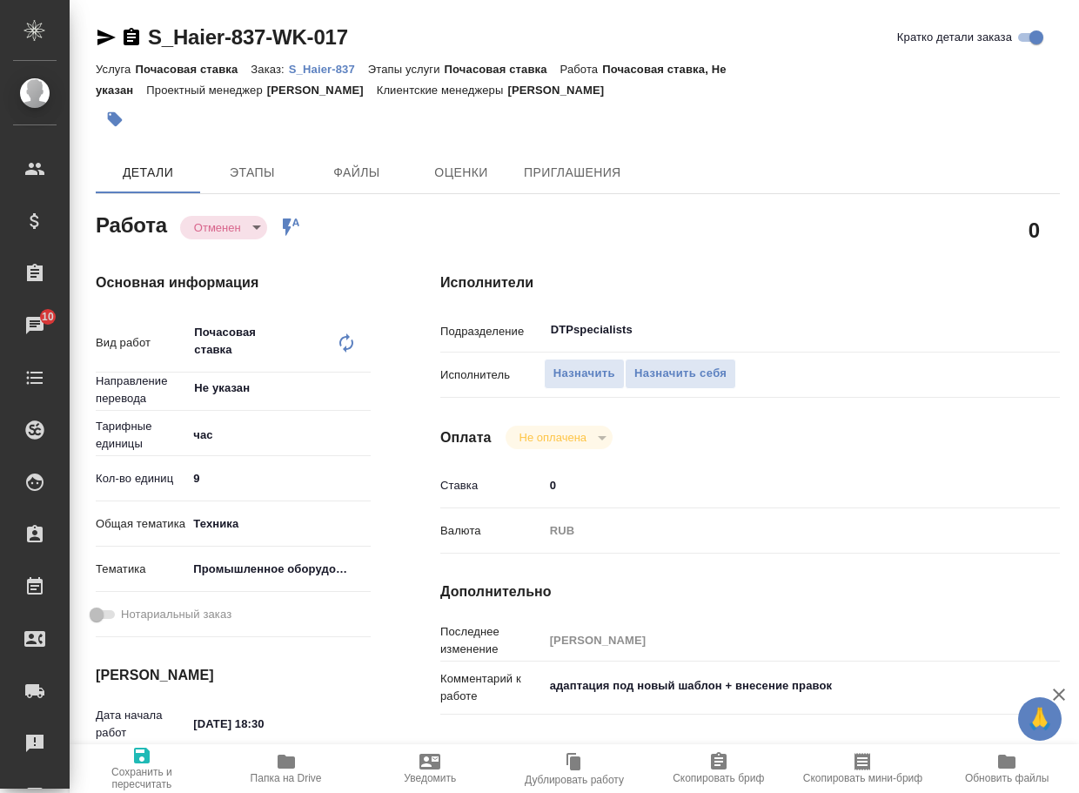
type textarea "x"
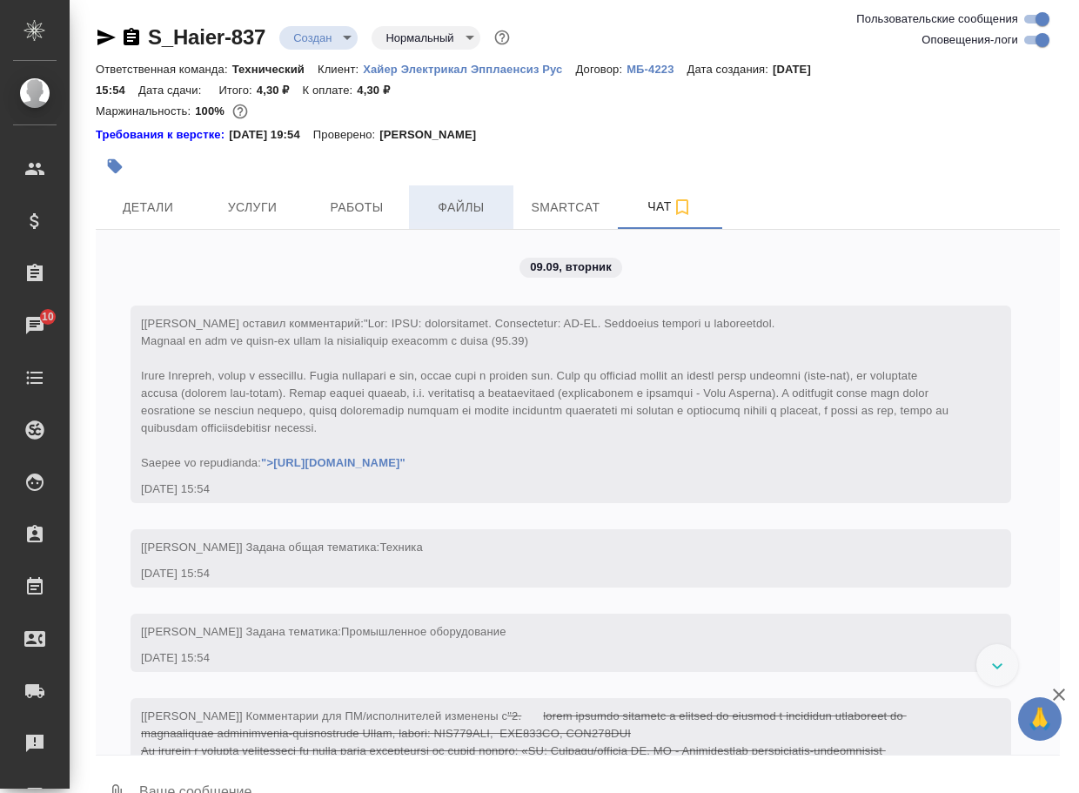
scroll to position [42, 0]
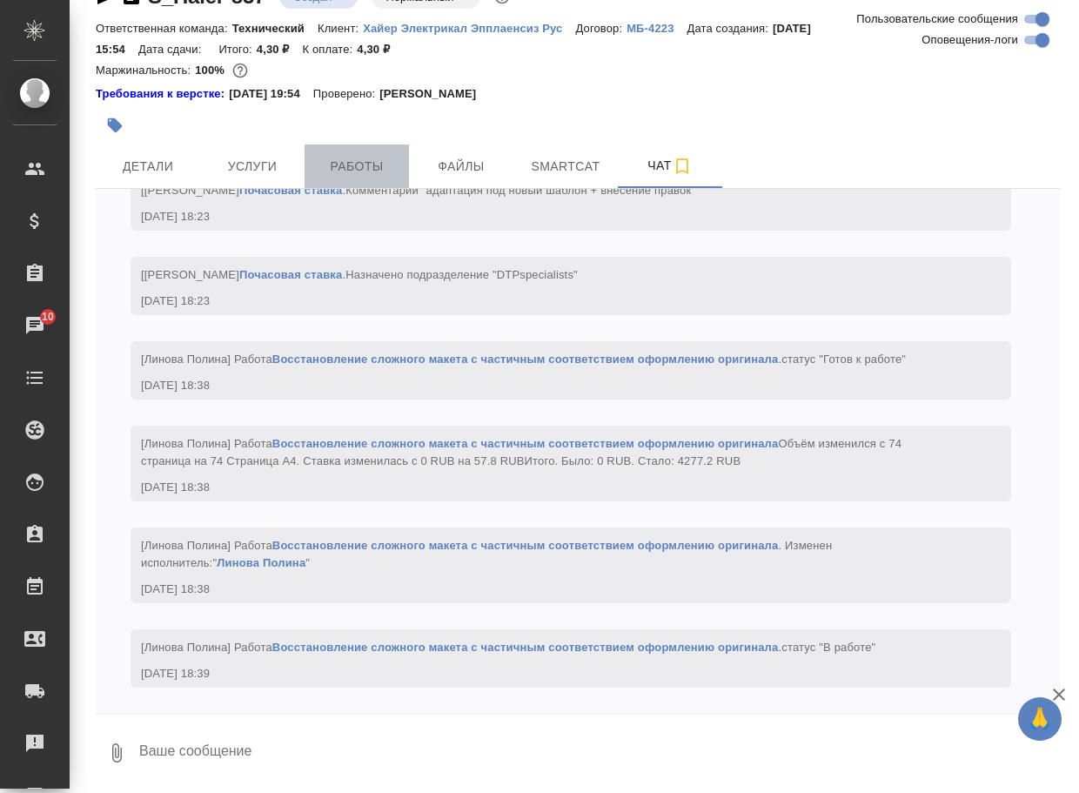
click at [360, 164] on span "Работы" at bounding box center [357, 167] width 84 height 22
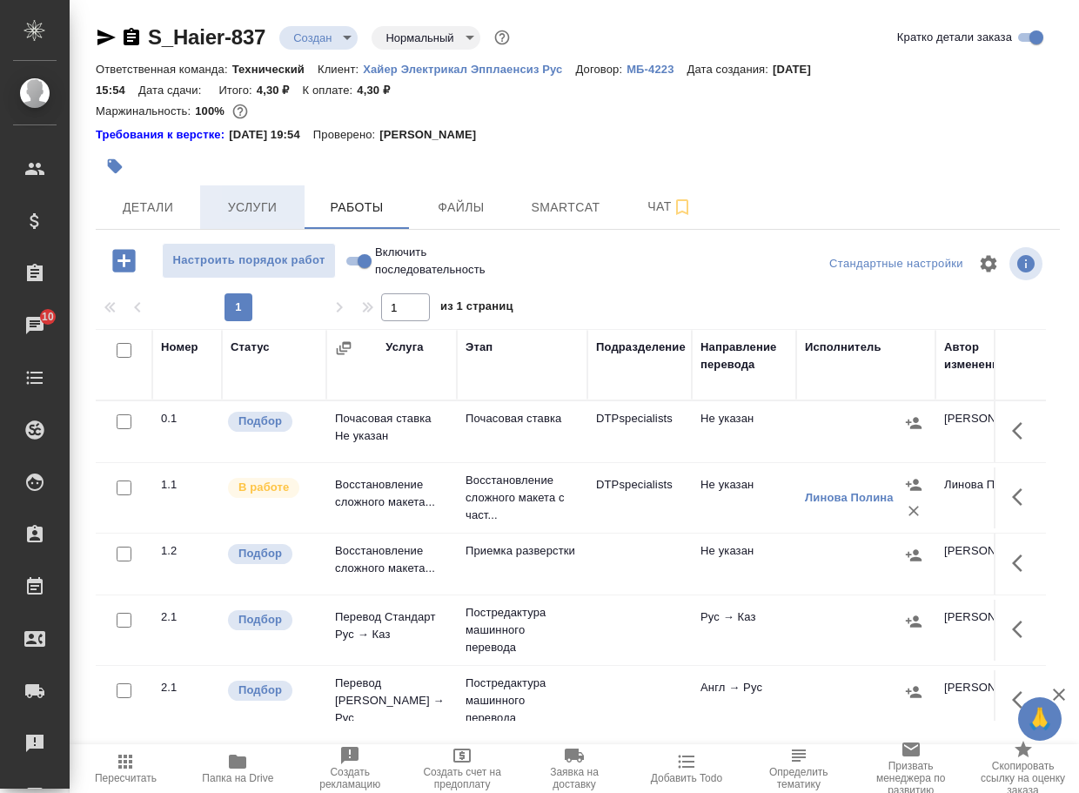
click at [249, 211] on span "Услуги" at bounding box center [253, 208] width 84 height 22
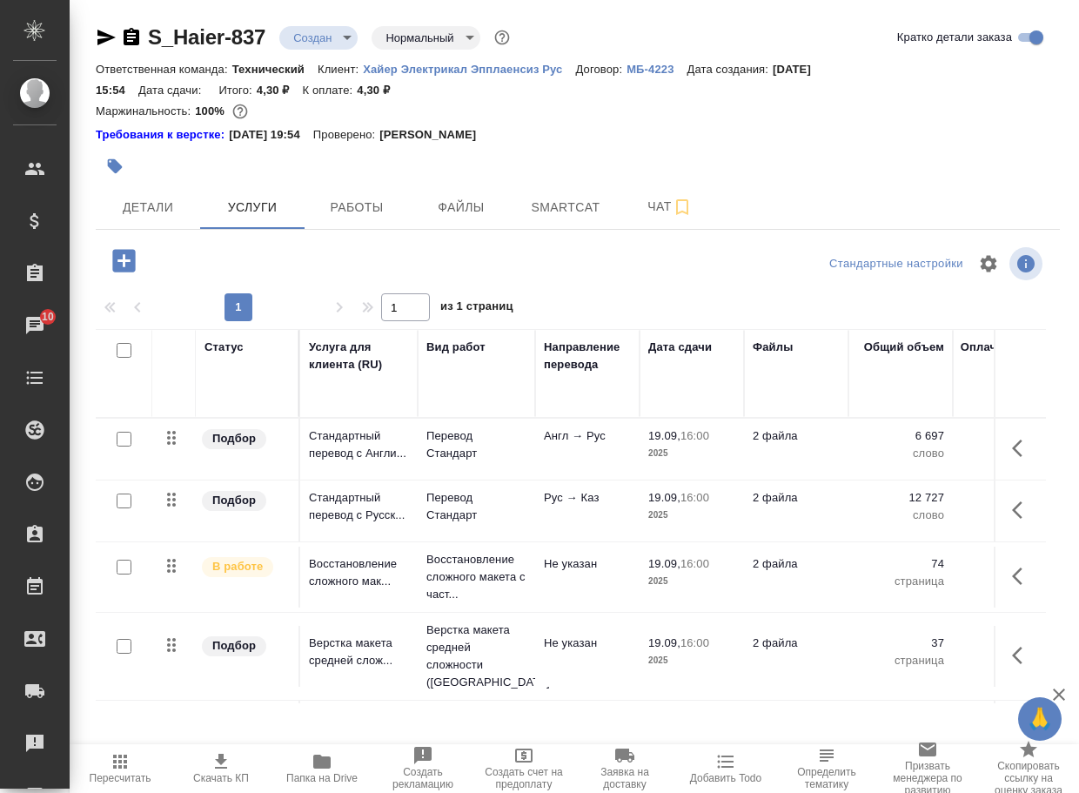
click at [129, 265] on icon "button" at bounding box center [123, 260] width 23 height 23
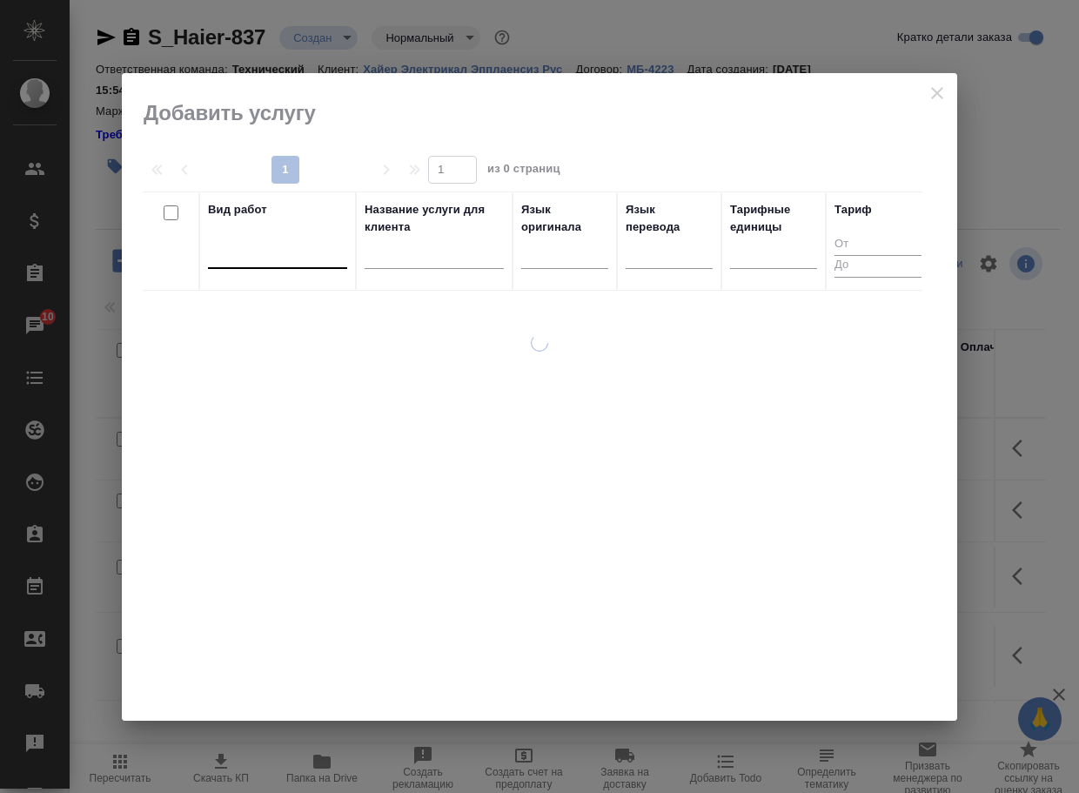
click at [283, 265] on div at bounding box center [277, 252] width 139 height 33
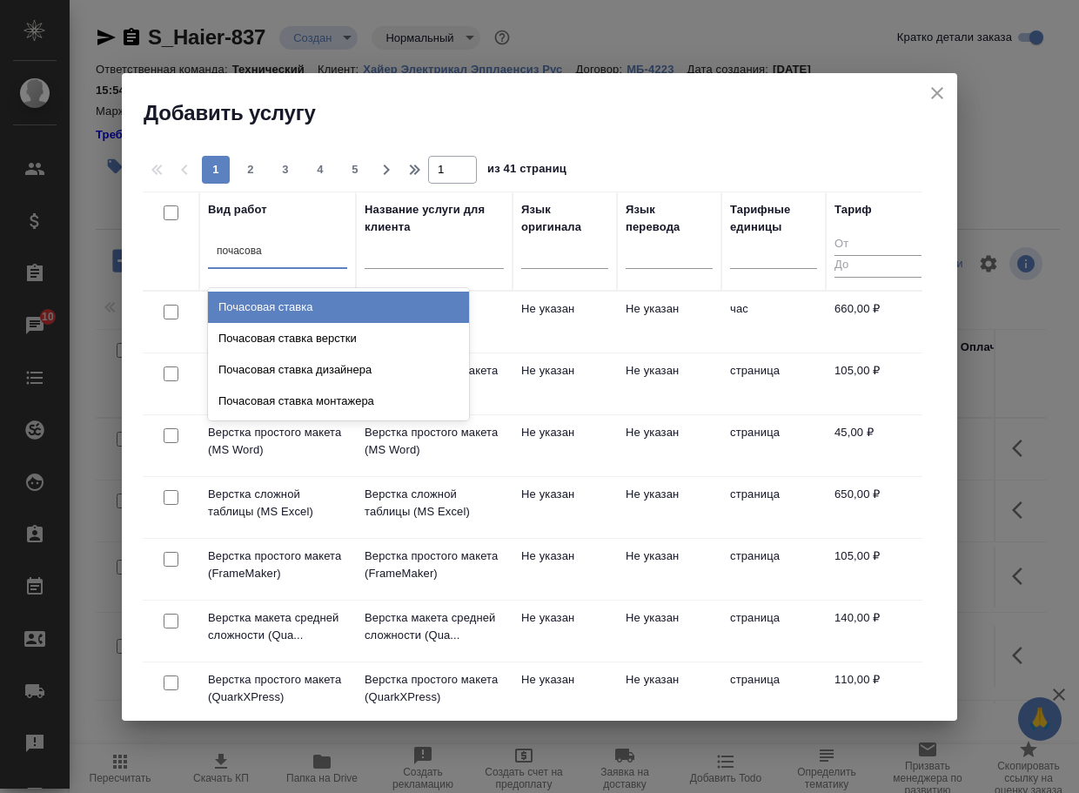
type input "почасовая"
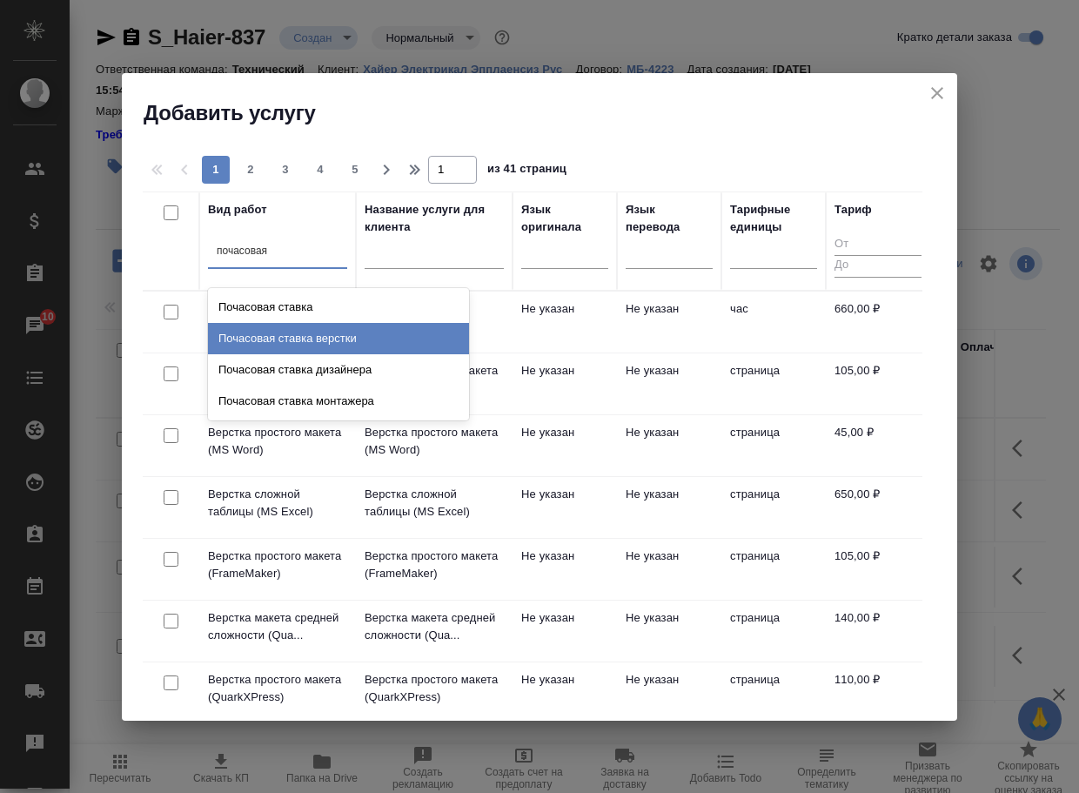
click at [368, 345] on div "Почасовая ставка верстки" at bounding box center [338, 338] width 261 height 31
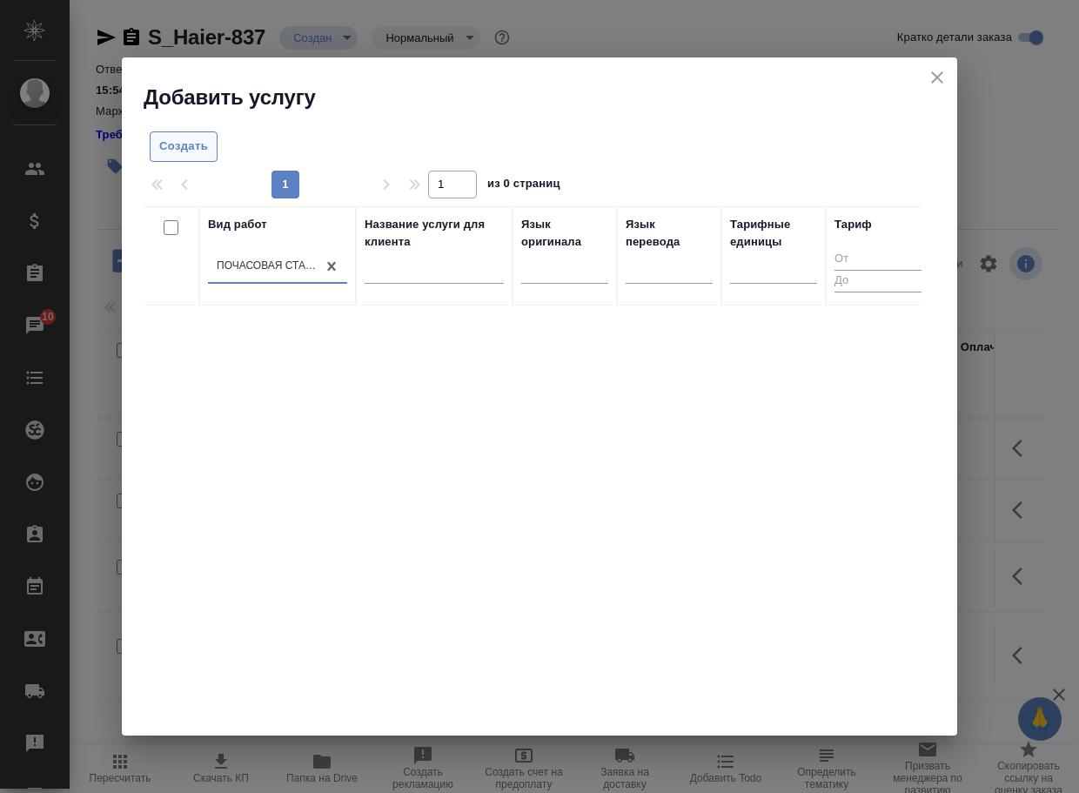
click at [193, 151] on span "Создать" at bounding box center [183, 147] width 49 height 20
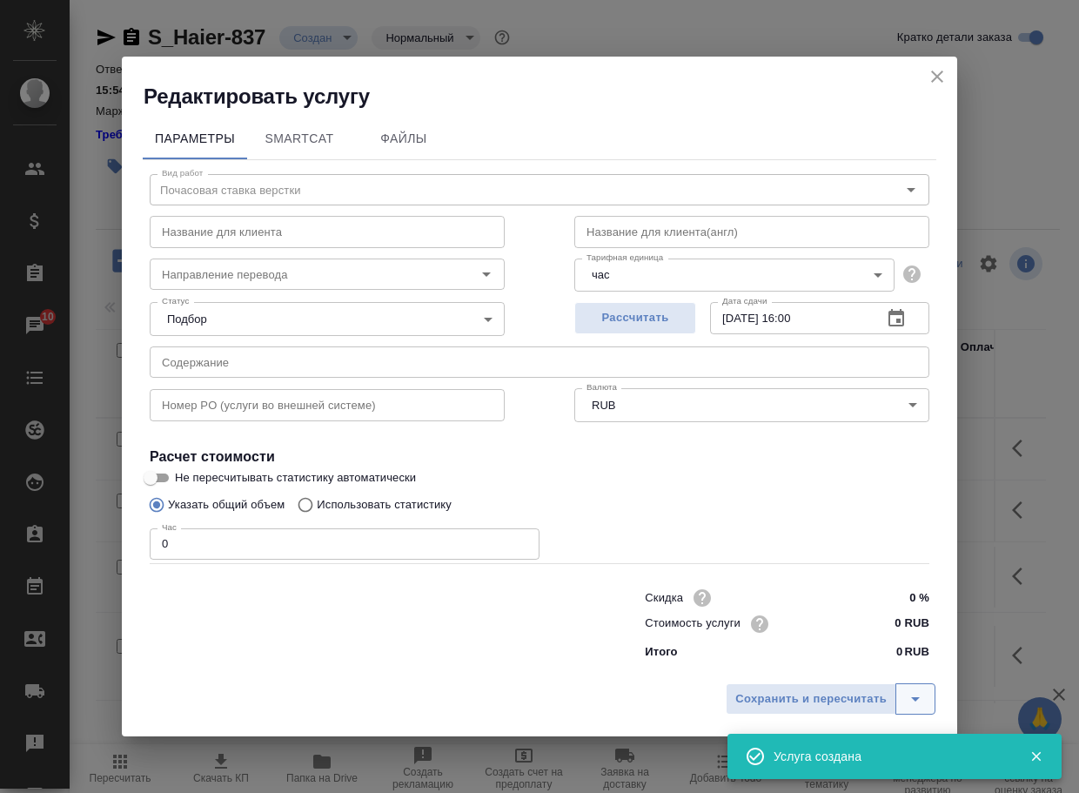
click at [922, 700] on icon "split button" at bounding box center [915, 698] width 21 height 21
click at [766, 666] on li "Сохранить" at bounding box center [833, 662] width 212 height 28
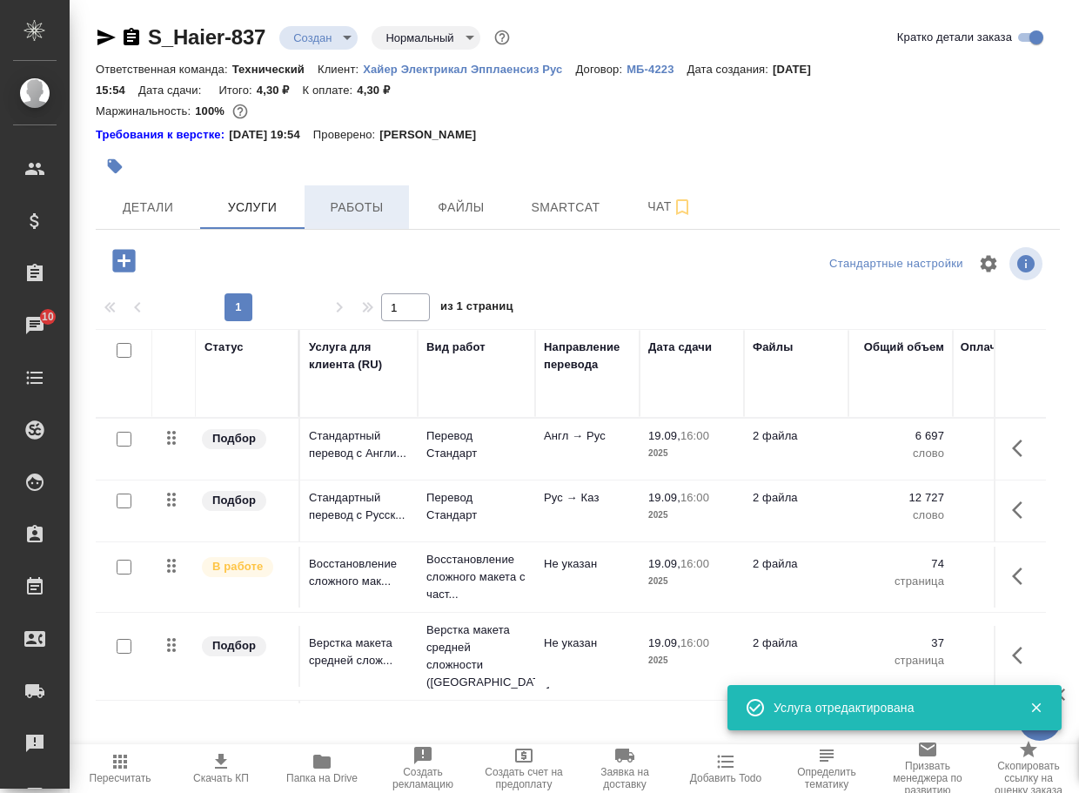
click at [355, 200] on span "Работы" at bounding box center [357, 208] width 84 height 22
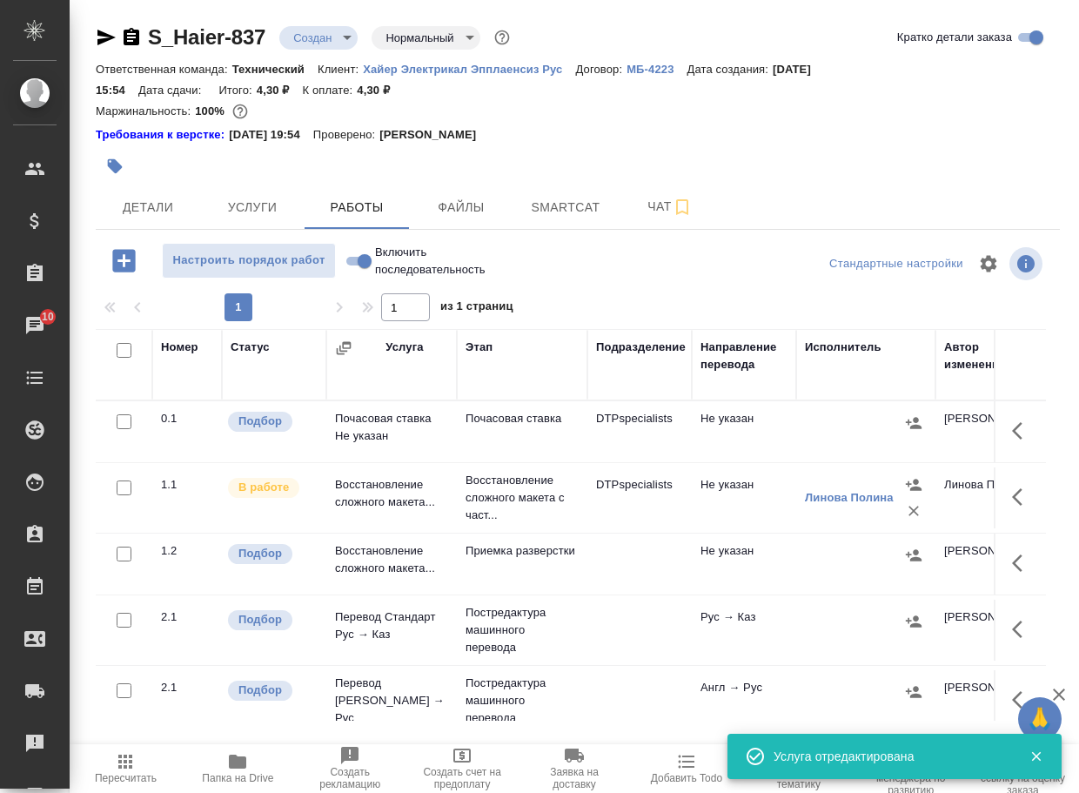
click at [374, 432] on td "Почасовая ставка Не указан" at bounding box center [391, 431] width 131 height 61
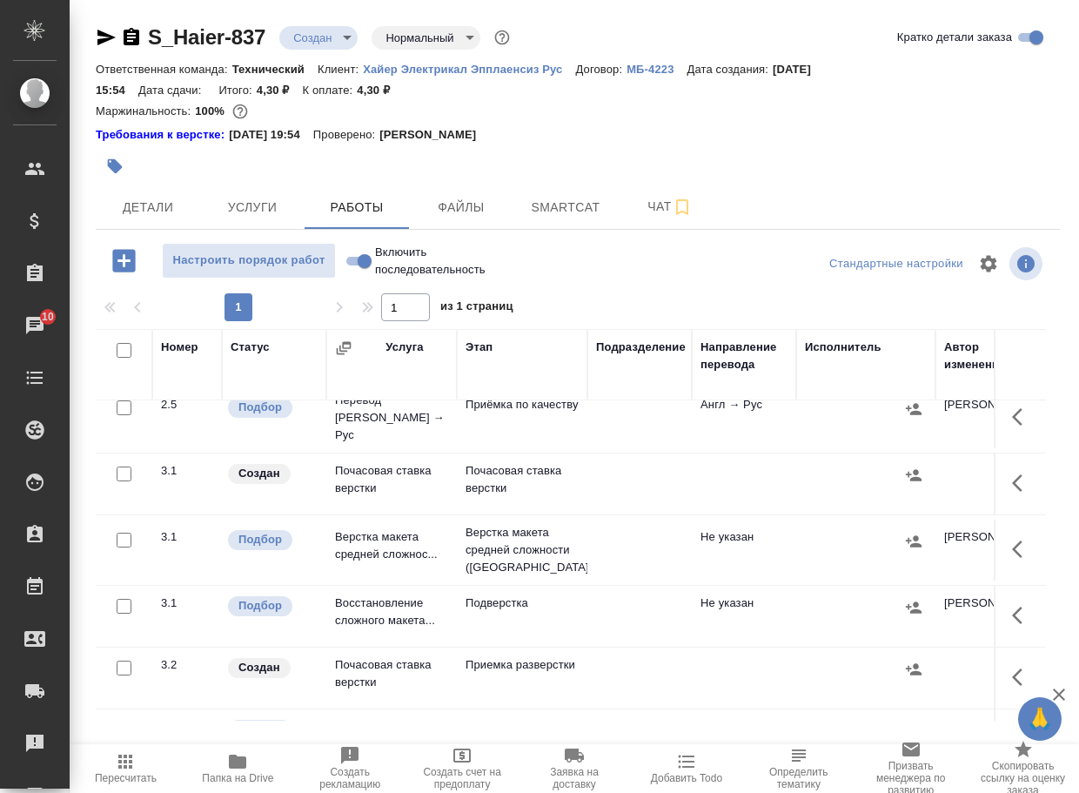
scroll to position [870, 0]
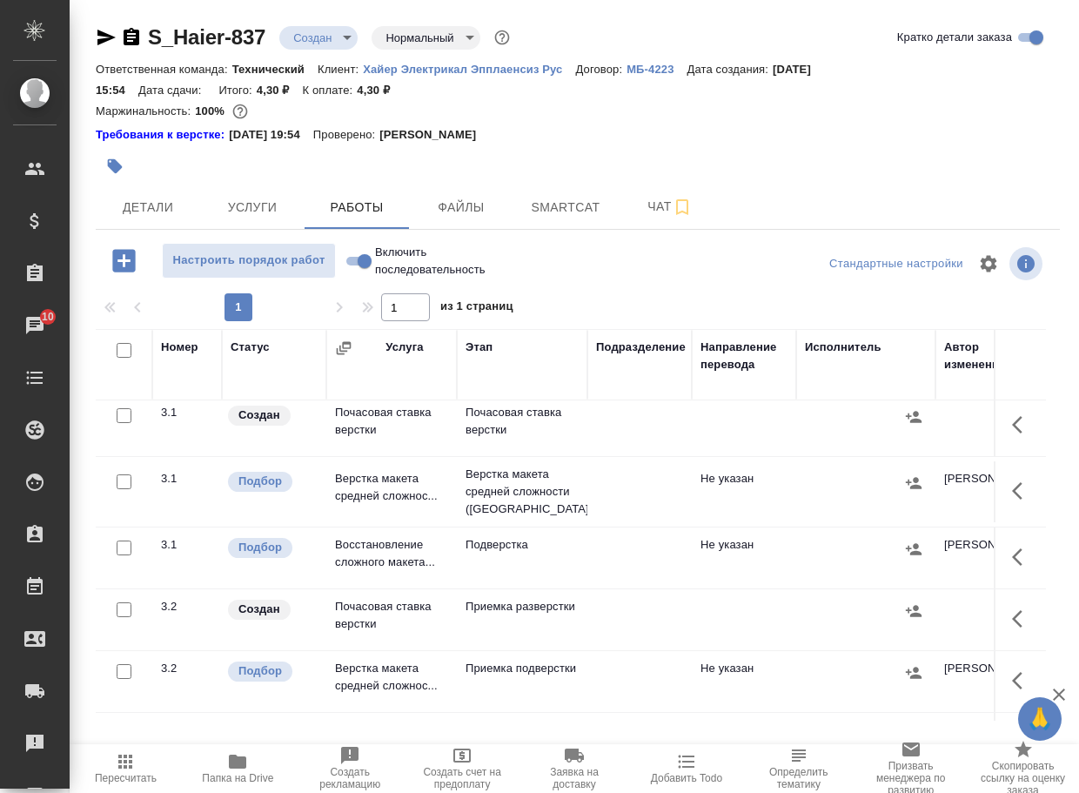
click at [513, 456] on td "Почасовая ставка верстки" at bounding box center [522, 425] width 131 height 61
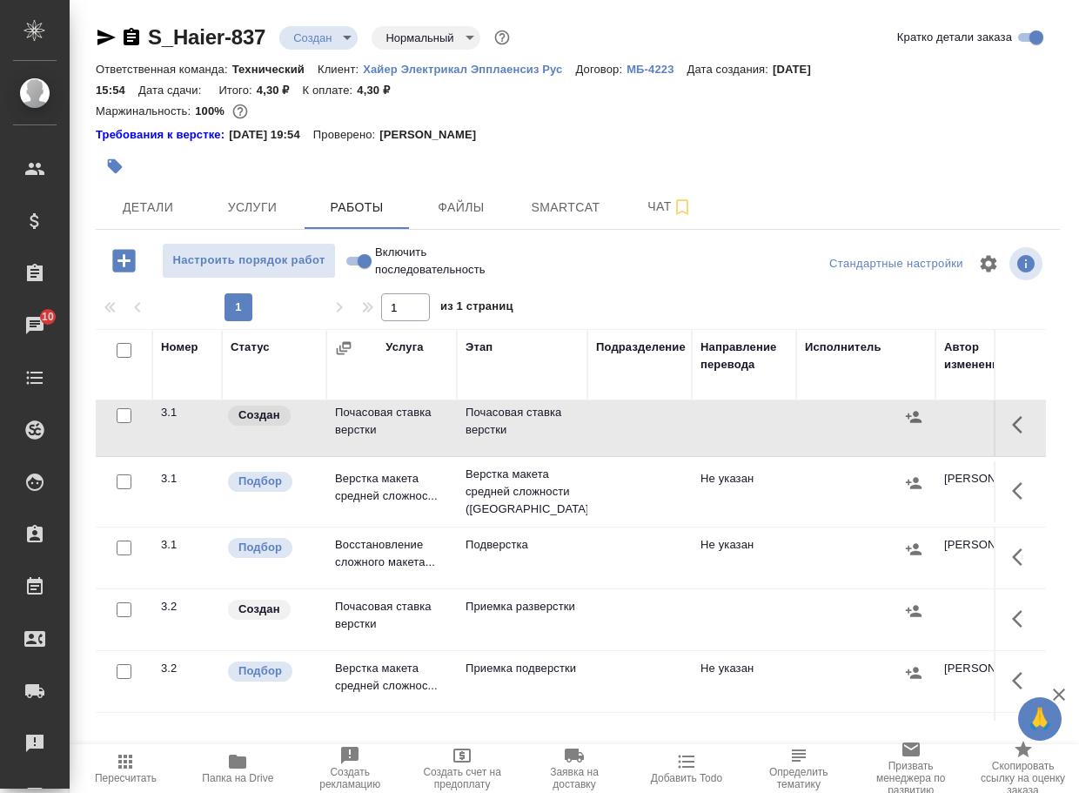
click at [349, 268] on input "Включить последовательность" at bounding box center [364, 261] width 63 height 21
checkbox input "true"
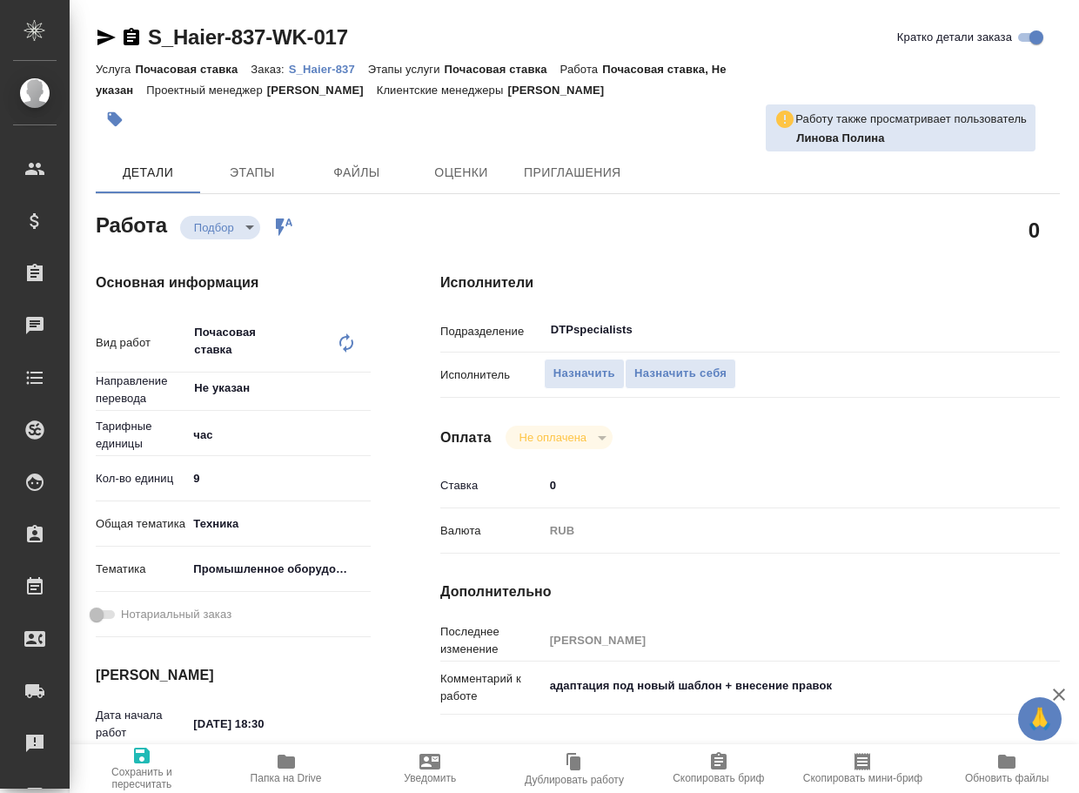
type textarea "x"
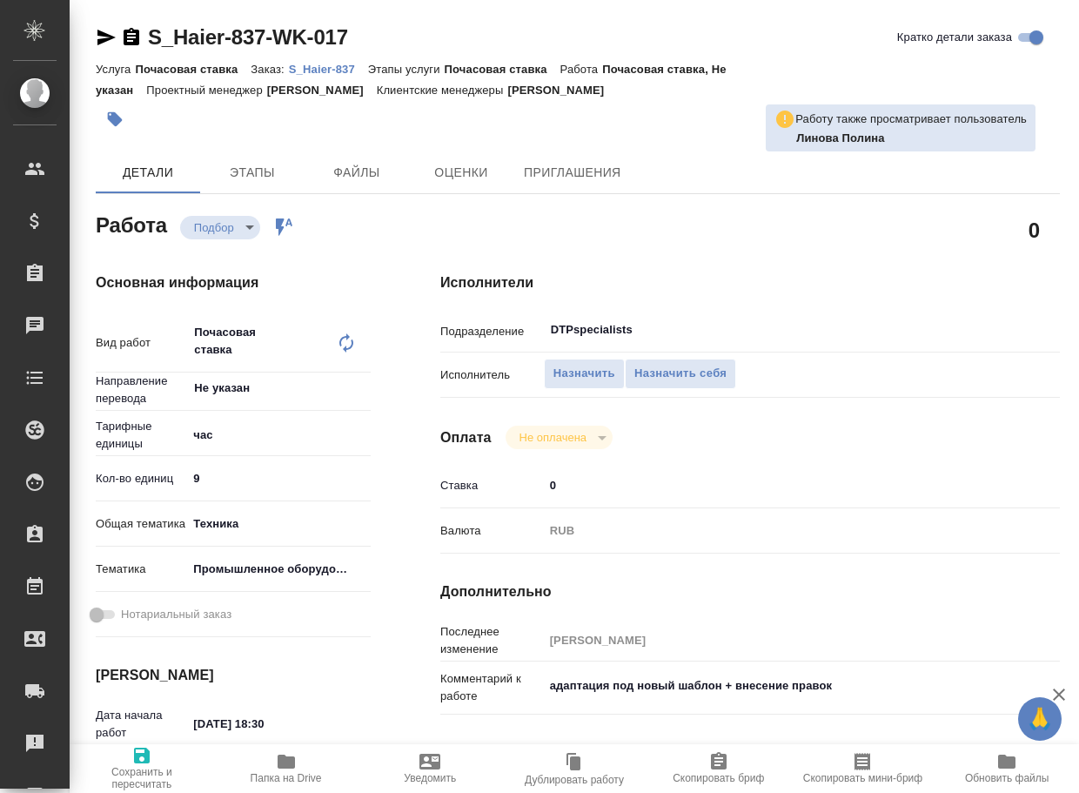
type textarea "x"
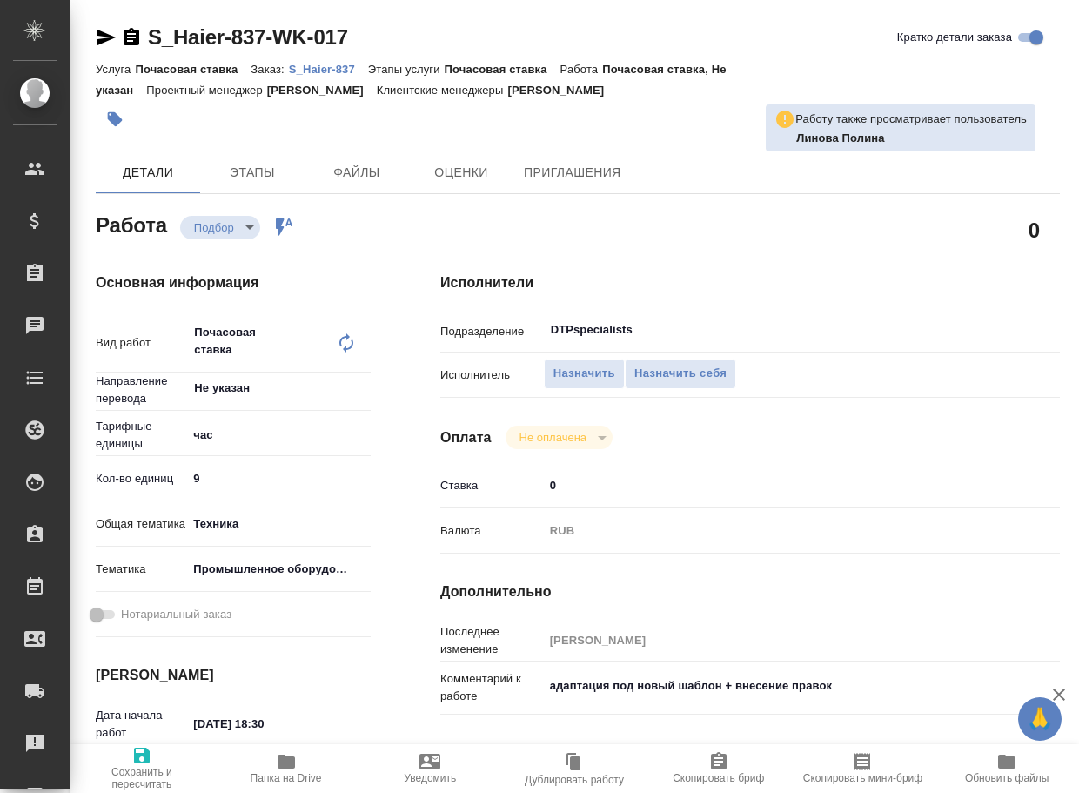
type textarea "x"
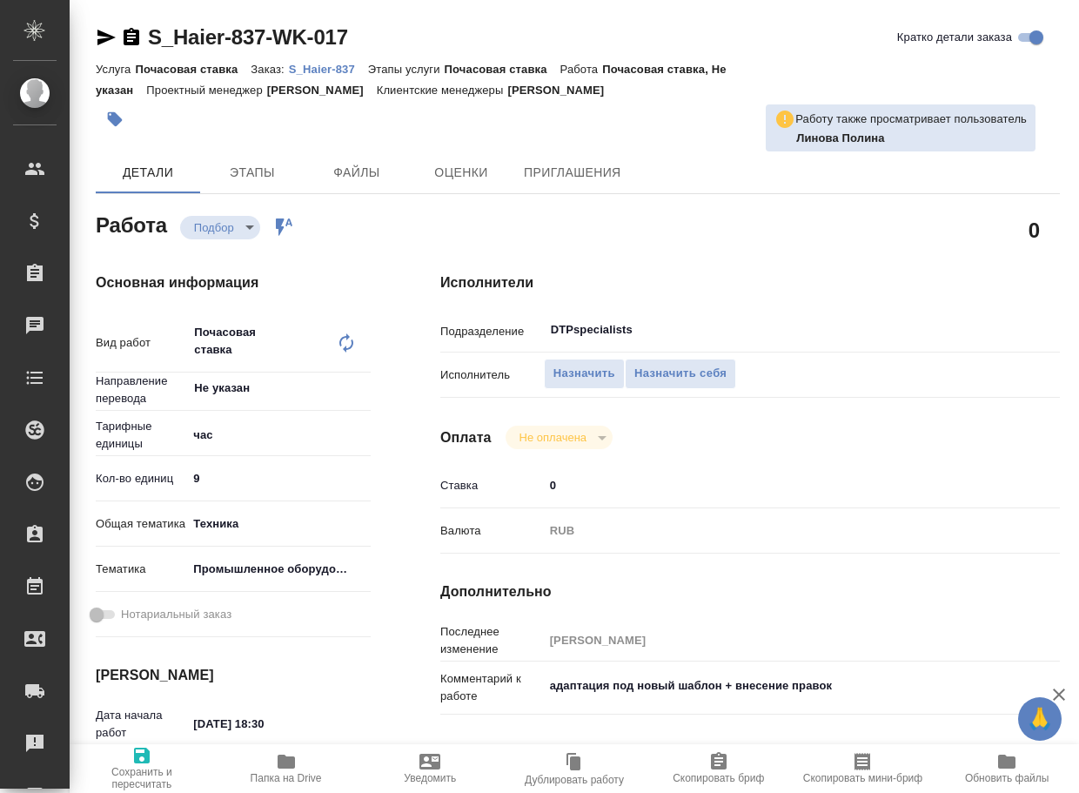
type textarea "x"
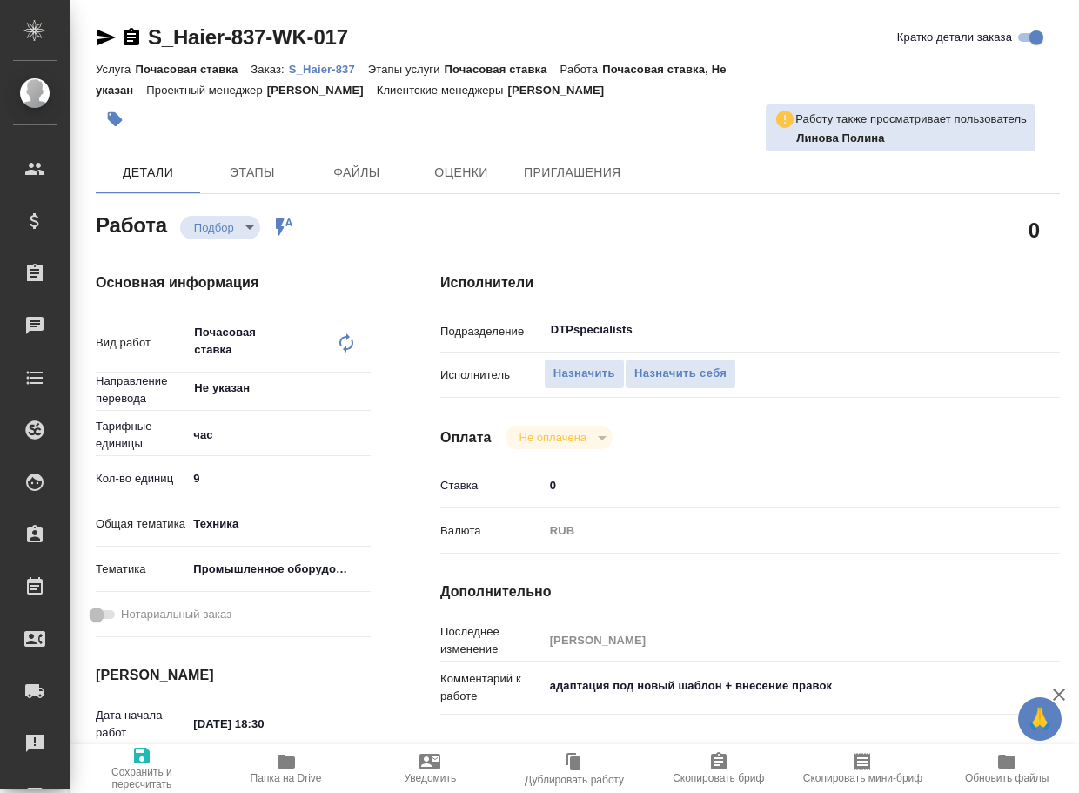
type textarea "x"
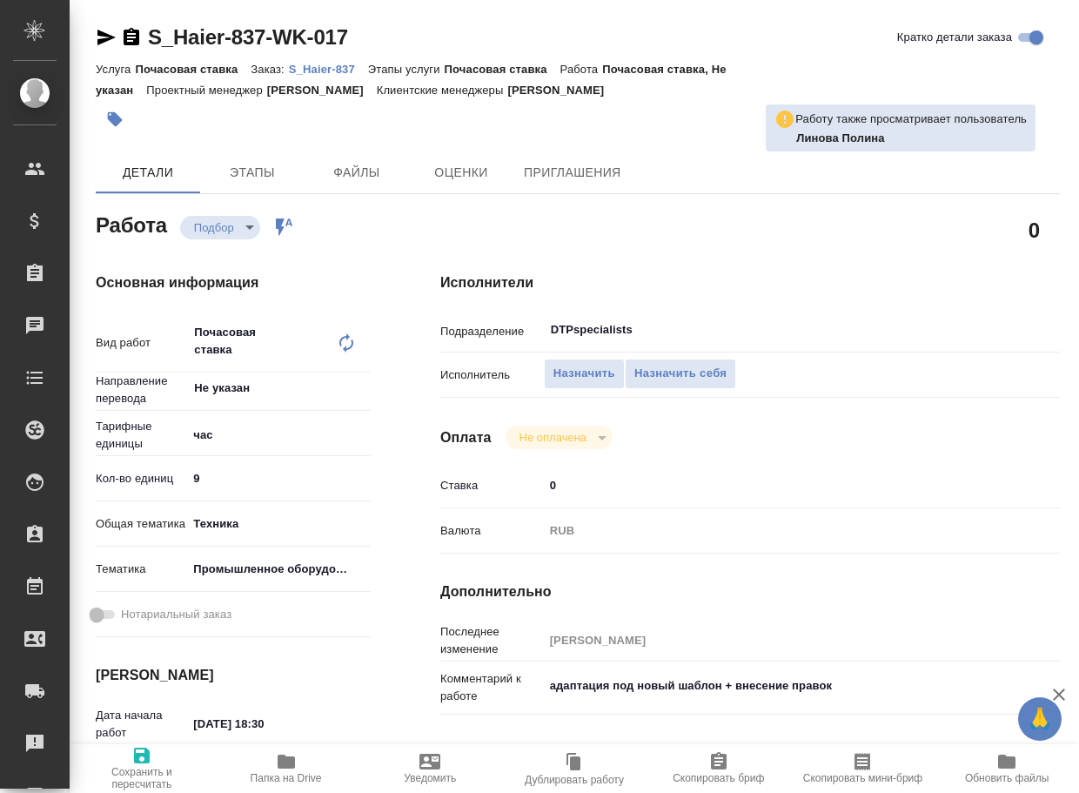
type textarea "x"
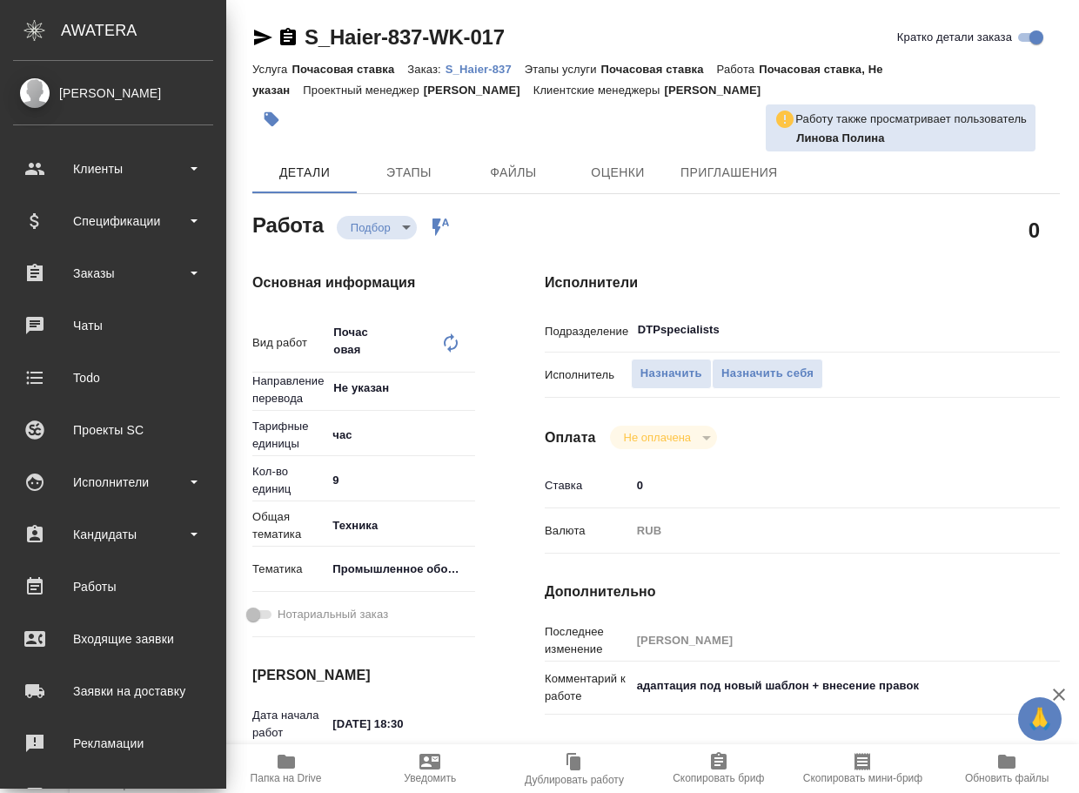
type textarea "x"
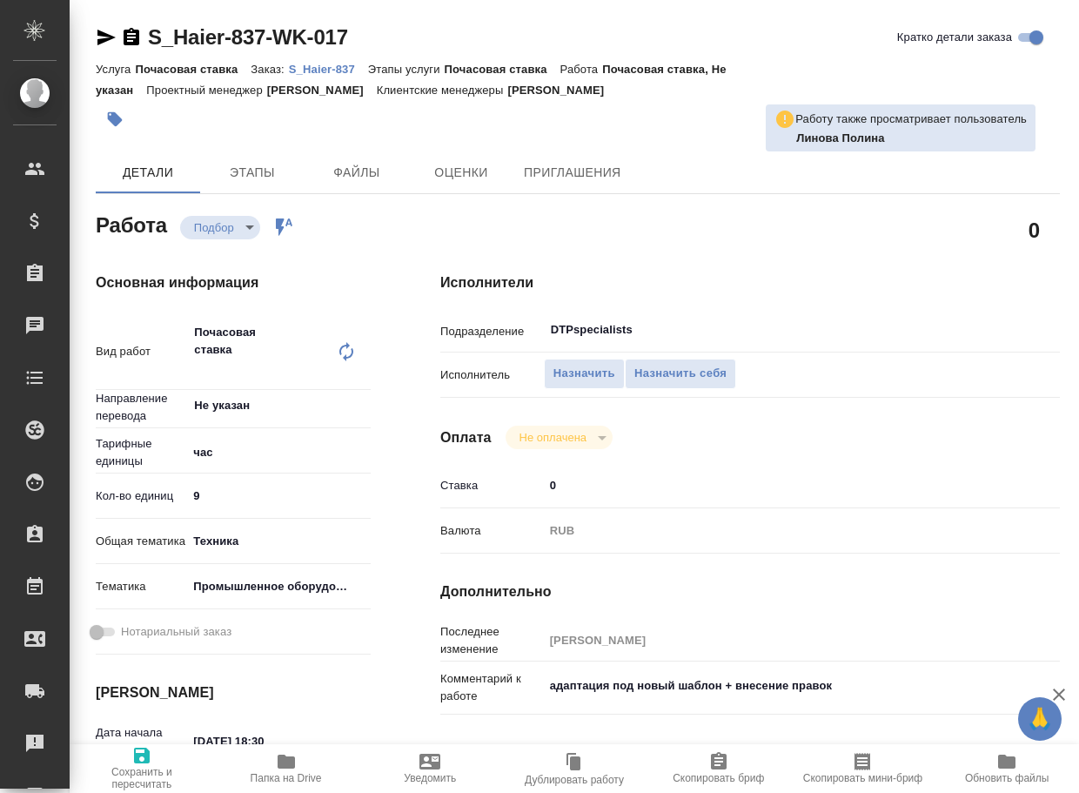
type textarea "x"
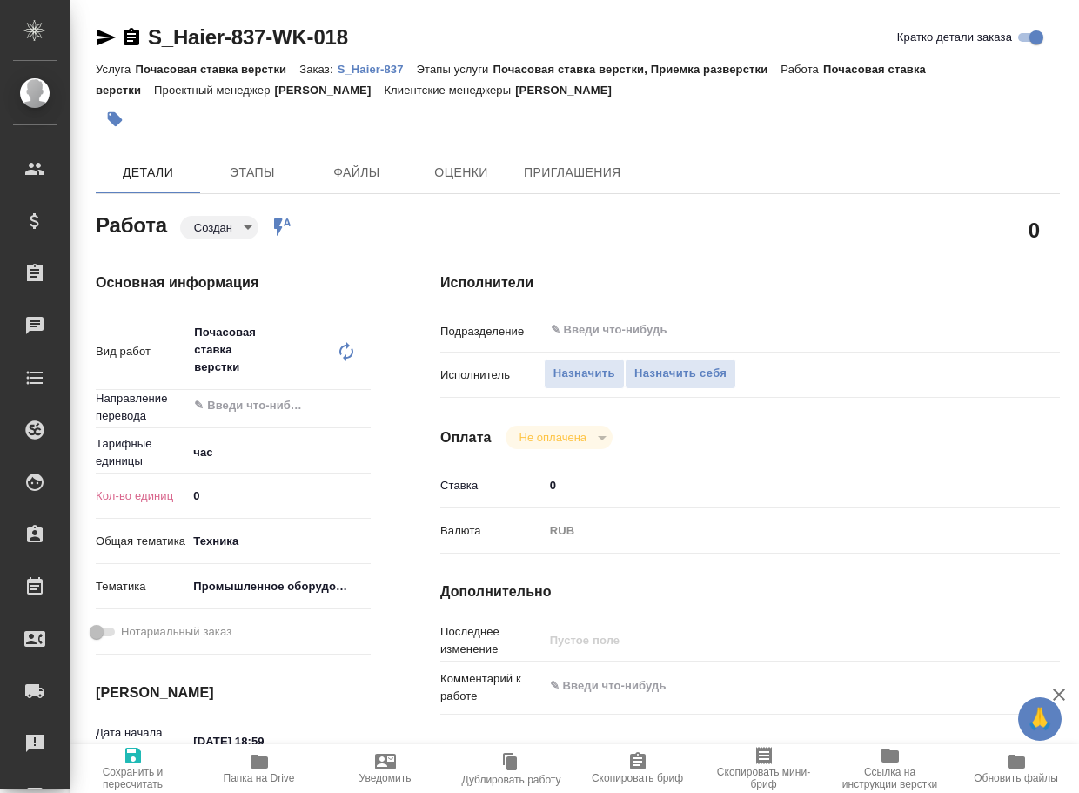
type textarea "x"
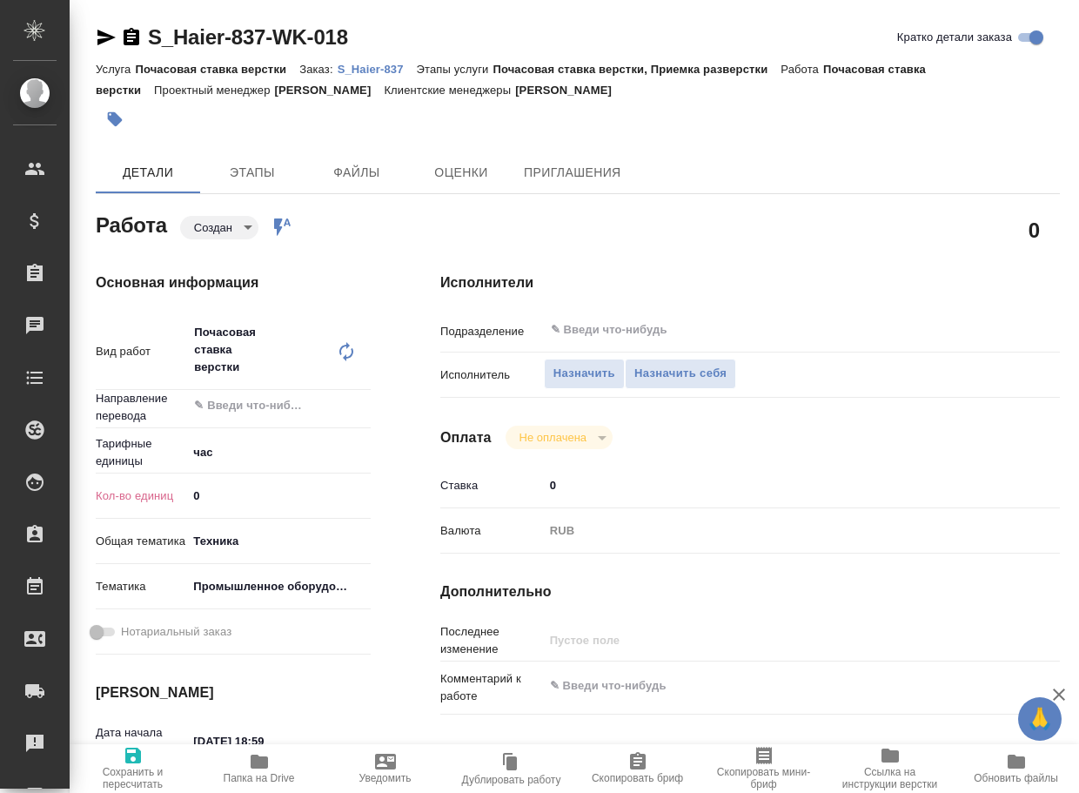
type textarea "x"
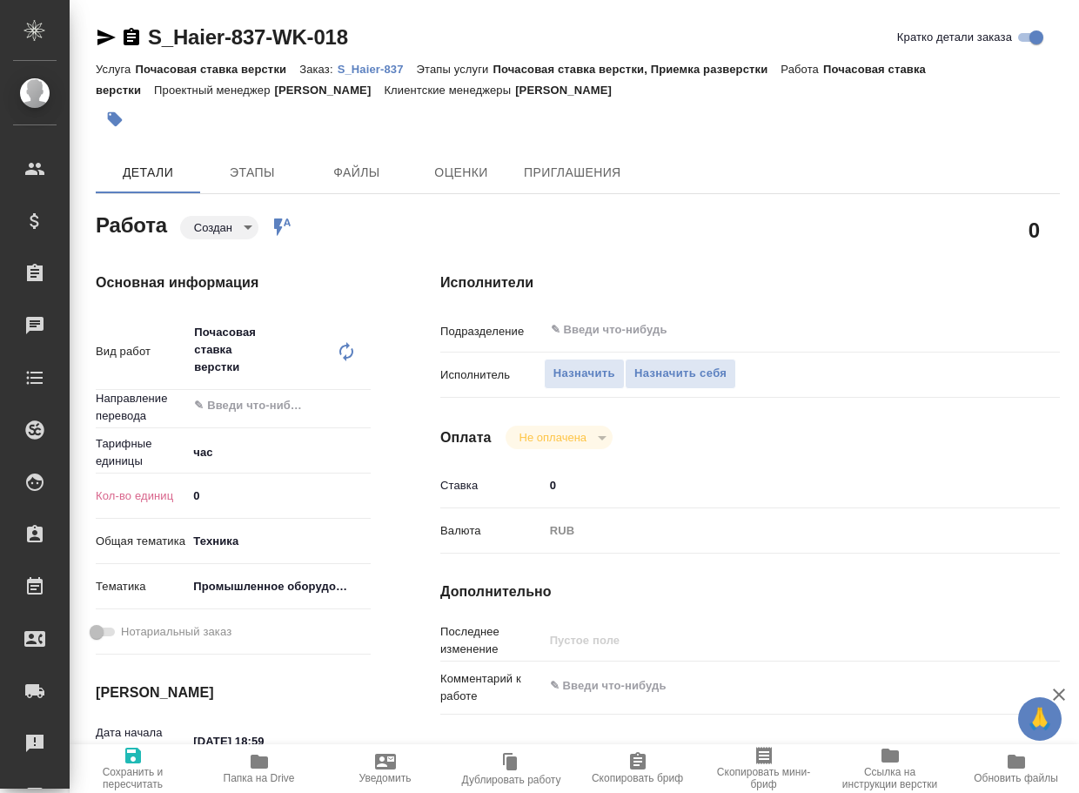
type textarea "x"
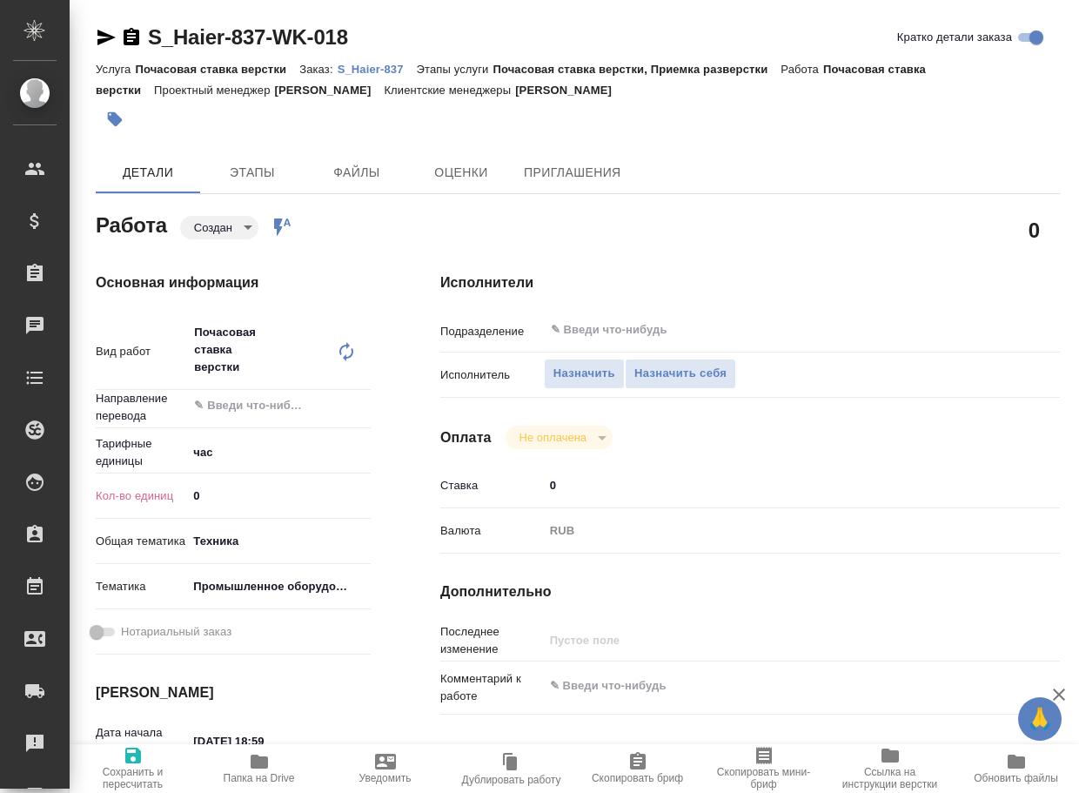
type textarea "x"
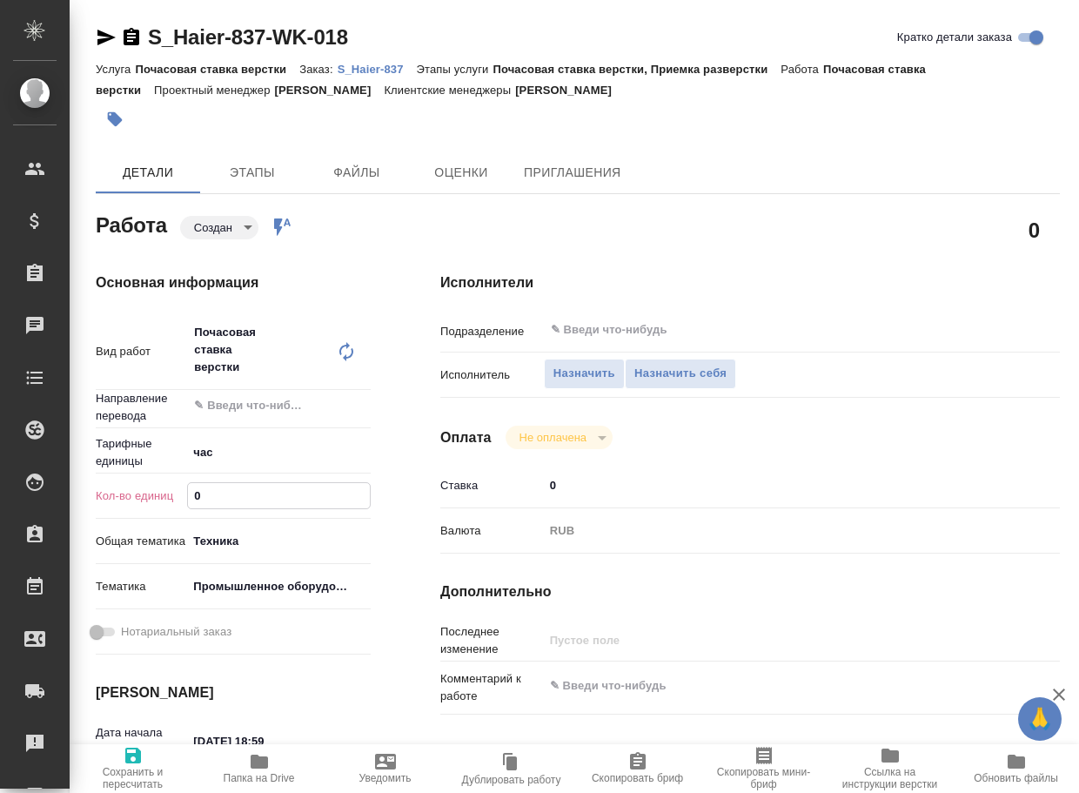
drag, startPoint x: 215, startPoint y: 494, endPoint x: 140, endPoint y: 493, distance: 74.8
click at [140, 493] on div "Кол-во единиц 0" at bounding box center [233, 495] width 275 height 30
type textarea "x"
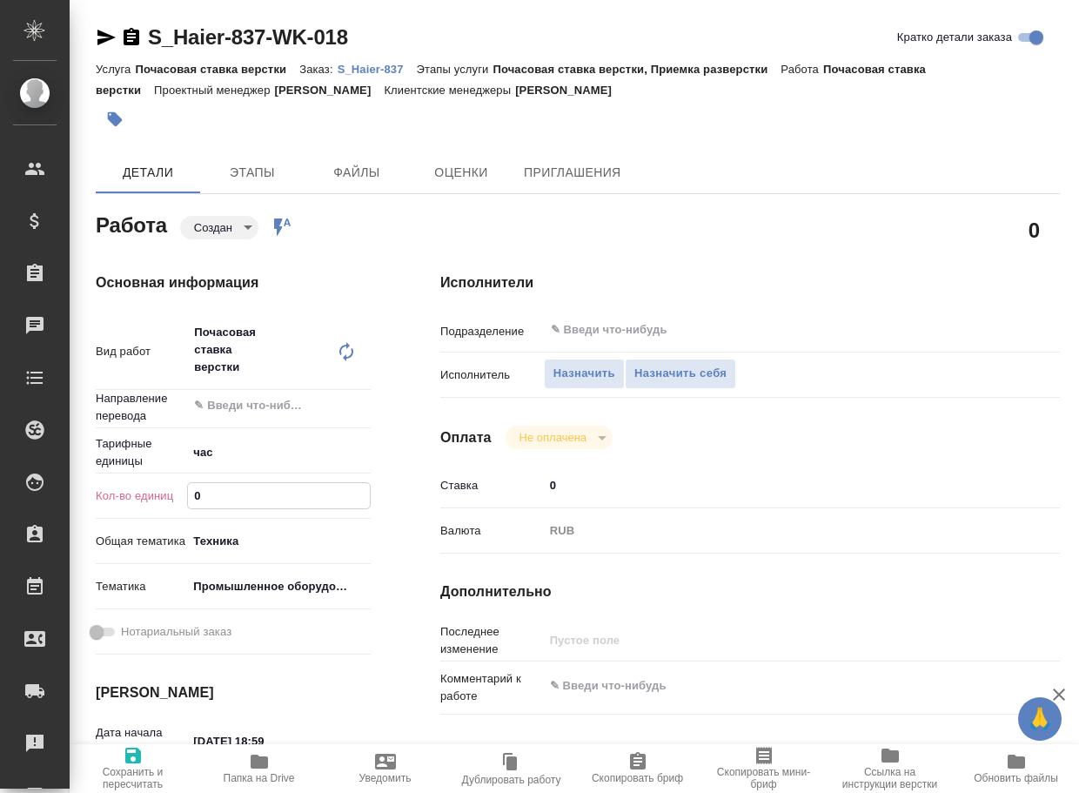
type textarea "x"
type input "9"
type textarea "x"
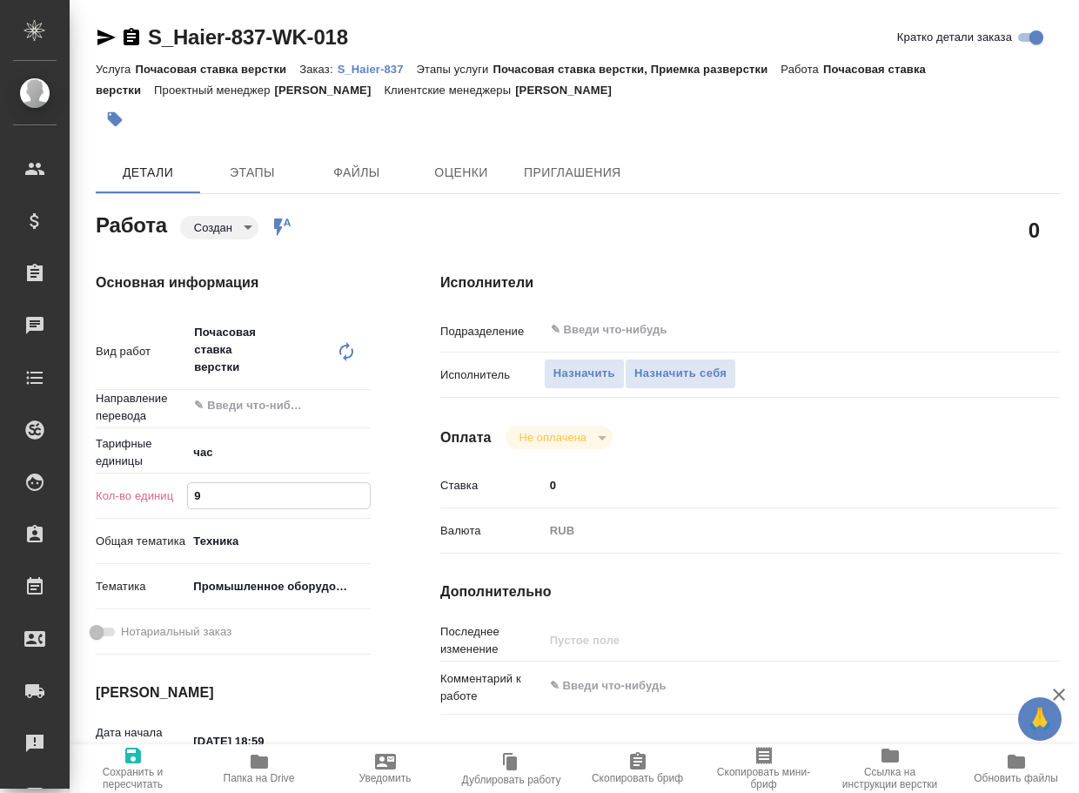
type textarea "x"
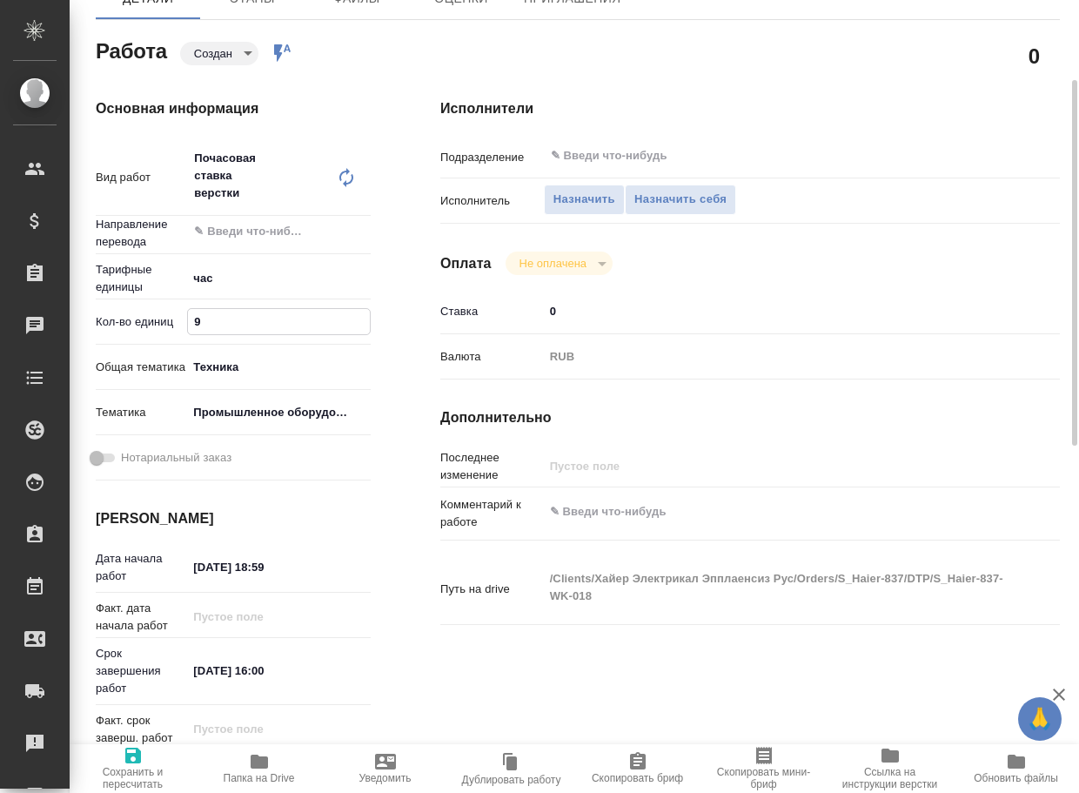
type textarea "x"
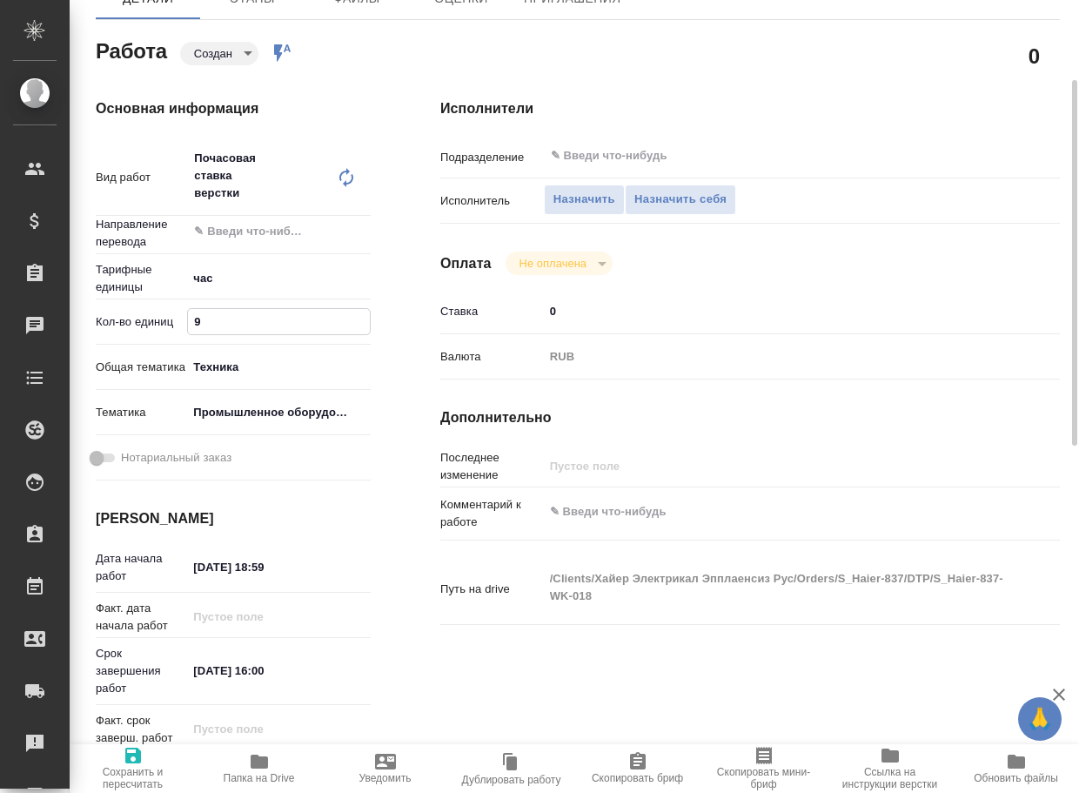
type textarea "x"
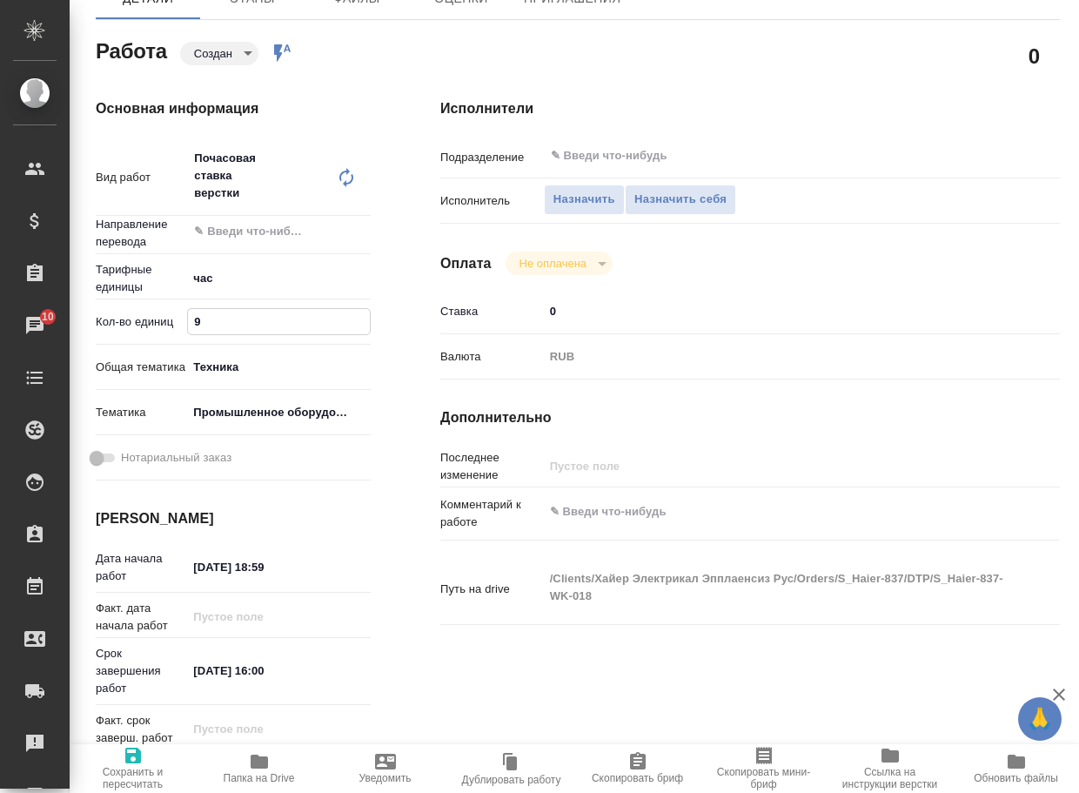
type input "9"
type textarea "x"
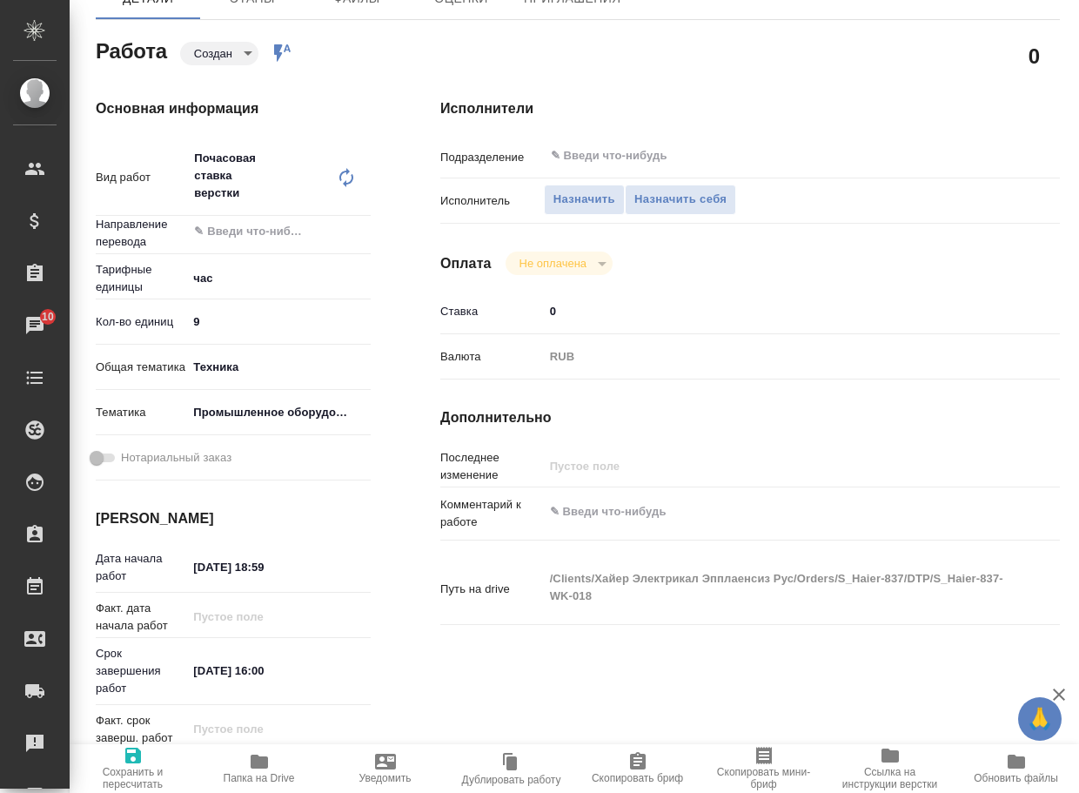
type textarea "x"
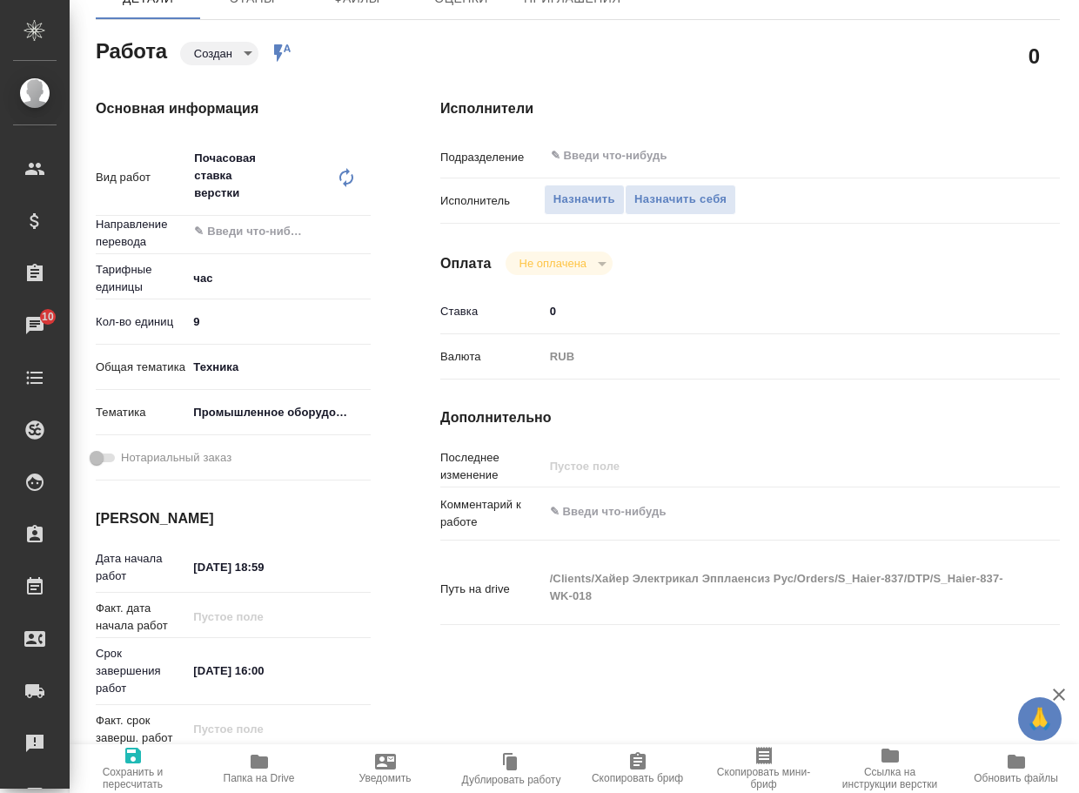
type textarea "x"
drag, startPoint x: 298, startPoint y: 662, endPoint x: 84, endPoint y: 634, distance: 215.9
click at [84, 634] on div "Основная информация Вид работ Почасовая ставка верстки x ​ Направление перевода…" at bounding box center [233, 461] width 345 height 795
paste input "5.09.2025 12"
type textarea "x"
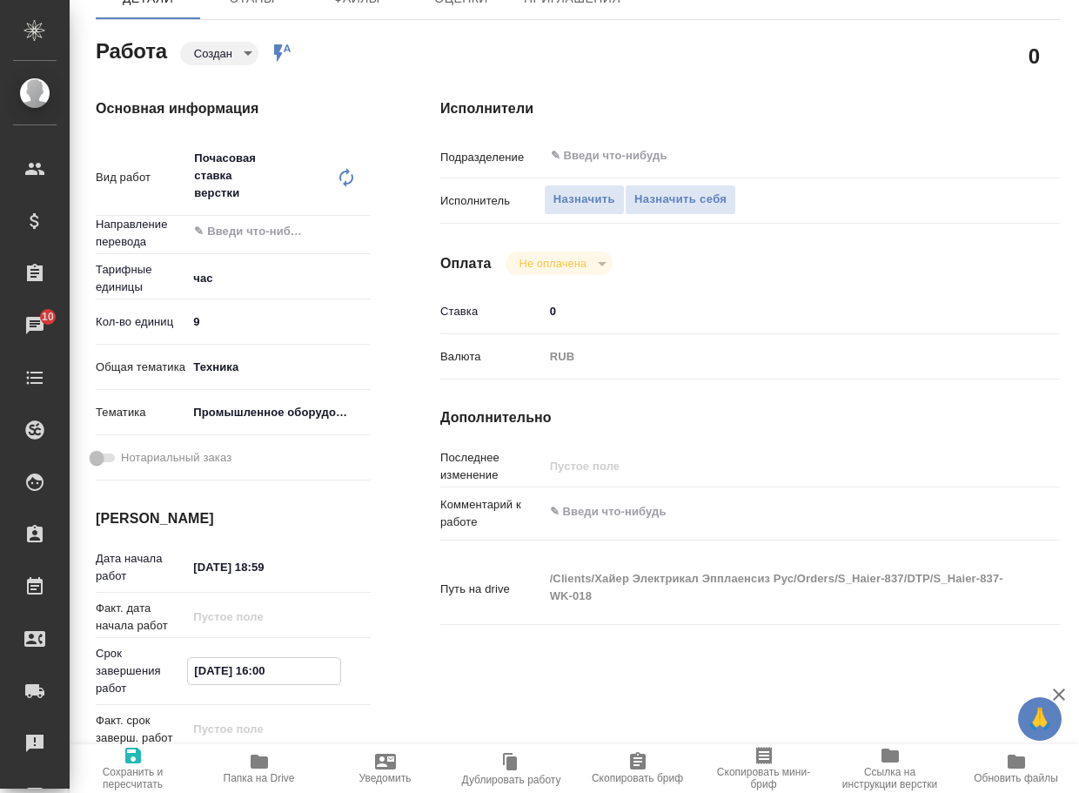
type input "[DATE] 12:00"
type textarea "x"
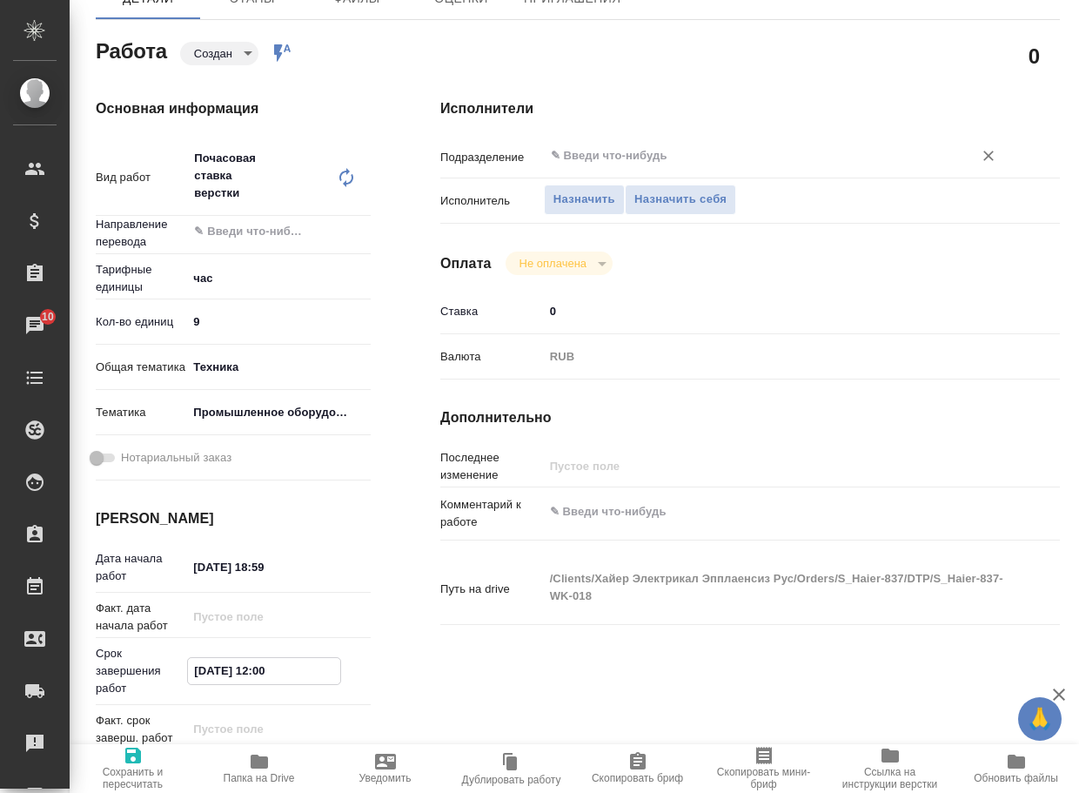
type input "15.09.2025 12:00"
click at [675, 158] on input "text" at bounding box center [747, 155] width 396 height 21
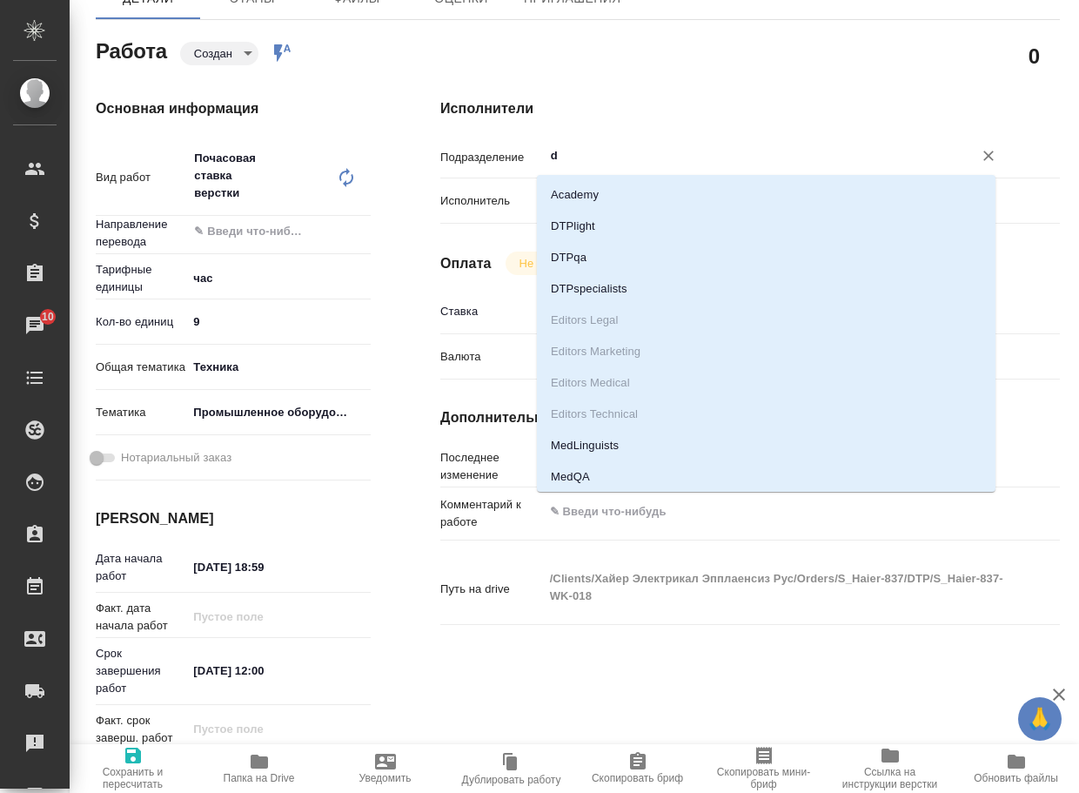
type input "dt"
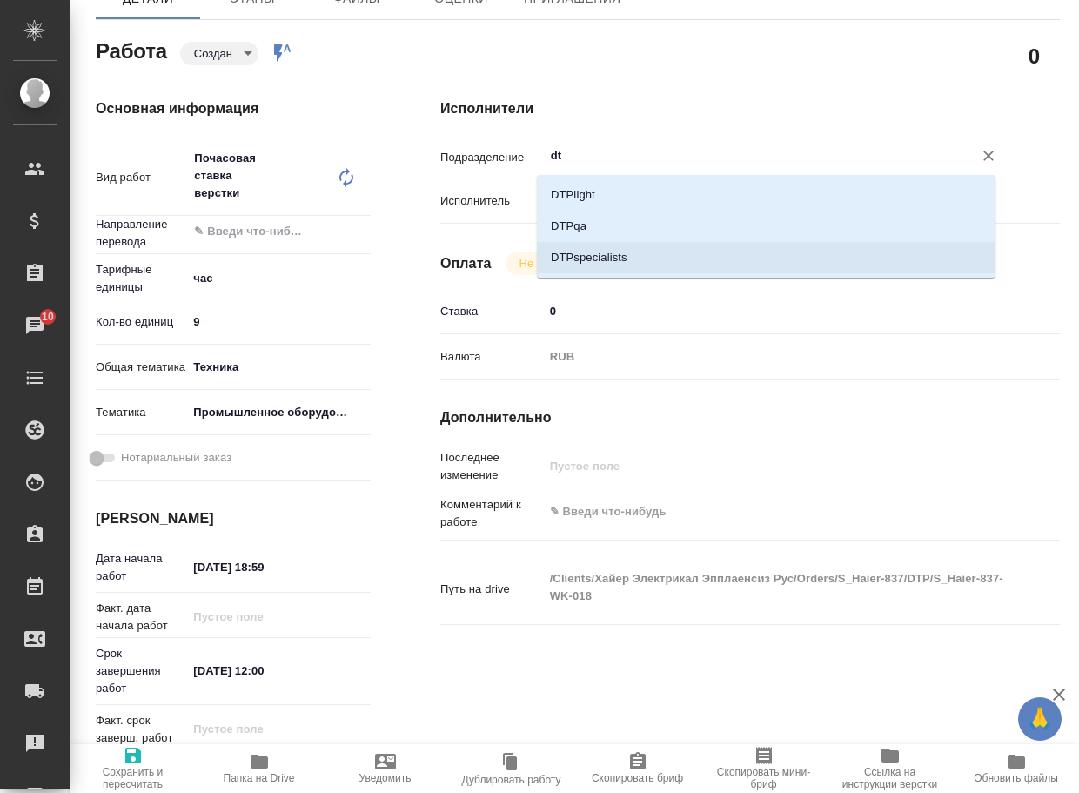
click at [646, 252] on li "DTPspecialists" at bounding box center [766, 257] width 459 height 31
type textarea "x"
type input "DTPspecialists"
type textarea "x"
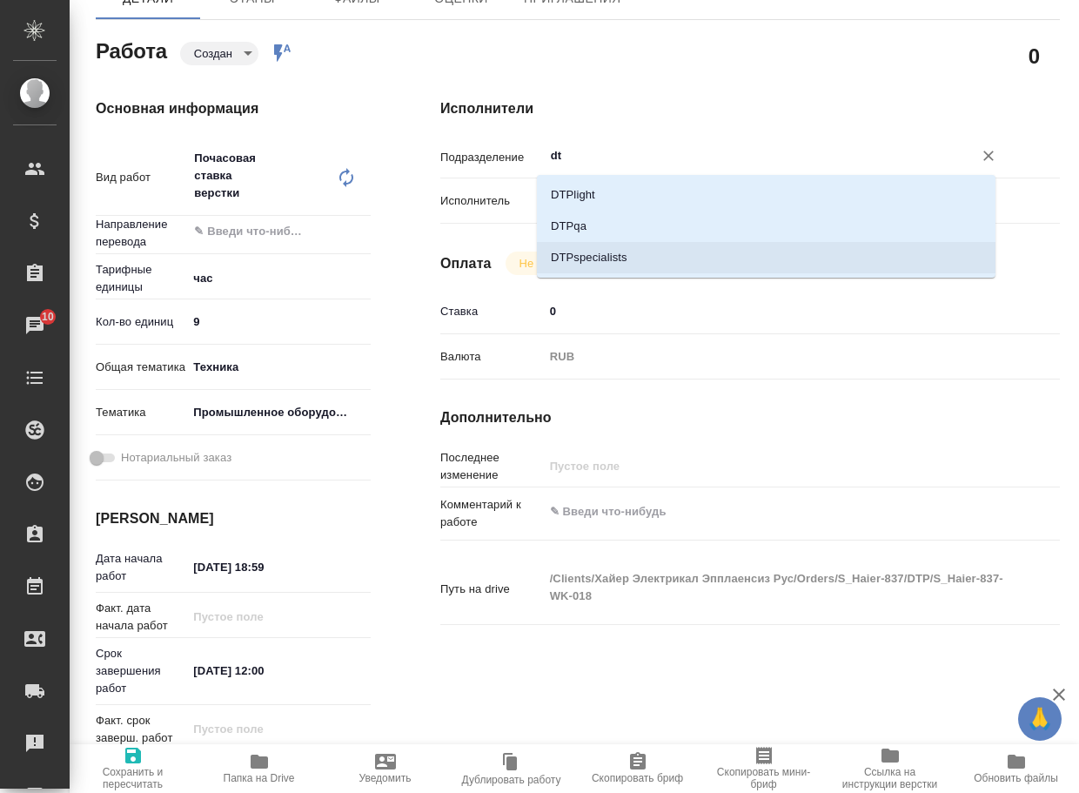
type textarea "x"
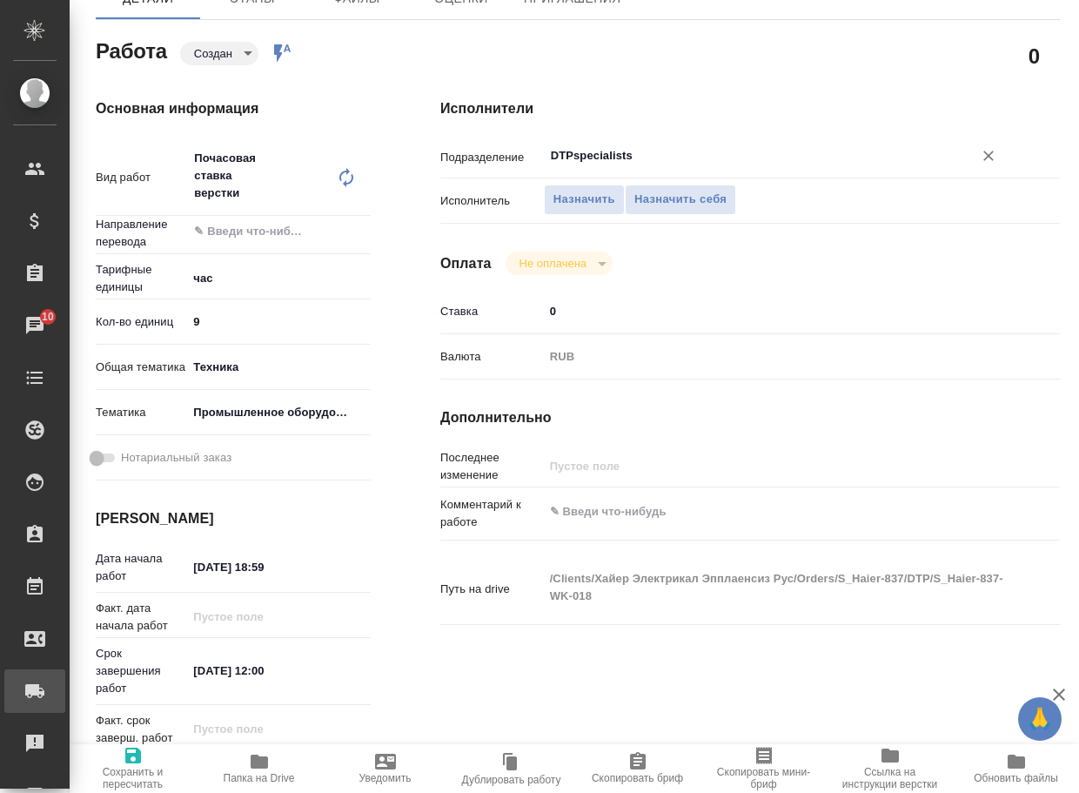
type textarea "x"
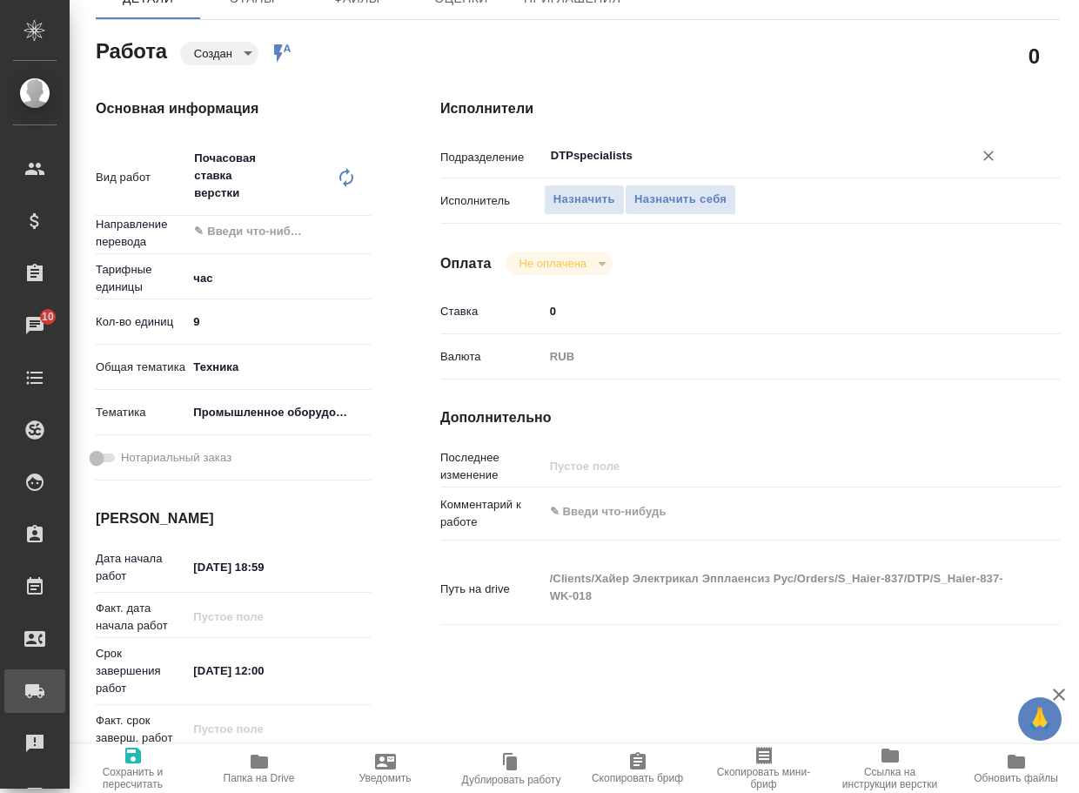
type input "DTPspecialists"
type textarea "x"
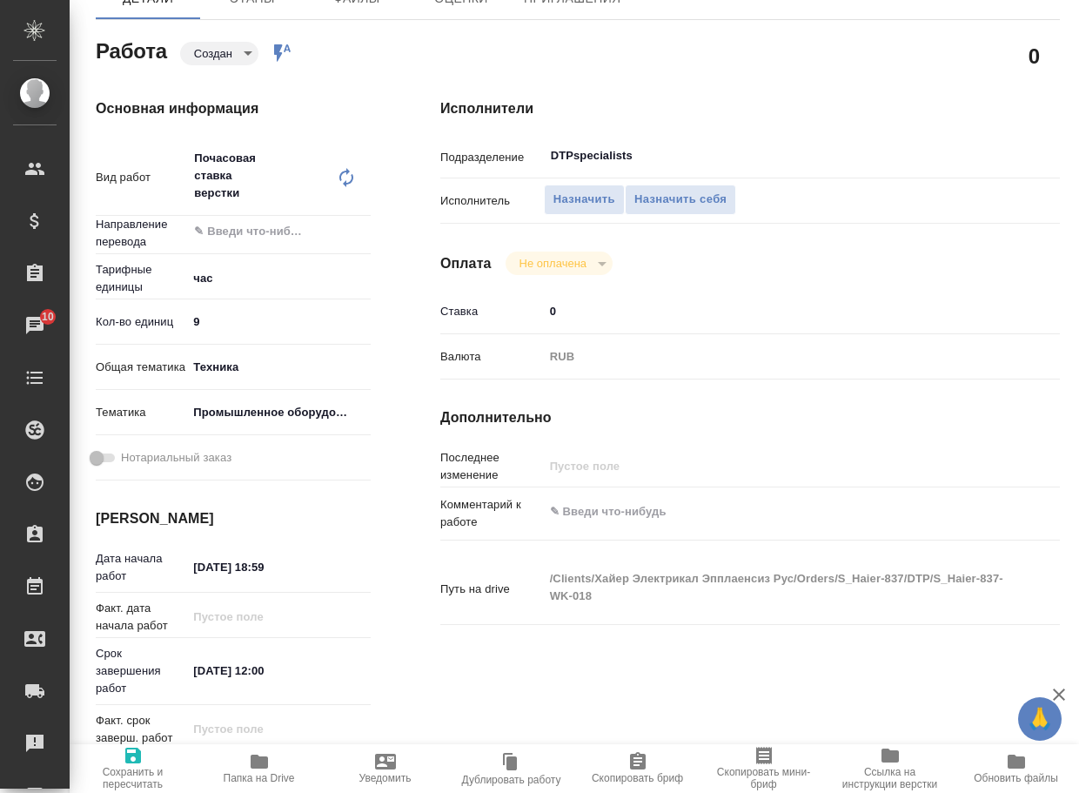
type textarea "x"
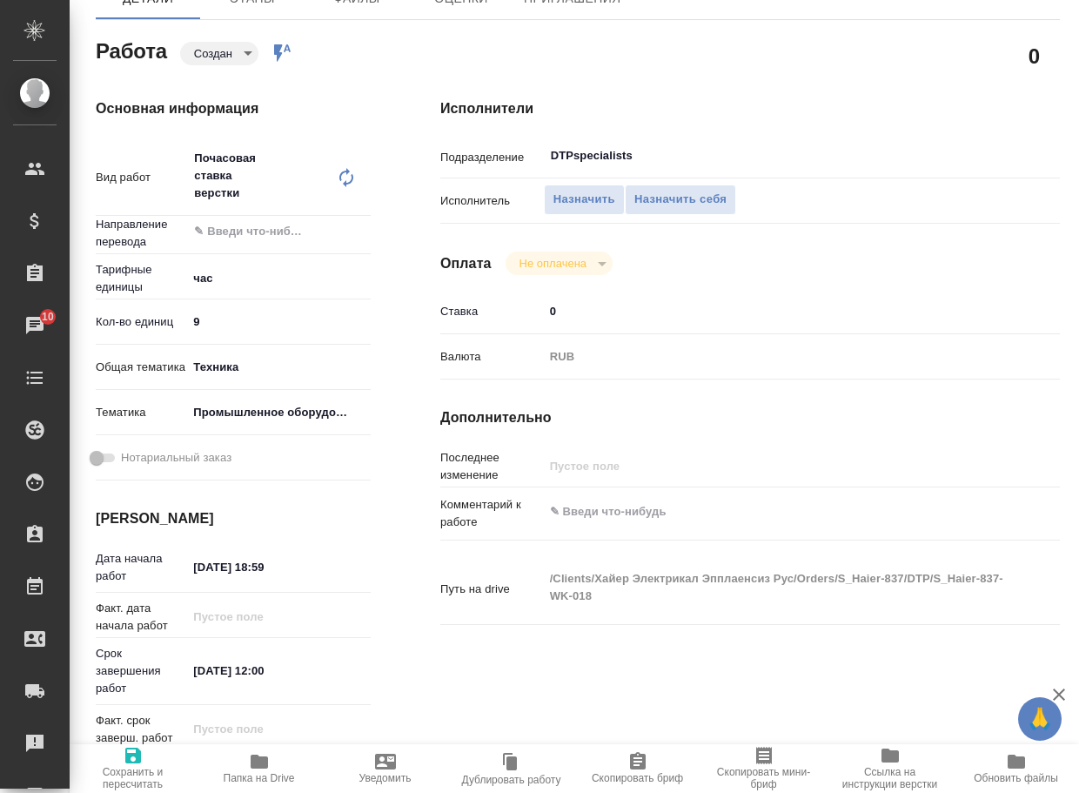
type textarea "x"
click at [617, 495] on div "x" at bounding box center [776, 513] width 465 height 38
type textarea "x"
paste textarea "адаптация под новый шаблон + внесение правок"
type textarea "x"
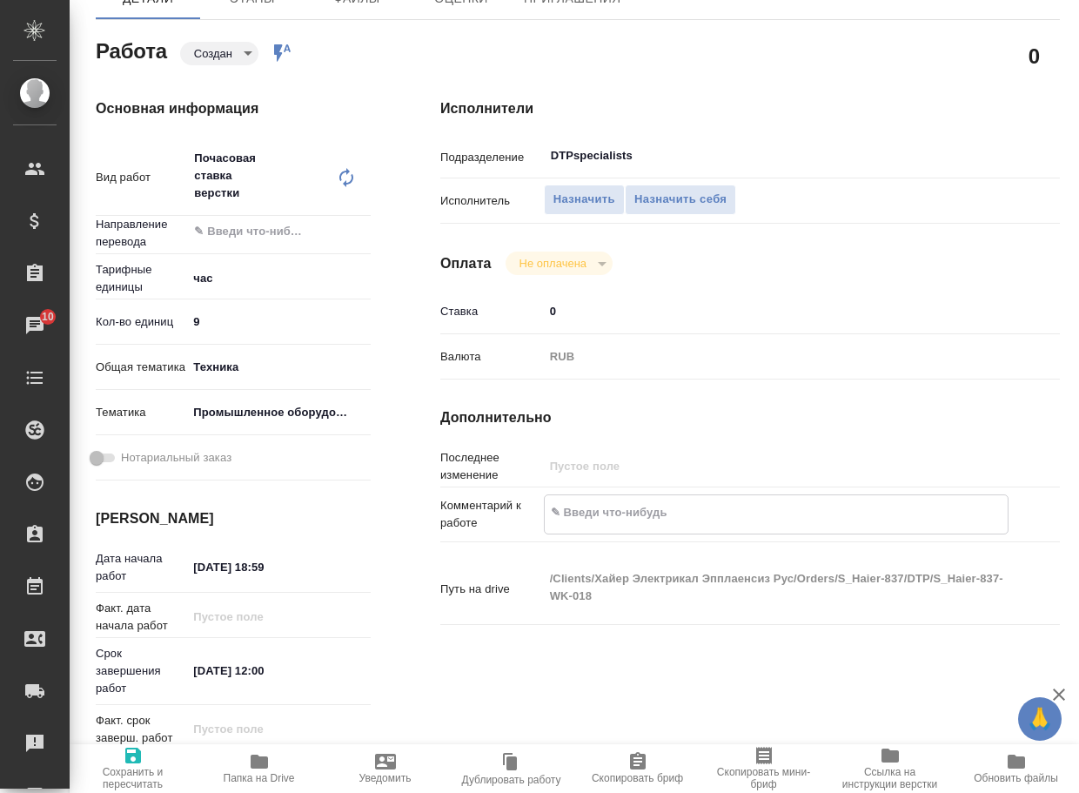
type textarea "адаптация под новый шаблон + внесение правок"
type textarea "x"
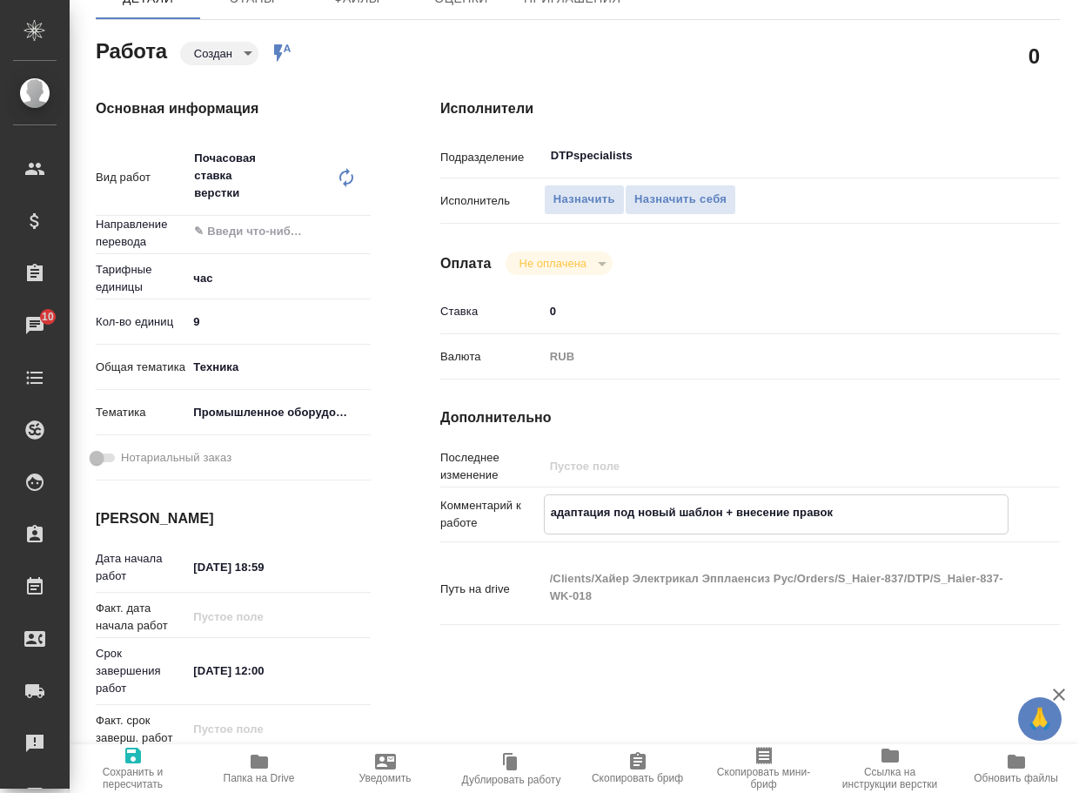
type textarea "адаптация под новый шаблон + внесение правок"
type textarea "x"
click at [157, 749] on span "Сохранить и пересчитать" at bounding box center [132, 767] width 105 height 45
type textarea "x"
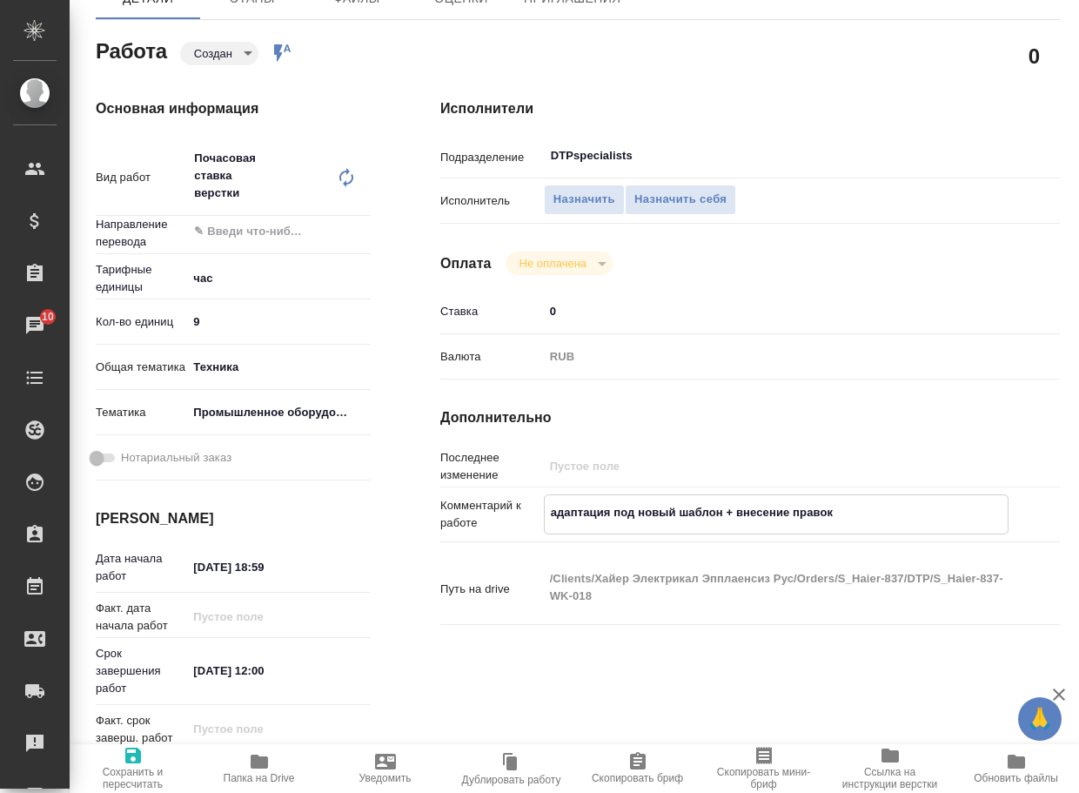
type textarea "x"
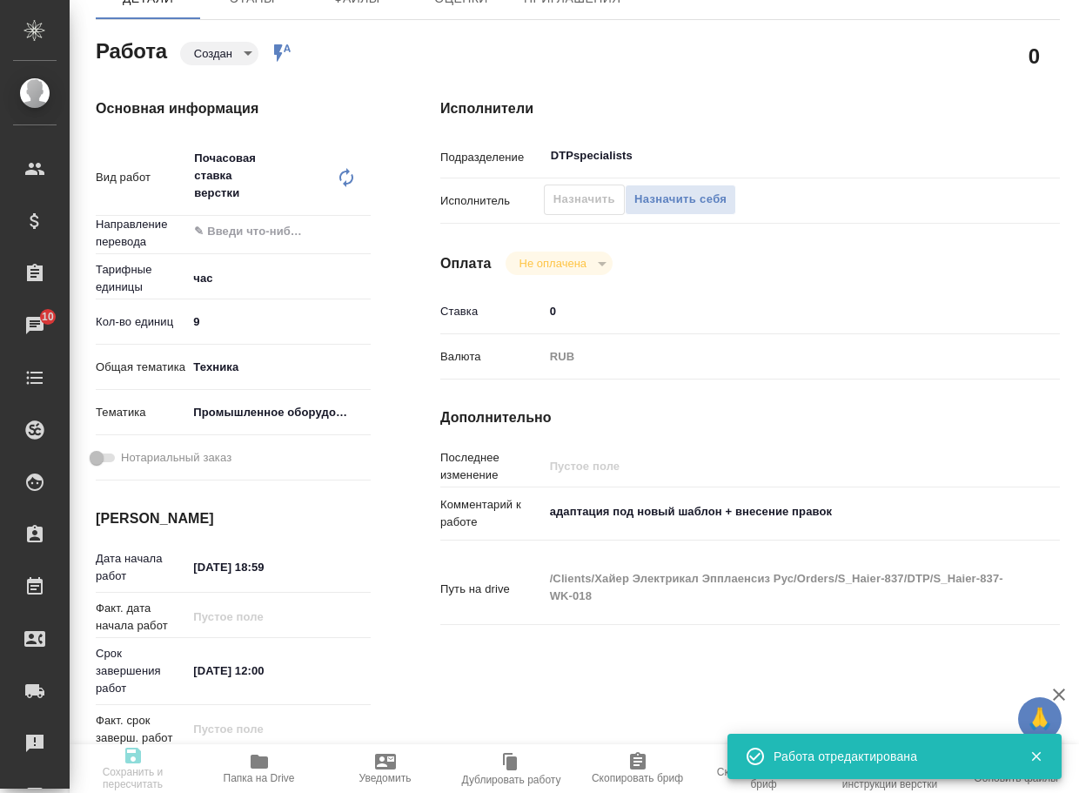
type textarea "x"
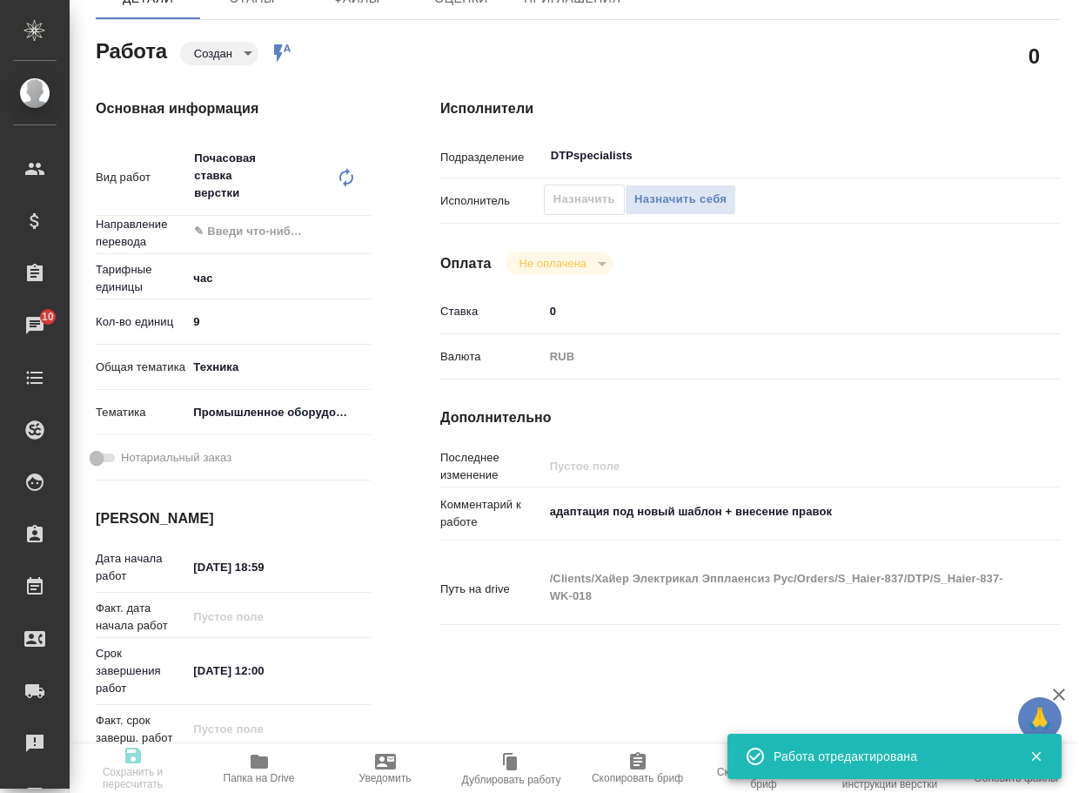
type input "created"
type textarea "Почасовая ставка верстки"
type textarea "x"
type input "5a8b1489cc6b4906c91bfd93"
type input "9"
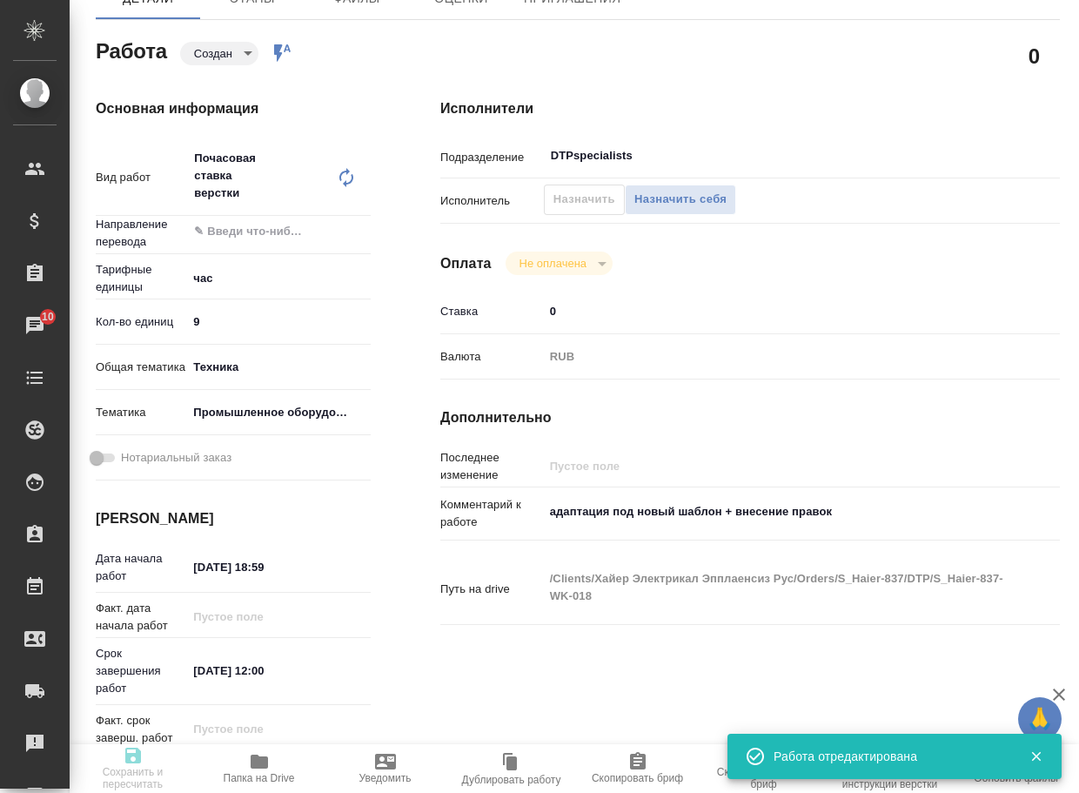
type input "tech"
type input "5f647205b73bc97568ca66bc"
type input "09.09.2025 18:59"
type input "15.09.2025 12:00"
type input "19.09.2025 16:00"
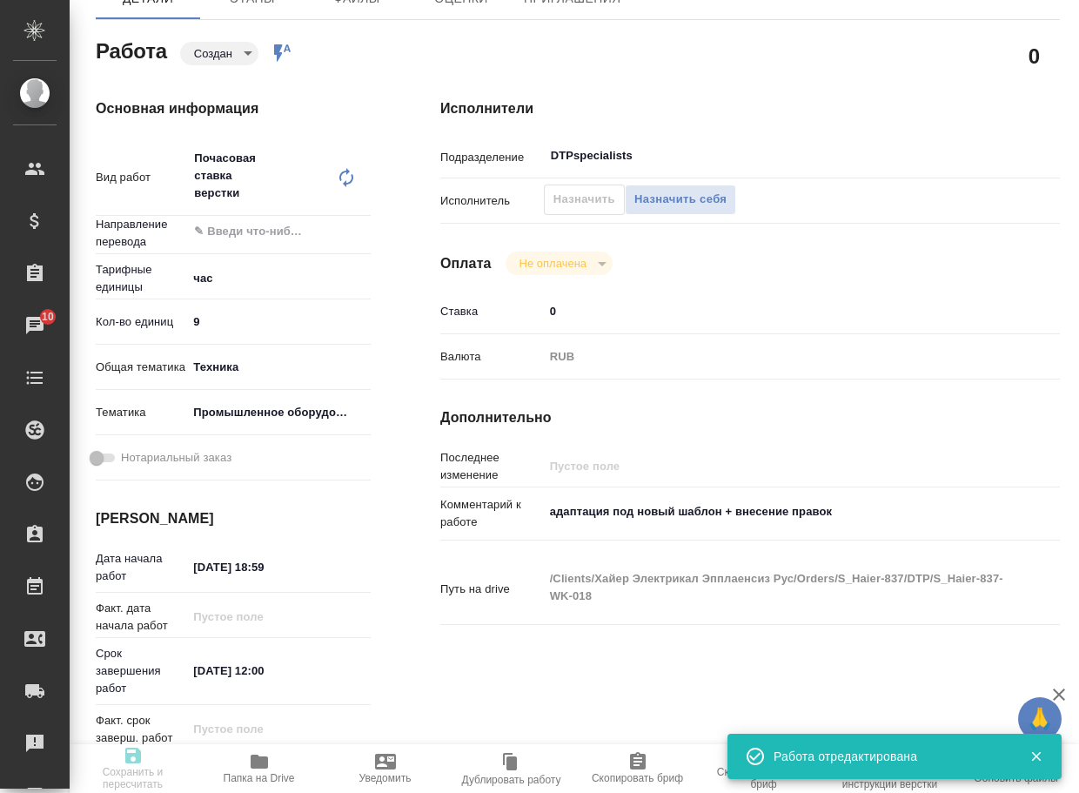
type input "DTPspecialists"
type input "notPayed"
type input "0"
type input "RUB"
type input "[PERSON_NAME]"
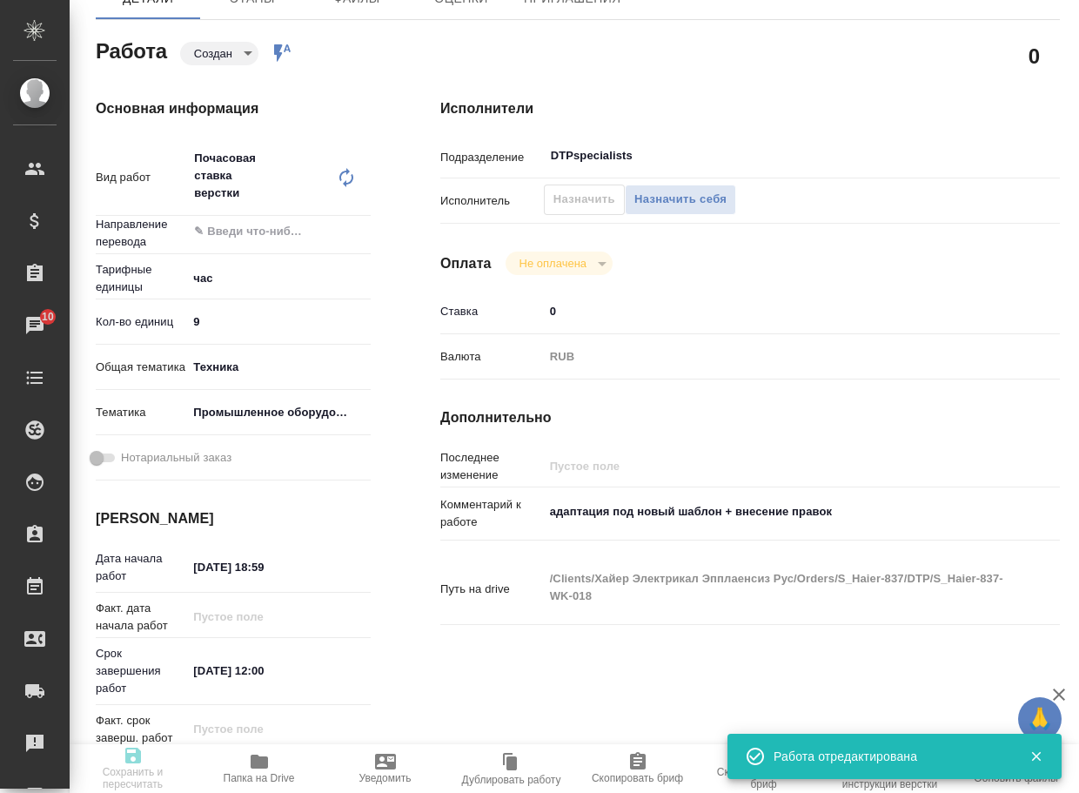
type textarea "адаптация под новый шаблон + внесение правок"
type textarea "x"
type textarea "/Clients/Хайер Электрикал Эпплаенсиз Рус/Orders/S_Haier-837/DTP/S_Haier-837-WK-…"
type textarea "x"
type input "S_Haier-837"
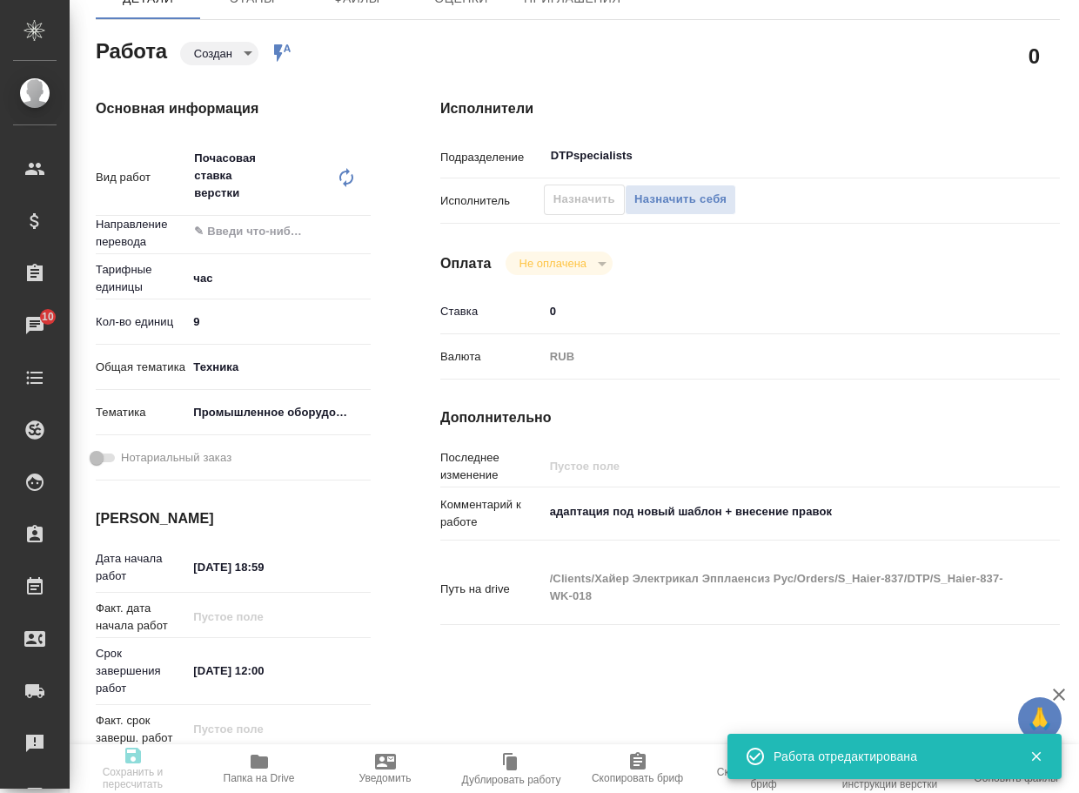
type input "Почасовая ставка верстки"
type input "Почасовая ставка верстки, Приемка разверстки"
type input "[PERSON_NAME]"
type input "/Clients/Хайер Электрикал Эпплаенсиз Рус/Orders/S_Haier-837"
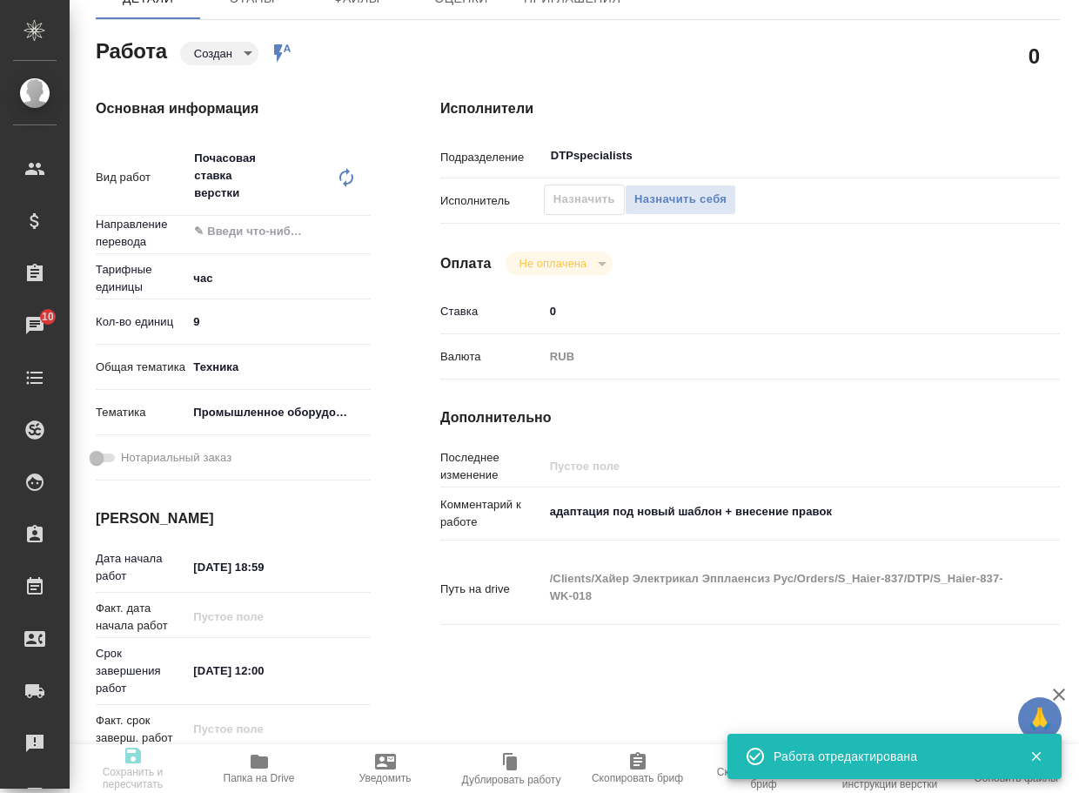
type textarea "x"
type textarea "8 рд англ-рус + 5 рд рус-каз 1. какие условия перевода и верстки на русский и к…"
type textarea "x"
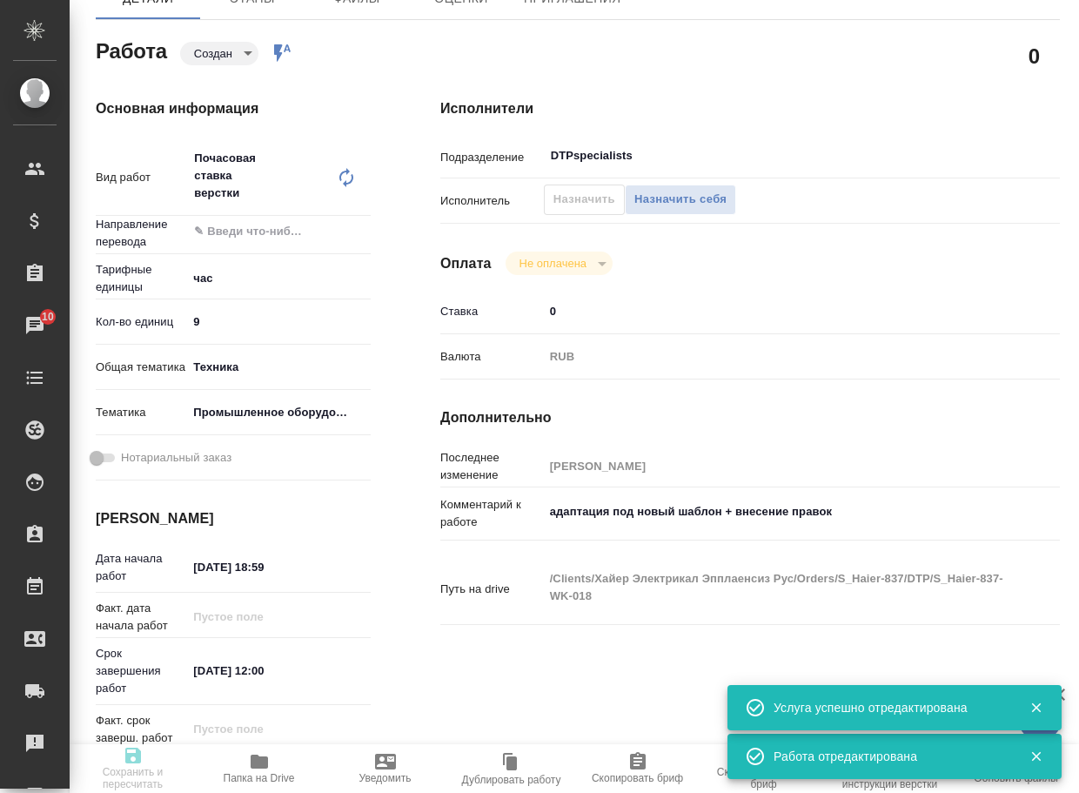
type textarea "x"
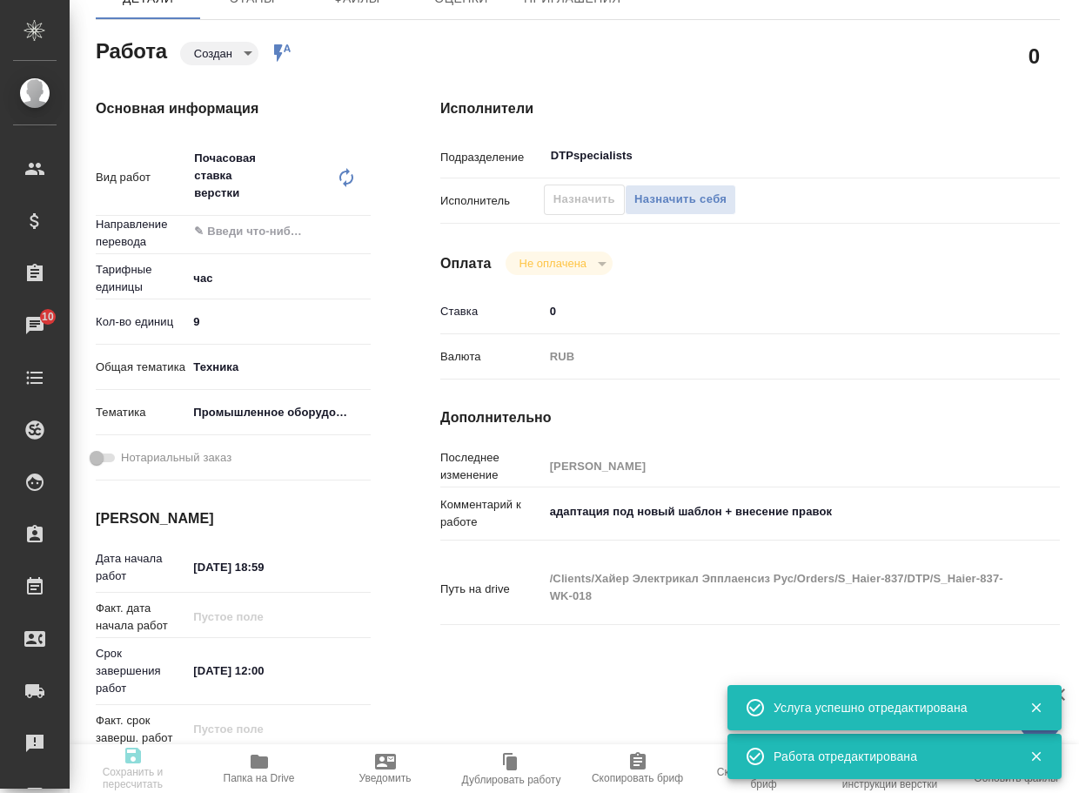
type textarea "x"
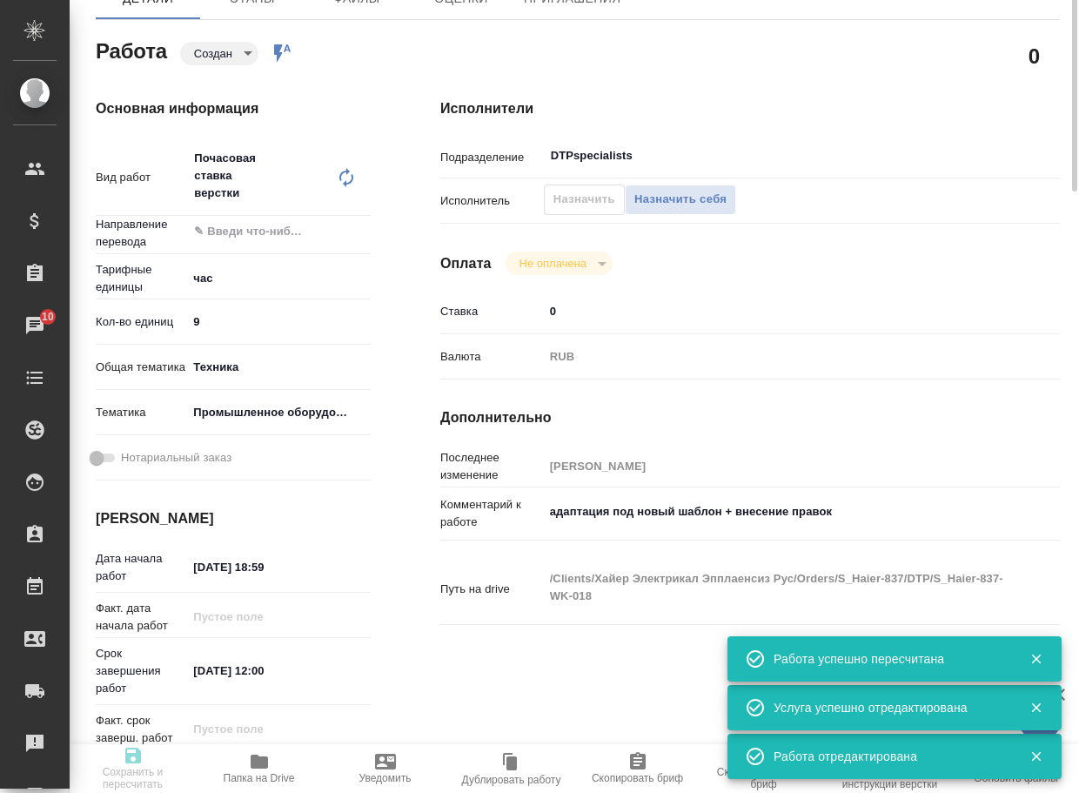
type input "created"
type textarea "Почасовая ставка верстки"
type textarea "x"
type input "5a8b1489cc6b4906c91bfd93"
type input "9"
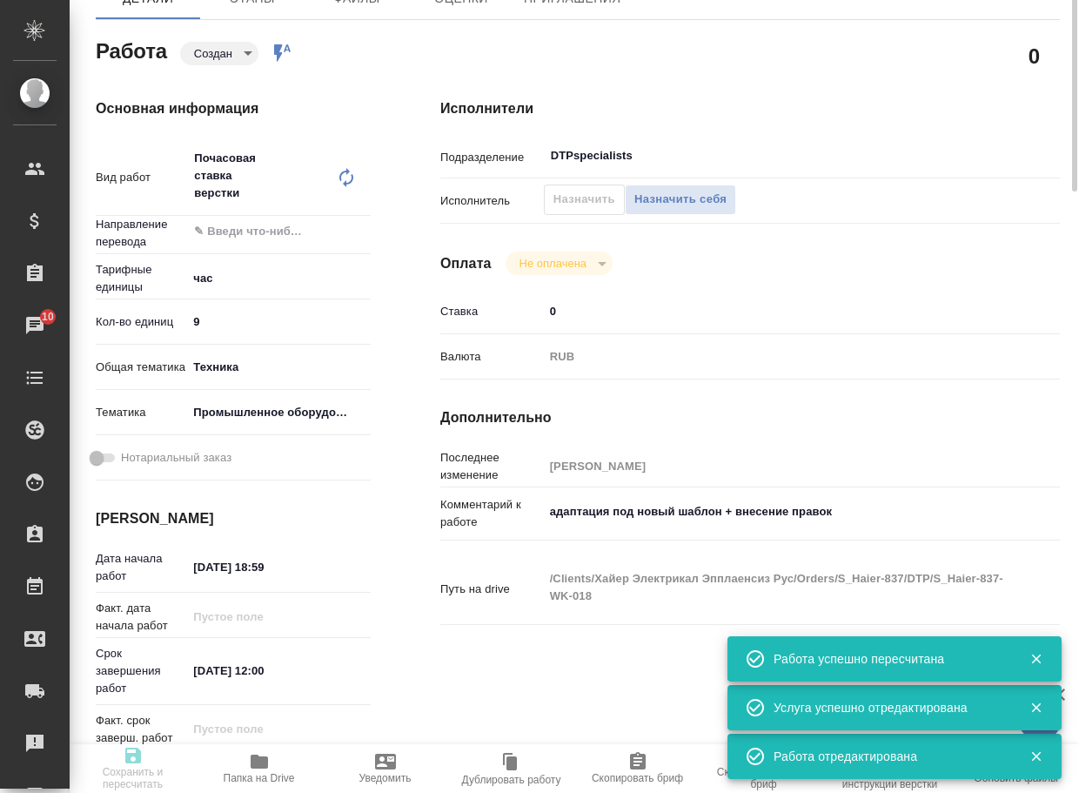
type input "tech"
type input "5f647205b73bc97568ca66bc"
type input "09.09.2025 18:59"
type input "15.09.2025 12:00"
type input "19.09.2025 16:00"
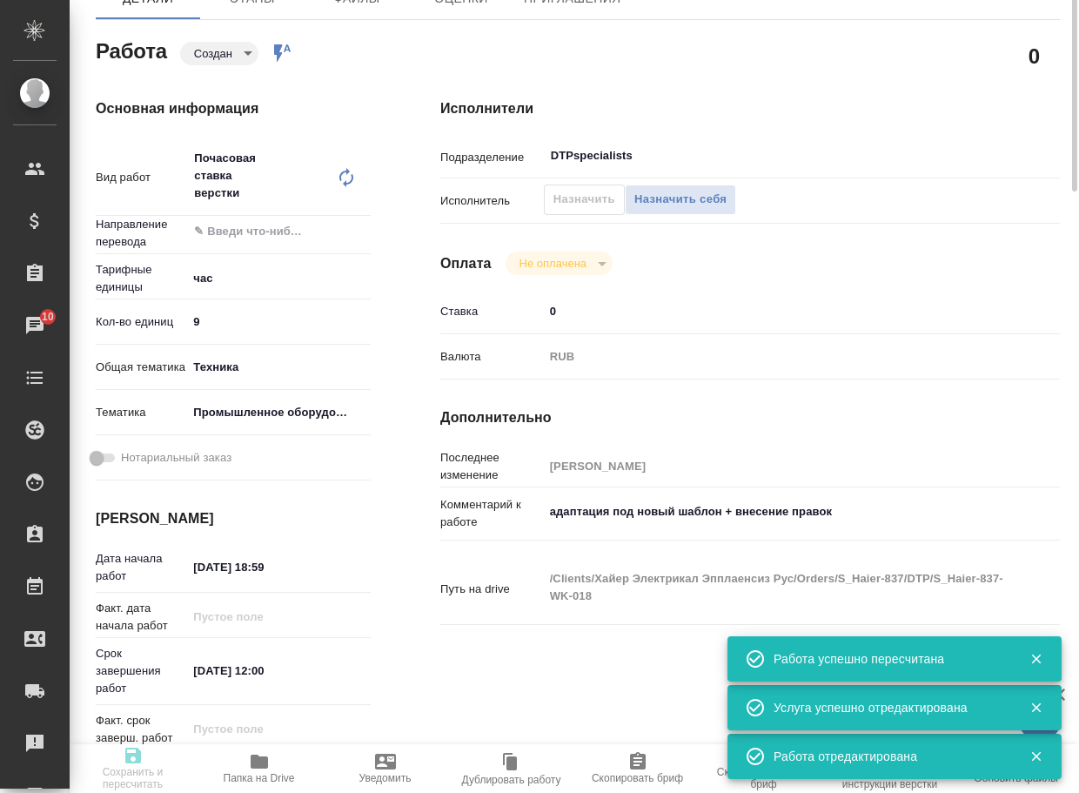
type input "DTPspecialists"
type input "notPayed"
type input "0"
type input "RUB"
type input "Арсеньева Вера"
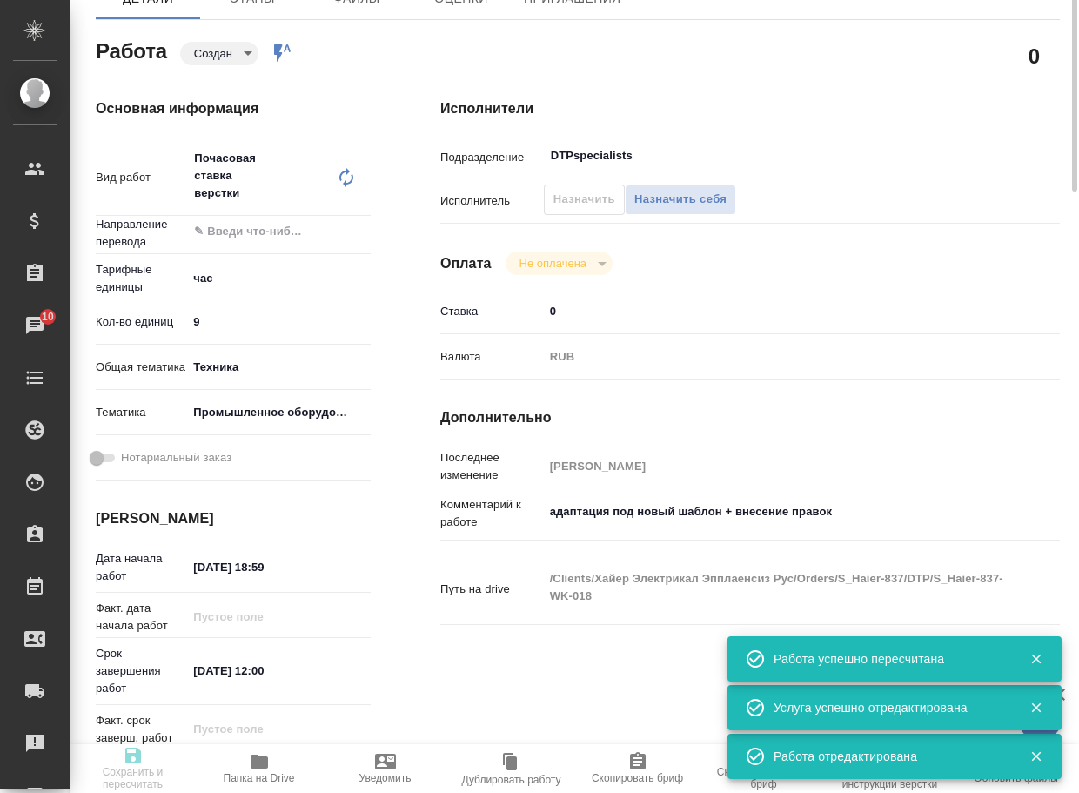
type textarea "адаптация под новый шаблон + внесение правок"
type textarea "x"
type textarea "/Clients/Хайер Электрикал Эпплаенсиз Рус/Orders/S_Haier-837/DTP/S_Haier-837-WK-…"
type textarea "x"
type input "S_Haier-837"
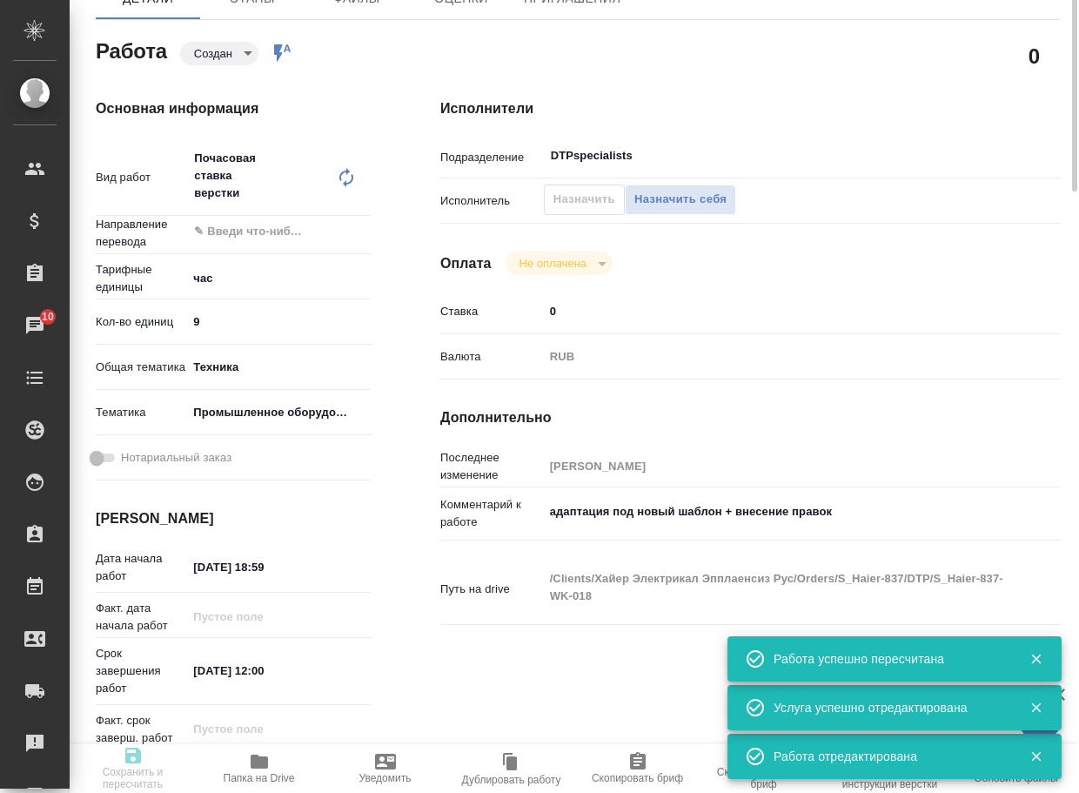
type input "Почасовая ставка верстки"
type input "Почасовая ставка верстки, Приемка разверстки"
type input "Усманова Ольга"
type input "Арсеньева Вера"
type input "/Clients/Хайер Электрикал Эпплаенсиз Рус/Orders/S_Haier-837"
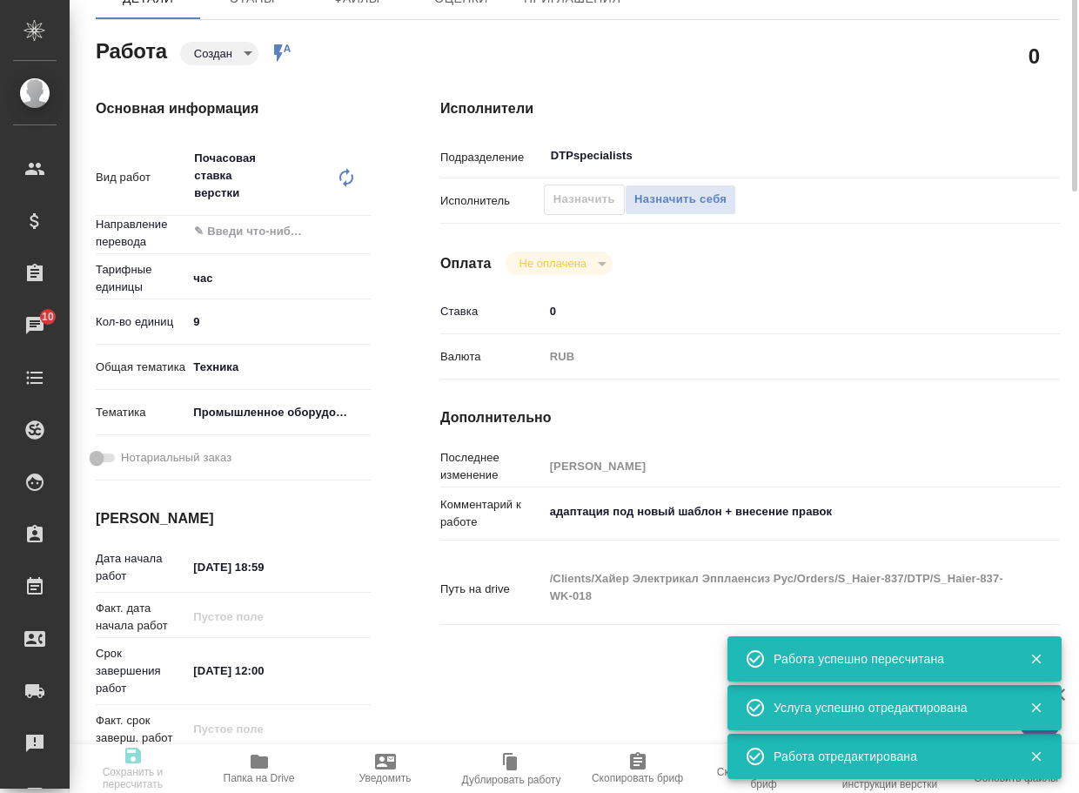
type textarea "x"
type textarea "8 рд англ-рус + 5 рд рус-каз 1. какие условия перевода и верстки на русский и к…"
type textarea "x"
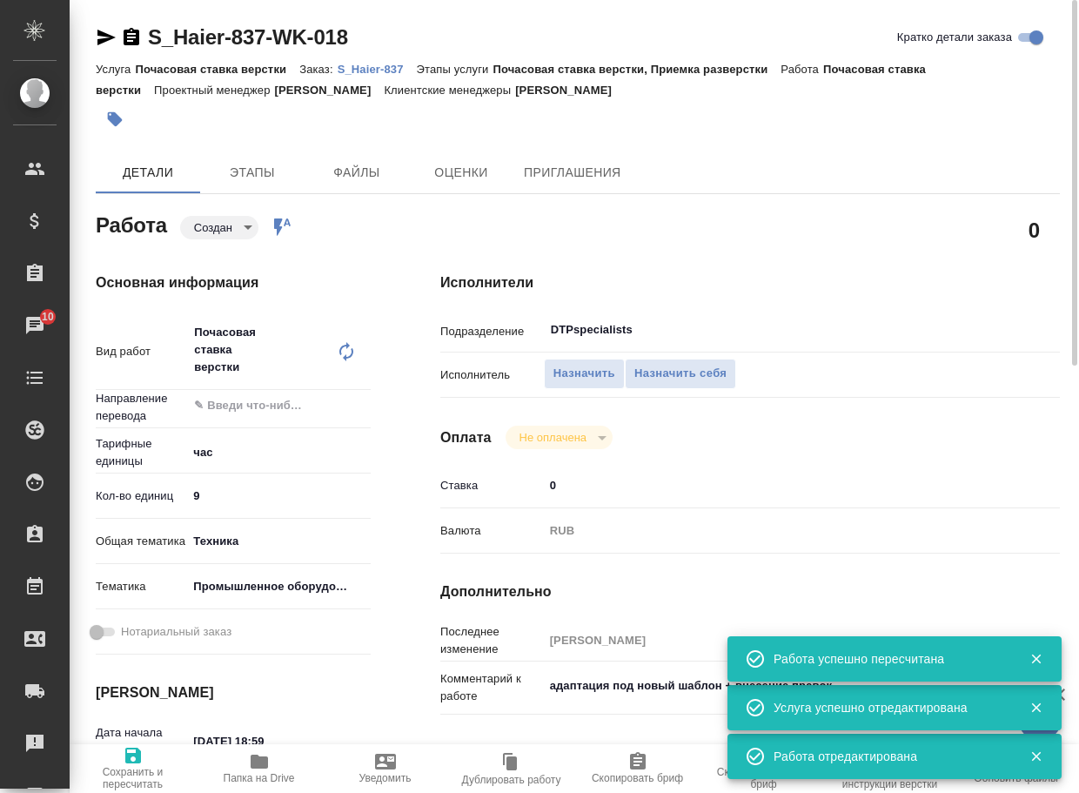
type textarea "x"
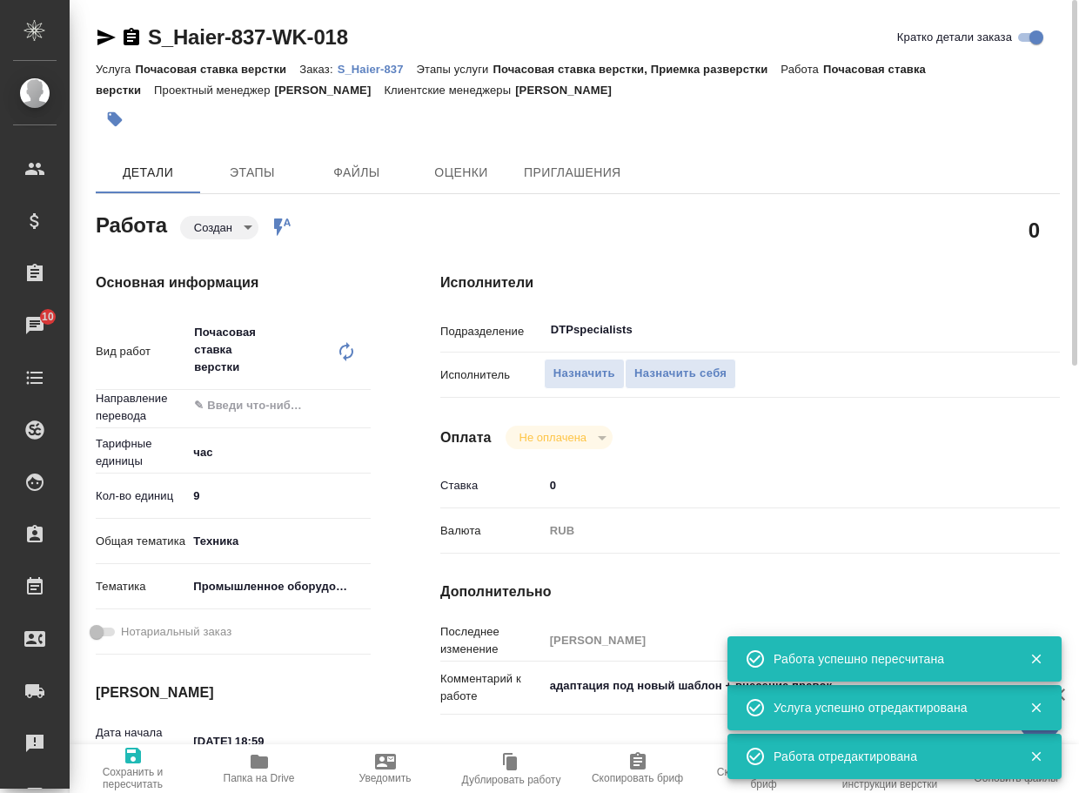
type textarea "x"
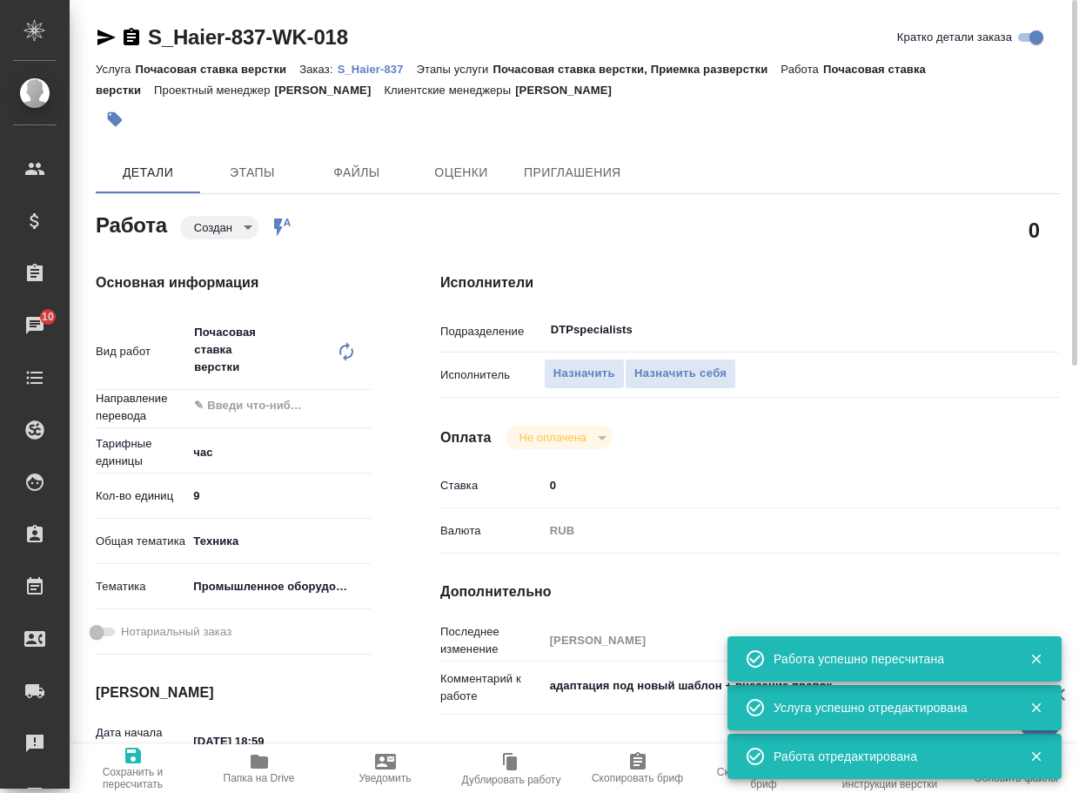
type textarea "x"
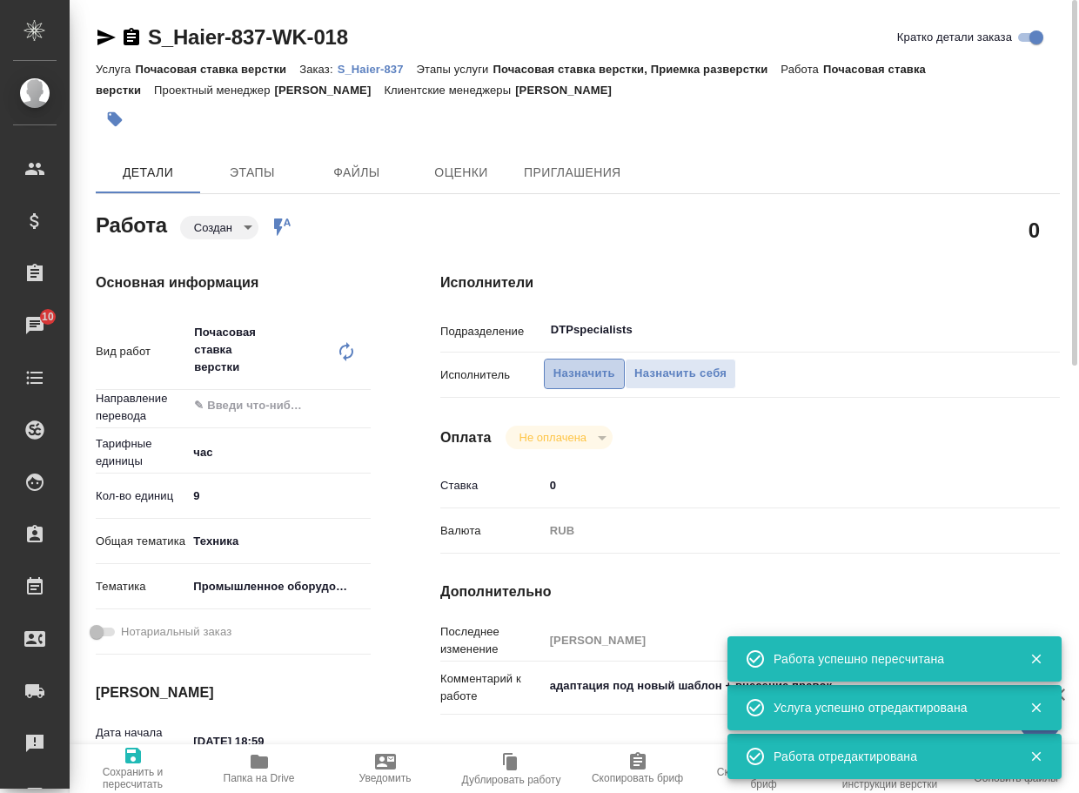
click at [565, 367] on span "Назначить" at bounding box center [584, 374] width 62 height 20
type textarea "x"
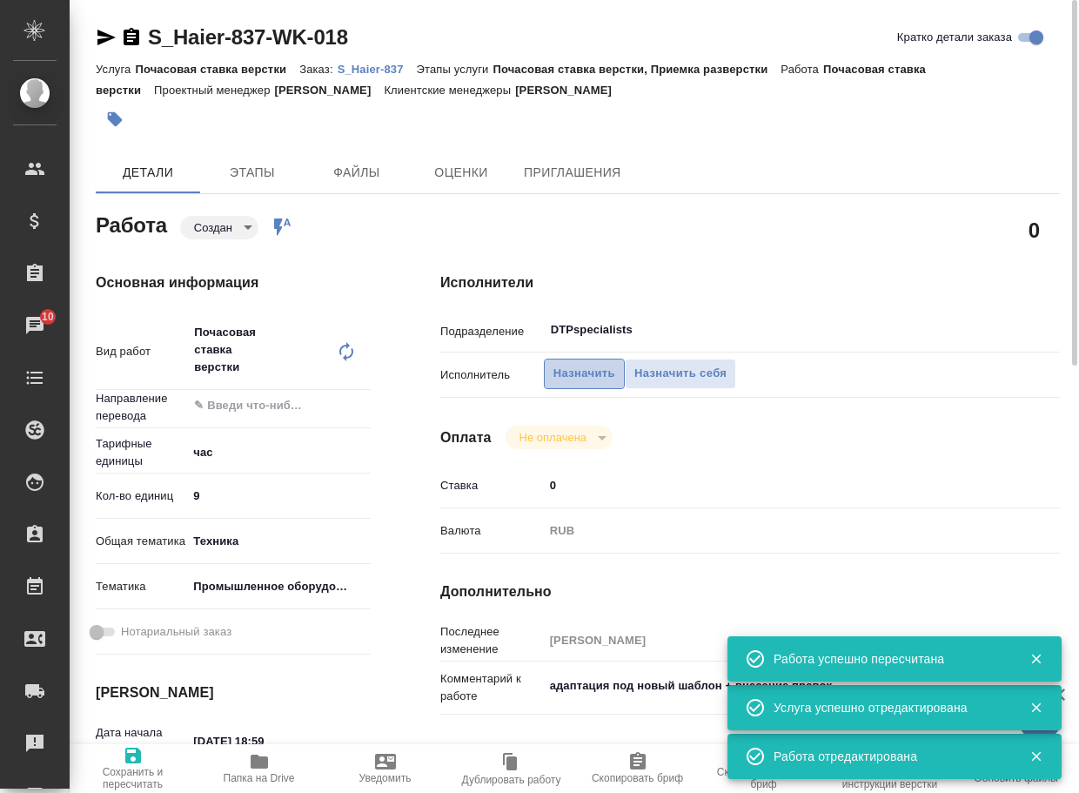
type textarea "x"
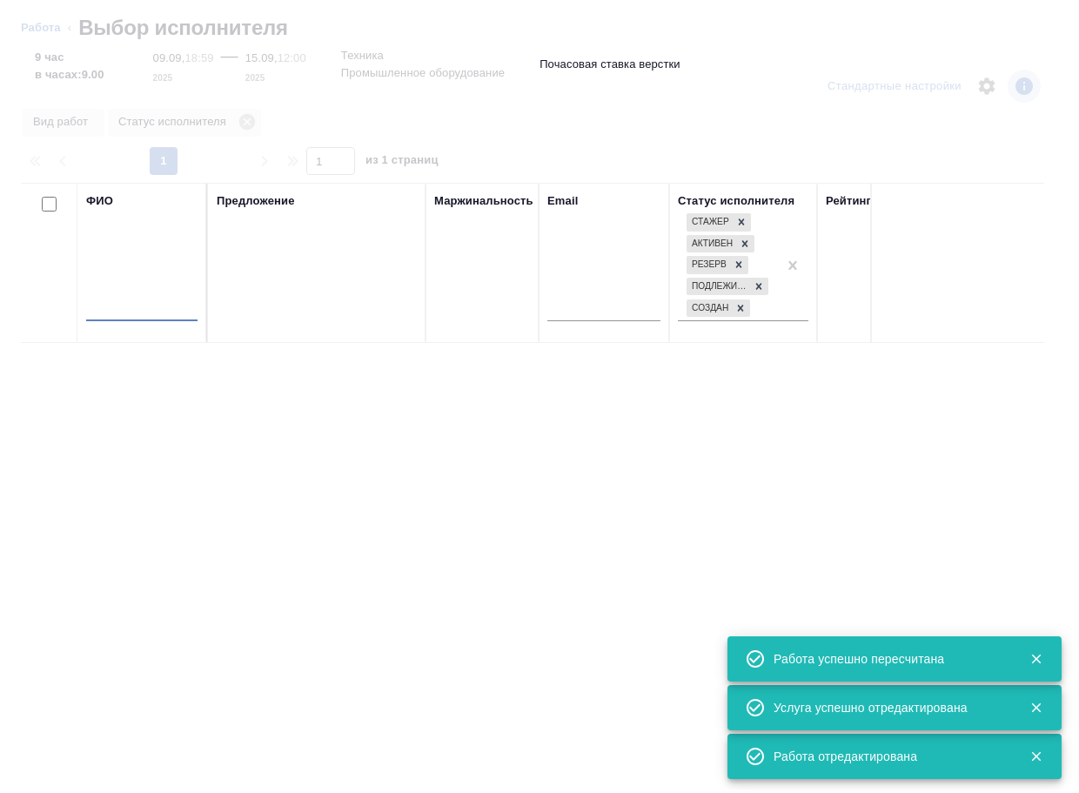
type textarea "x"
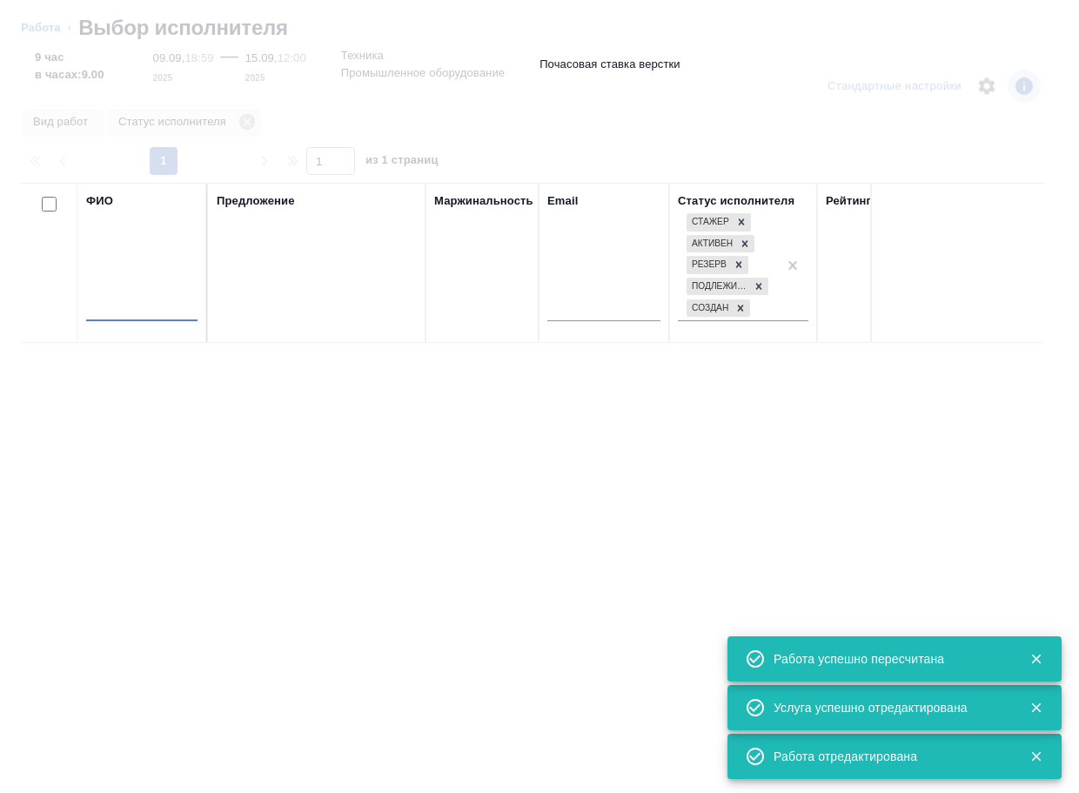
click at [137, 305] on input "text" at bounding box center [141, 310] width 111 height 22
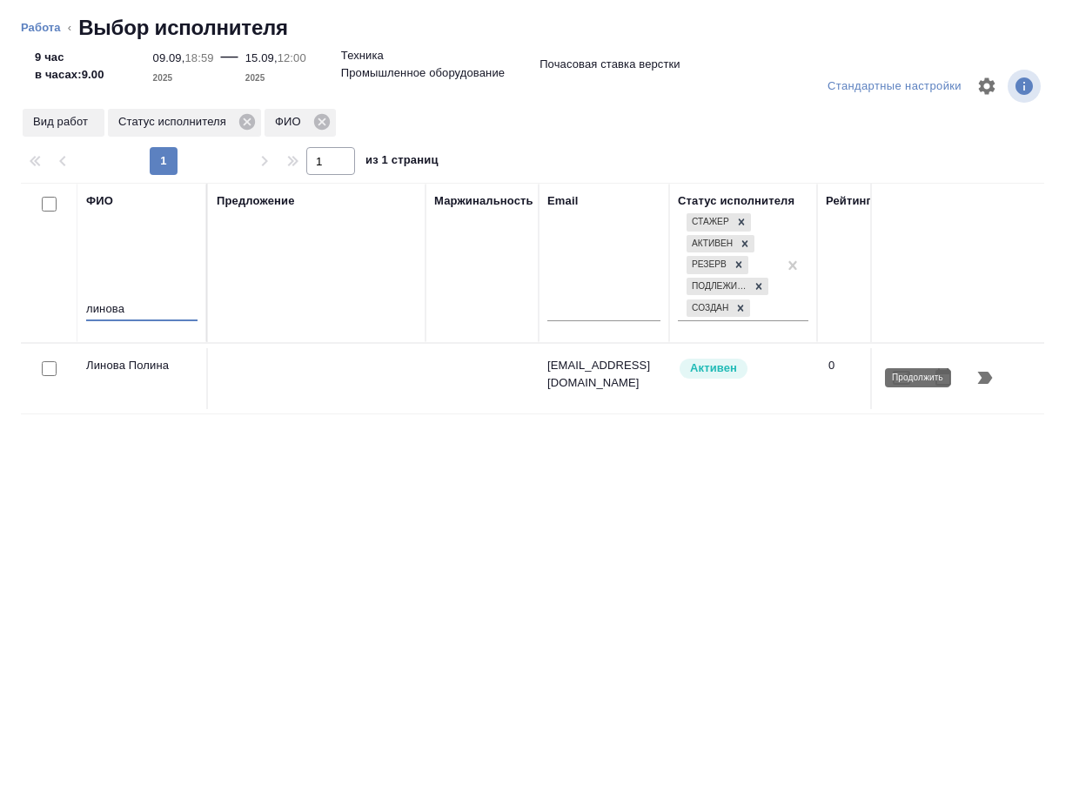
type input "линова"
click at [989, 374] on icon "button" at bounding box center [985, 378] width 15 height 12
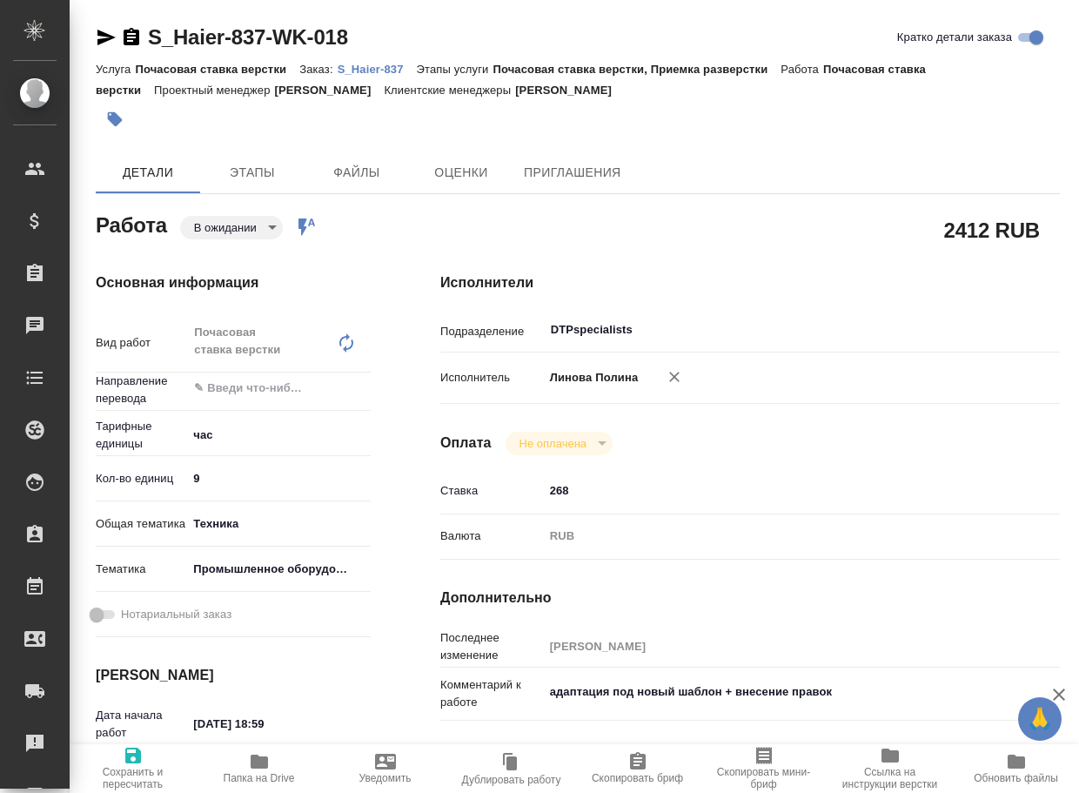
type textarea "x"
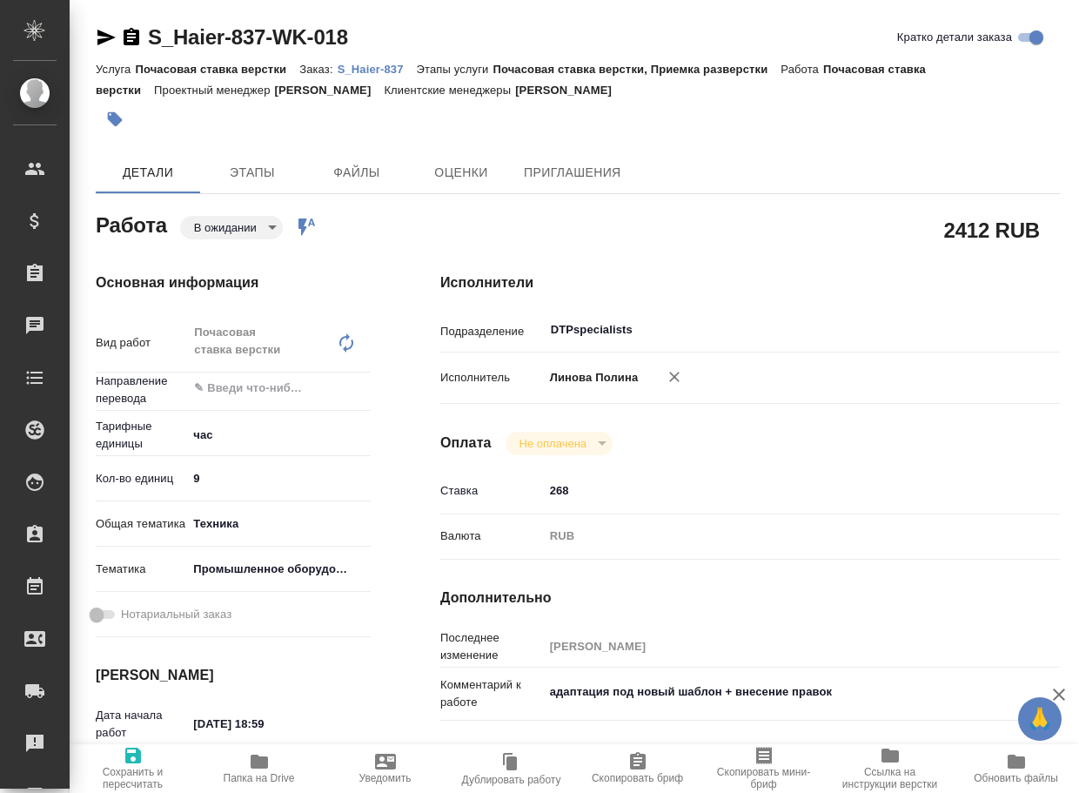
type textarea "x"
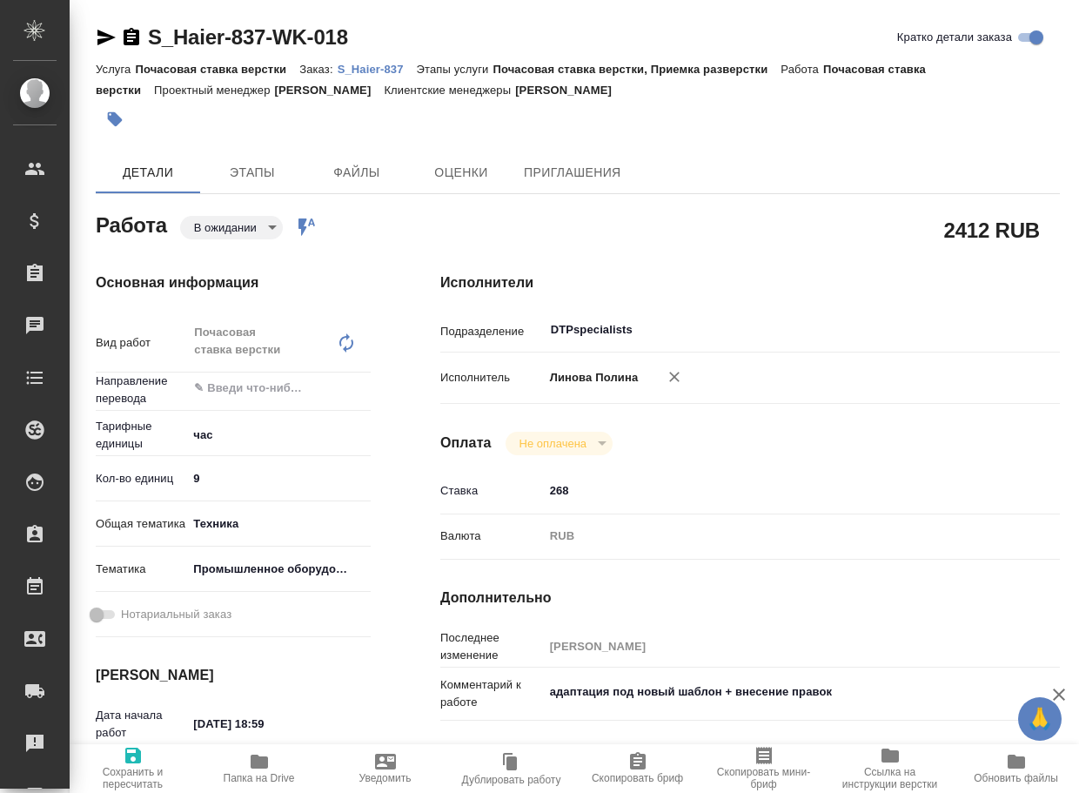
type textarea "x"
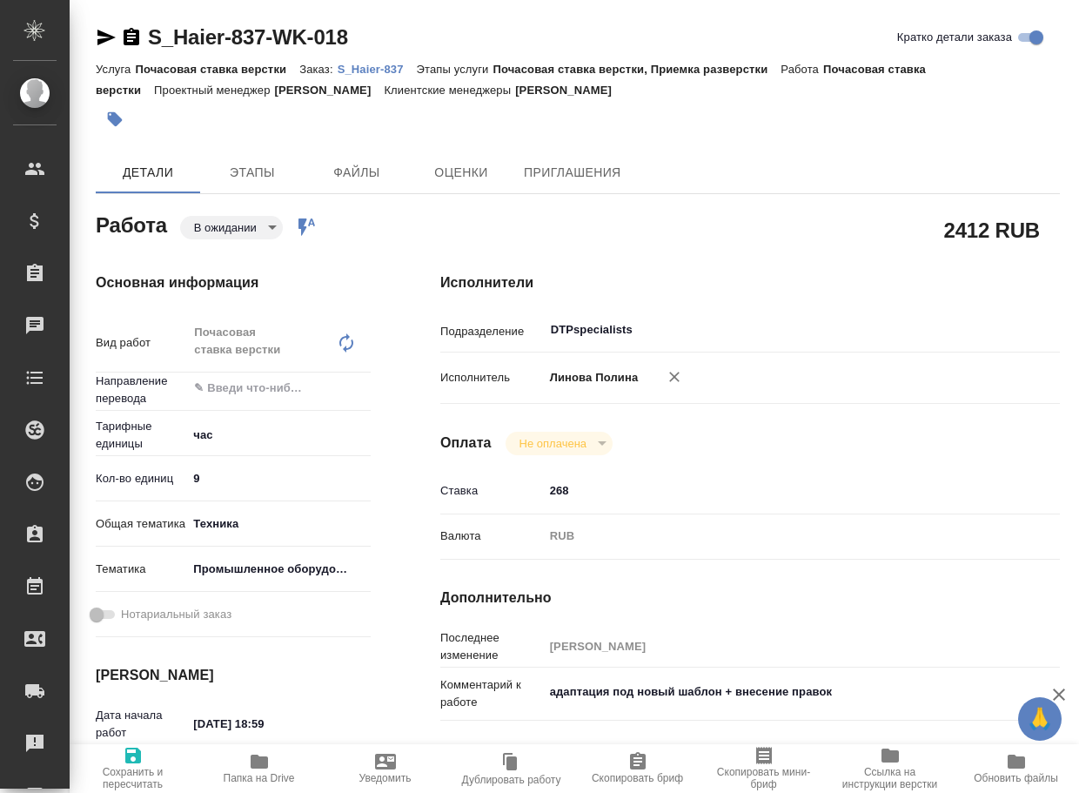
click at [221, 228] on body "🙏 .cls-1 fill:#fff; AWATERA Arsenyeva Vera Клиенты Спецификации Заказы Чаты Tod…" at bounding box center [539, 396] width 1079 height 793
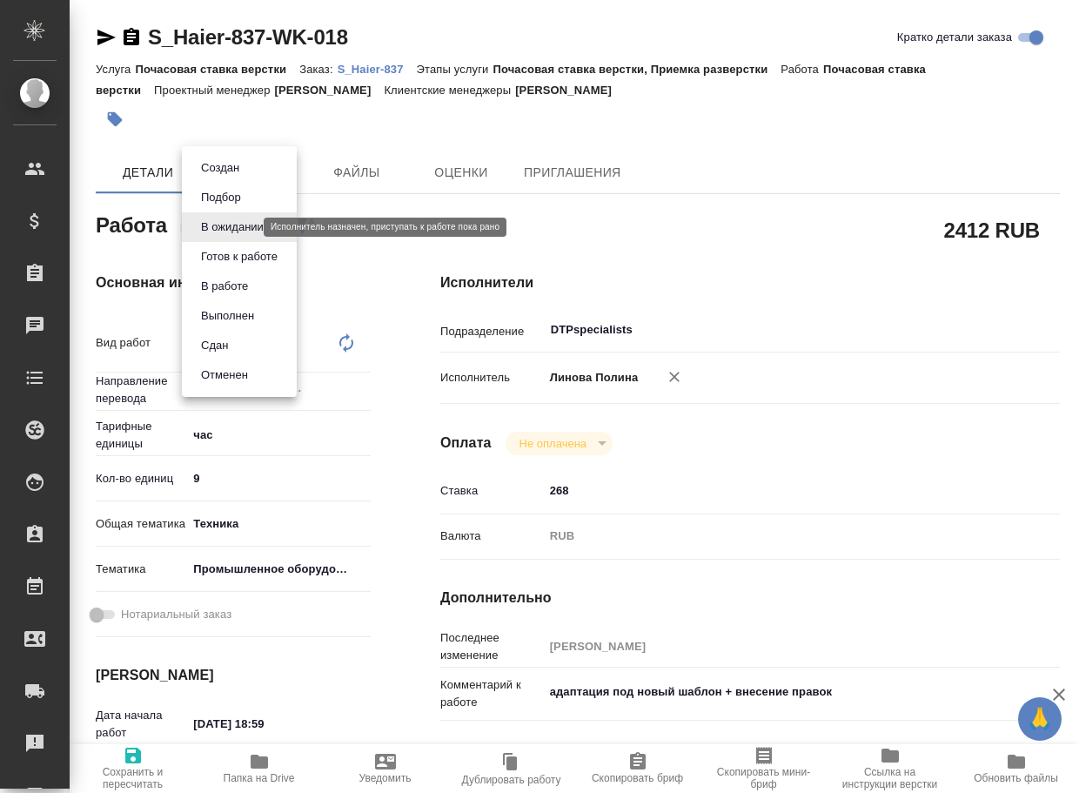
type textarea "x"
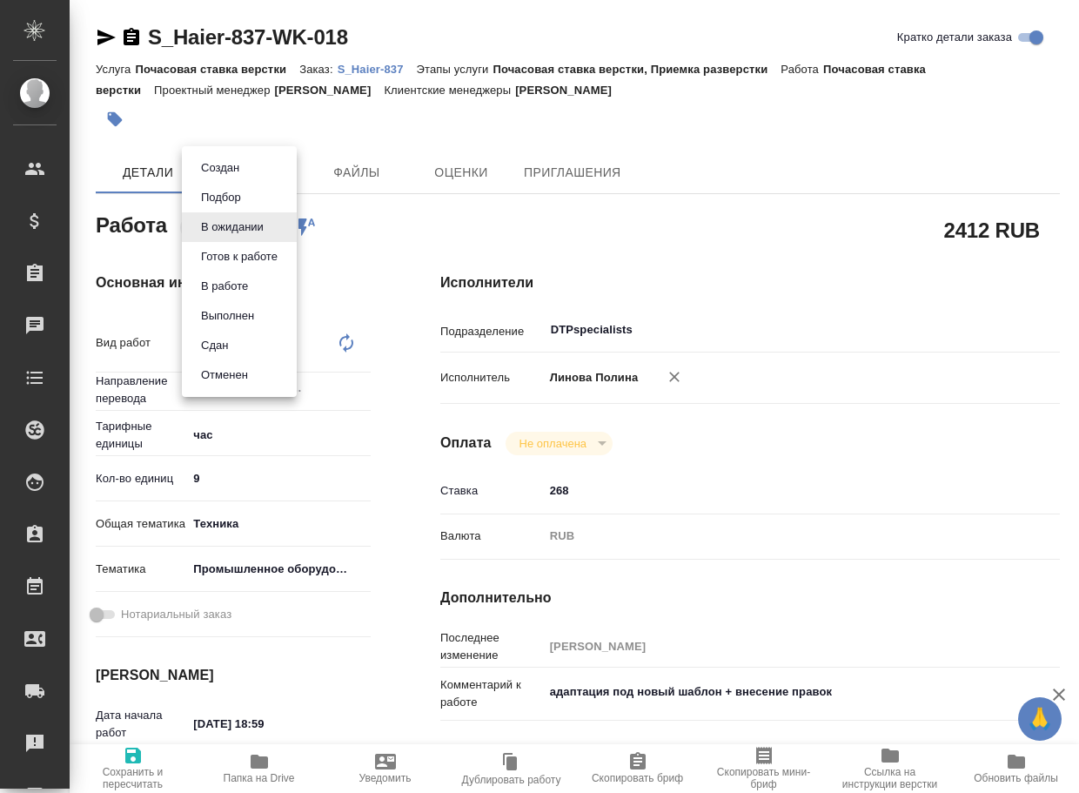
click at [244, 248] on button "Готов к работе" at bounding box center [239, 256] width 87 height 19
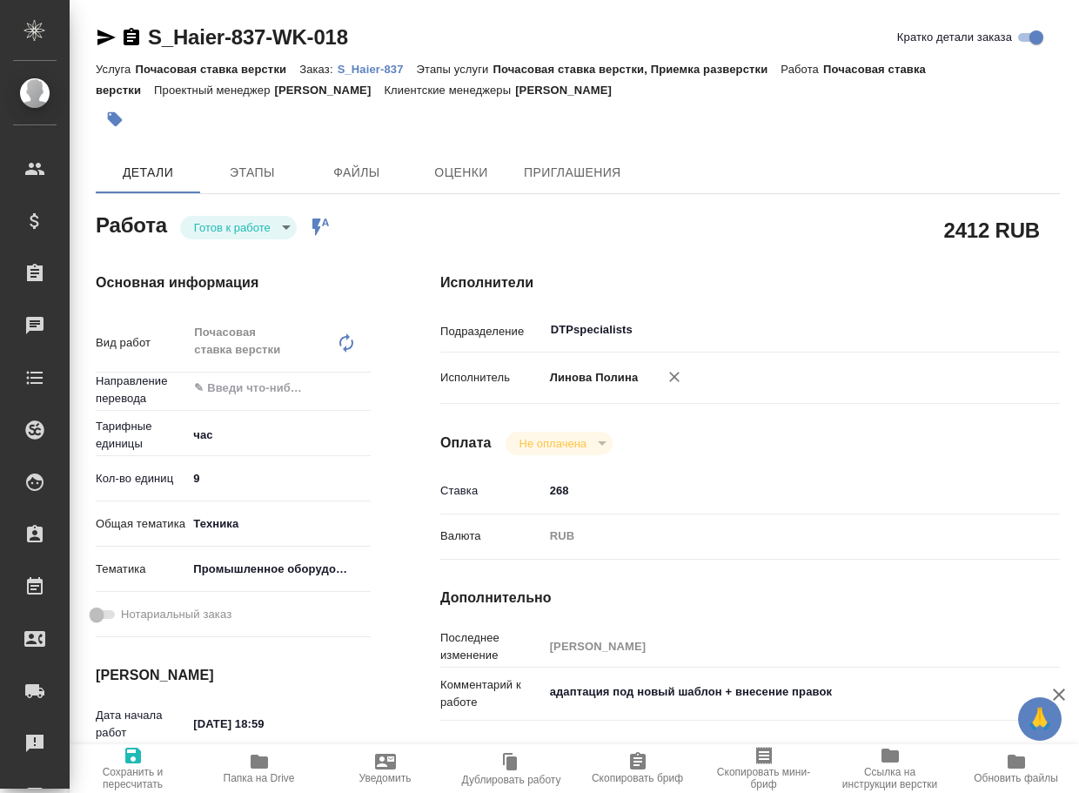
type textarea "x"
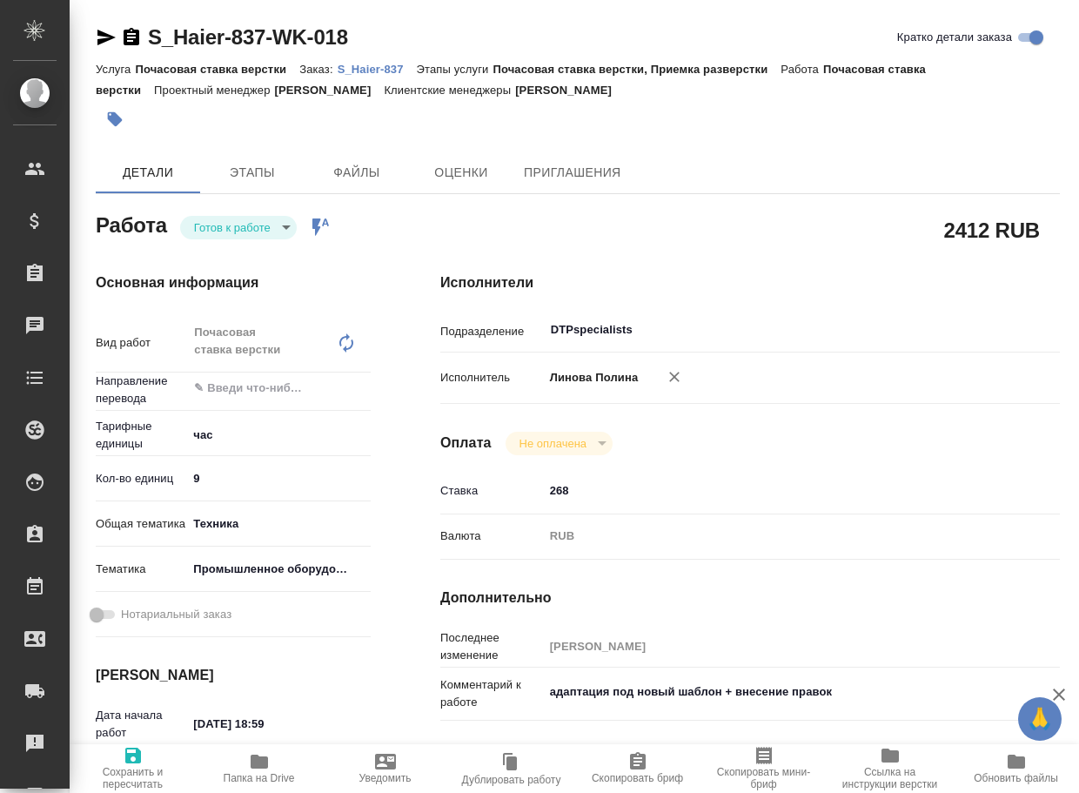
type textarea "x"
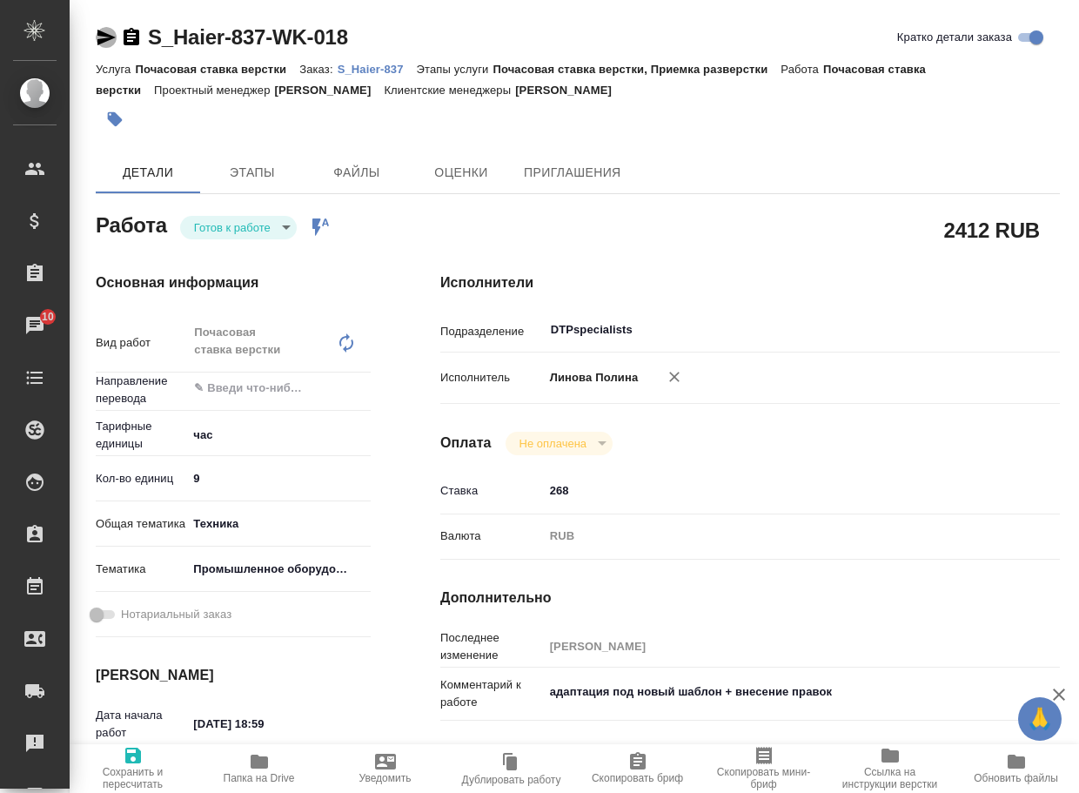
click at [111, 31] on icon "button" at bounding box center [106, 37] width 21 height 21
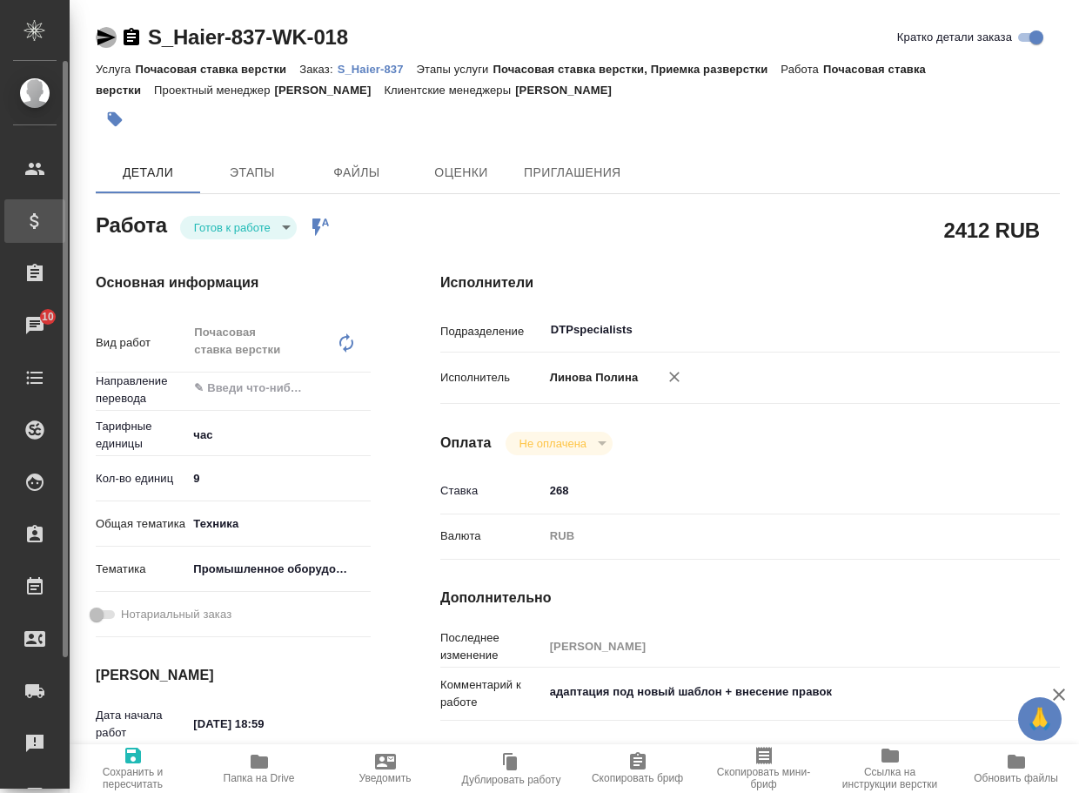
type textarea "x"
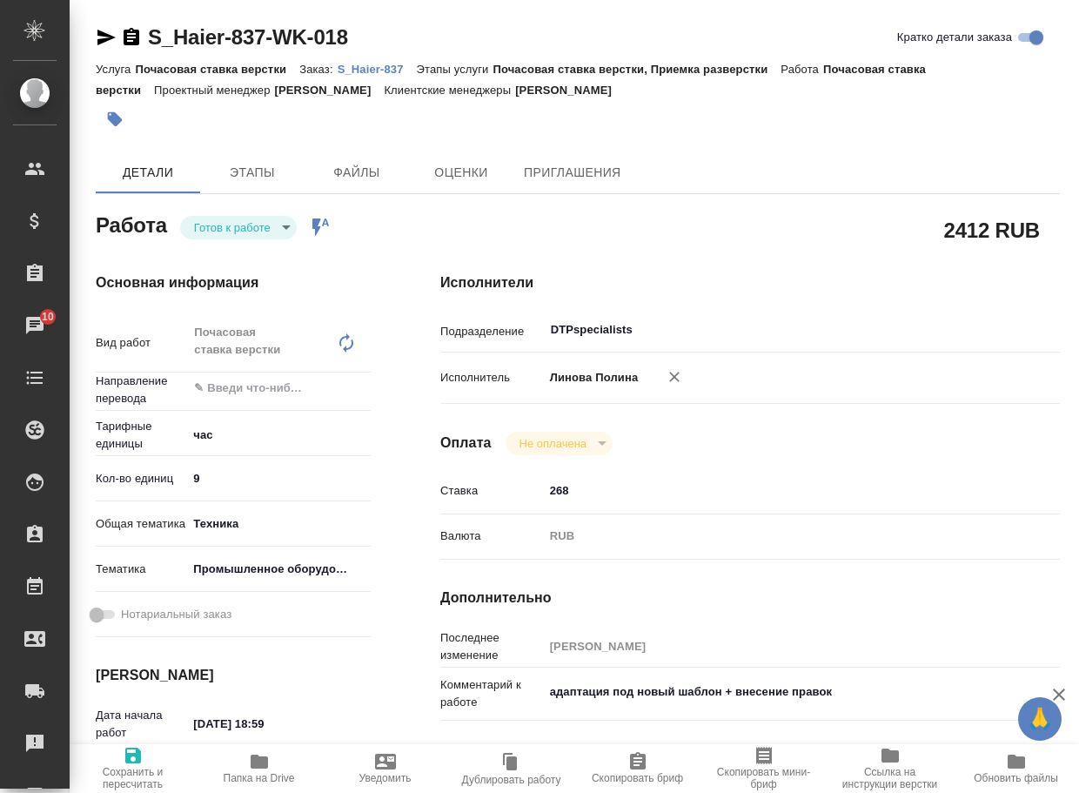
type textarea "x"
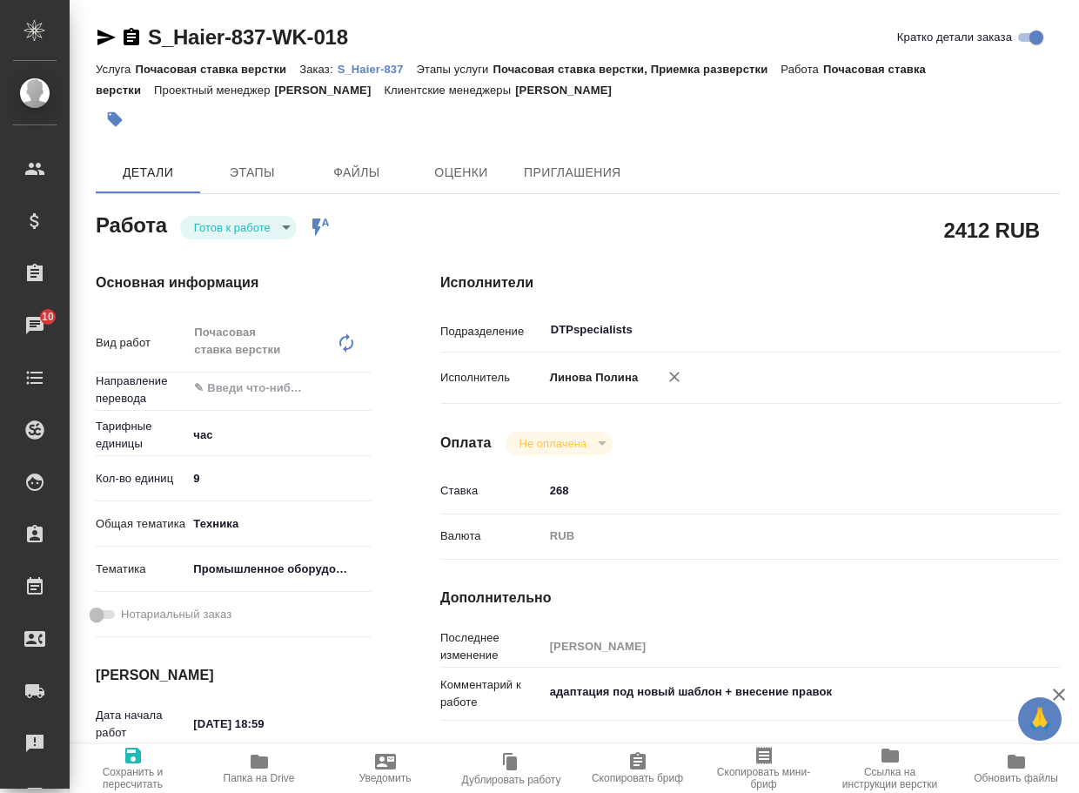
type textarea "x"
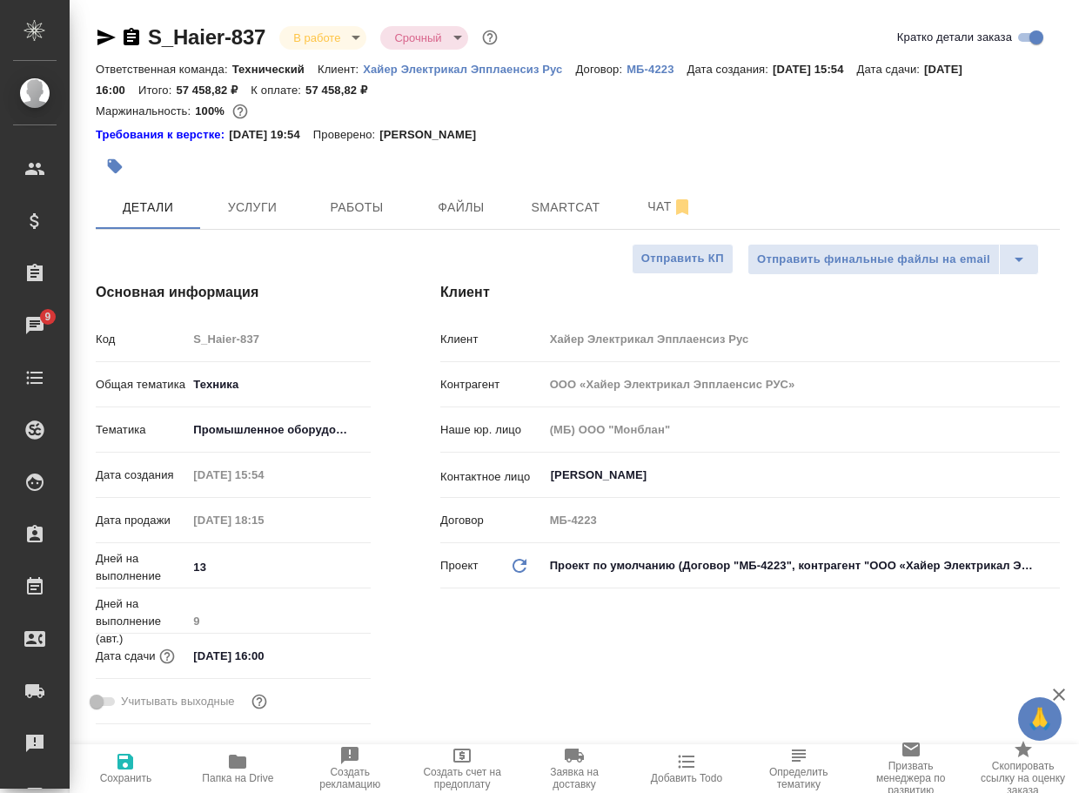
select select "RU"
drag, startPoint x: 277, startPoint y: 51, endPoint x: 150, endPoint y: 37, distance: 127.9
click at [150, 37] on div "S_Haier-837 В работе inProgress Срочный urgent [PERSON_NAME] детали заказа" at bounding box center [578, 40] width 964 height 35
copy link "S_Haier-837"
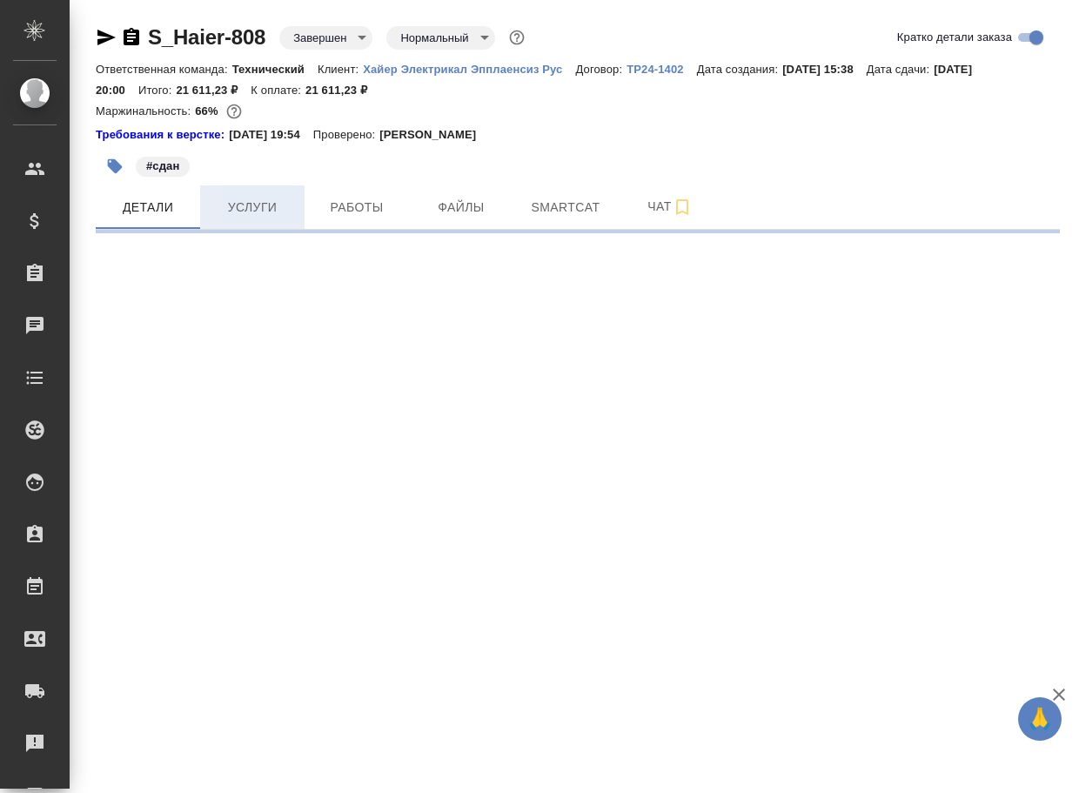
select select "RU"
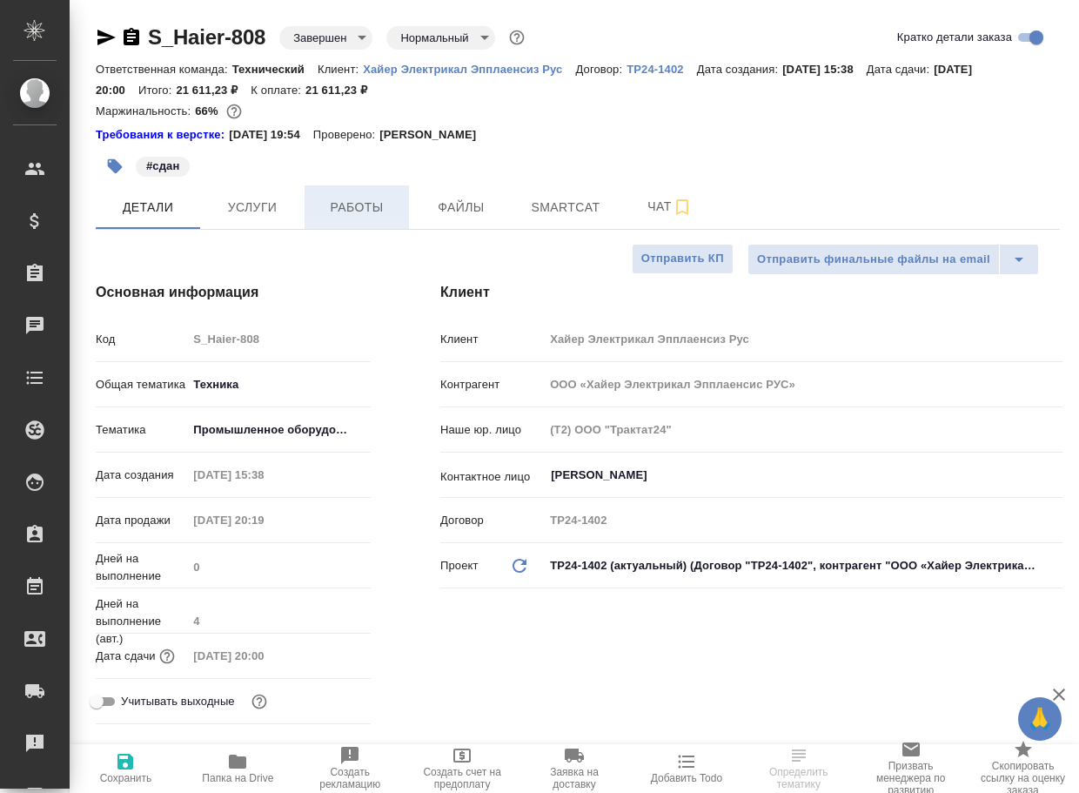
type textarea "x"
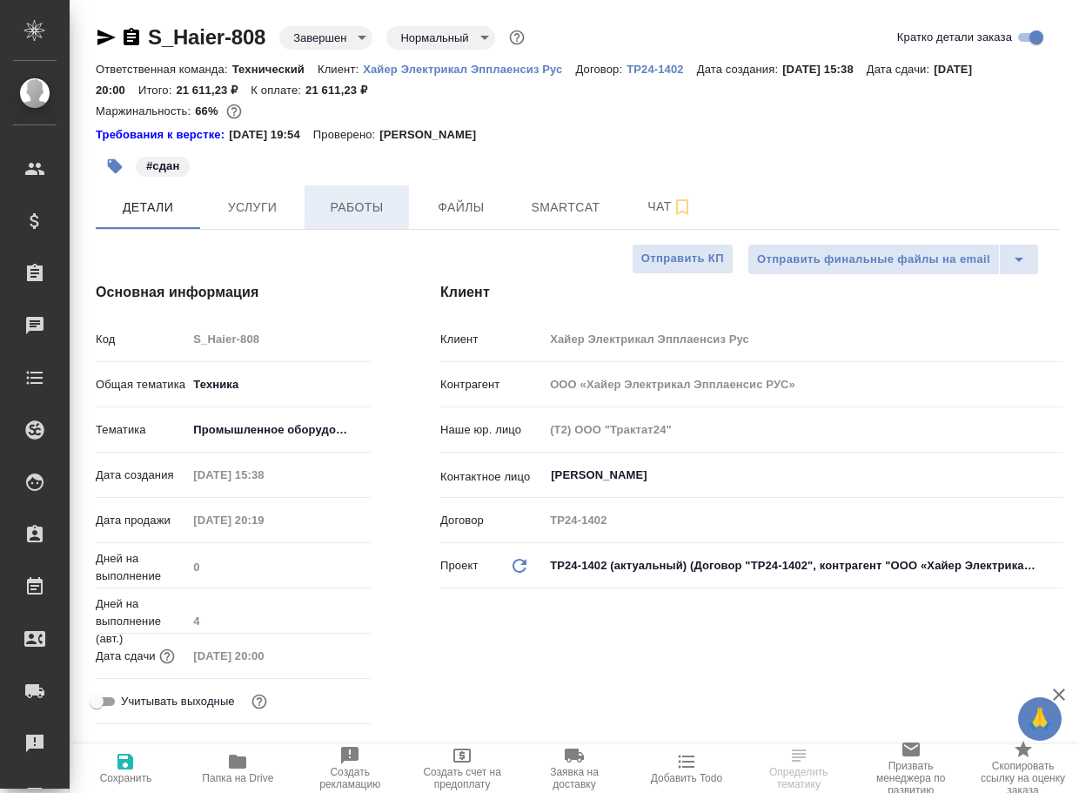
type textarea "x"
type input "[PERSON_NAME]"
type input "[PERSON_NAME]pavlova"
click at [345, 207] on span "Работы" at bounding box center [357, 208] width 84 height 22
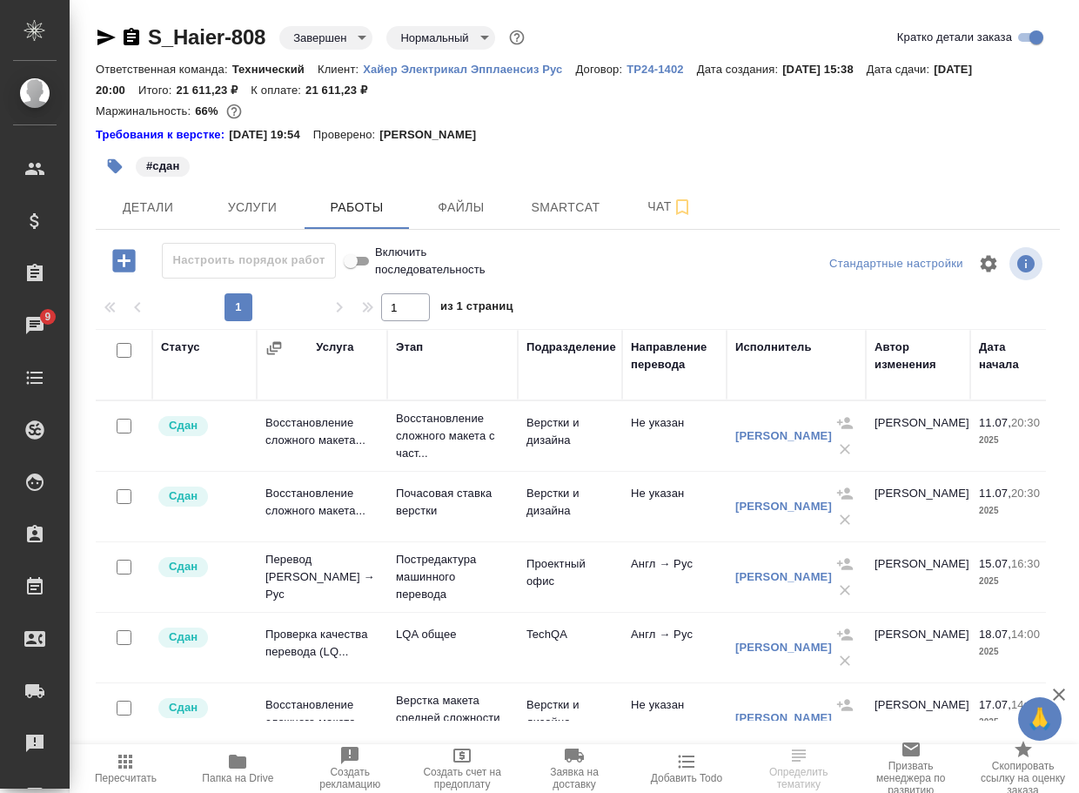
click at [101, 37] on icon "button" at bounding box center [106, 37] width 21 height 21
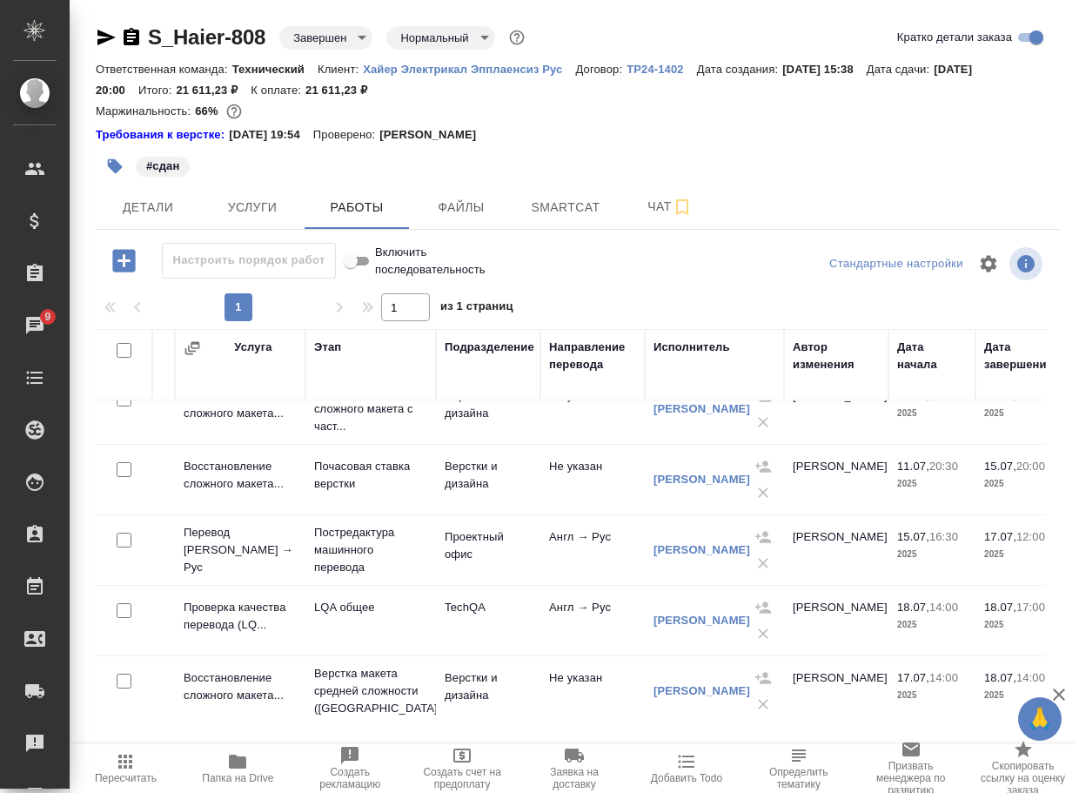
scroll to position [46, 82]
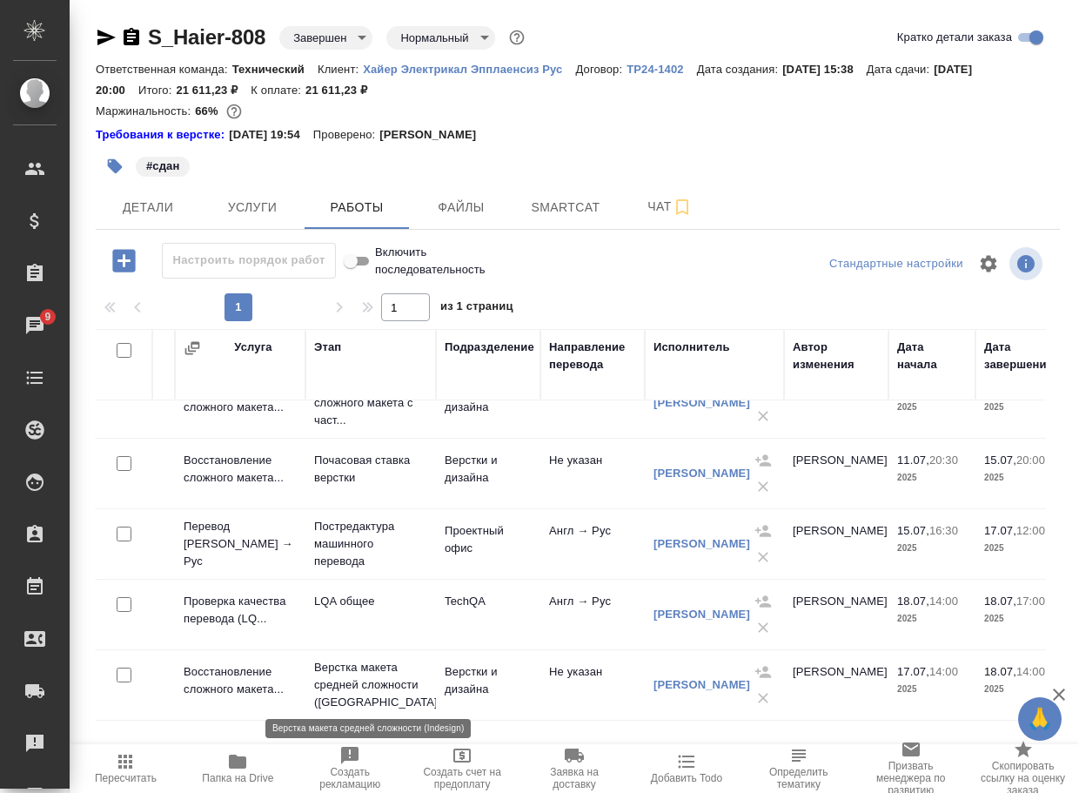
click at [372, 686] on p "Верстка макета средней сложности (Ind..." at bounding box center [370, 685] width 113 height 52
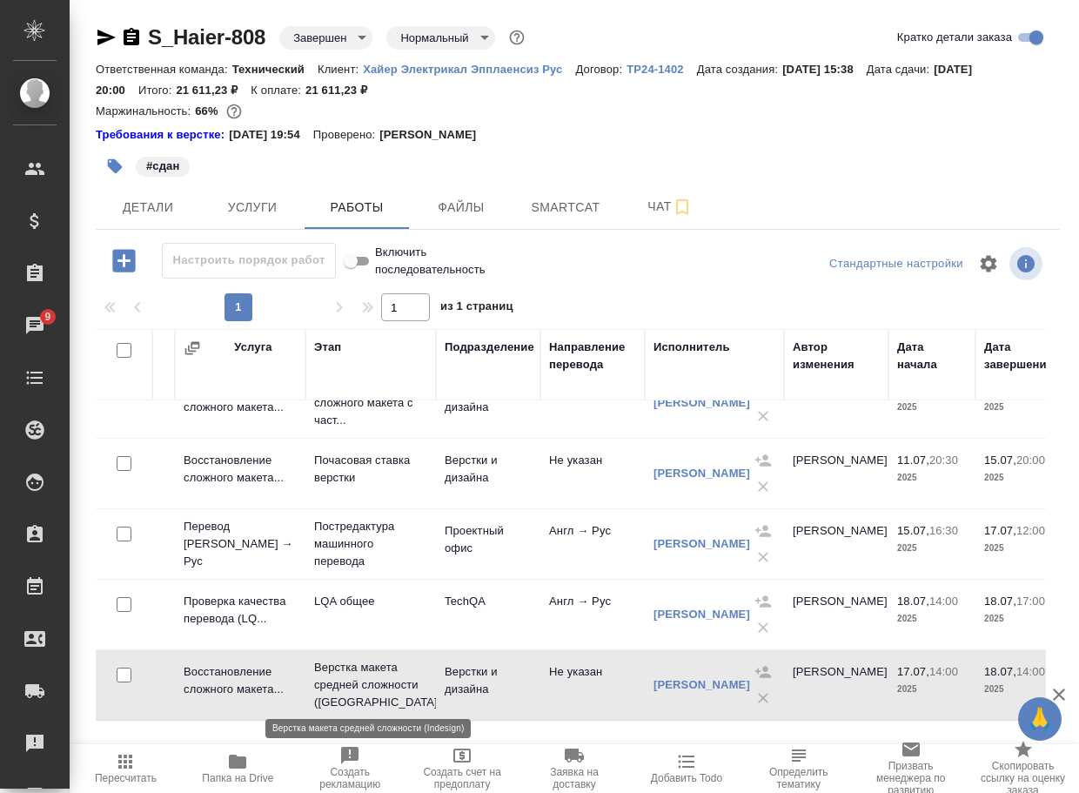
click at [372, 686] on p "Верстка макета средней сложности (Ind..." at bounding box center [370, 685] width 113 height 52
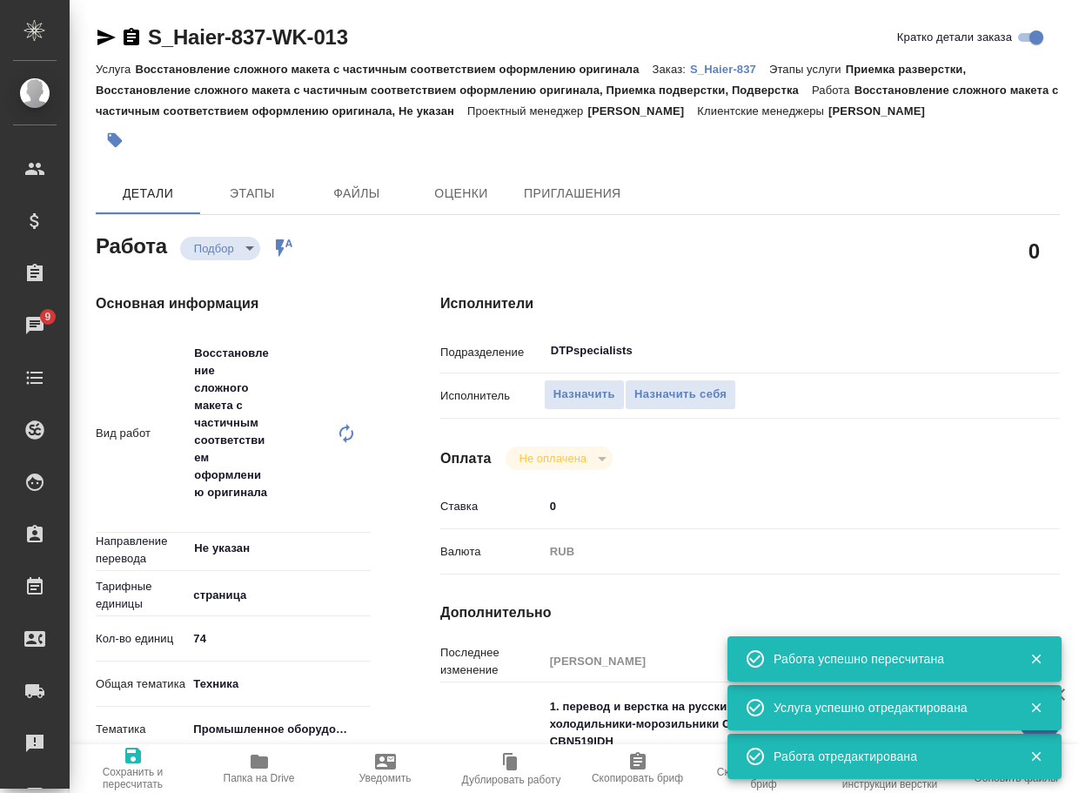
scroll to position [282, 0]
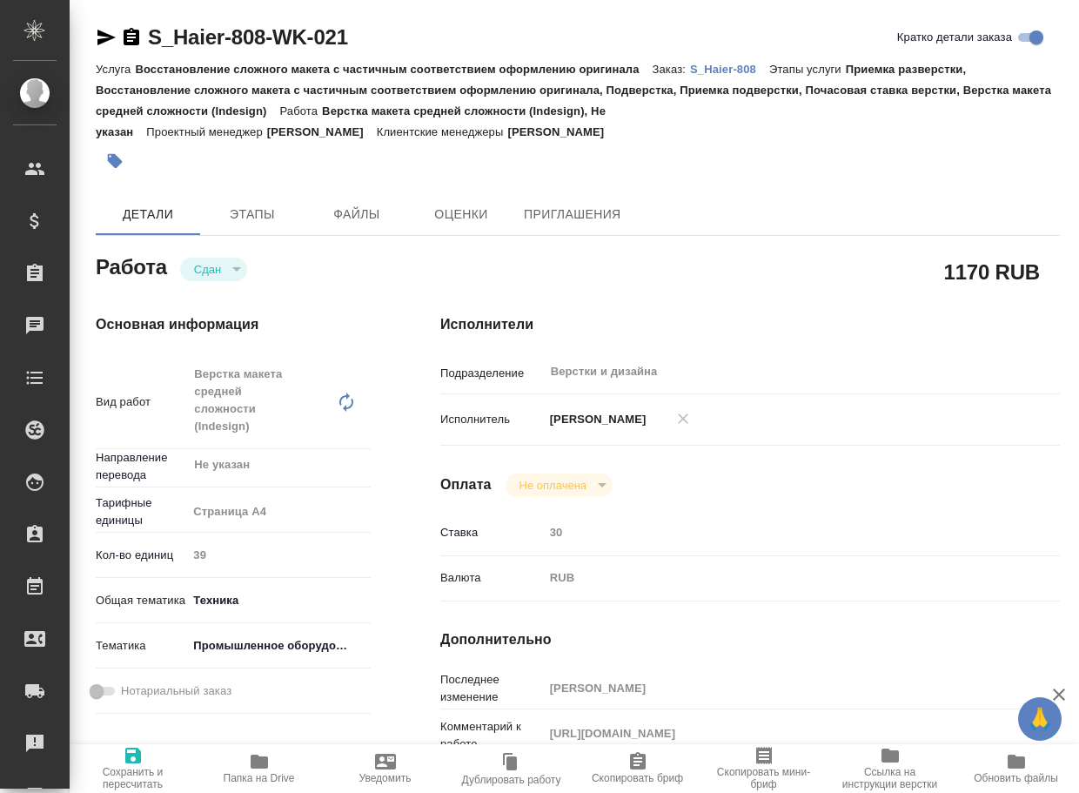
type textarea "x"
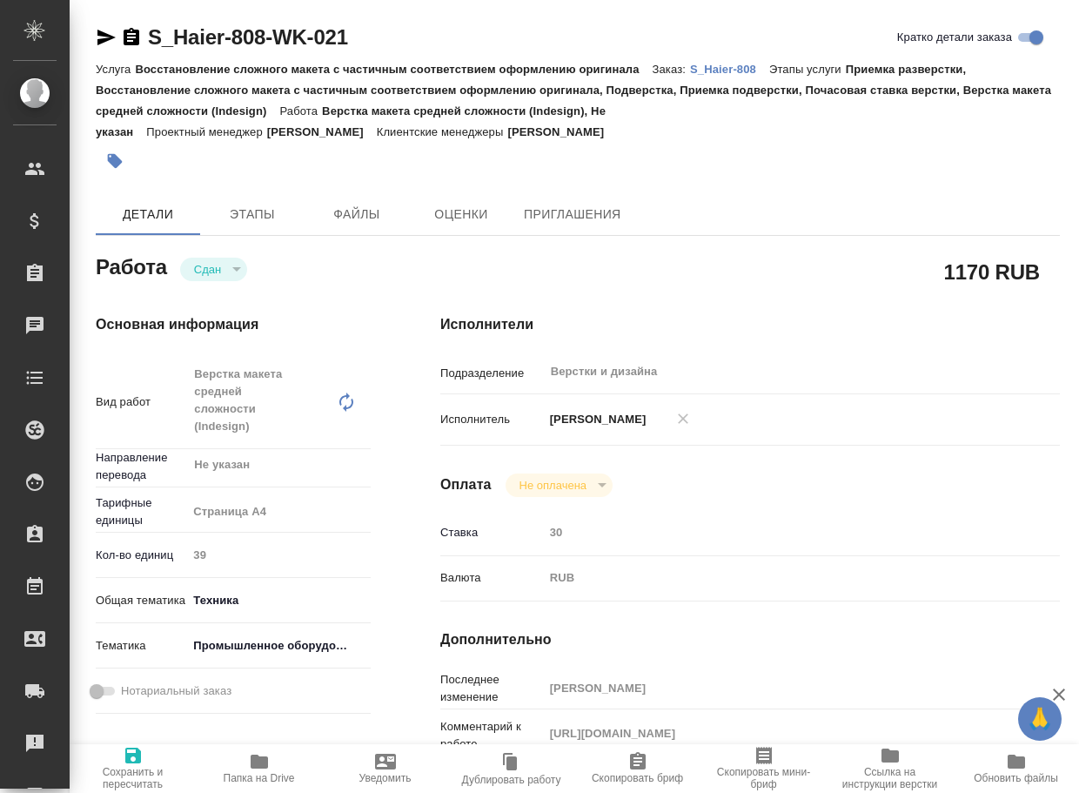
type textarea "x"
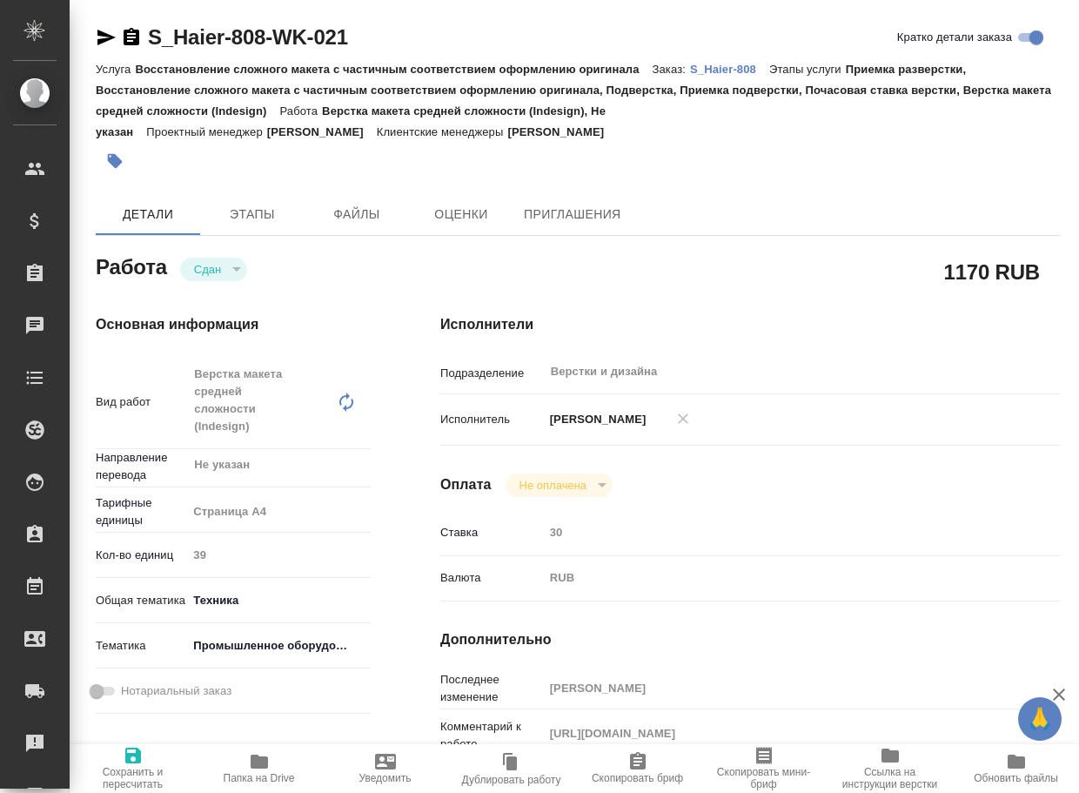
type textarea "x"
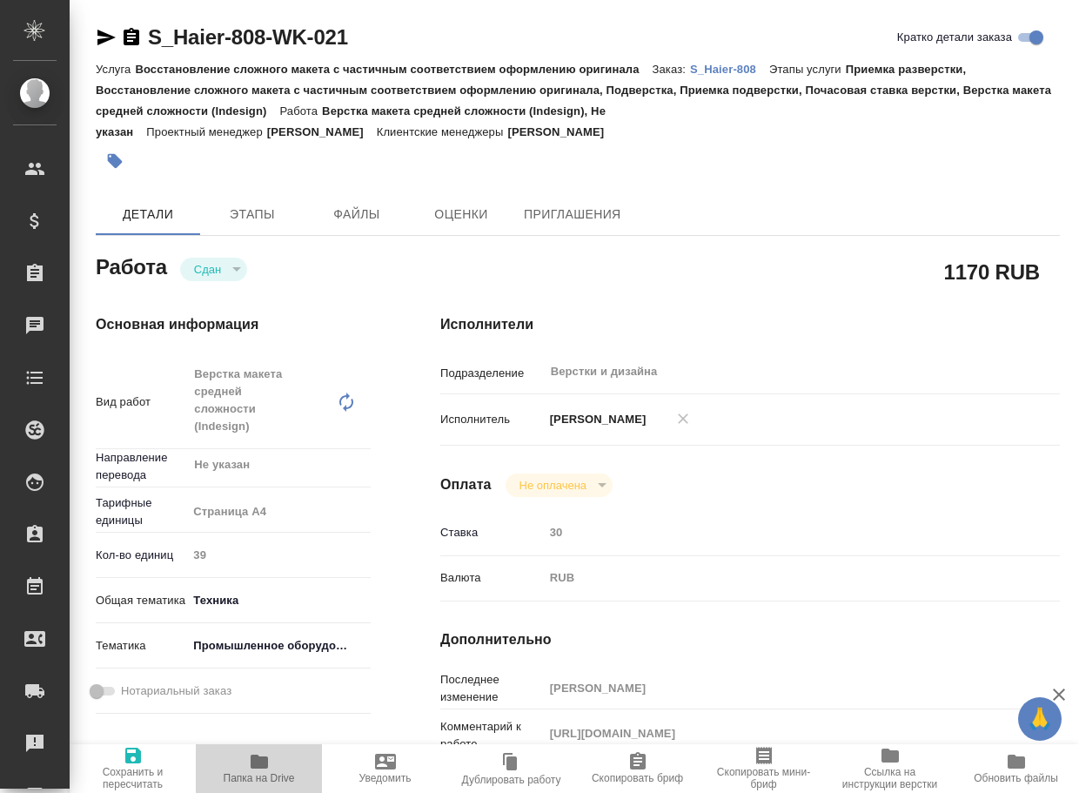
click at [238, 776] on span "Папка на Drive" at bounding box center [259, 778] width 71 height 12
type textarea "x"
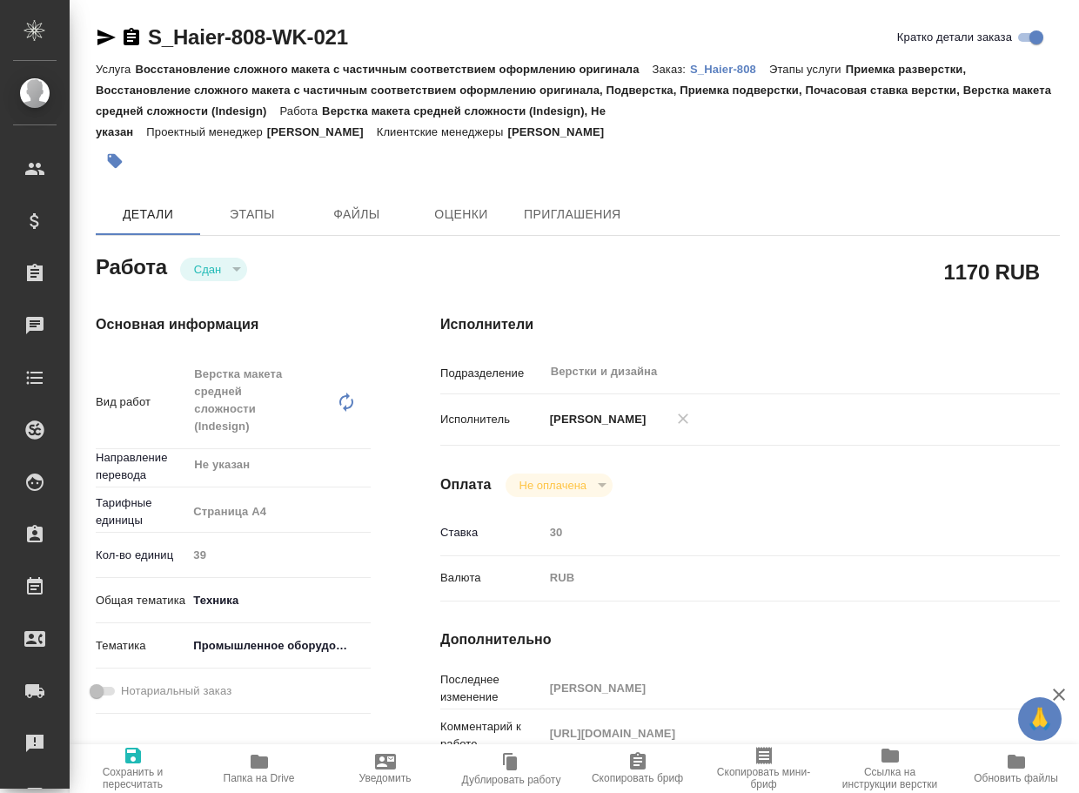
type textarea "x"
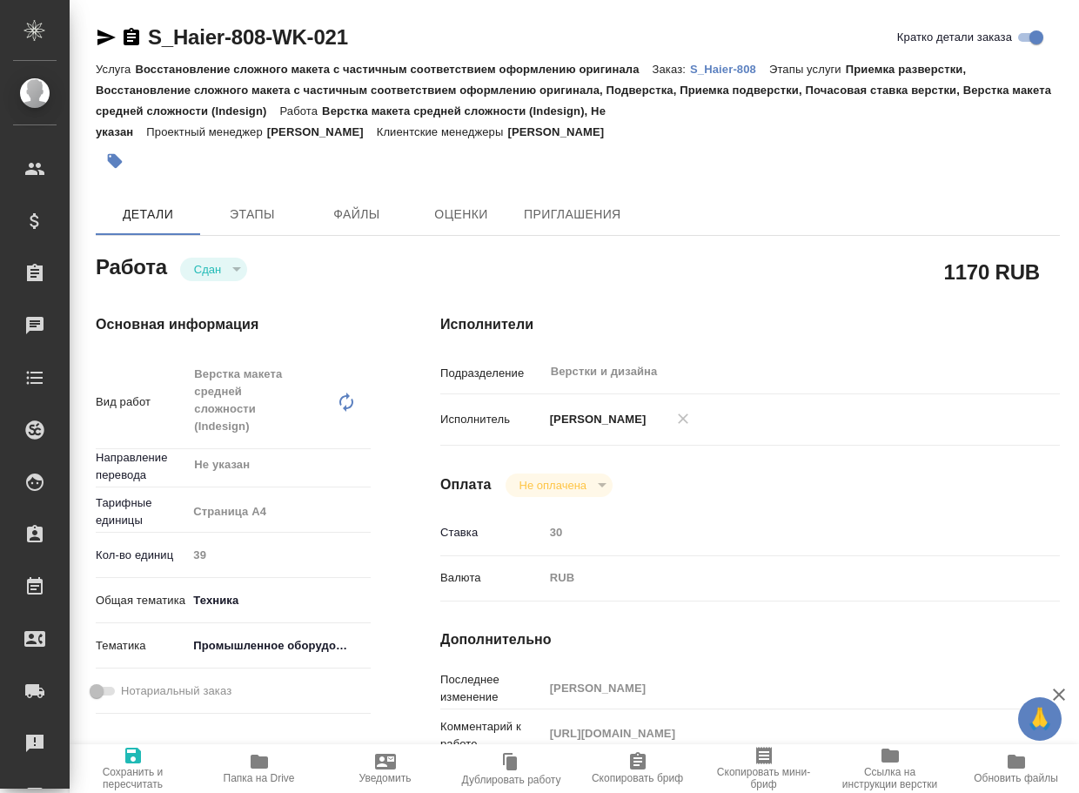
type textarea "x"
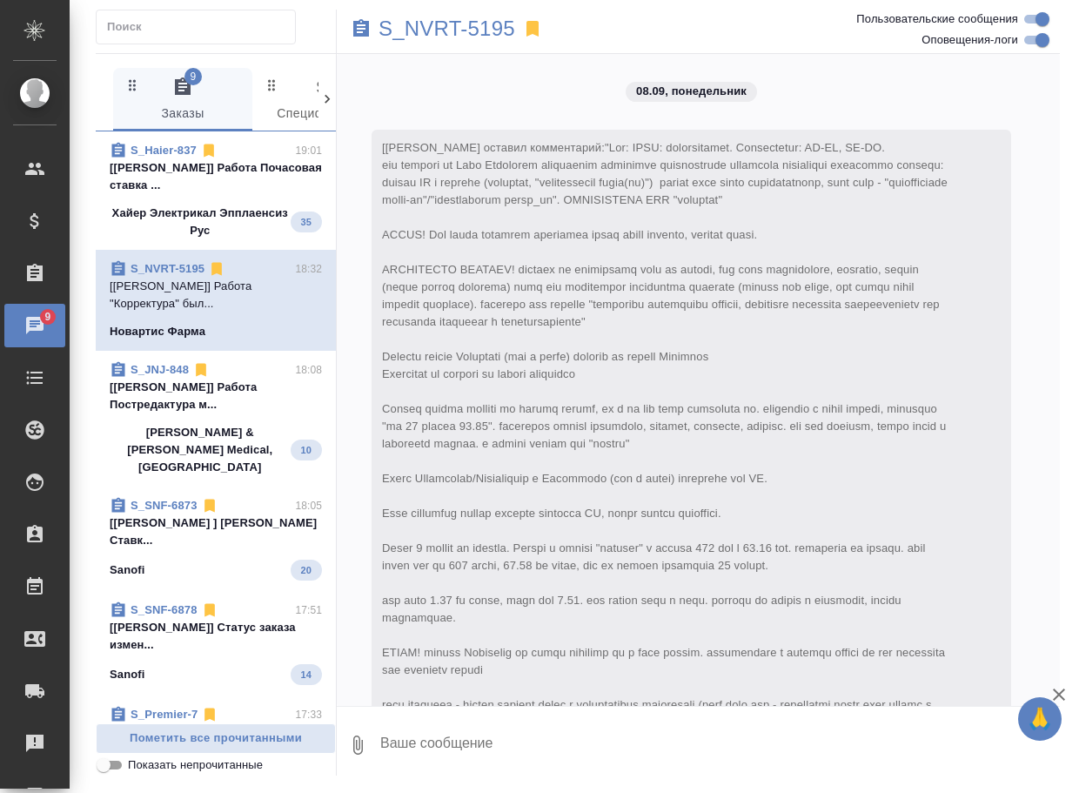
scroll to position [6041, 0]
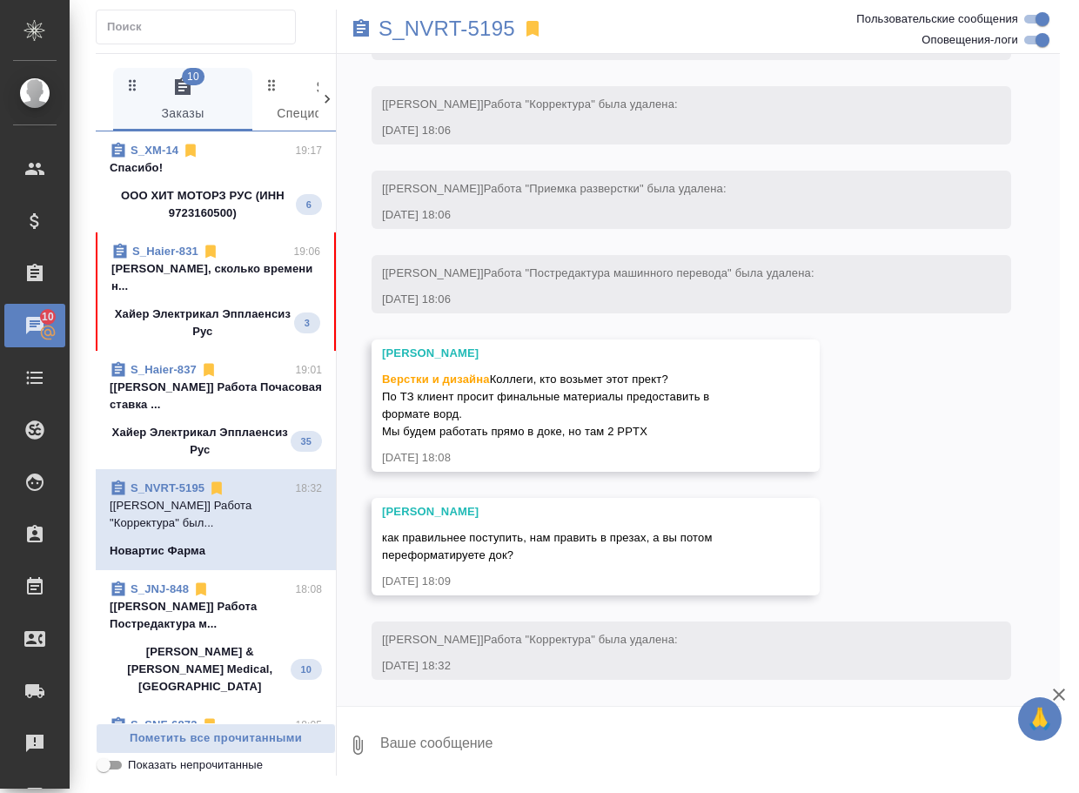
click at [192, 305] on p "Хайер Электрикал Эпплаенсиз Рус" at bounding box center [202, 322] width 183 height 35
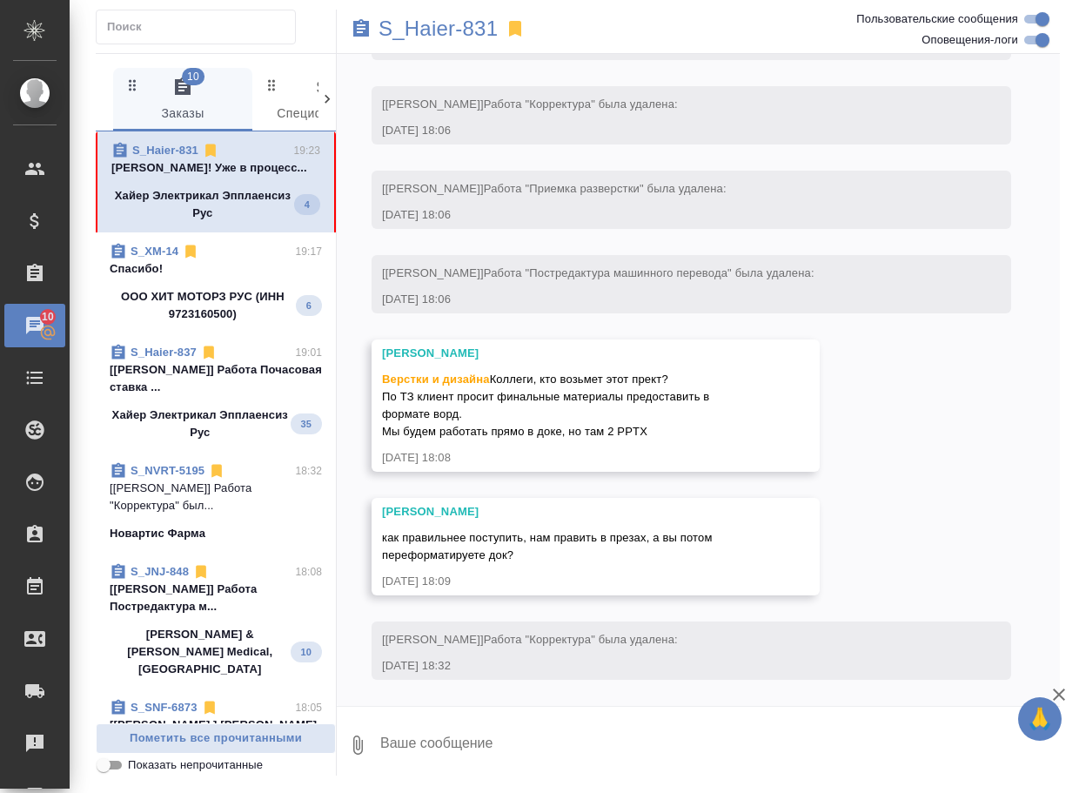
click at [490, 31] on p "S_Haier-831" at bounding box center [438, 28] width 119 height 17
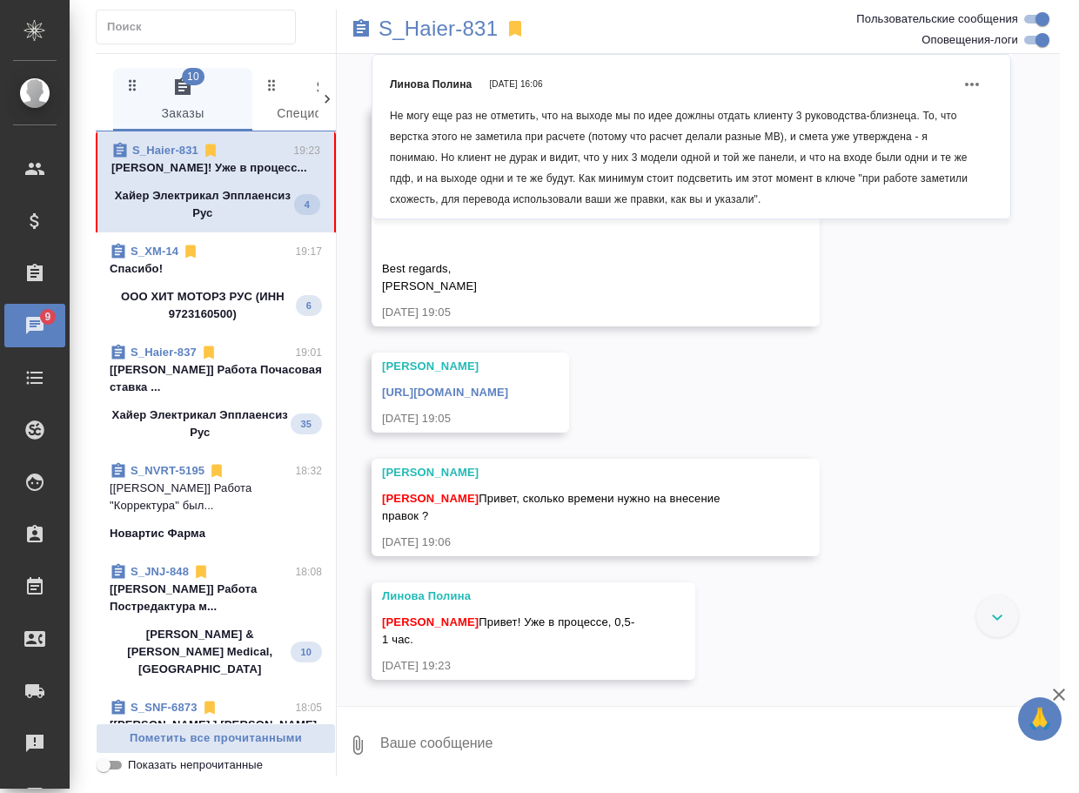
scroll to position [22817, 0]
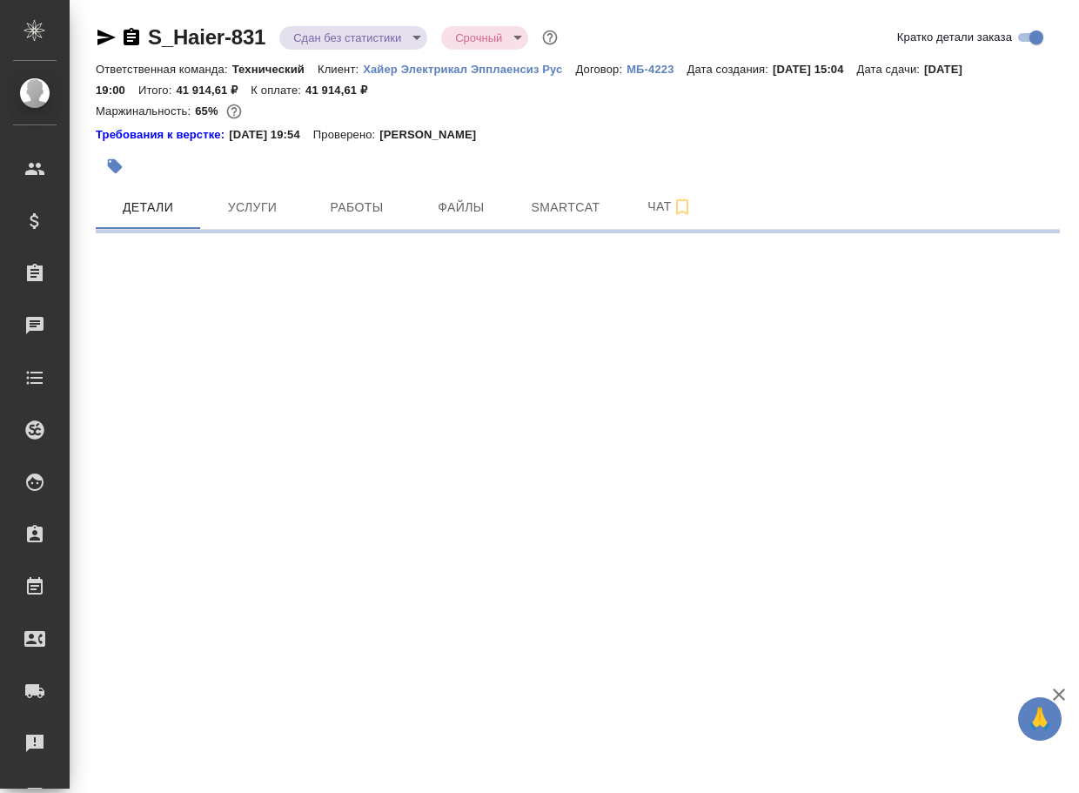
select select "RU"
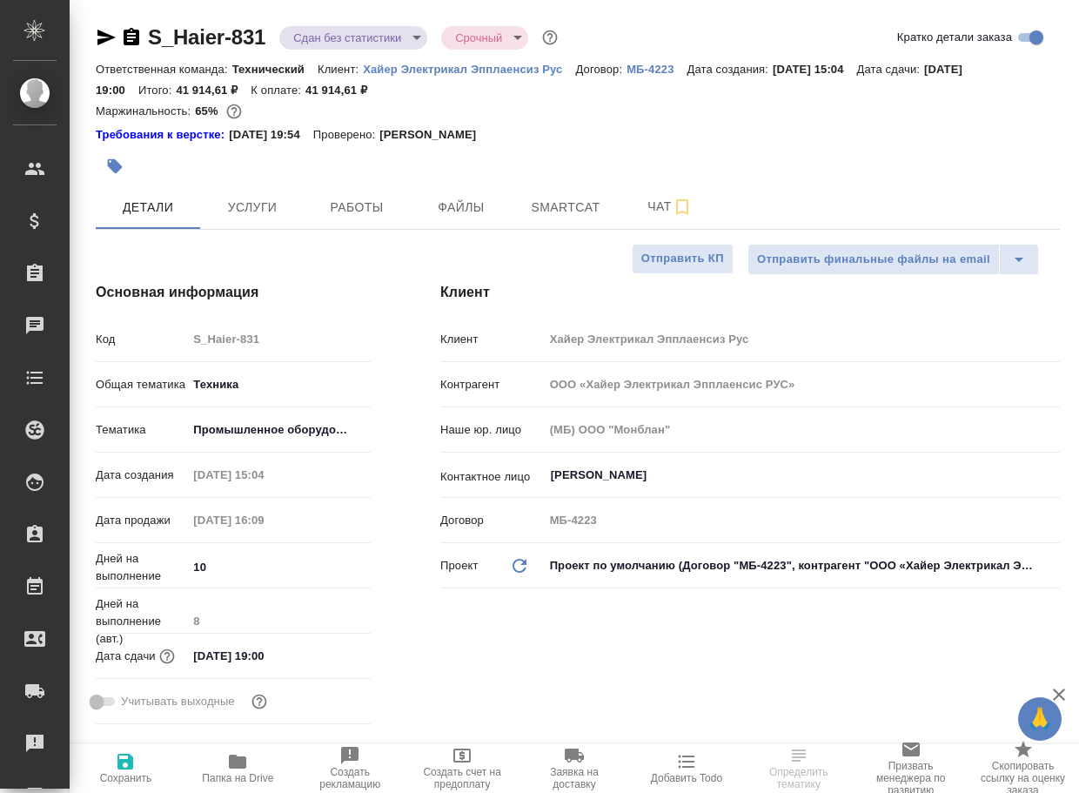
type textarea "x"
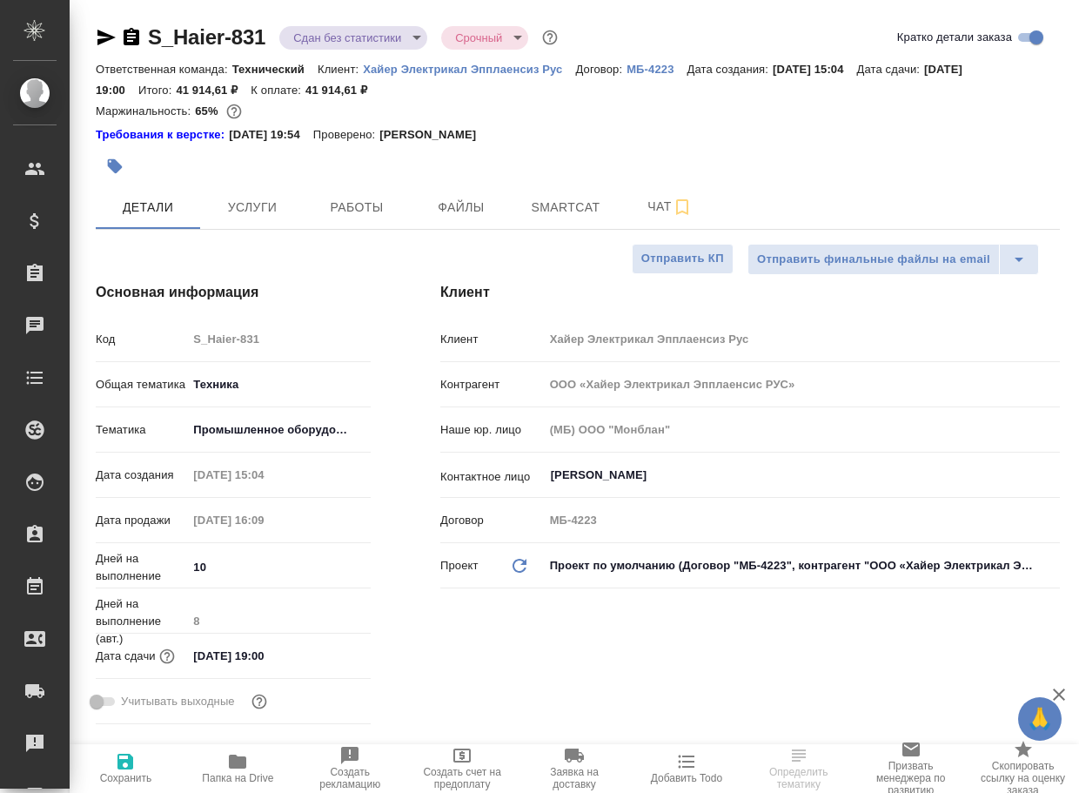
type textarea "x"
click at [663, 209] on span "Чат" at bounding box center [670, 207] width 84 height 22
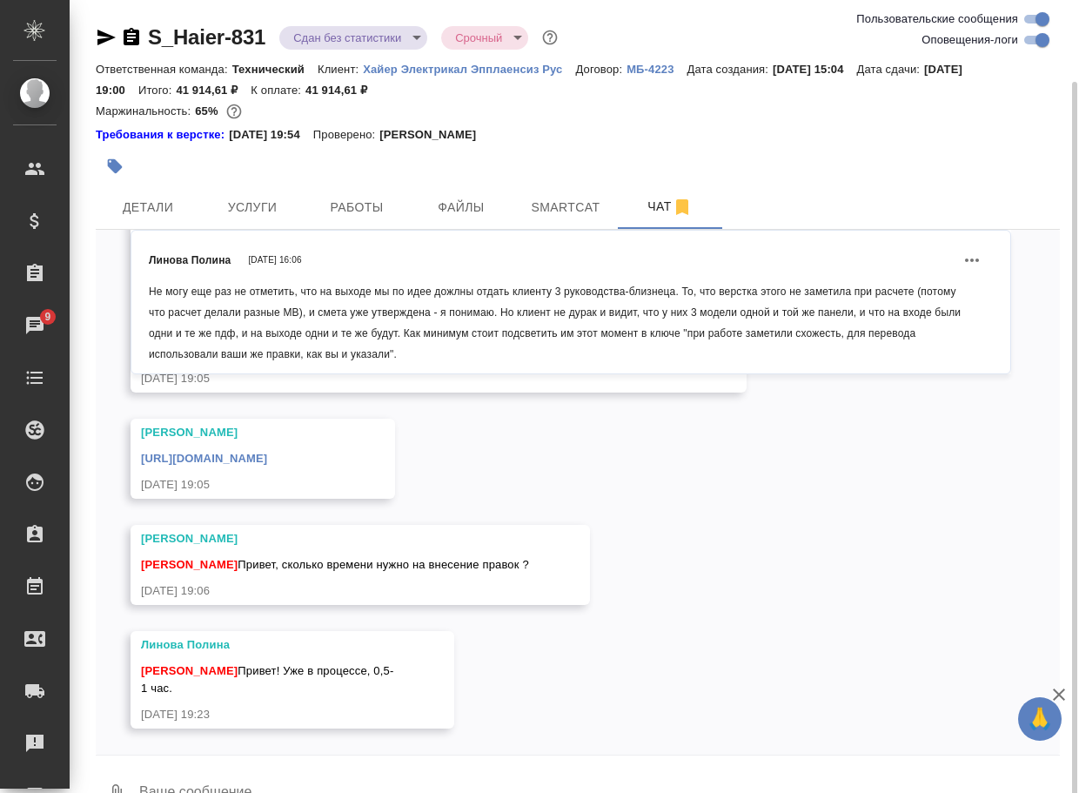
scroll to position [42, 0]
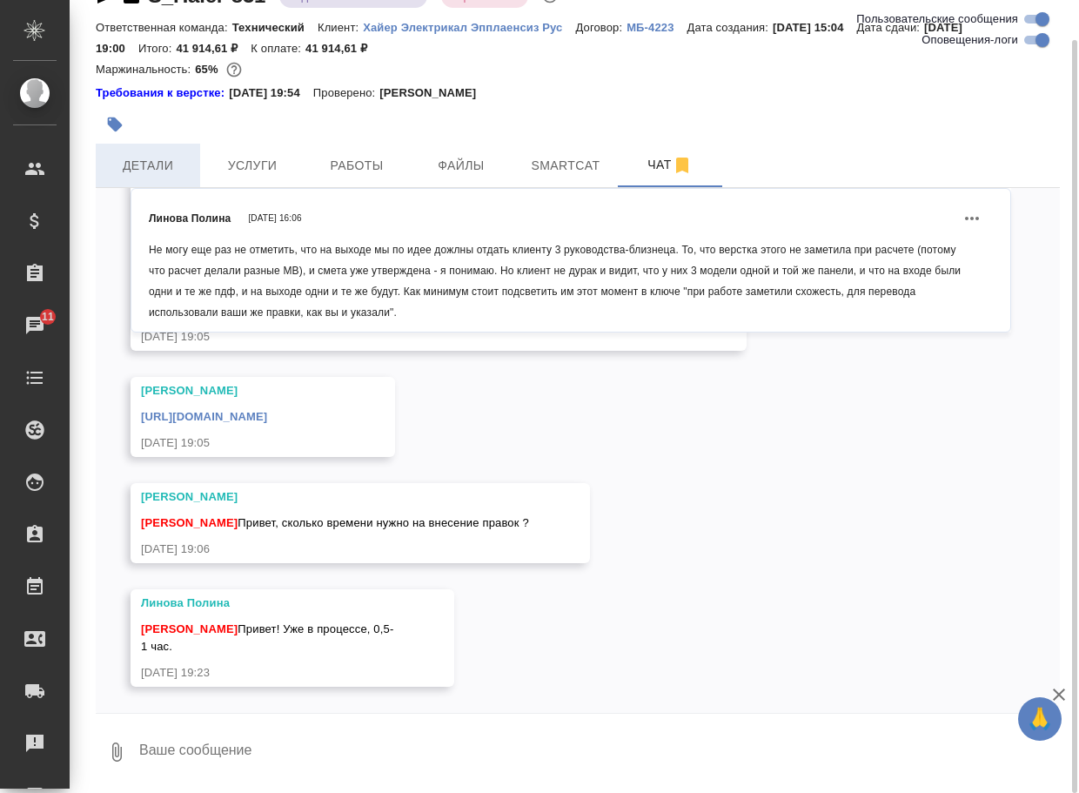
click at [139, 168] on span "Детали" at bounding box center [148, 166] width 84 height 22
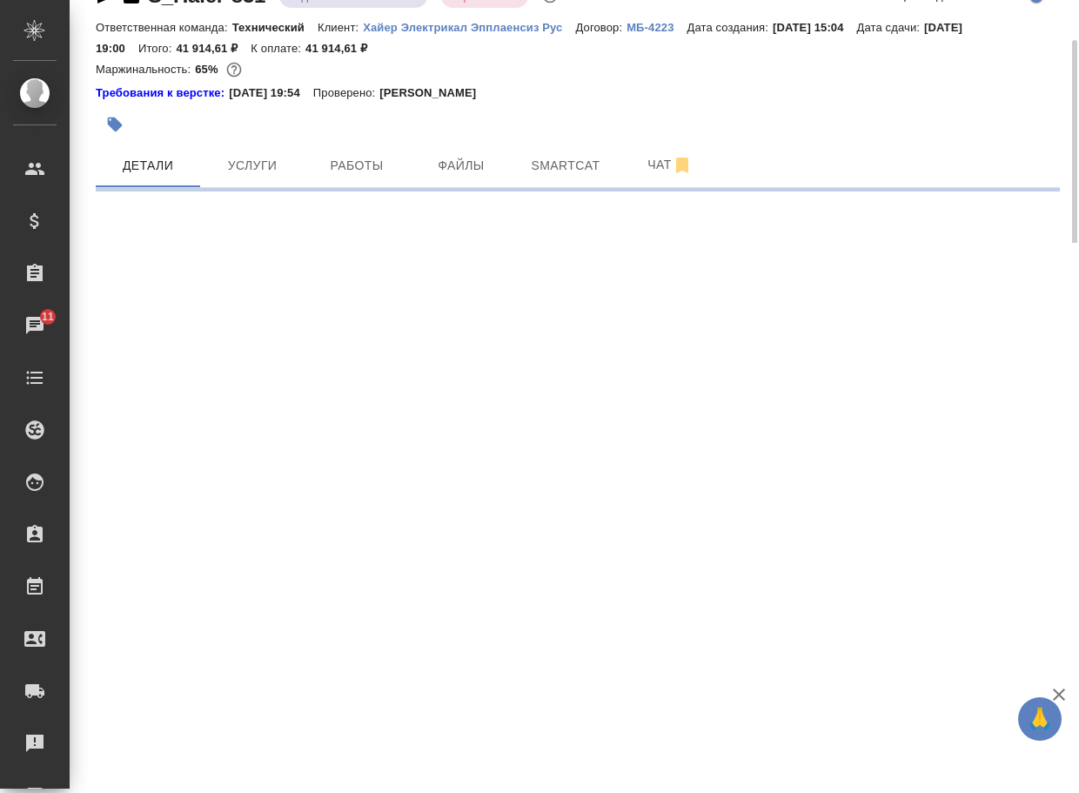
select select "RU"
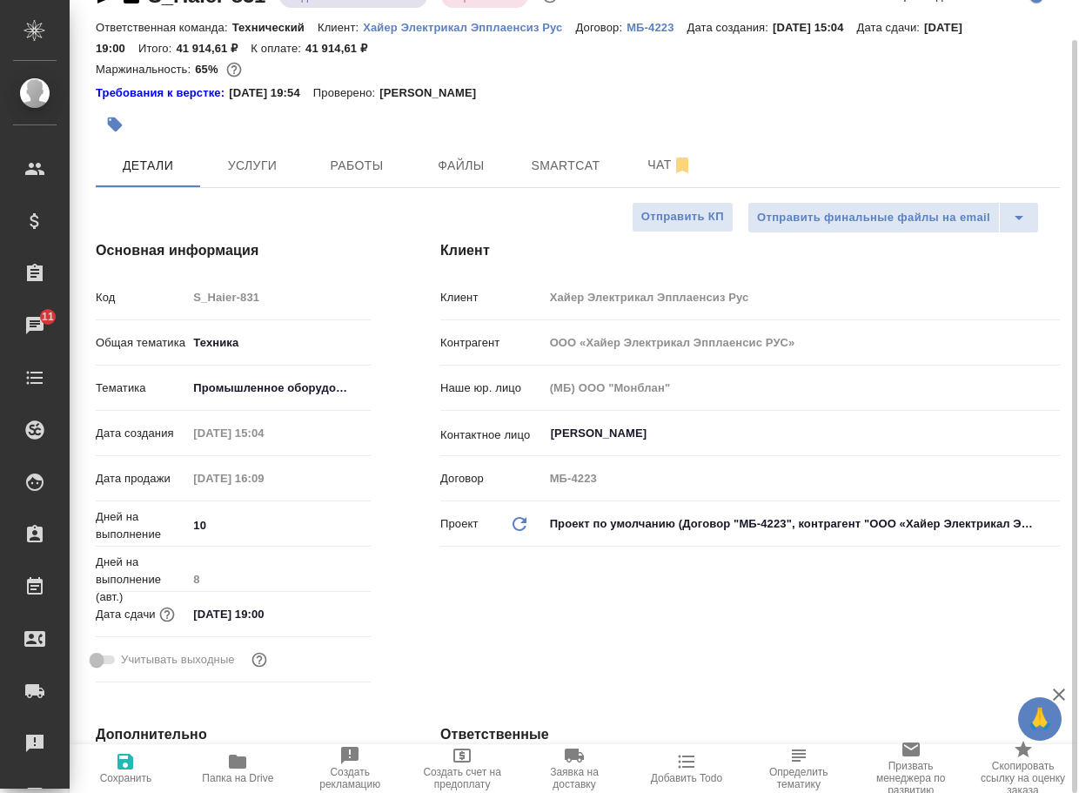
type textarea "x"
click at [254, 761] on span "Папка на Drive" at bounding box center [237, 767] width 91 height 33
type textarea "x"
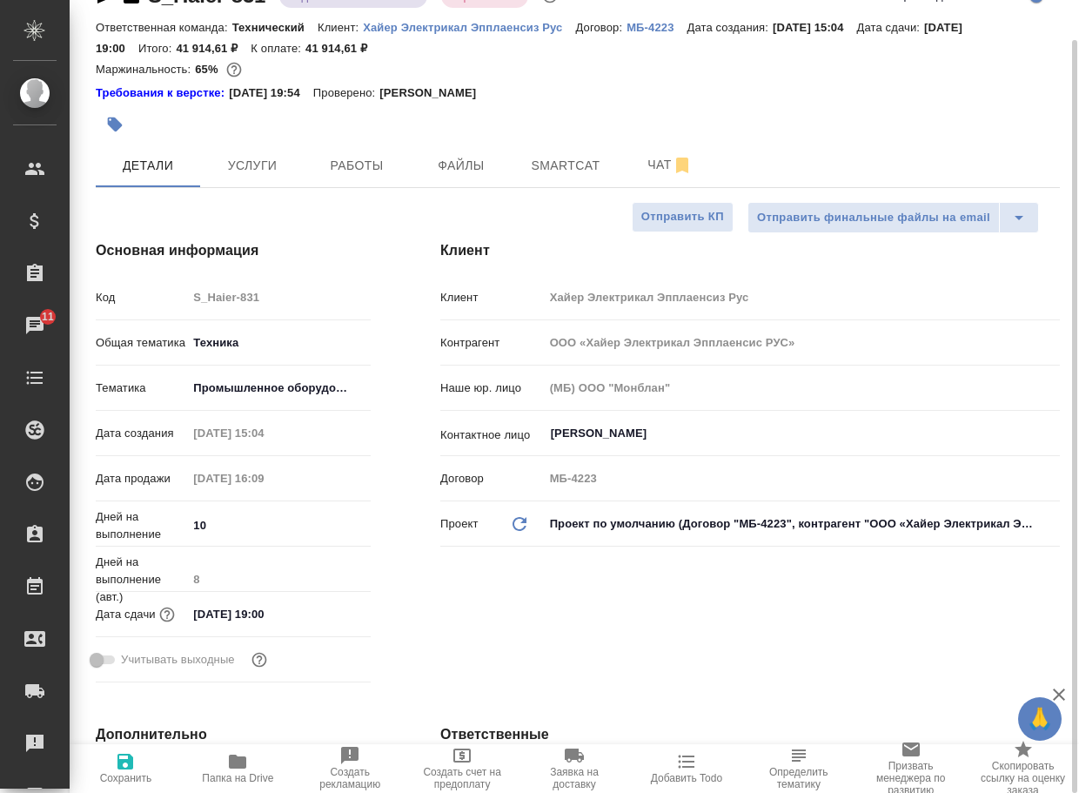
type textarea "x"
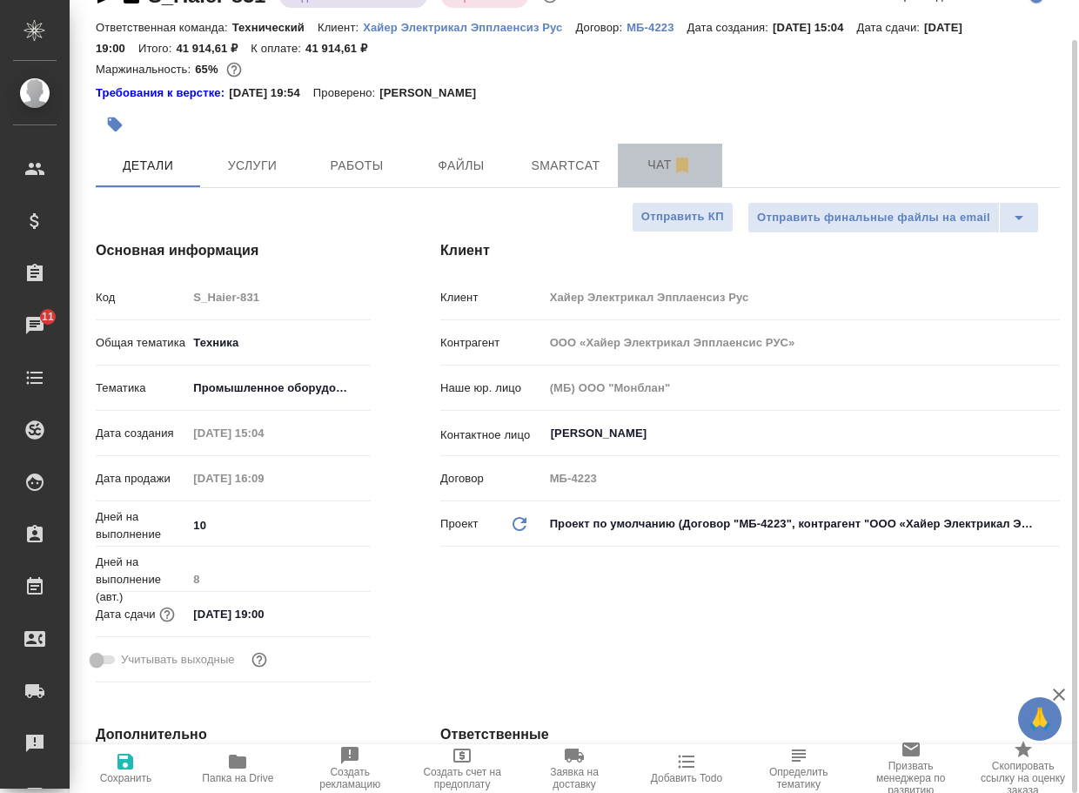
click at [651, 170] on span "Чат" at bounding box center [670, 165] width 84 height 22
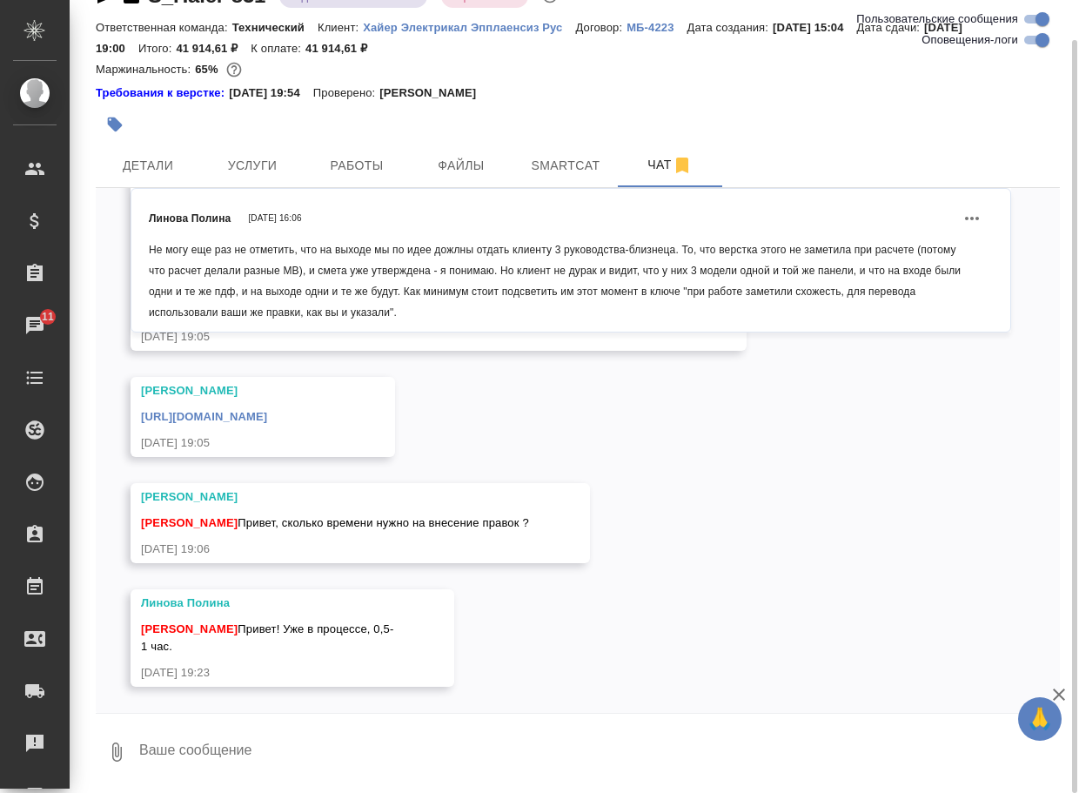
scroll to position [21832, 0]
click at [279, 747] on textarea at bounding box center [598, 751] width 922 height 59
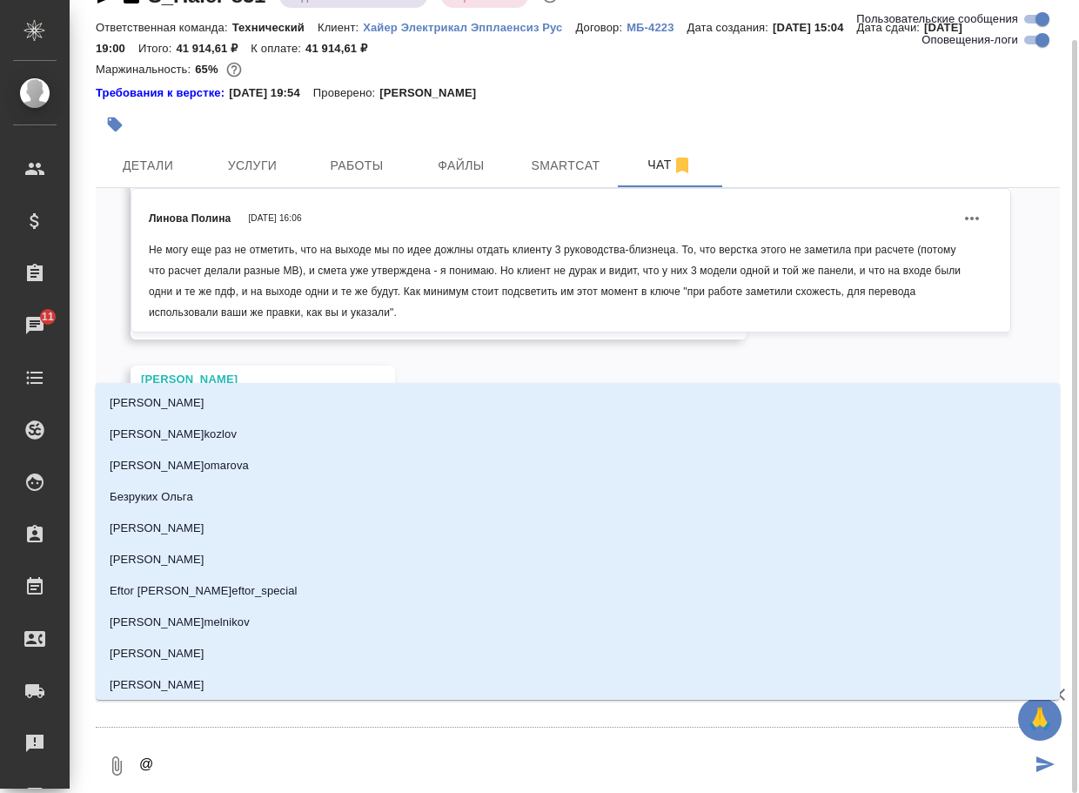
type textarea "@с"
type input "с"
type textarea "@се"
type input "се"
type textarea "@сер"
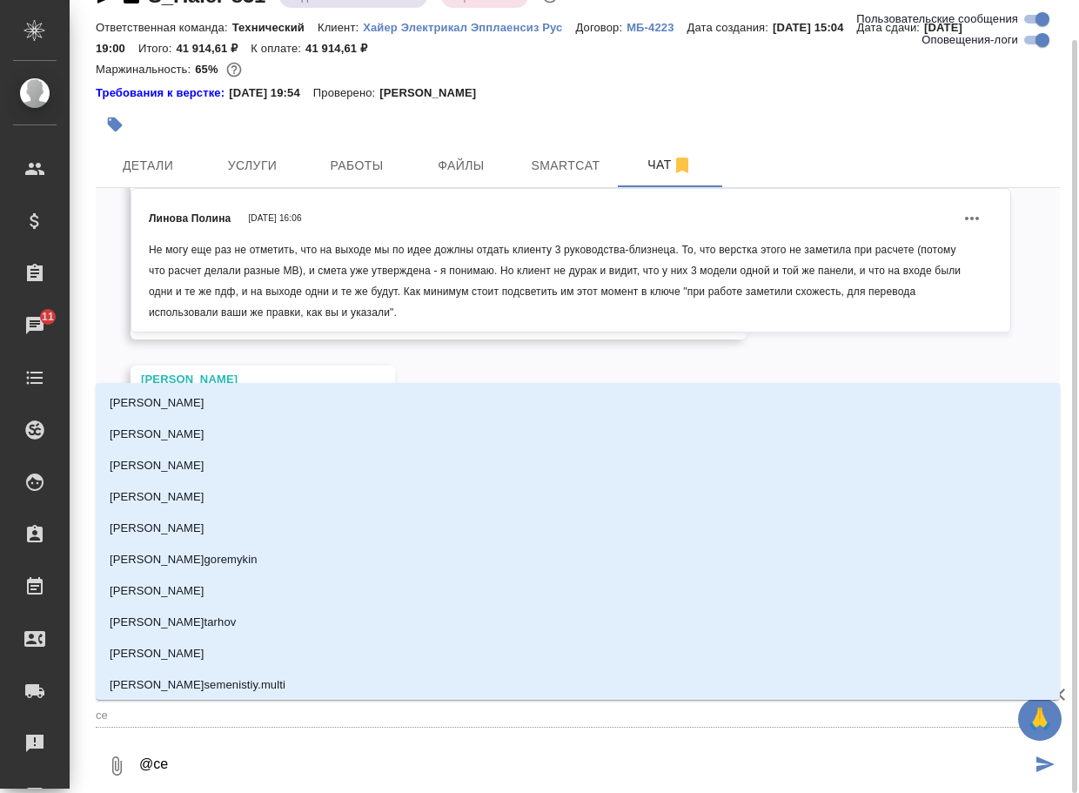
type input "сер"
type textarea "@серг"
type input "серг"
type textarea "@серге"
type input "серге"
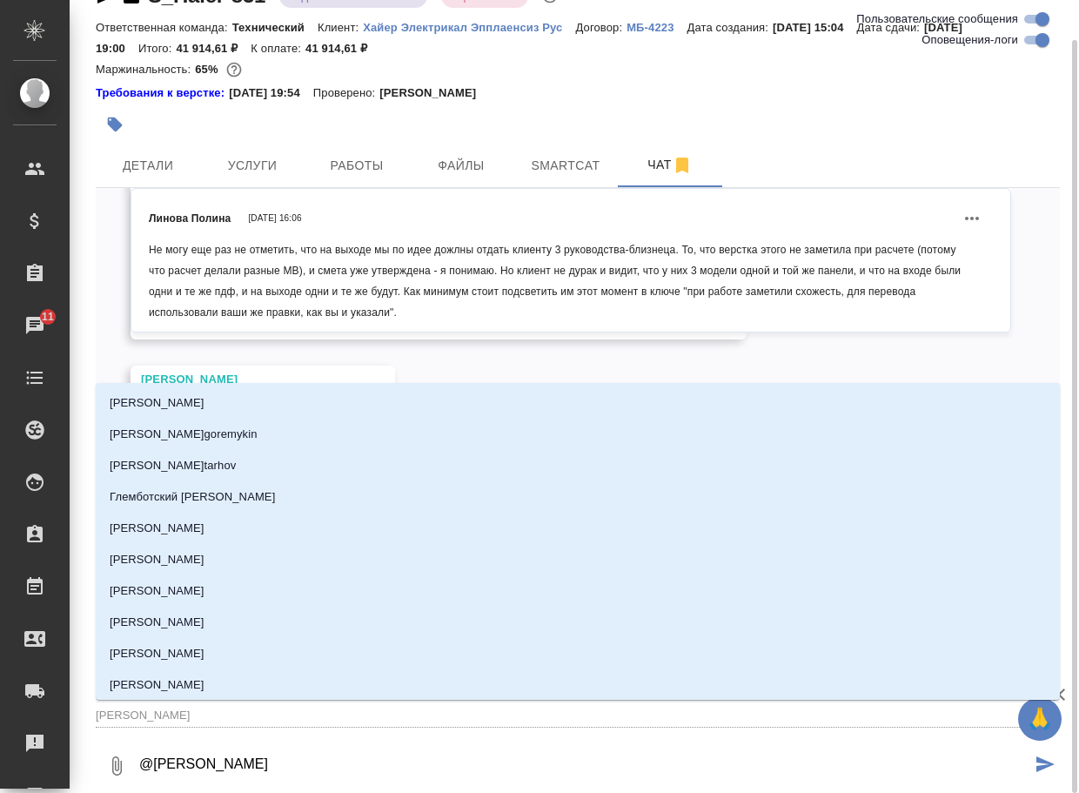
type textarea "@сергее"
type input "сергее"
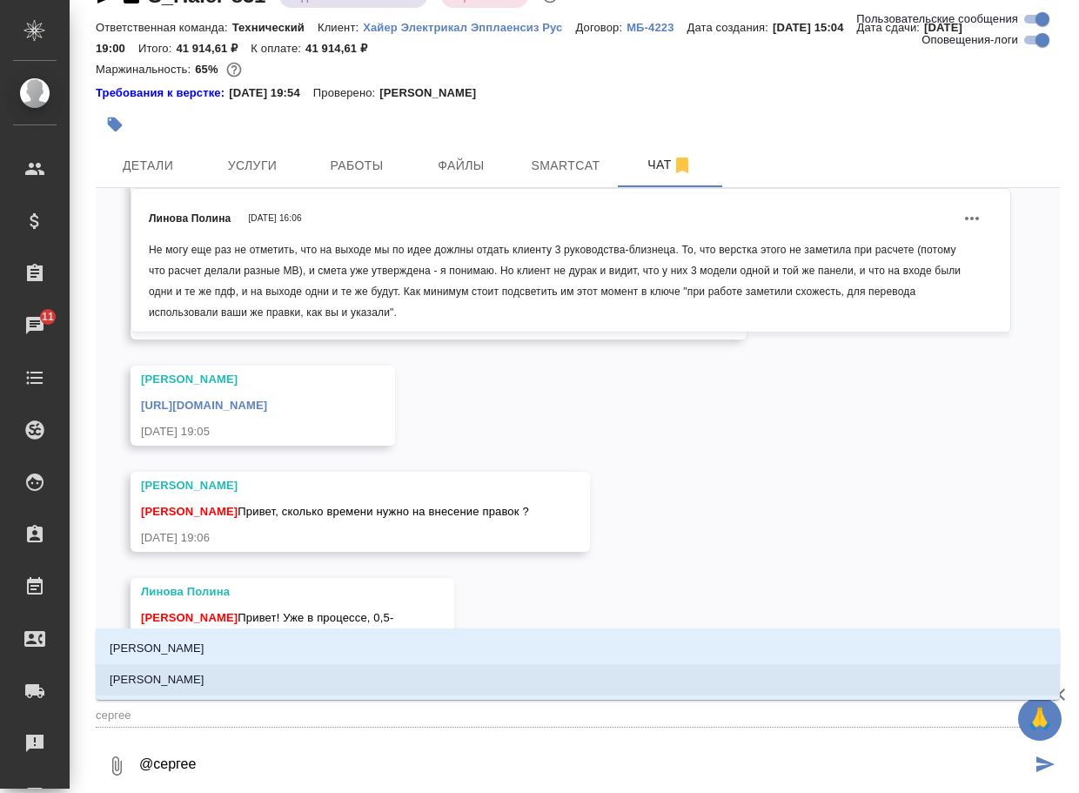
click at [323, 681] on li "Сергеева Анастасия" at bounding box center [578, 679] width 964 height 31
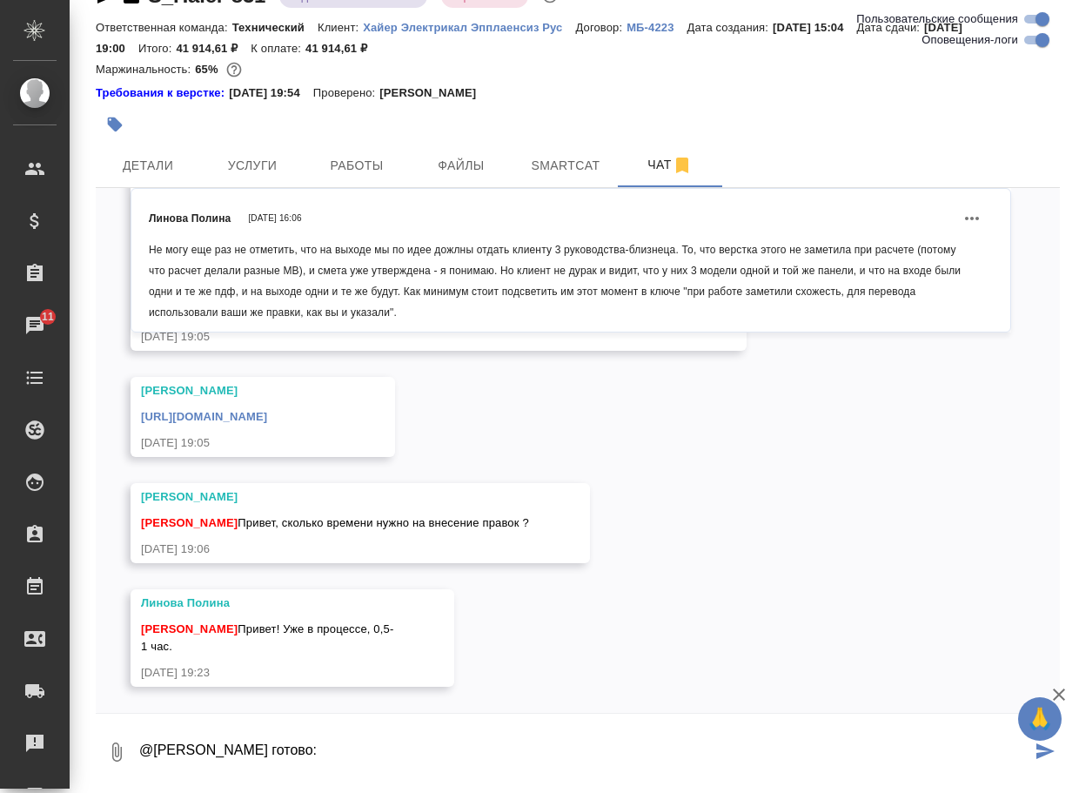
paste textarea "https://drive.awatera.com/apps/files/files?dir=/Shares/%D0%A5%D0%B0%D0%B9%D0%B5…"
type textarea "@Сергеева Анастасия готово: https://drive.awatera.com/apps/files/files?dir=/Sha…"
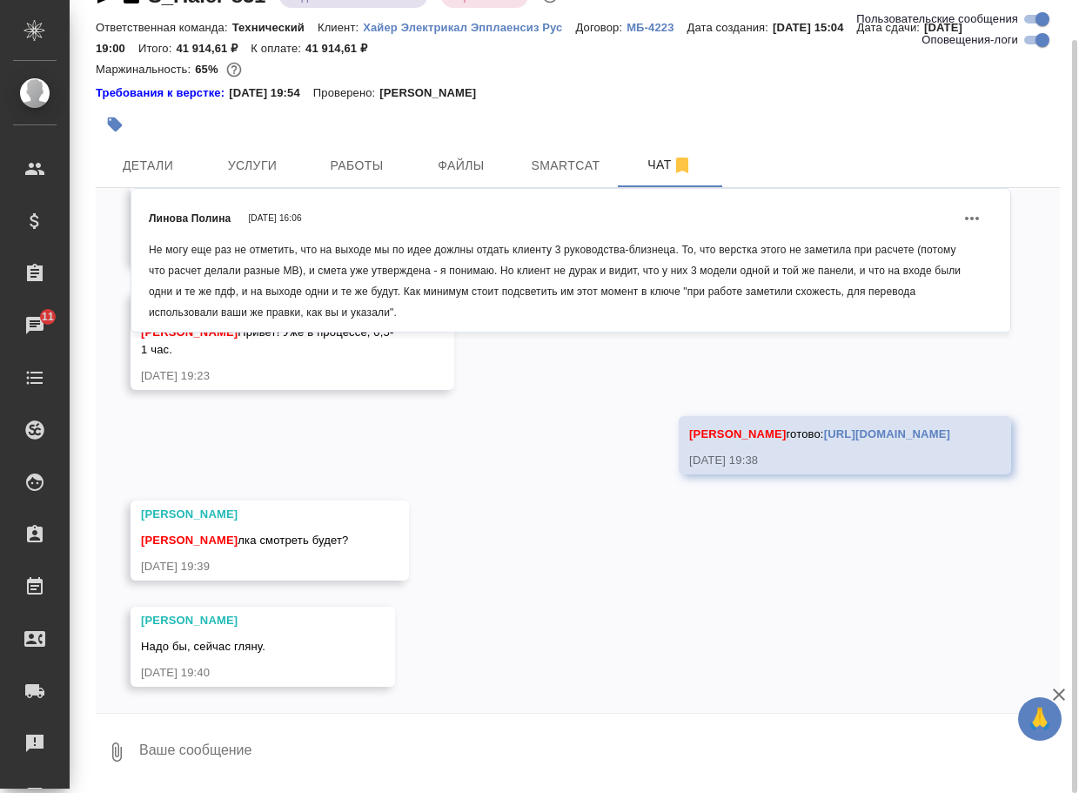
scroll to position [22216, 0]
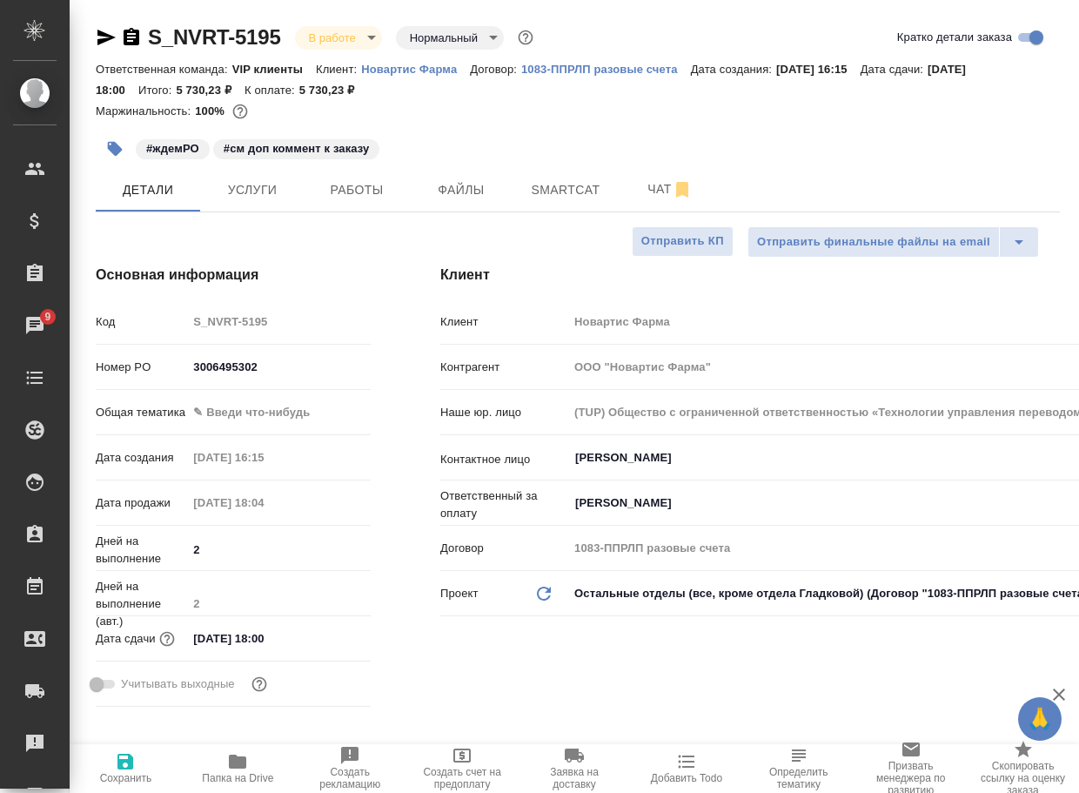
select select "RU"
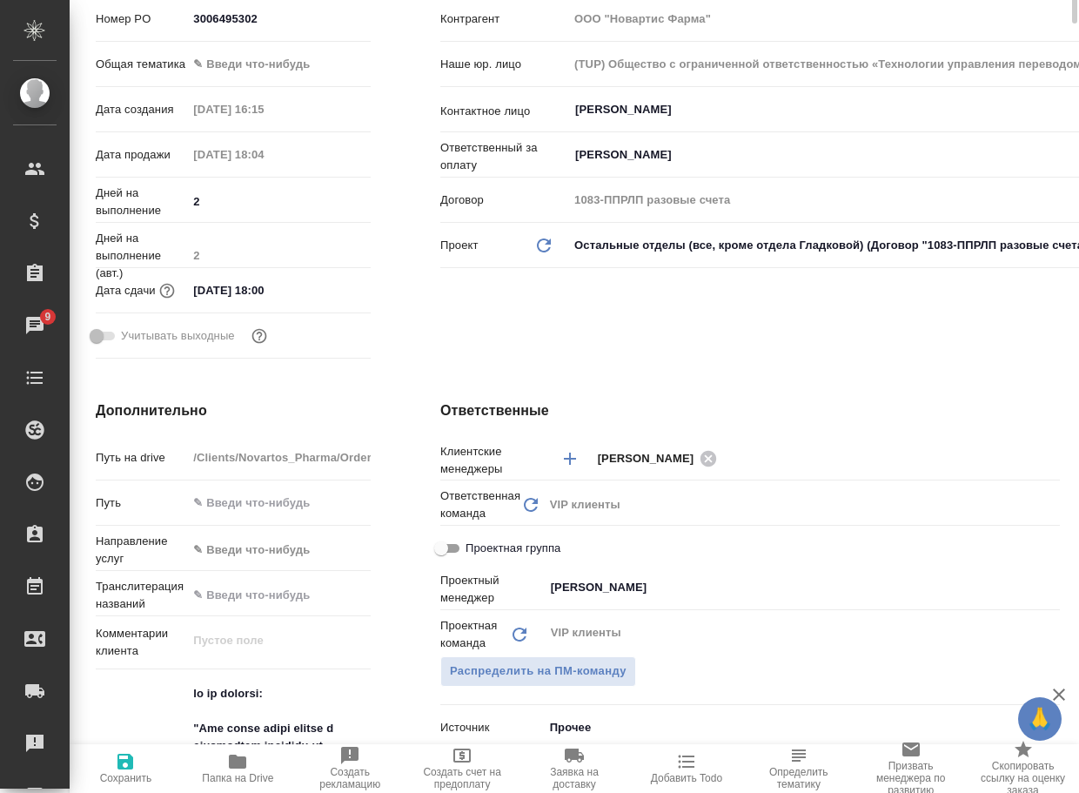
scroll to position [87, 0]
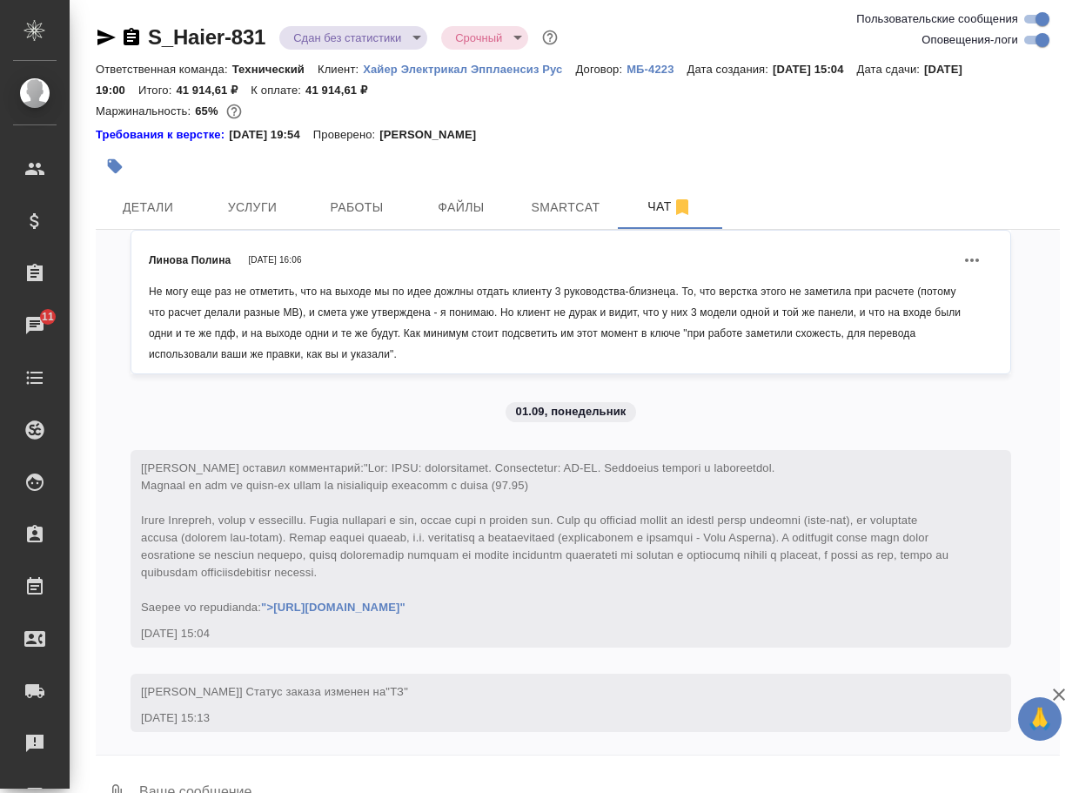
scroll to position [22216, 0]
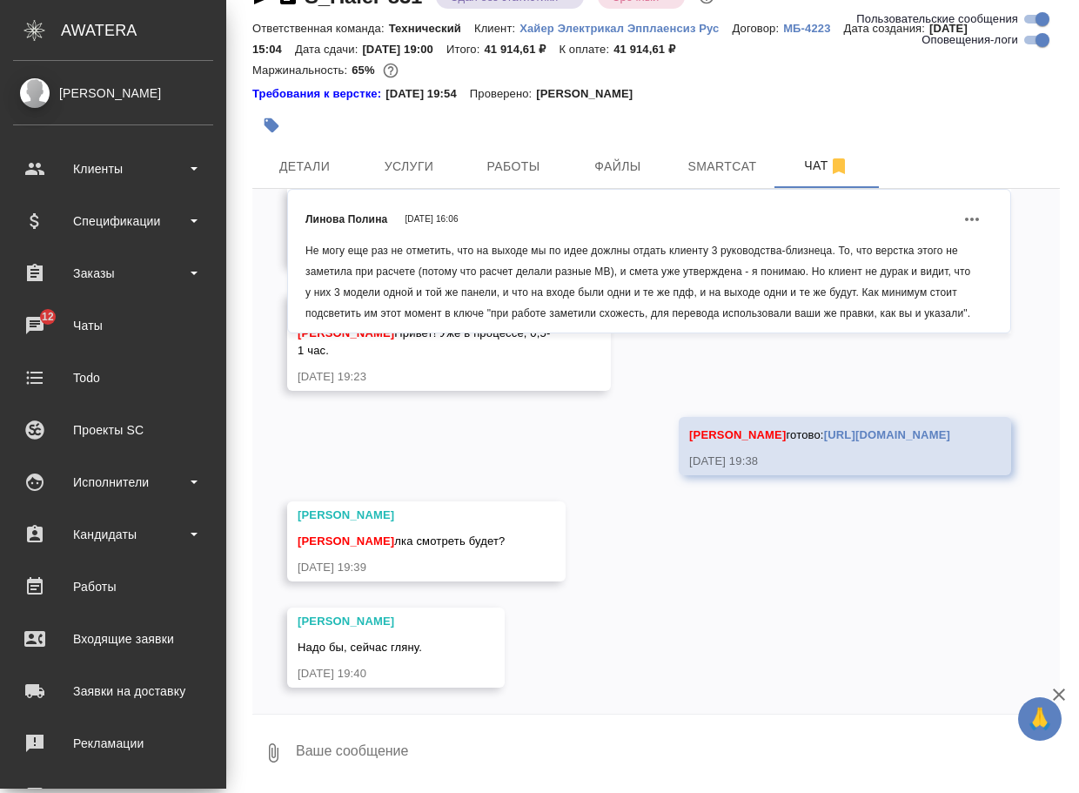
scroll to position [23081, 0]
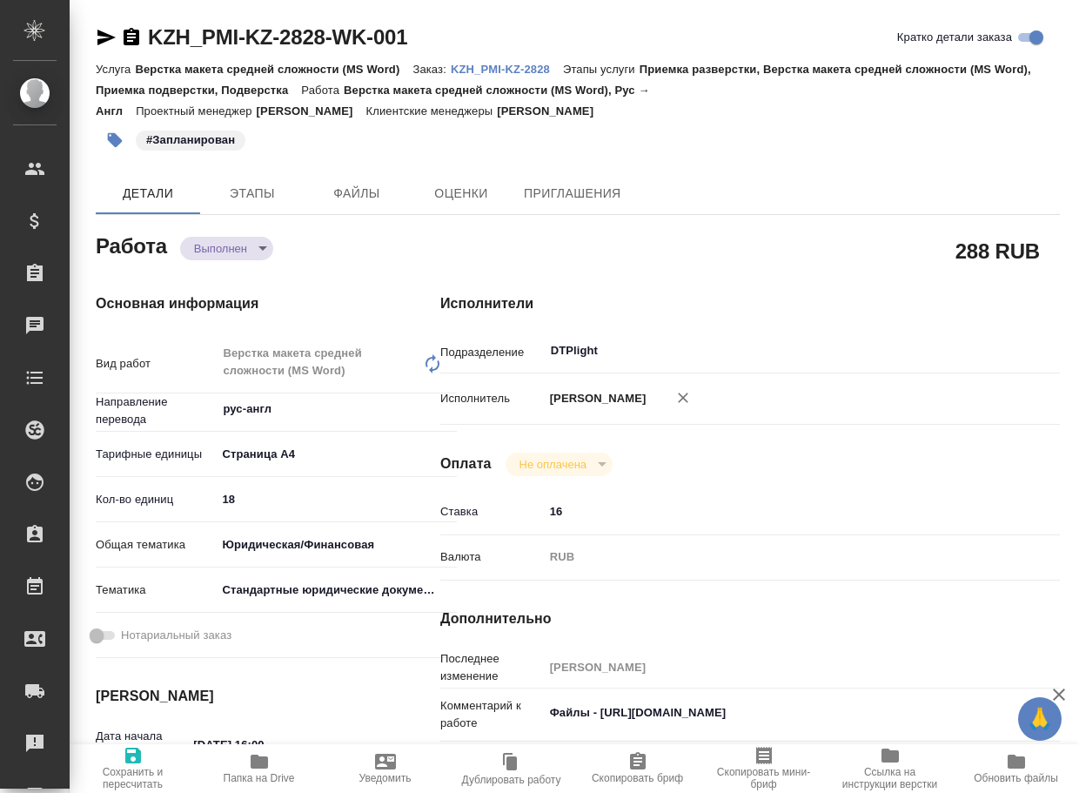
type textarea "x"
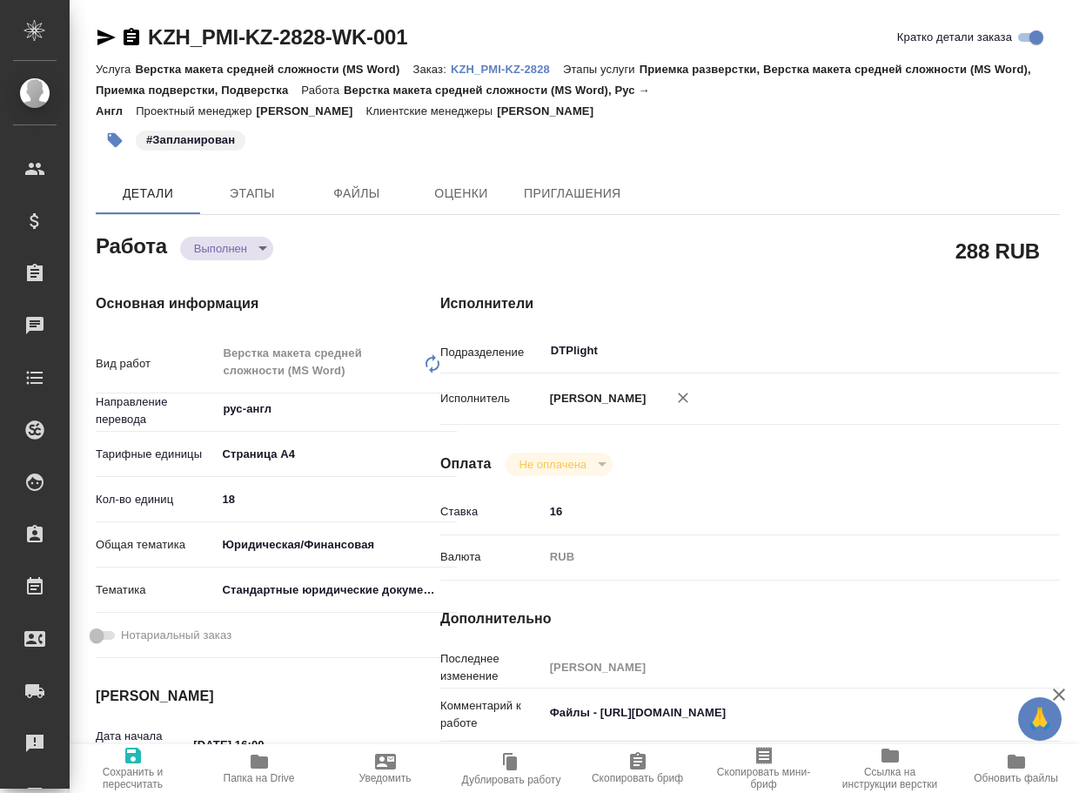
type textarea "x"
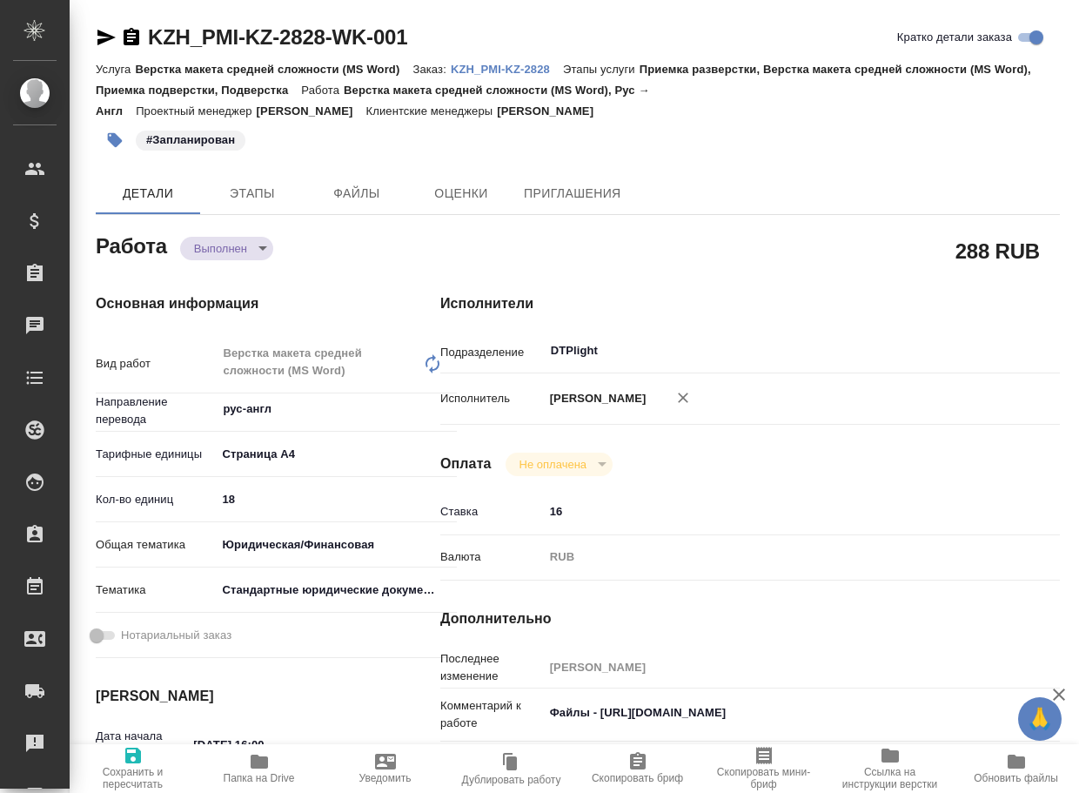
type textarea "x"
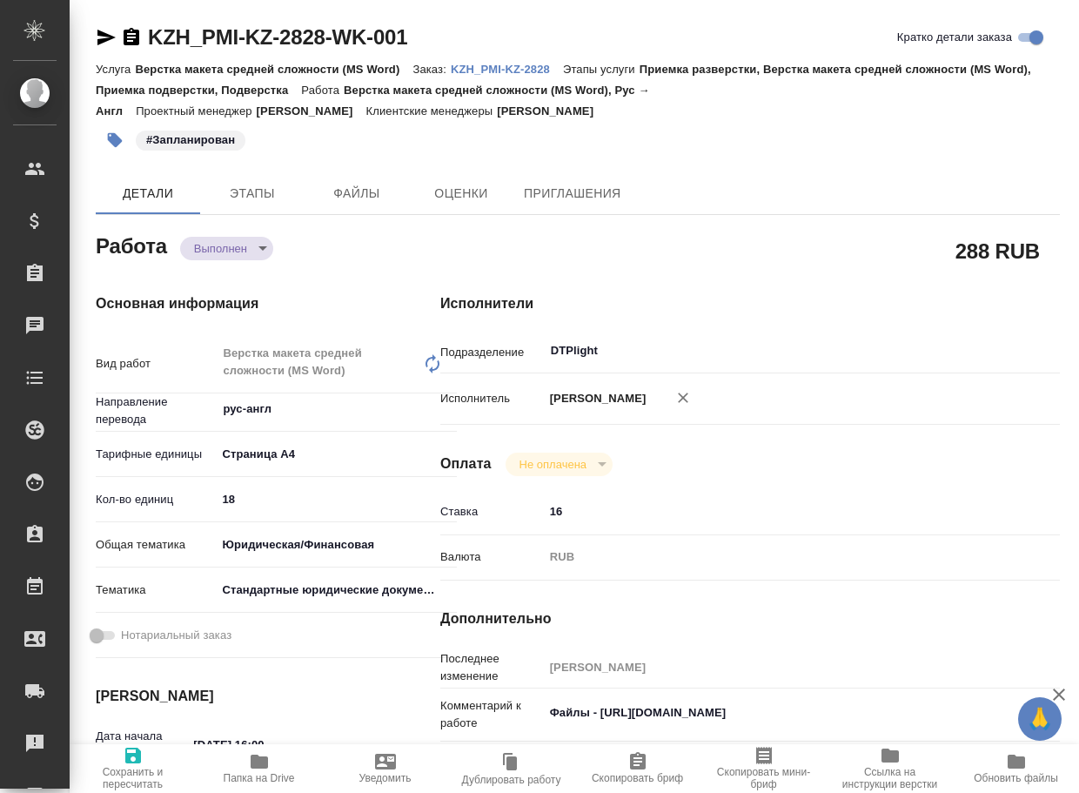
type textarea "x"
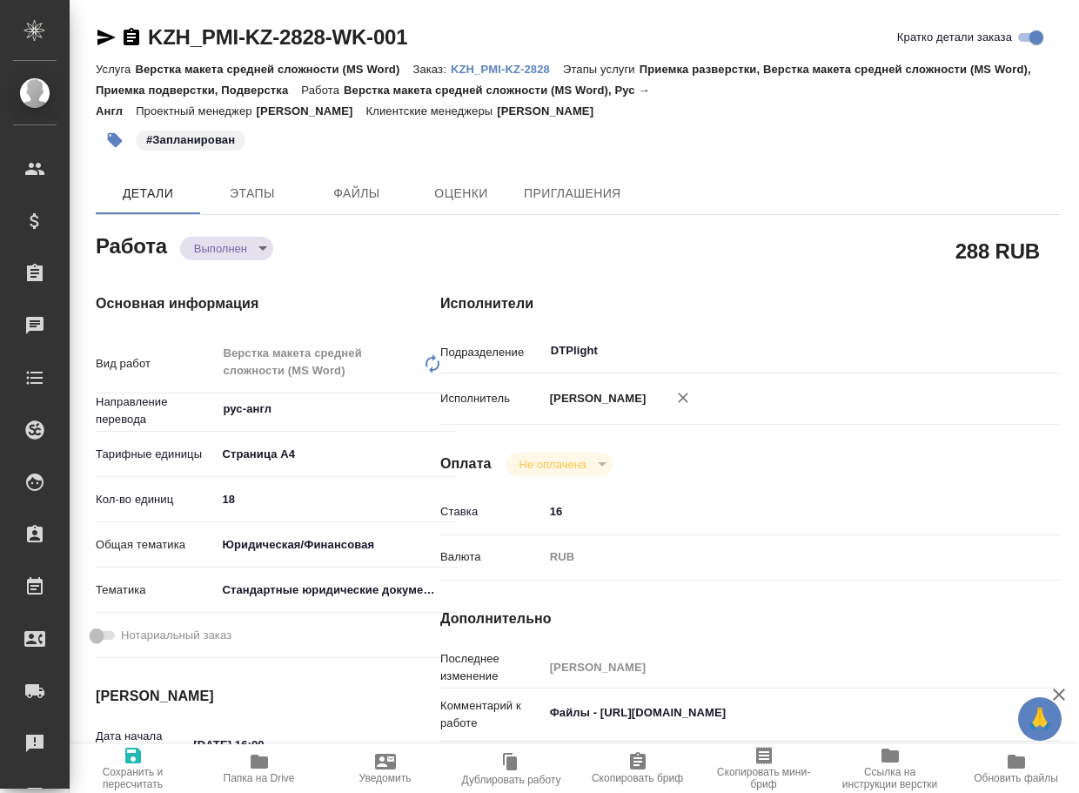
click at [268, 764] on icon "button" at bounding box center [259, 761] width 21 height 21
type textarea "x"
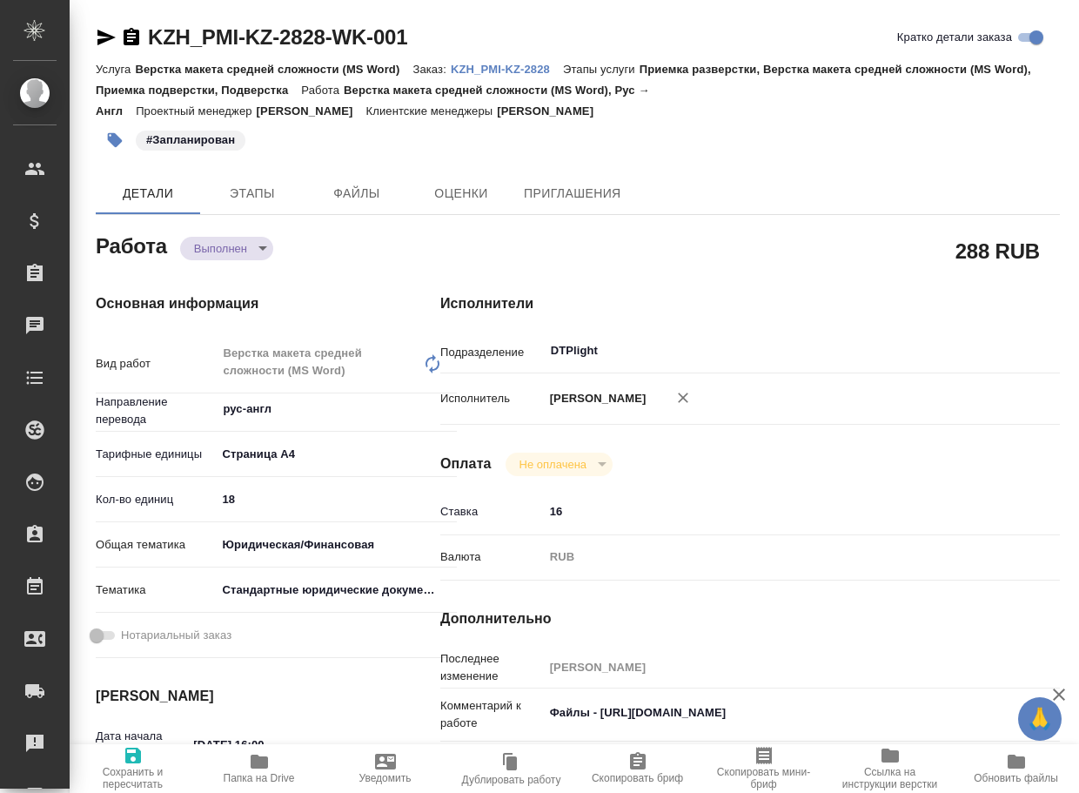
type textarea "x"
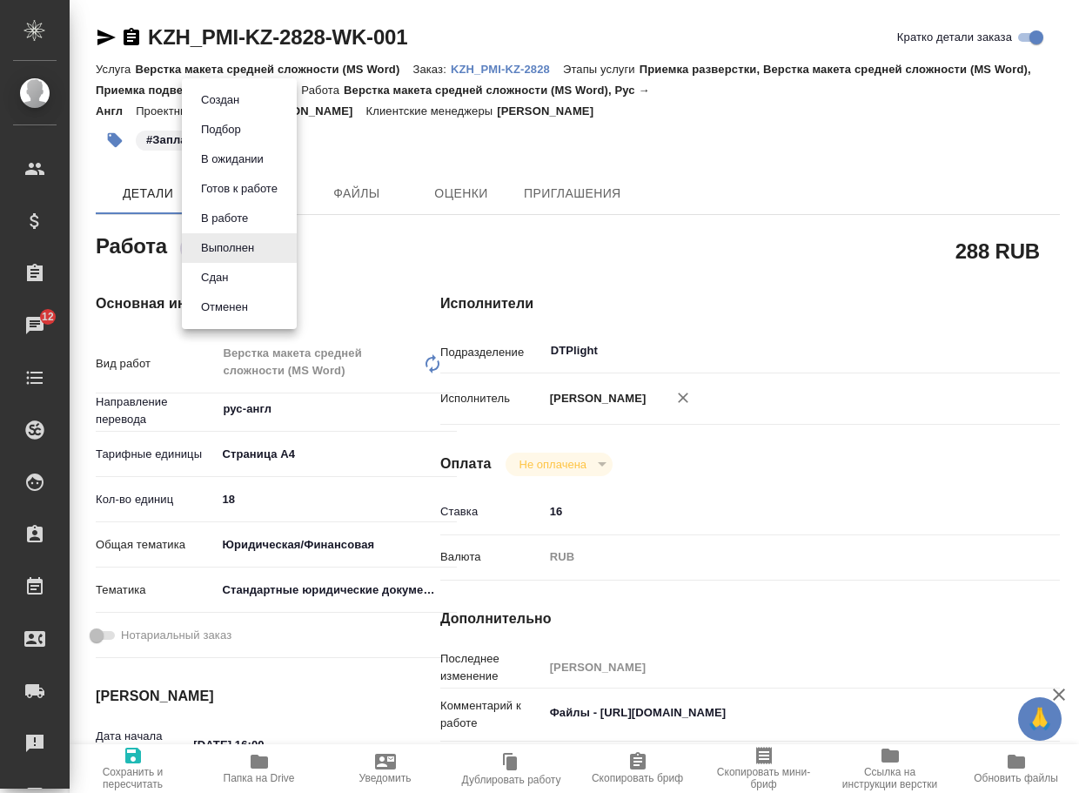
click at [238, 243] on body "🙏 .cls-1 fill:#fff; AWATERA Arsenyeva Vera Клиенты Спецификации Заказы 12 Чаты …" at bounding box center [539, 396] width 1079 height 793
click at [221, 278] on button "Сдан" at bounding box center [214, 277] width 37 height 19
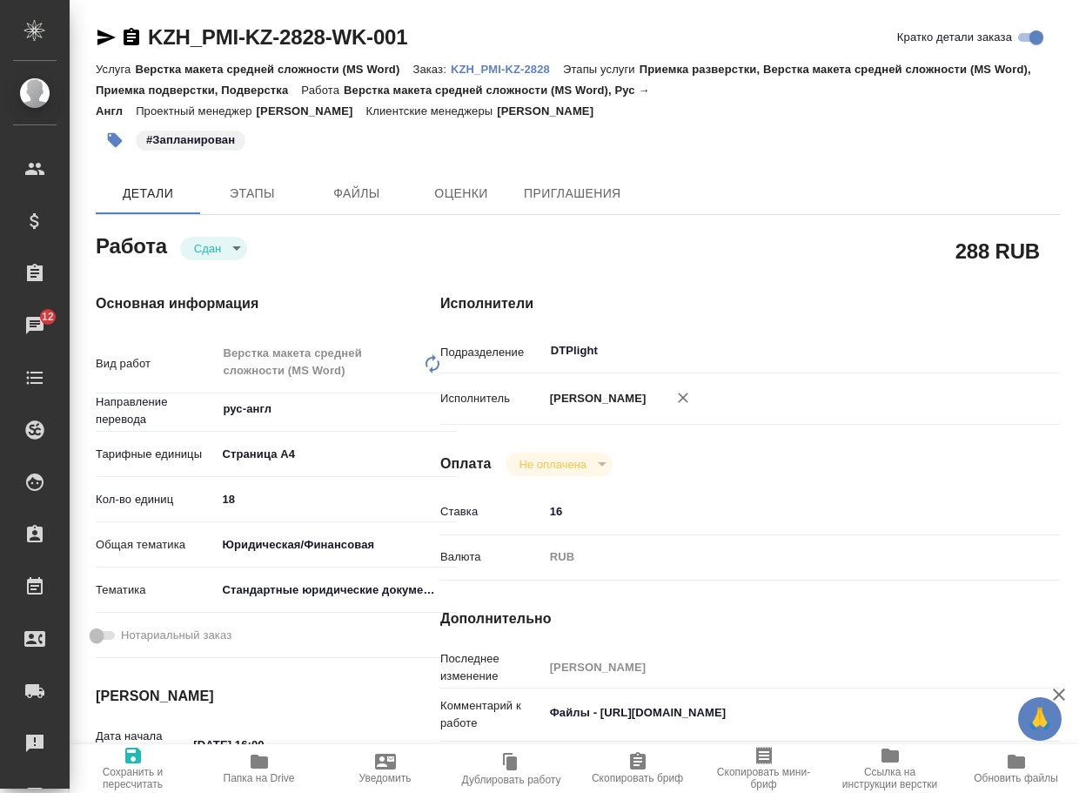
type textarea "x"
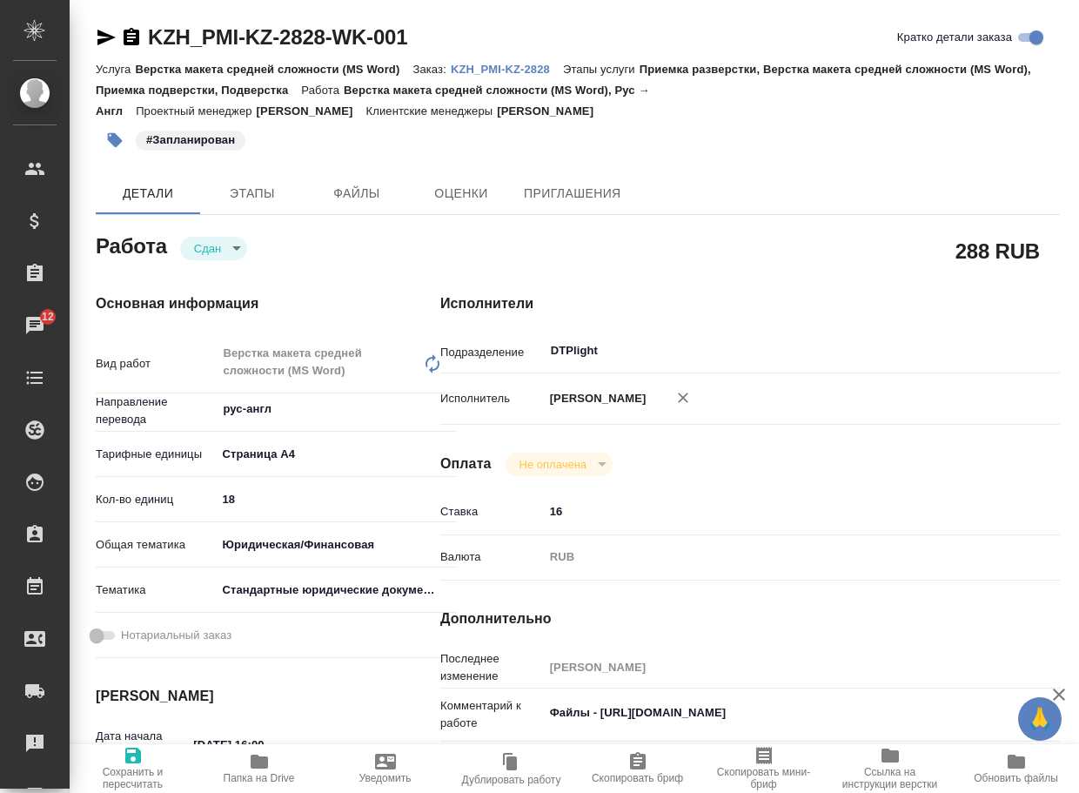
type textarea "x"
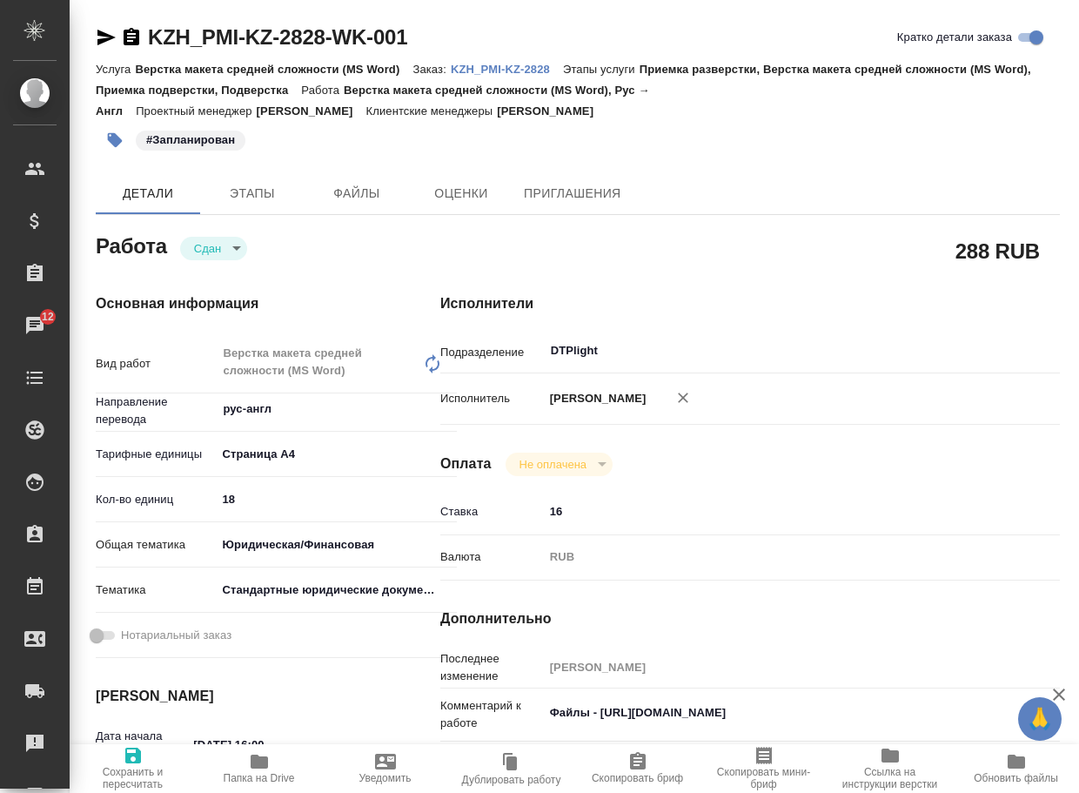
click at [538, 64] on p "KZH_PMI-KZ-2828" at bounding box center [507, 69] width 112 height 13
type textarea "x"
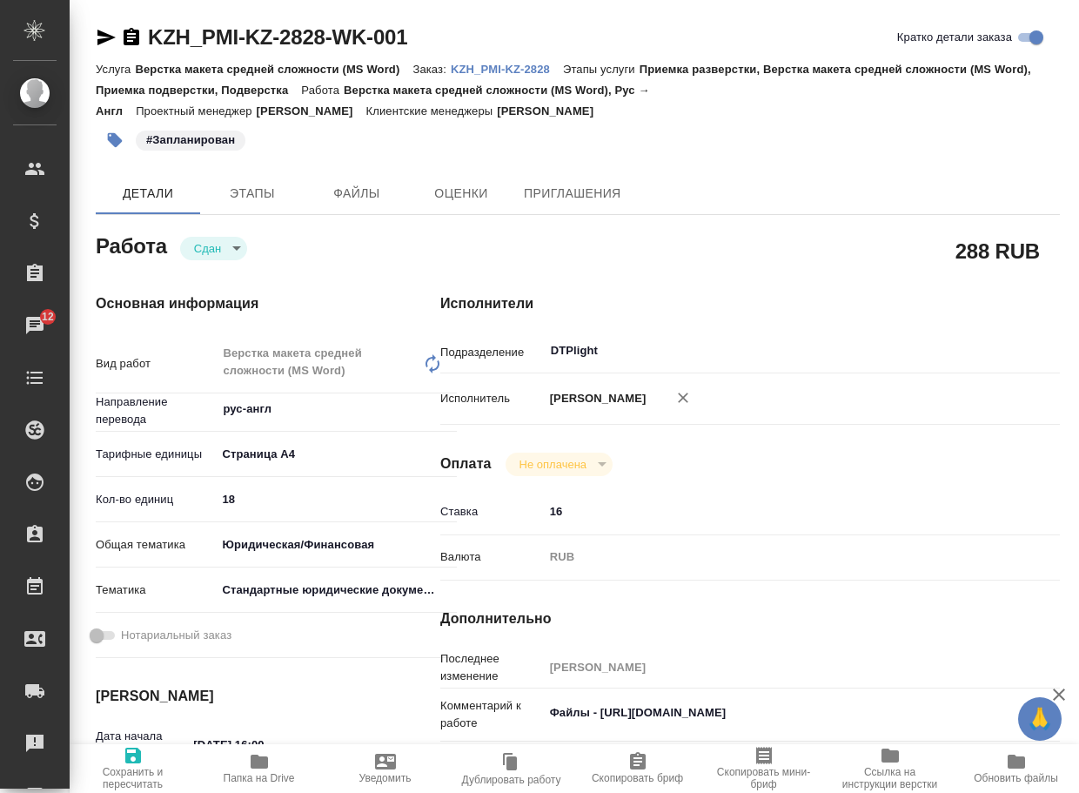
type textarea "x"
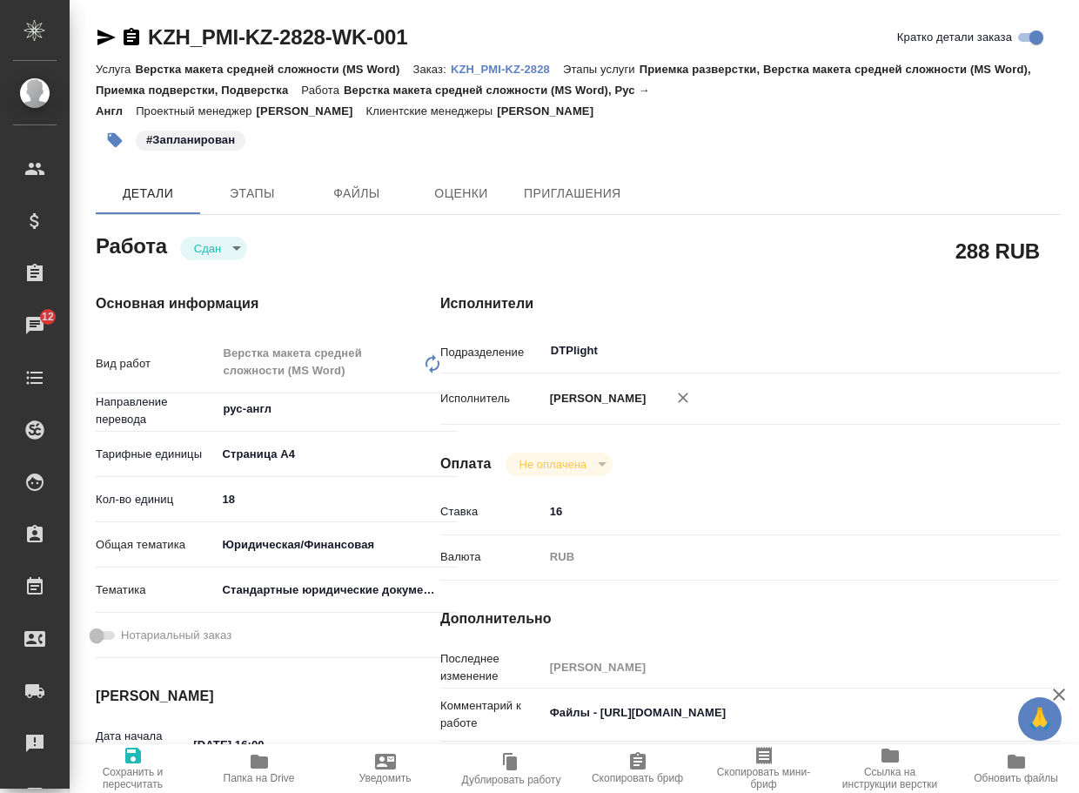
type textarea "x"
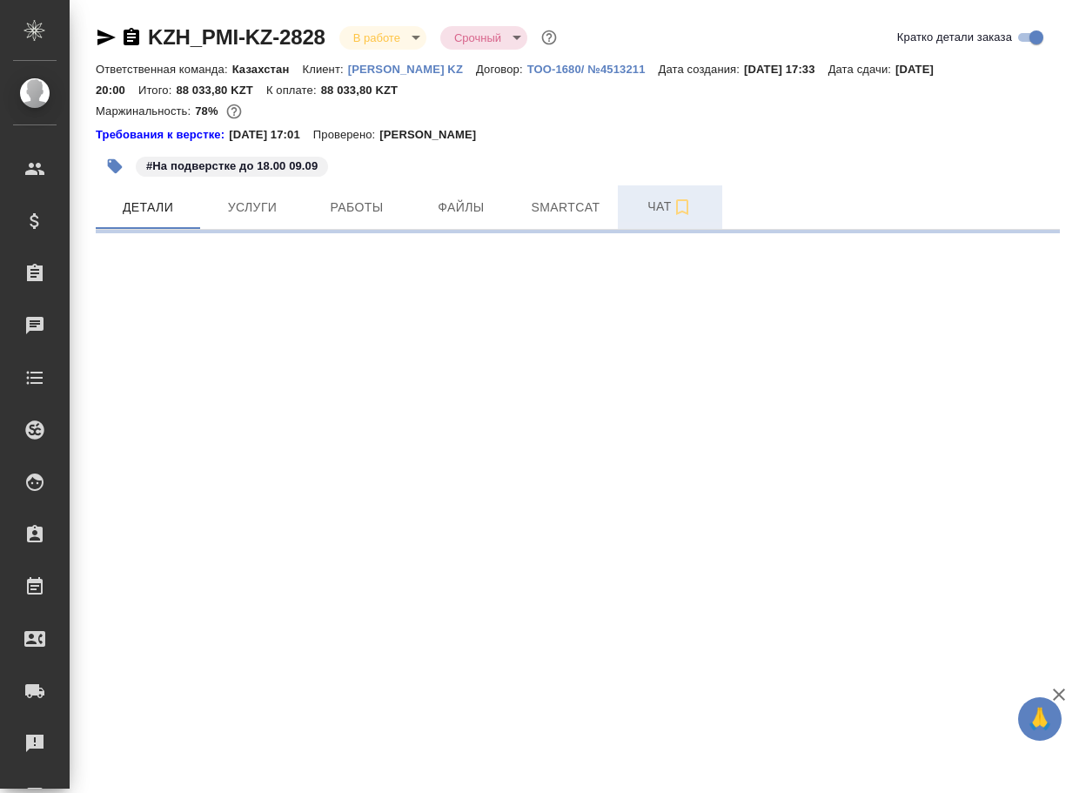
select select "RU"
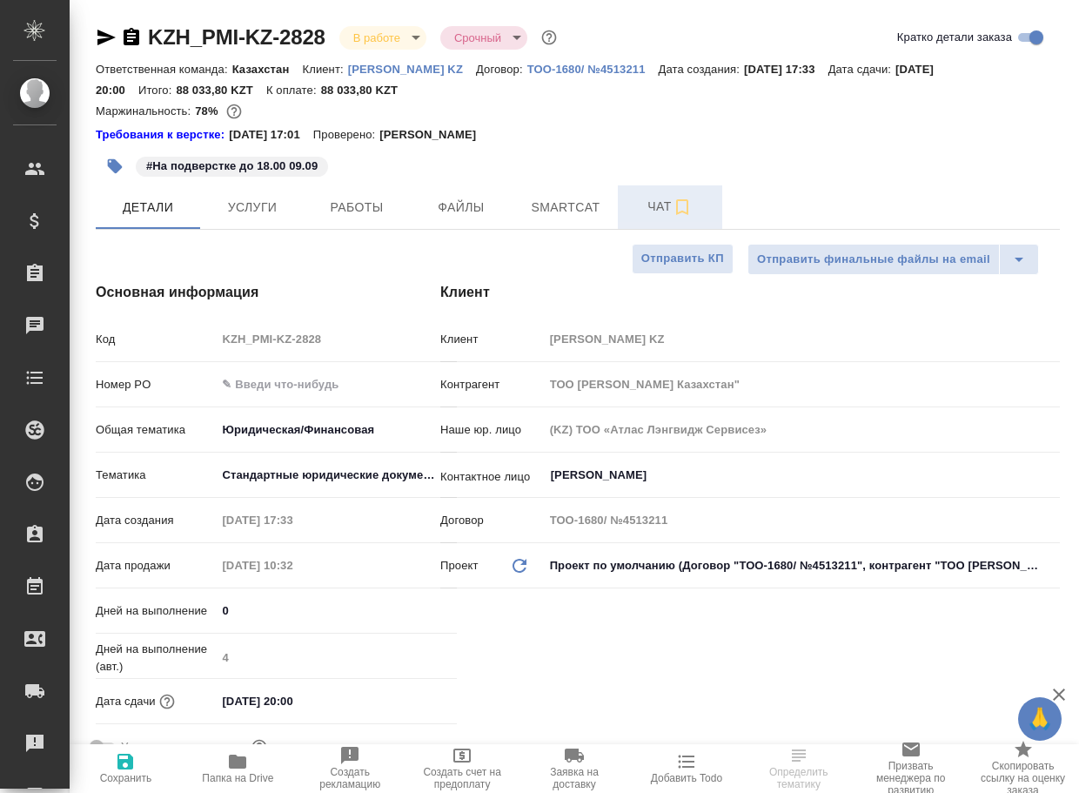
click at [650, 203] on span "Чат" at bounding box center [670, 207] width 84 height 22
type textarea "x"
type input "[PERSON_NAME]"
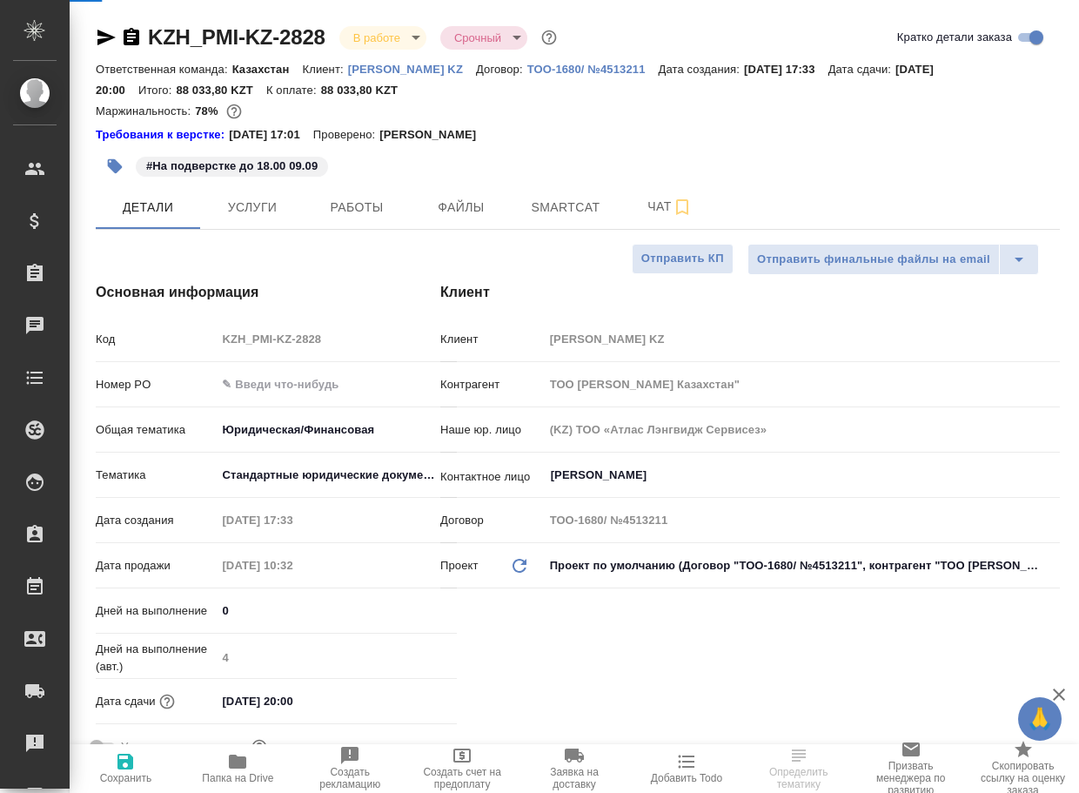
type input "[PERSON_NAME]"
type textarea "x"
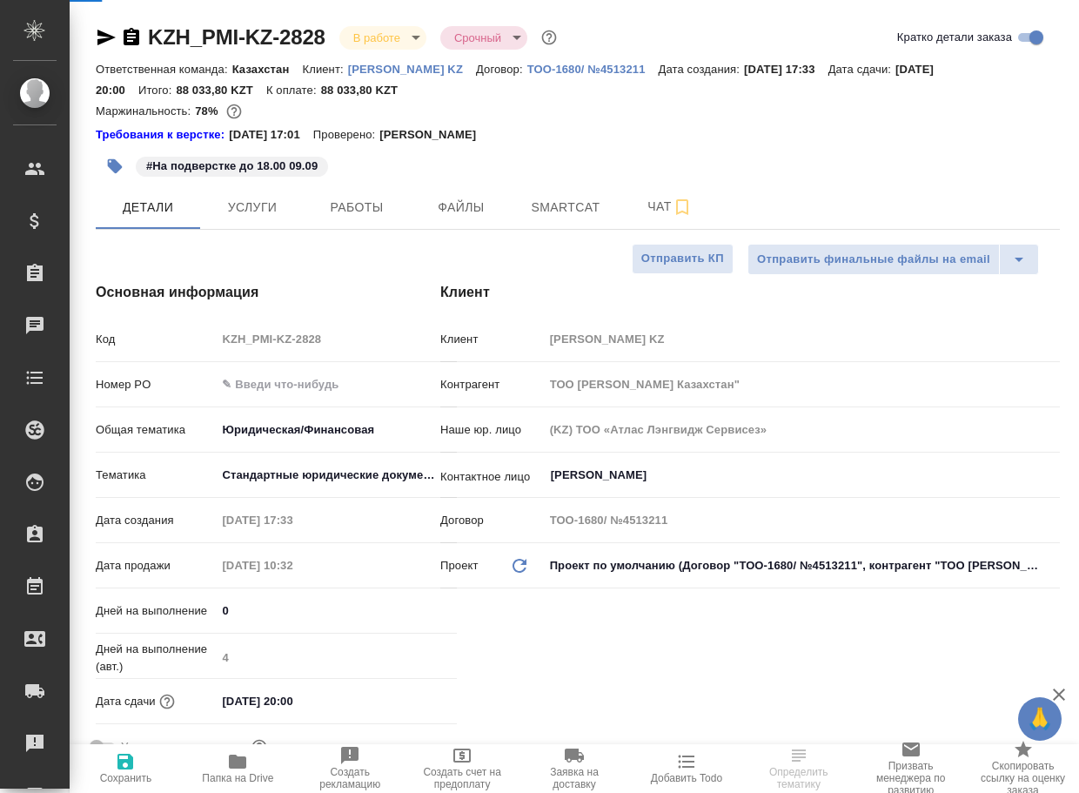
type textarea "x"
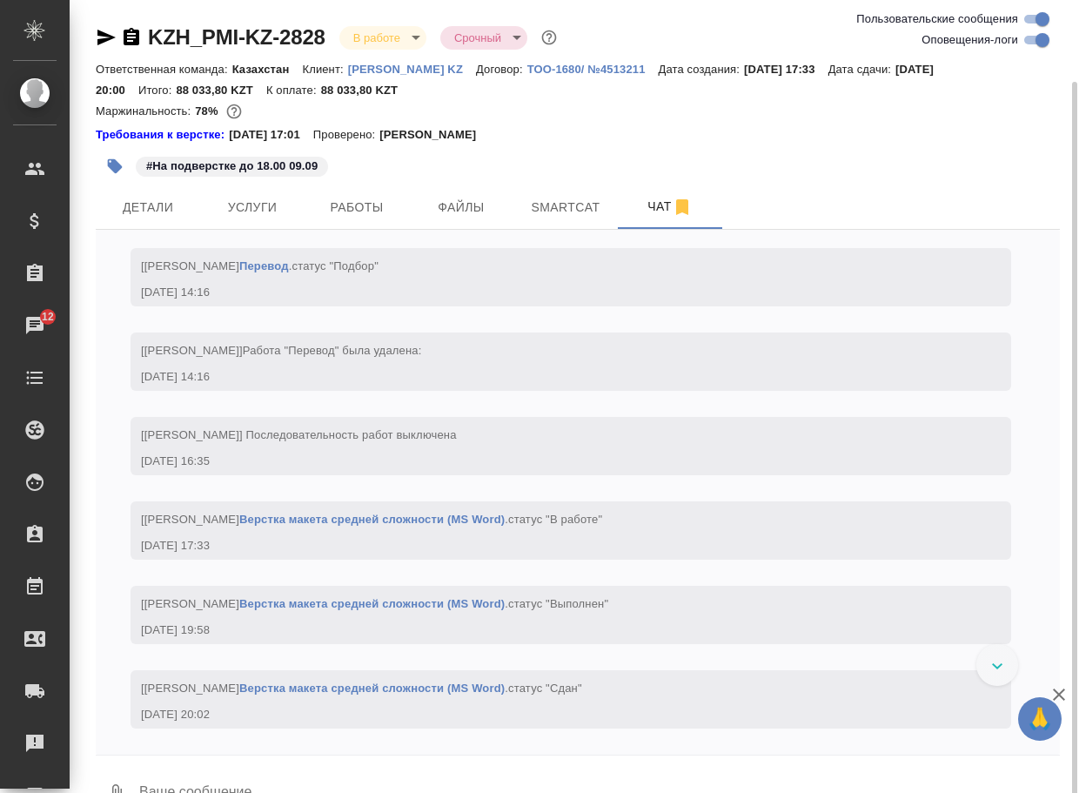
scroll to position [42, 0]
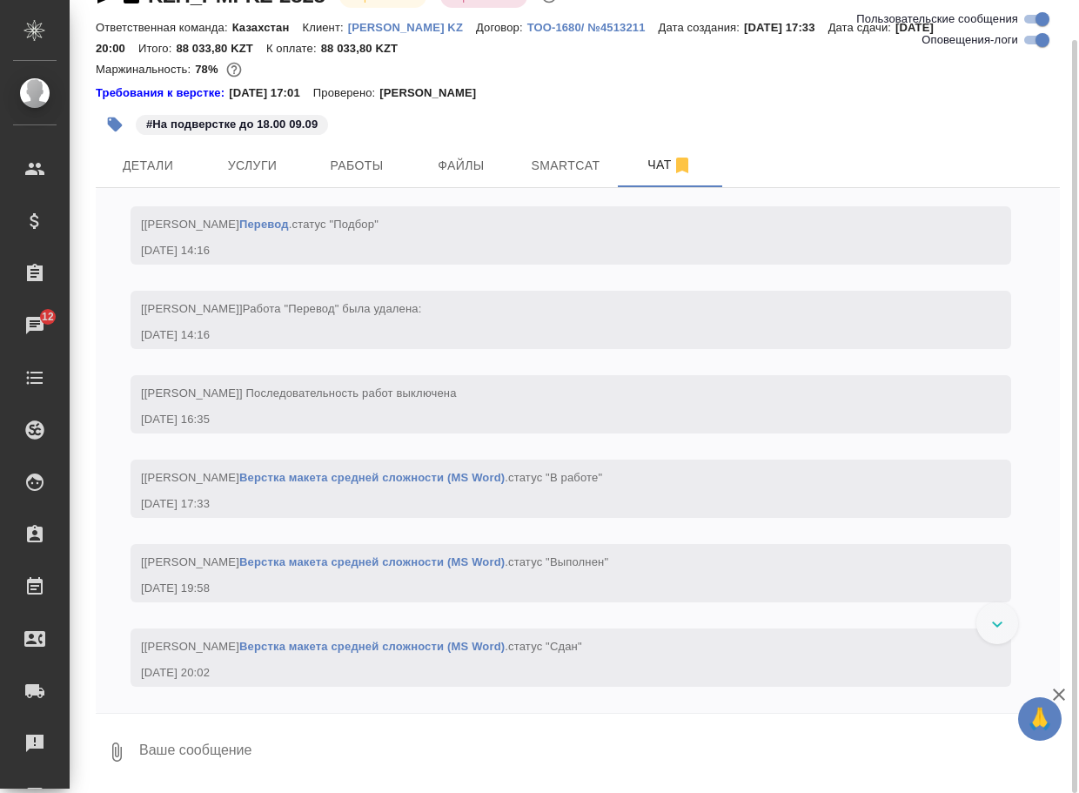
click at [272, 754] on textarea at bounding box center [598, 751] width 922 height 59
paste textarea "[URL][DOMAIN_NAME]"
type textarea "[URL][DOMAIN_NAME]"
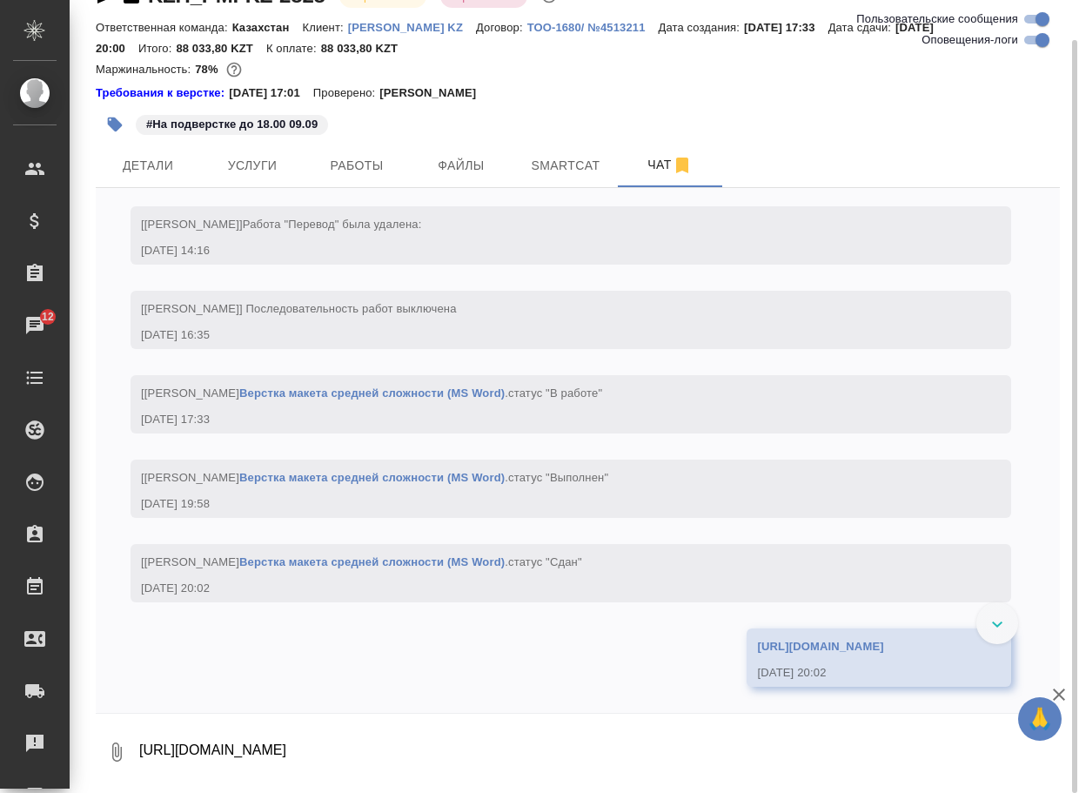
scroll to position [4512, 0]
